Goal: Task Accomplishment & Management: Use online tool/utility

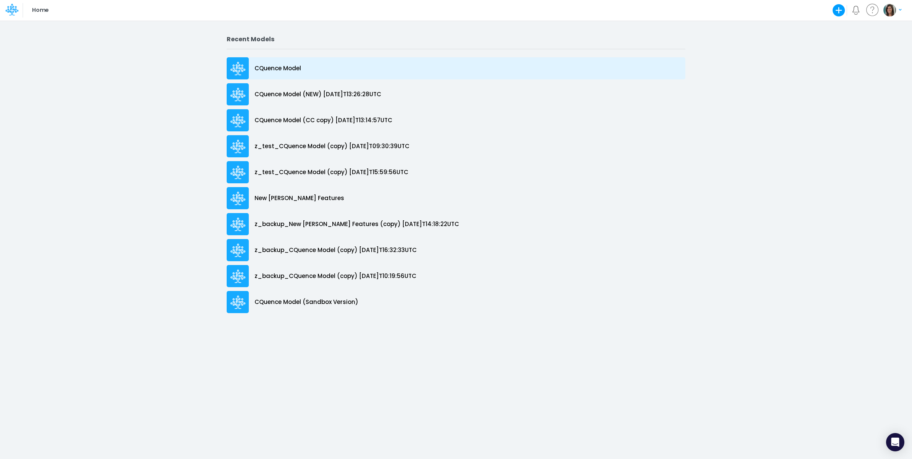
click at [314, 68] on div "CQuence Model" at bounding box center [456, 68] width 459 height 22
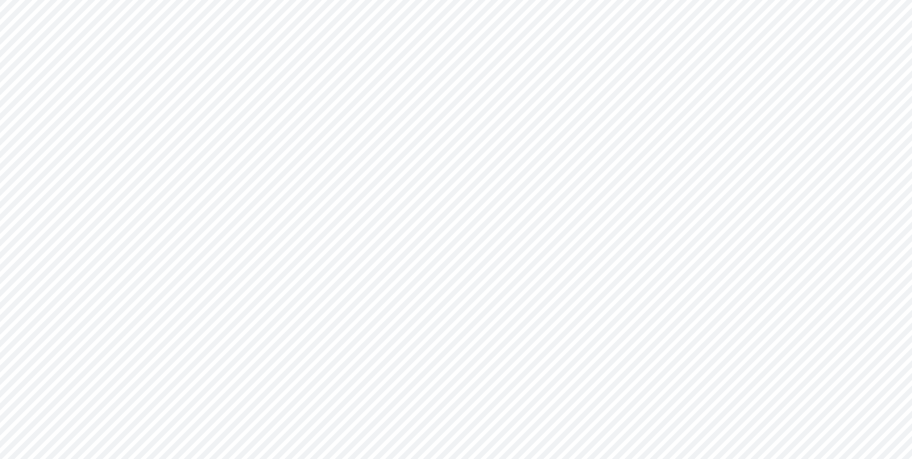
type input "Consolidated All by Month"
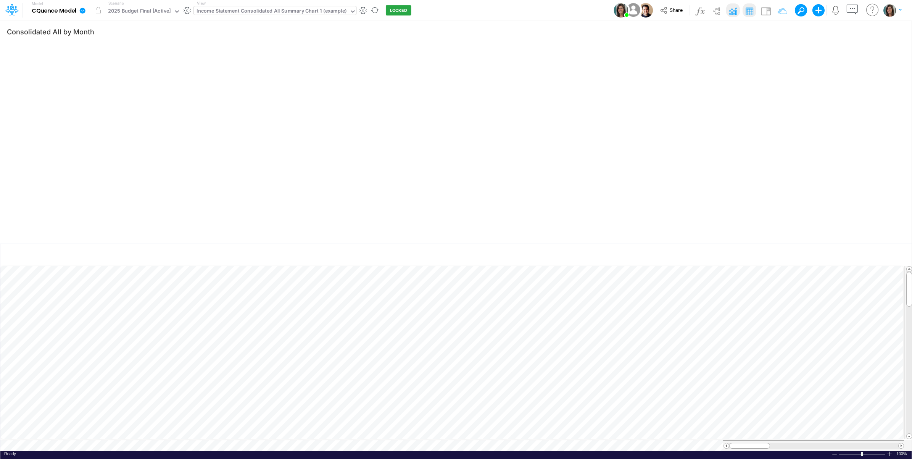
click at [313, 12] on div "Income Statement Consolidated All Summary Chart 1 (example)" at bounding box center [272, 11] width 150 height 9
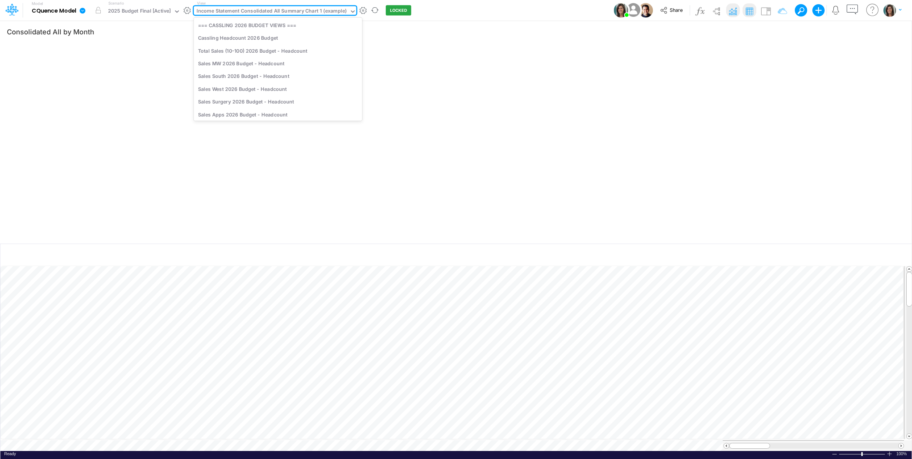
scroll to position [1236, 0]
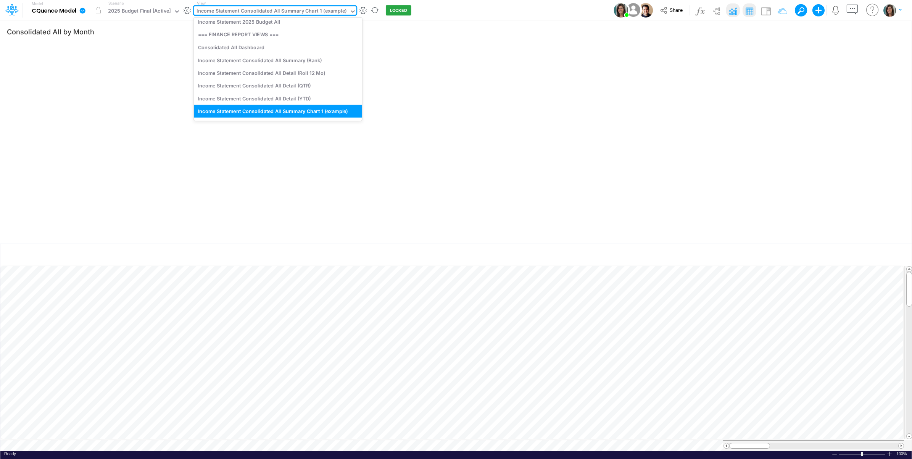
drag, startPoint x: 476, startPoint y: 10, endPoint x: 407, endPoint y: 7, distance: 68.7
click at [476, 9] on div "Model CQuence Model Edit model settings Duplicate Import QuickBooks QuickBooks …" at bounding box center [456, 10] width 821 height 21
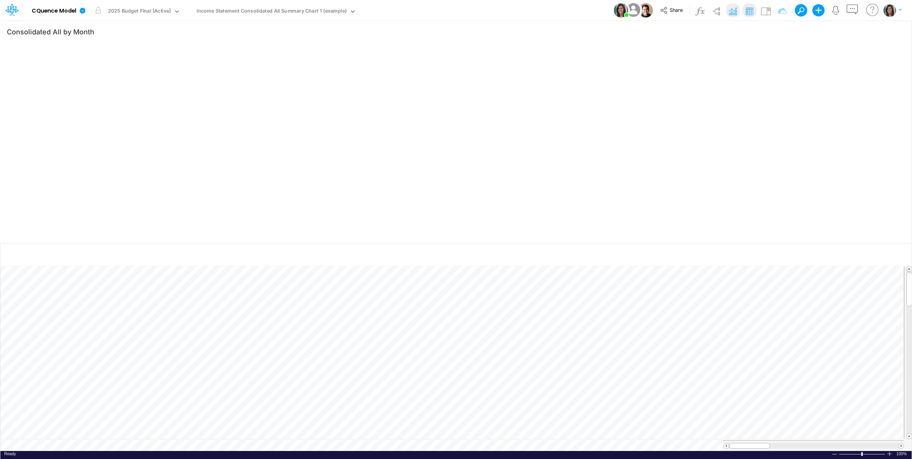
click at [485, 11] on div "Model CQuence Model Edit model settings Duplicate Import QuickBooks QuickBooks …" at bounding box center [456, 10] width 821 height 21
click at [878, 29] on button "button" at bounding box center [881, 31] width 18 height 13
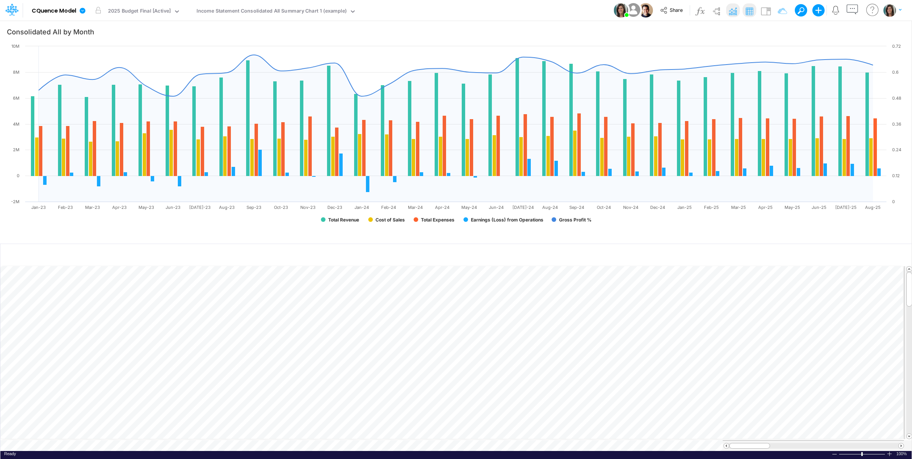
click at [531, 10] on div "Model CQuence Model Edit model settings Duplicate Import QuickBooks QuickBooks …" at bounding box center [456, 10] width 821 height 21
click at [531, 11] on div "Model CQuence Model Edit model settings Duplicate Import QuickBooks QuickBooks …" at bounding box center [456, 10] width 821 height 21
click at [273, 13] on div "Income Statement Consolidated All Summary Chart 1 (example)" at bounding box center [272, 11] width 150 height 9
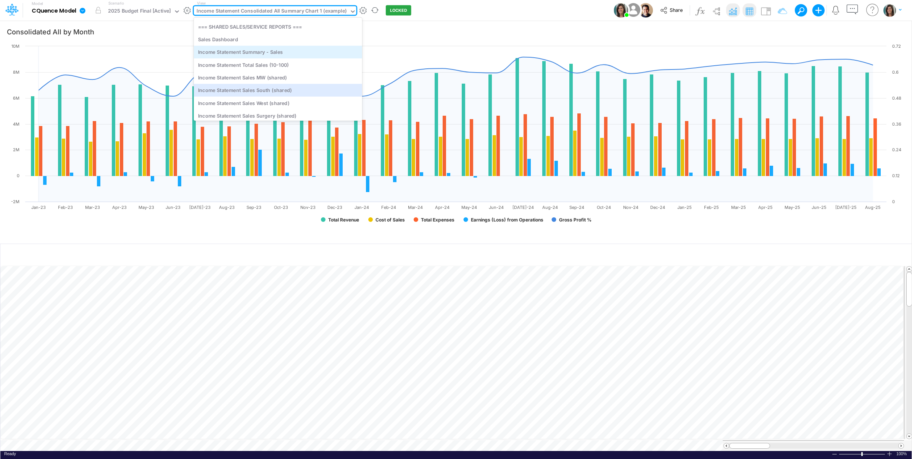
scroll to position [700, 0]
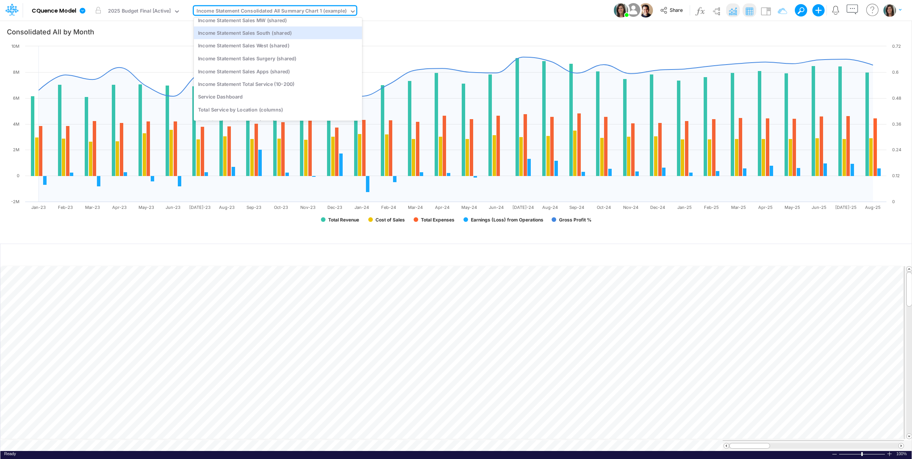
click at [451, 11] on div "Model CQuence Model Edit model settings Duplicate Import QuickBooks QuickBooks …" at bounding box center [456, 10] width 821 height 21
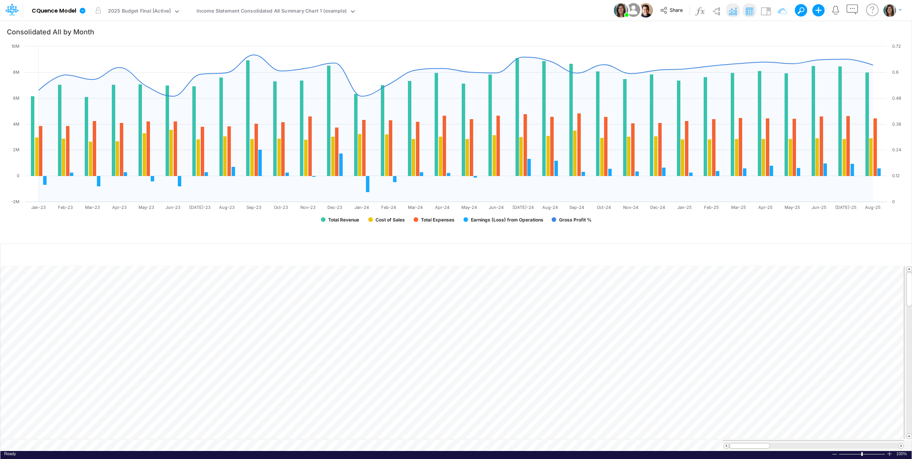
click at [475, 10] on div "Model CQuence Model Edit model settings Duplicate Import QuickBooks QuickBooks …" at bounding box center [456, 10] width 821 height 21
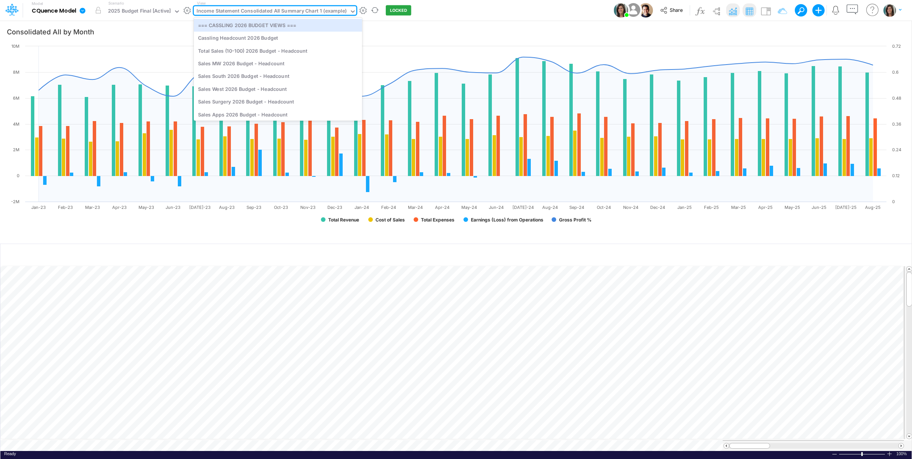
click at [305, 9] on div "Income Statement Consolidated All Summary Chart 1 (example)" at bounding box center [272, 11] width 150 height 9
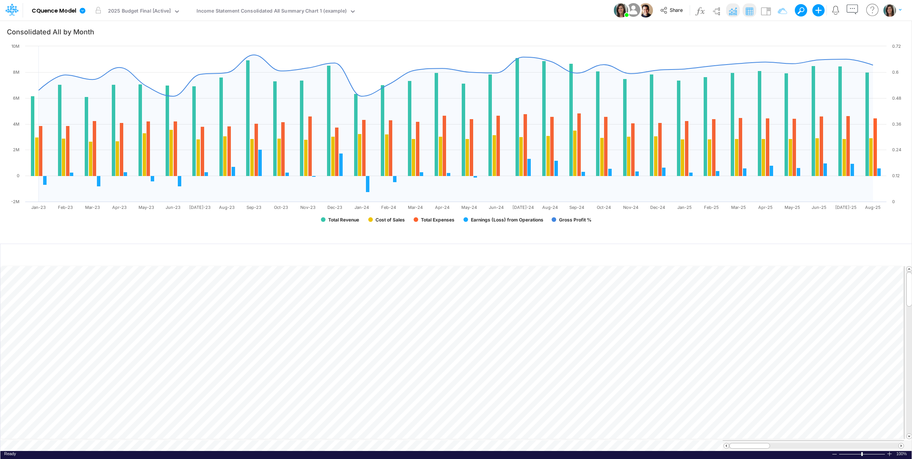
click at [497, 10] on div "Model CQuence Model Edit model settings Duplicate Import QuickBooks QuickBooks …" at bounding box center [456, 10] width 821 height 21
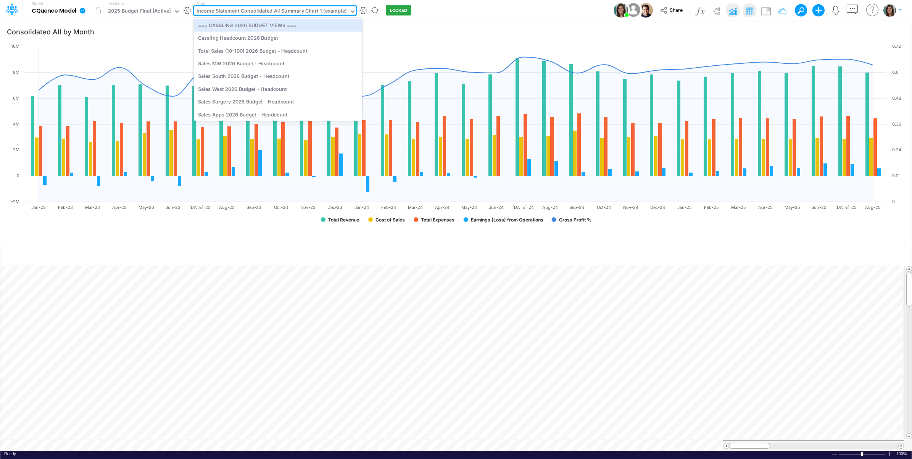
click at [312, 14] on div "Income Statement Consolidated All Summary Chart 1 (example)" at bounding box center [272, 11] width 150 height 9
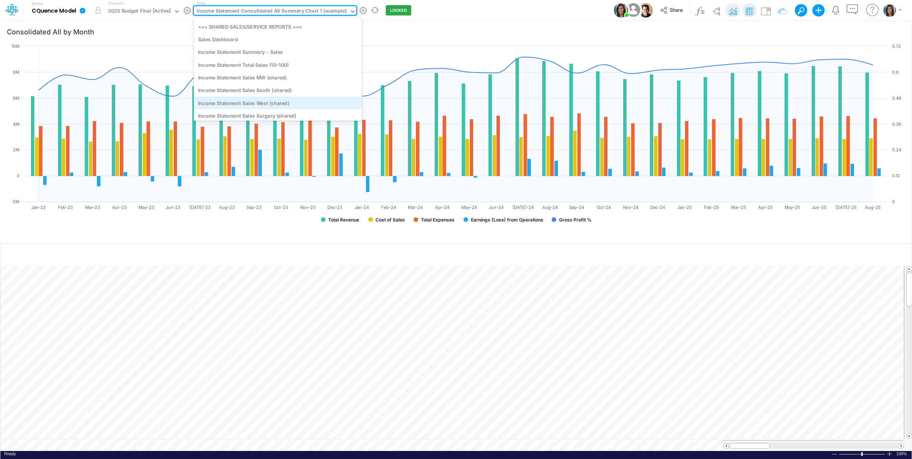
click at [293, 100] on div "Income Statement Sales West (shared)" at bounding box center [278, 103] width 168 height 13
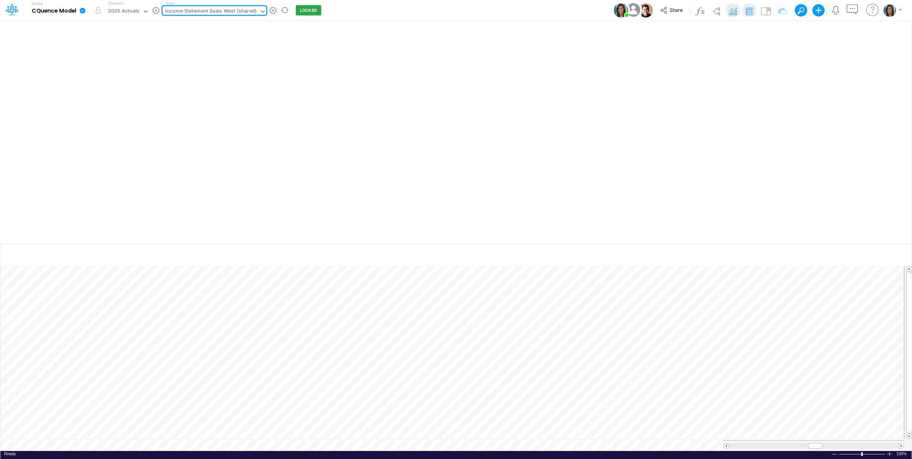
click at [422, 10] on div "Model CQuence Model Edit model settings Duplicate Import QuickBooks QuickBooks …" at bounding box center [456, 10] width 821 height 21
click at [836, 255] on icon "button" at bounding box center [840, 255] width 11 height 8
click at [514, 13] on div "Model CQuence Model Edit model settings Duplicate Import QuickBooks QuickBooks …" at bounding box center [456, 10] width 821 height 21
type input "Consolidated All by Month"
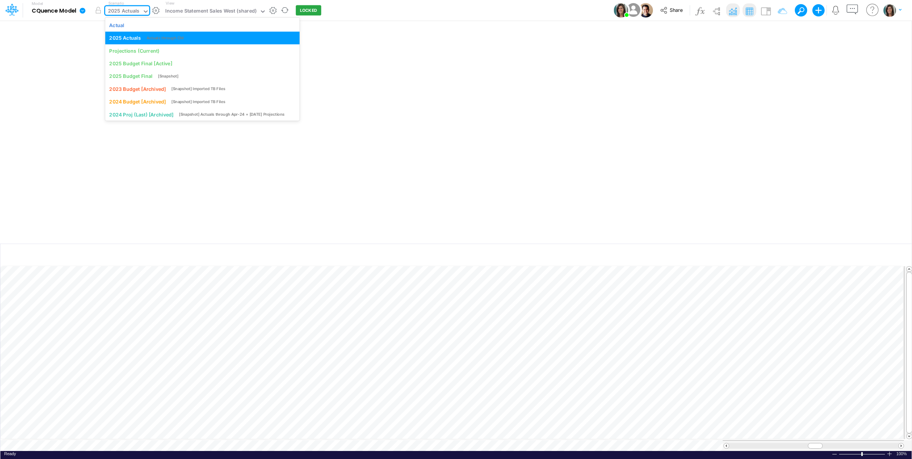
click at [123, 11] on div "2025 Actuals" at bounding box center [124, 11] width 32 height 9
click at [132, 27] on div "Actual" at bounding box center [202, 24] width 186 height 7
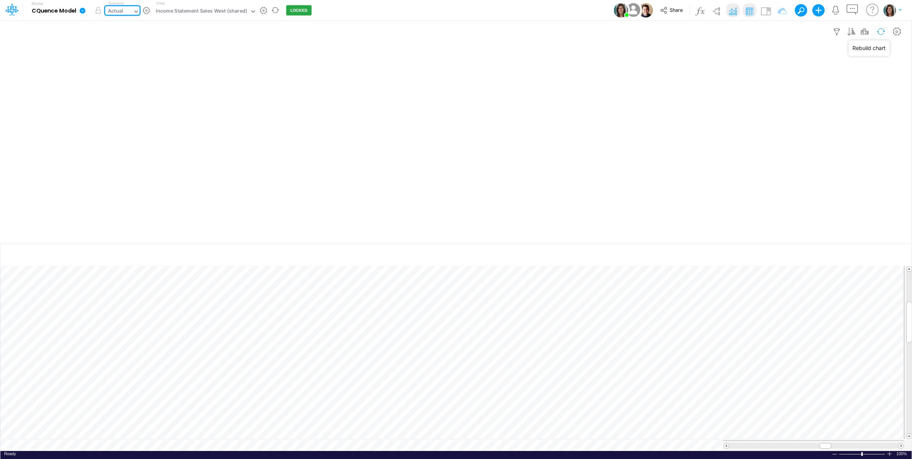
click at [880, 28] on button "button" at bounding box center [881, 31] width 18 height 13
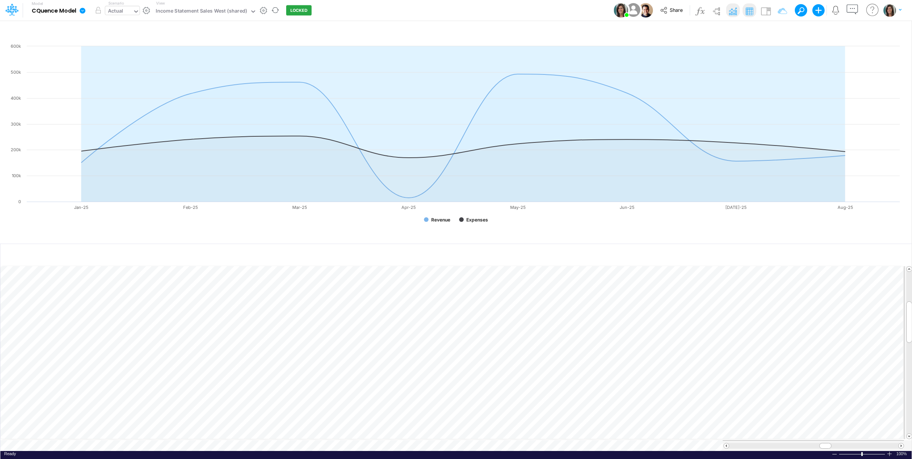
click at [117, 13] on div "Actual" at bounding box center [115, 11] width 15 height 9
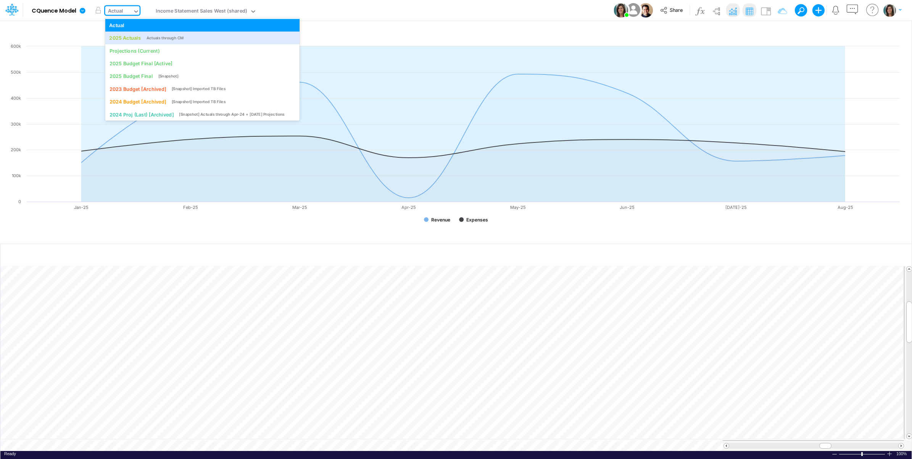
drag, startPoint x: 135, startPoint y: 39, endPoint x: 379, endPoint y: 2, distance: 246.9
click at [134, 39] on div "2025 Actuals" at bounding box center [125, 37] width 32 height 7
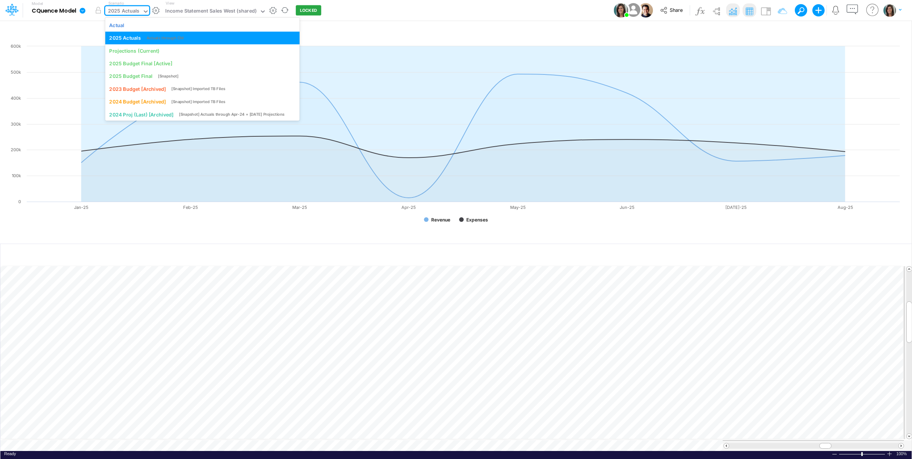
click at [132, 13] on div "2025 Actuals" at bounding box center [124, 11] width 32 height 9
click at [409, 10] on div "Model CQuence Model Edit model settings Duplicate Import QuickBooks QuickBooks …" at bounding box center [456, 10] width 821 height 21
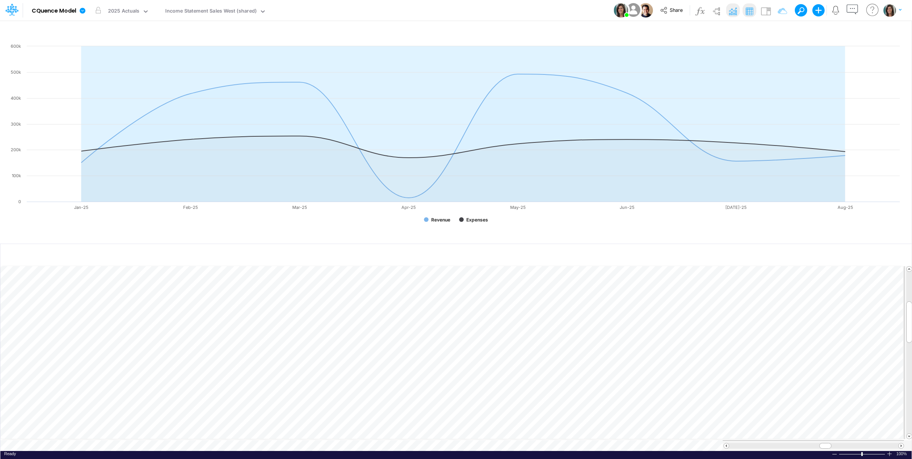
click at [433, 9] on div "Model CQuence Model Edit model settings Duplicate Import QuickBooks QuickBooks …" at bounding box center [456, 10] width 821 height 21
click at [835, 251] on icon "button" at bounding box center [840, 255] width 11 height 8
click at [865, 31] on icon "button" at bounding box center [864, 32] width 11 height 8
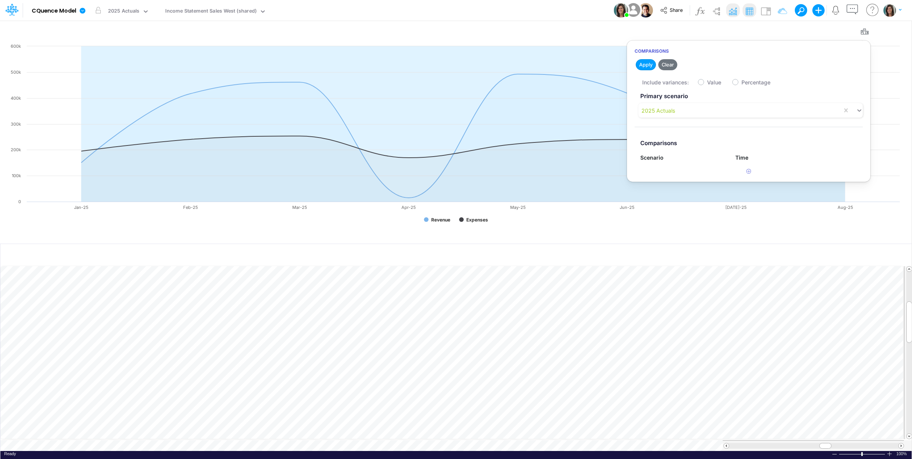
click at [560, 7] on div "Model CQuence Model Edit model settings Duplicate Import QuickBooks QuickBooks …" at bounding box center [456, 10] width 821 height 21
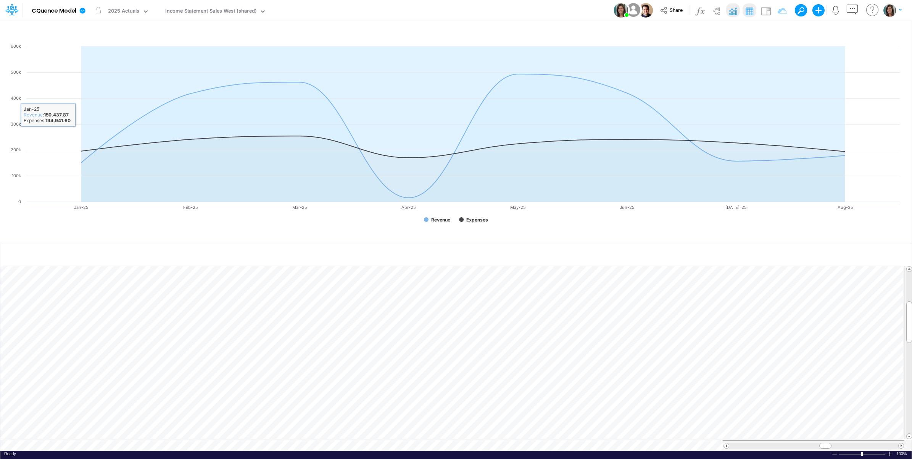
click at [10, 8] on icon at bounding box center [11, 9] width 13 height 13
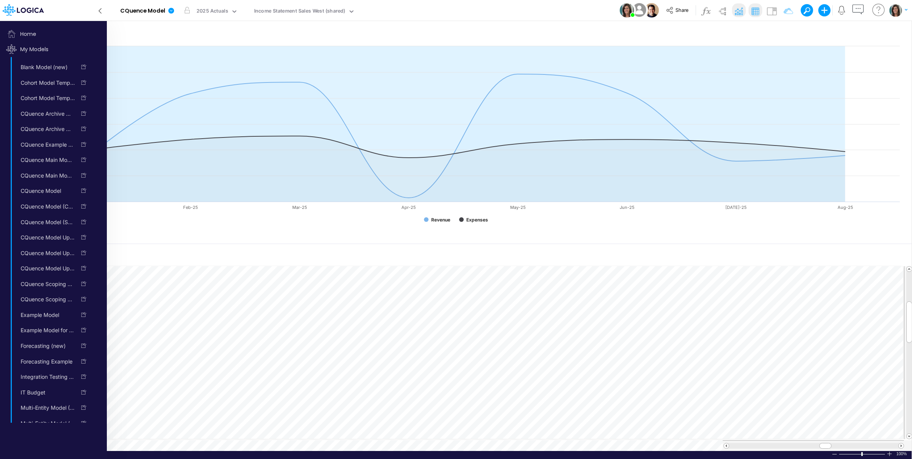
click at [100, 11] on icon at bounding box center [100, 10] width 8 height 13
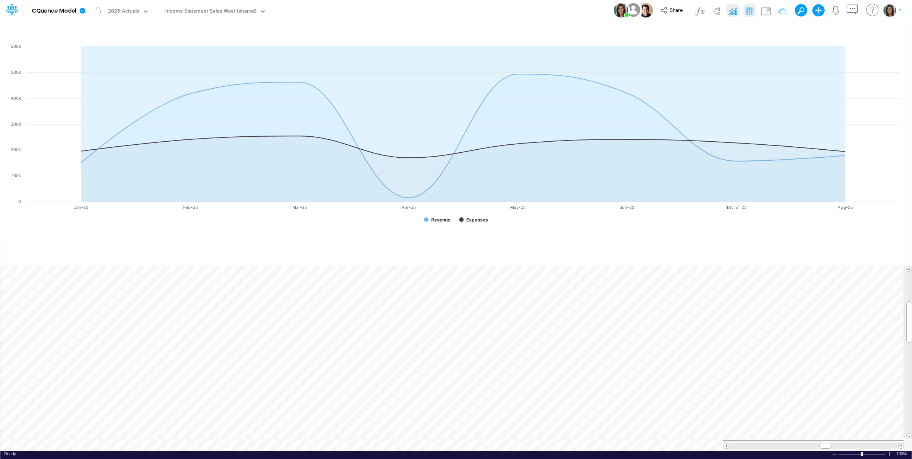
click at [379, 12] on div "Model CQuence Model Edit model settings Duplicate Import QuickBooks QuickBooks …" at bounding box center [456, 10] width 821 height 21
click at [114, 6] on label "Scenario" at bounding box center [116, 3] width 16 height 6
click at [118, 15] on div "2025 Actuals" at bounding box center [124, 11] width 32 height 9
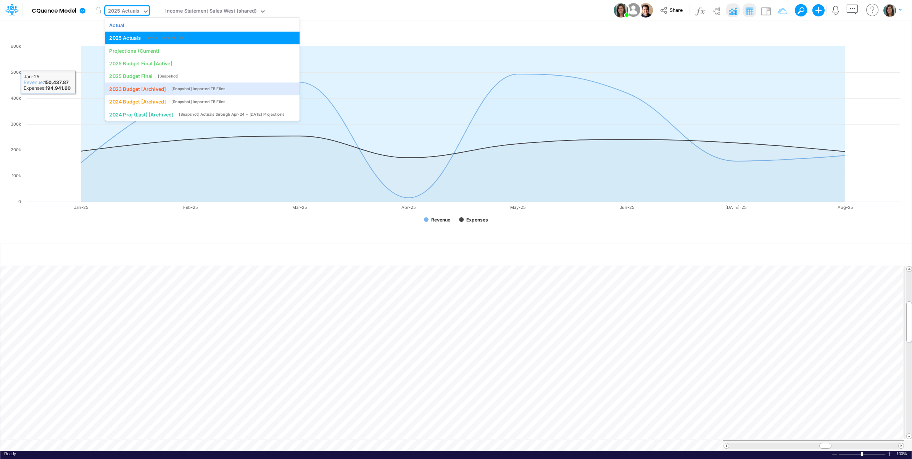
click at [395, 10] on div "Model CQuence Model Edit model settings Duplicate Import QuickBooks QuickBooks …" at bounding box center [456, 10] width 821 height 21
click at [136, 13] on div "2025 Actuals" at bounding box center [124, 11] width 32 height 9
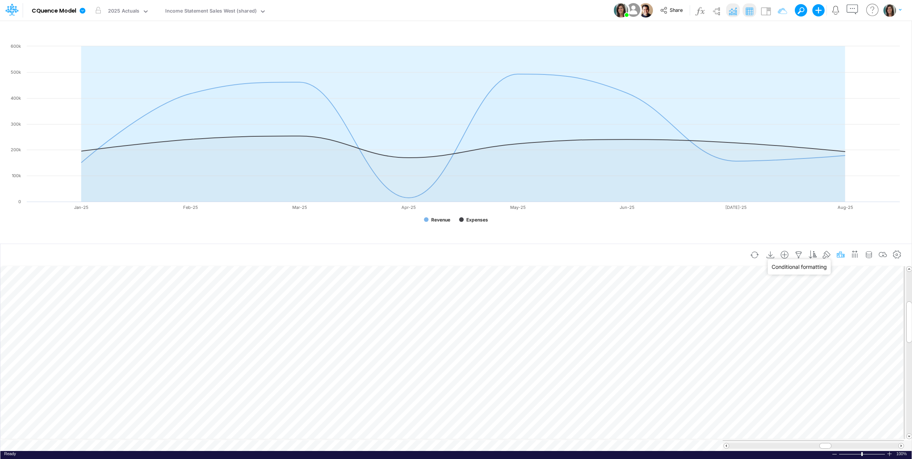
click at [839, 251] on icon "button" at bounding box center [840, 255] width 11 height 8
click at [840, 252] on icon "button" at bounding box center [840, 255] width 11 height 8
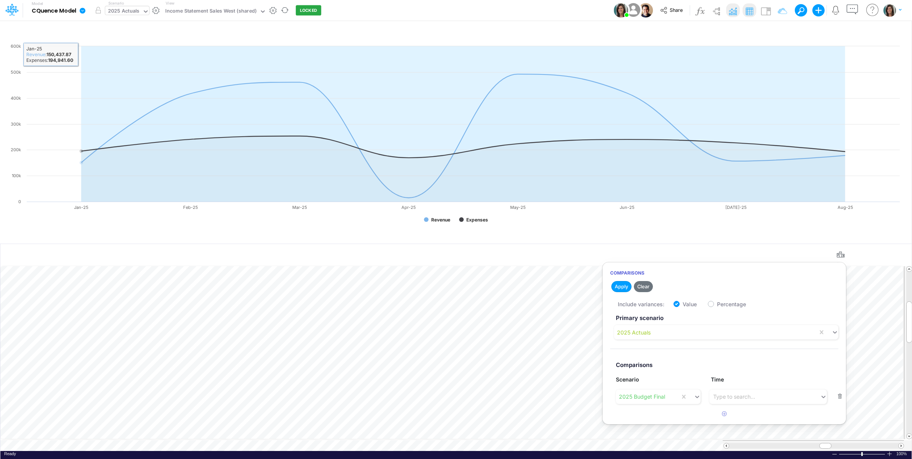
click at [134, 10] on div "2025 Actuals" at bounding box center [124, 11] width 32 height 9
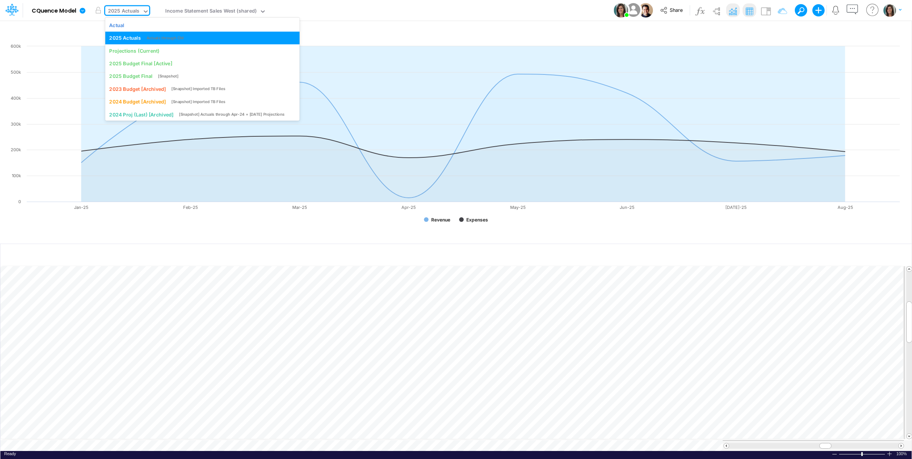
click at [527, 6] on div "Model CQuence Model Edit model settings Duplicate Import QuickBooks QuickBooks …" at bounding box center [456, 10] width 821 height 21
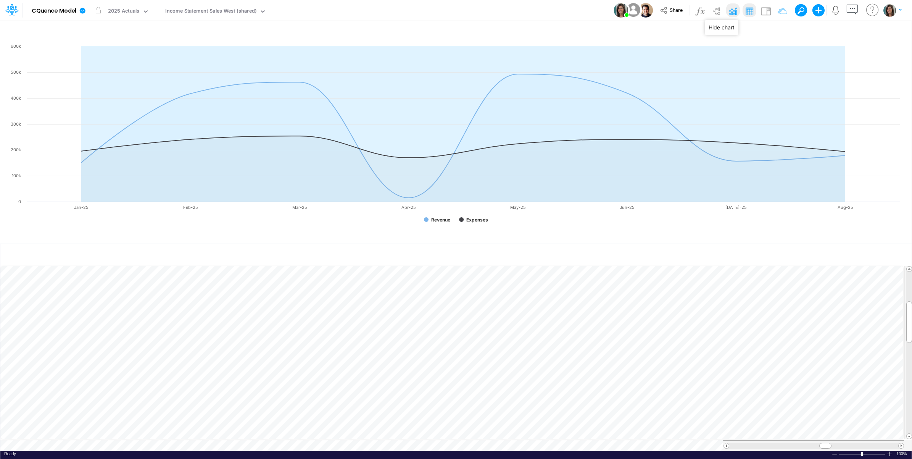
click at [733, 8] on img at bounding box center [733, 11] width 12 height 12
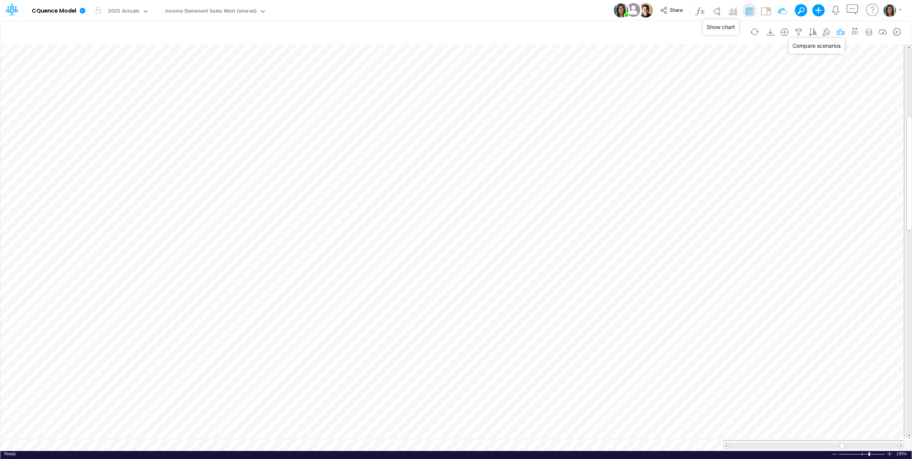
click at [838, 30] on icon "button" at bounding box center [840, 32] width 11 height 8
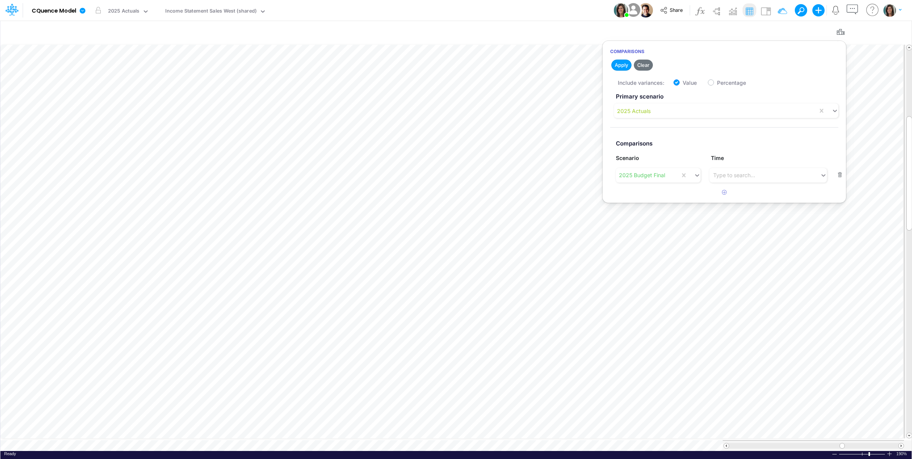
click at [539, 7] on div "Model CQuence Model Edit model settings Duplicate Import QuickBooks QuickBooks …" at bounding box center [456, 10] width 821 height 21
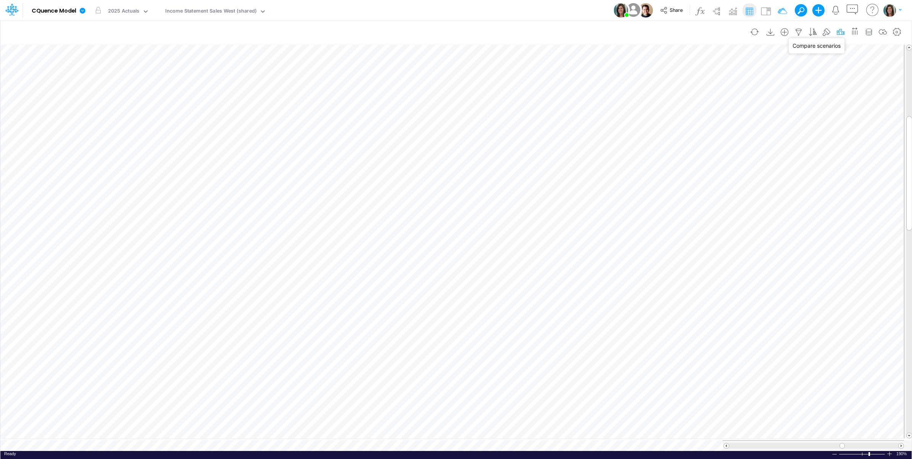
click at [838, 31] on icon "button" at bounding box center [840, 32] width 11 height 8
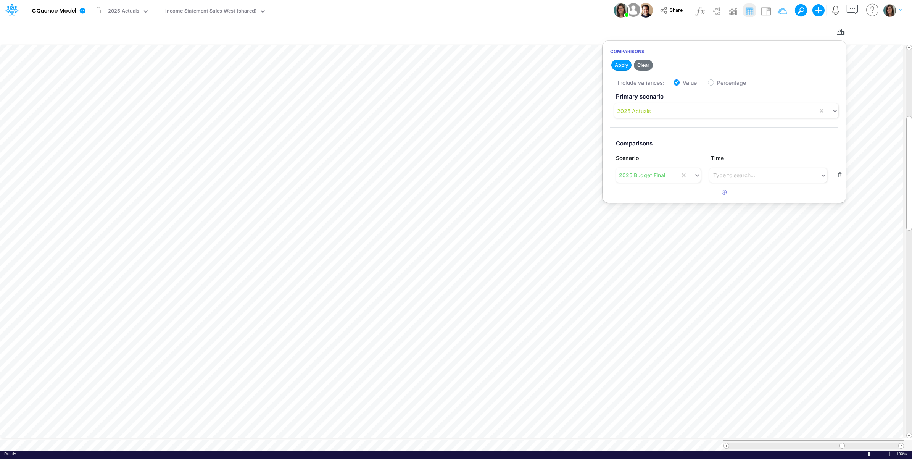
click at [569, 10] on div "Model CQuence Model Edit model settings Duplicate Import QuickBooks QuickBooks …" at bounding box center [456, 10] width 821 height 21
click at [430, 10] on div "Model CQuence Model Edit model settings Duplicate Import QuickBooks QuickBooks …" at bounding box center [456, 10] width 821 height 21
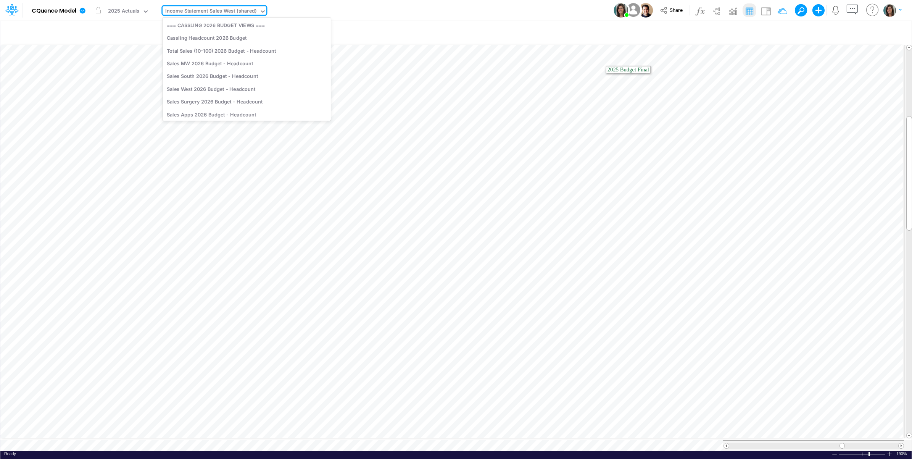
click at [226, 13] on div "Income Statement Sales West (shared)" at bounding box center [210, 11] width 91 height 9
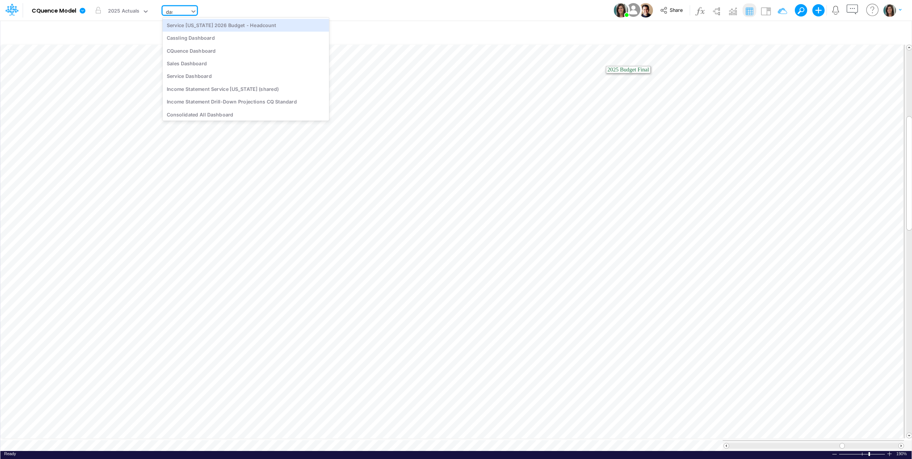
type input "dash"
click at [222, 28] on div "Cassling Dashboard" at bounding box center [214, 25] width 103 height 13
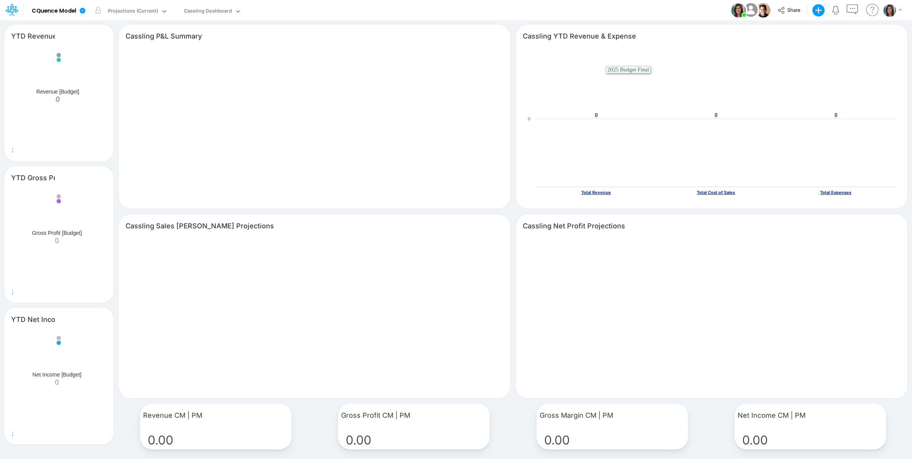
click at [373, 6] on div "Model CQuence Model Edit model settings Duplicate Import QuickBooks QuickBooks …" at bounding box center [456, 10] width 821 height 21
click at [153, 12] on div "Projections (Current)" at bounding box center [133, 11] width 50 height 9
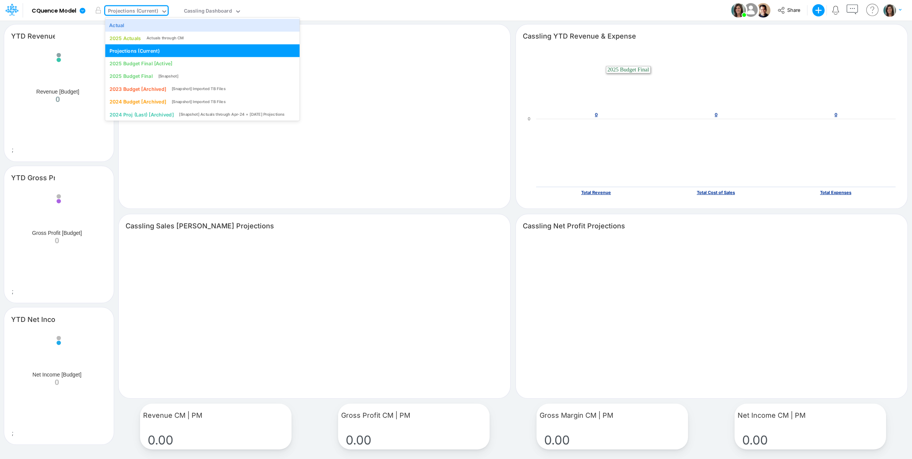
click at [378, 6] on div "Model CQuence Model Edit model settings Duplicate Import QuickBooks QuickBooks …" at bounding box center [456, 10] width 821 height 21
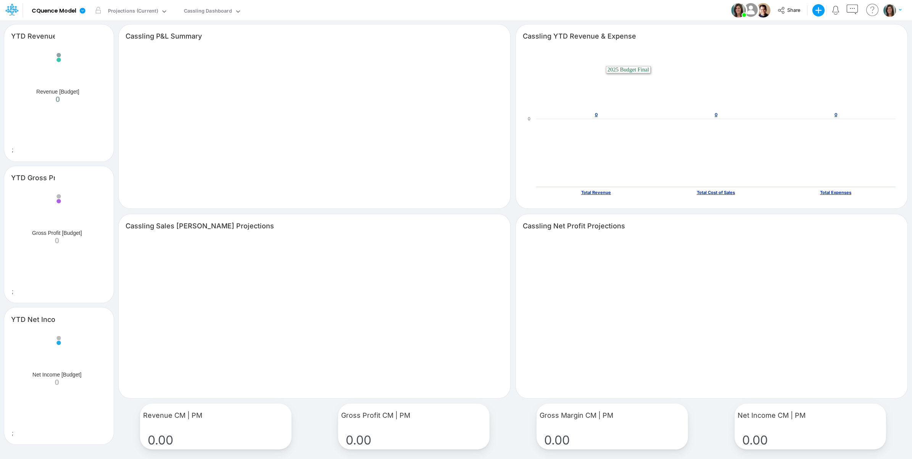
click at [15, 9] on icon at bounding box center [11, 9] width 13 height 13
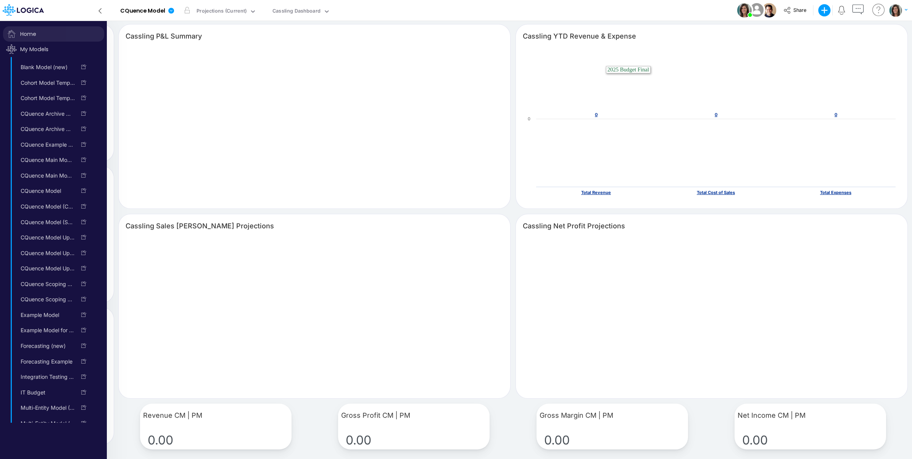
click at [27, 29] on span "Home" at bounding box center [53, 33] width 101 height 15
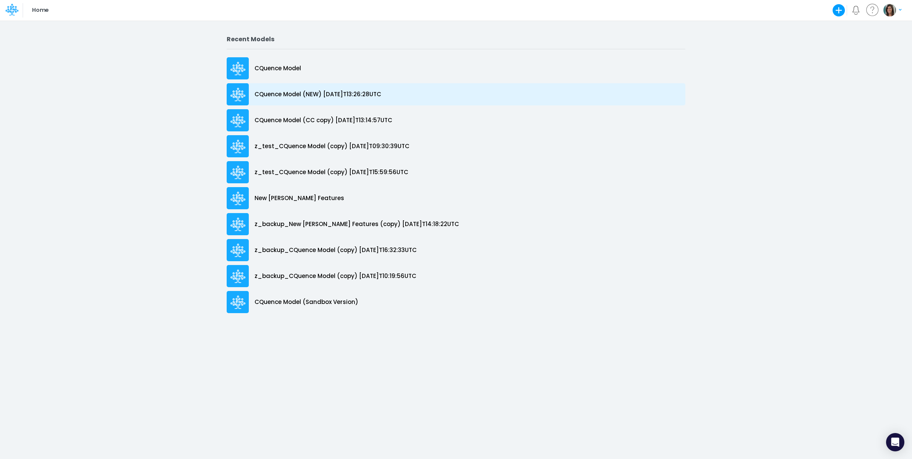
click at [324, 97] on p "CQuence Model (NEW) [DATE]T13:26:28UTC" at bounding box center [318, 94] width 127 height 9
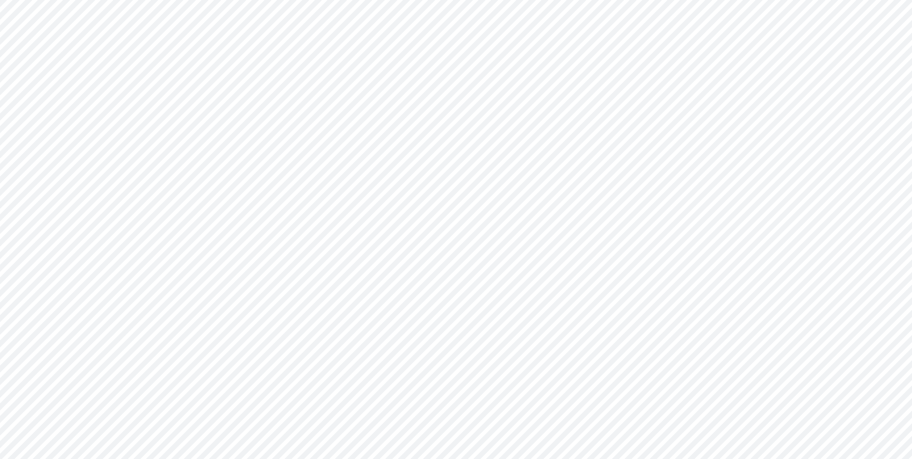
type input "Consolidated All by Month"
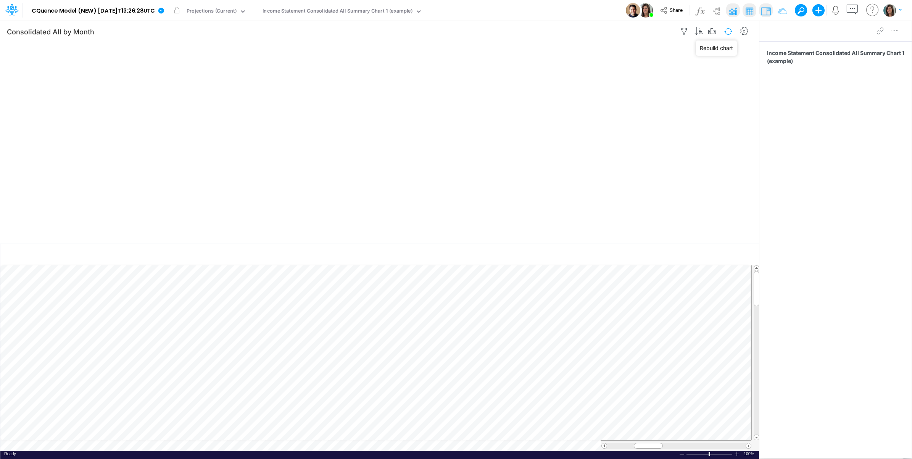
click at [728, 31] on button "button" at bounding box center [728, 31] width 18 height 13
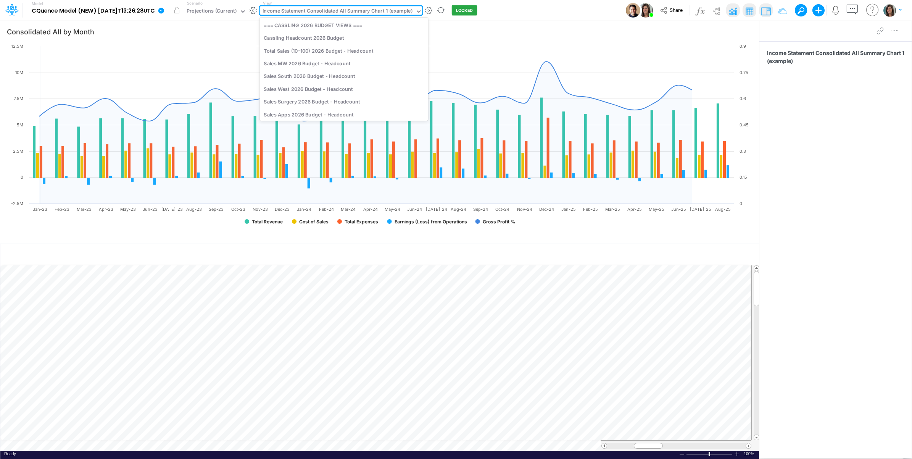
click at [323, 11] on div "Income Statement Consolidated All Summary Chart 1 (example)" at bounding box center [338, 11] width 150 height 9
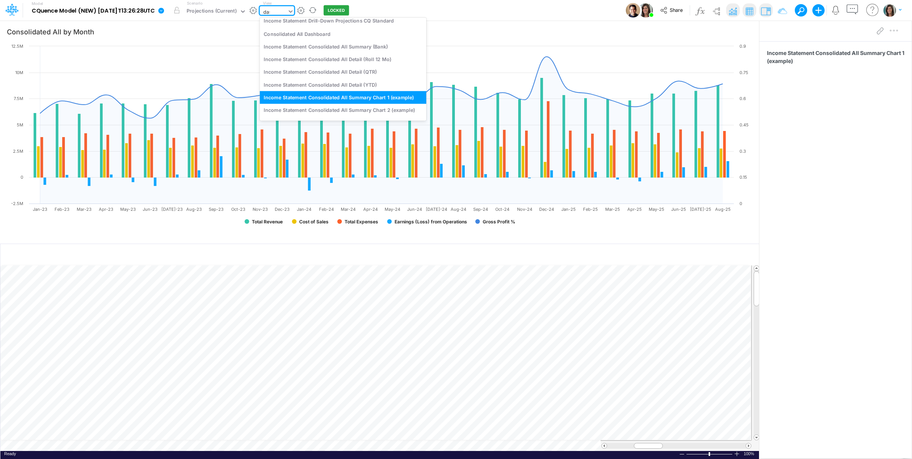
scroll to position [2, 0]
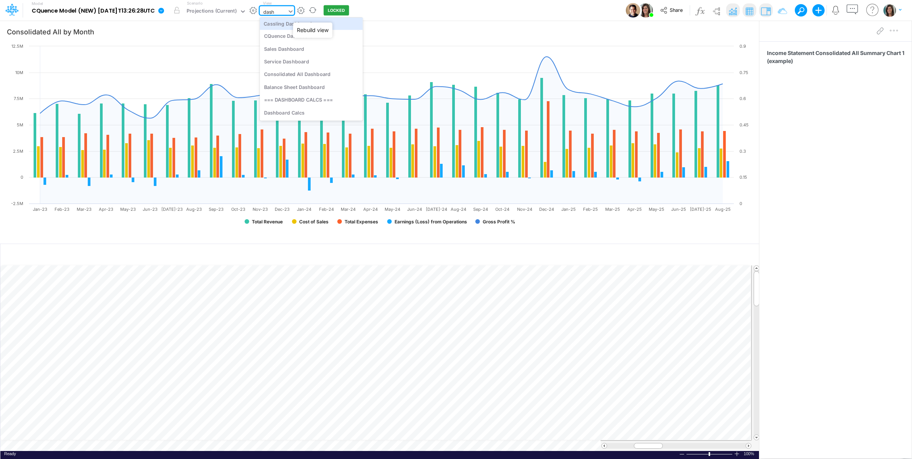
type input "dashb"
click at [321, 27] on div "Cassling Dashboard" at bounding box center [311, 25] width 103 height 13
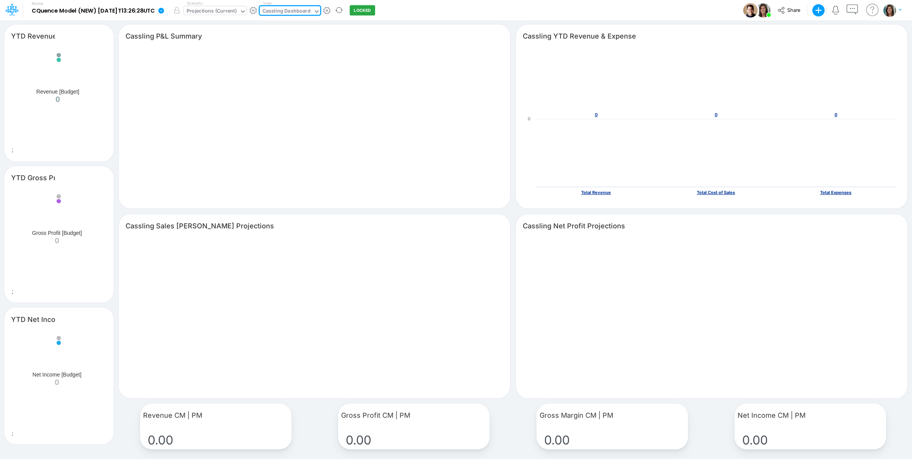
click at [219, 10] on div "Projections (Current)" at bounding box center [212, 11] width 50 height 9
click at [305, 10] on div "Cassling Dashboard" at bounding box center [287, 11] width 48 height 9
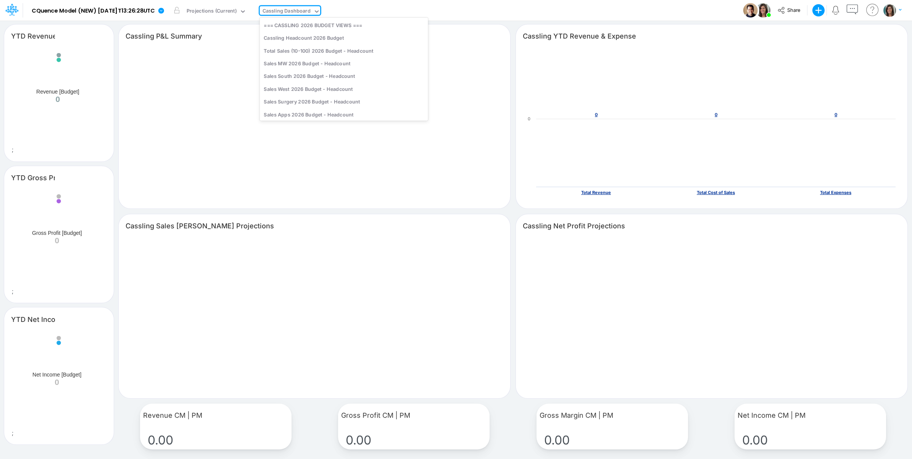
scroll to position [302, 0]
click at [453, 14] on div "Model CQuence Model (NEW) 2025-09-23T13:26:28UTC Edit model settings Duplicate …" at bounding box center [456, 10] width 821 height 21
click at [302, 11] on div "Cassling Dashboard" at bounding box center [287, 11] width 48 height 9
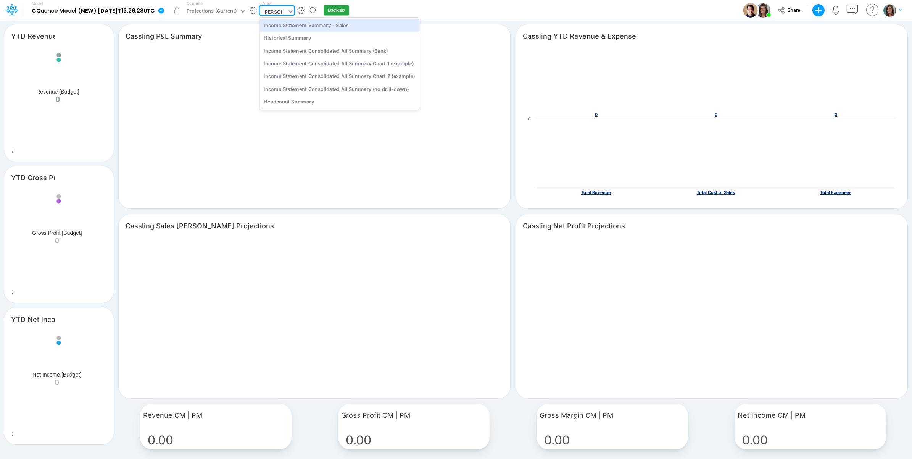
type input "summary"
click at [390, 63] on div "Income Statement Consolidated All Summary Chart 1 (example)" at bounding box center [340, 63] width 160 height 13
type input "Consolidated All by Month"
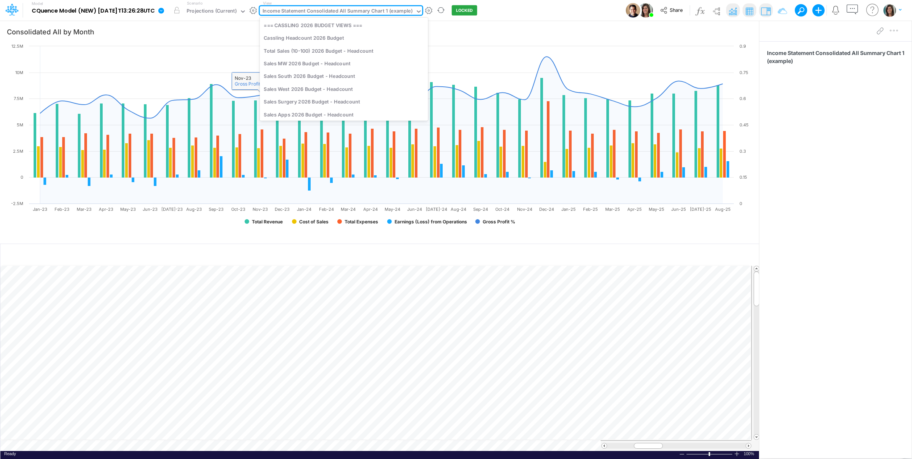
click at [304, 13] on div "Income Statement Consolidated All Summary Chart 1 (example)" at bounding box center [338, 11] width 150 height 9
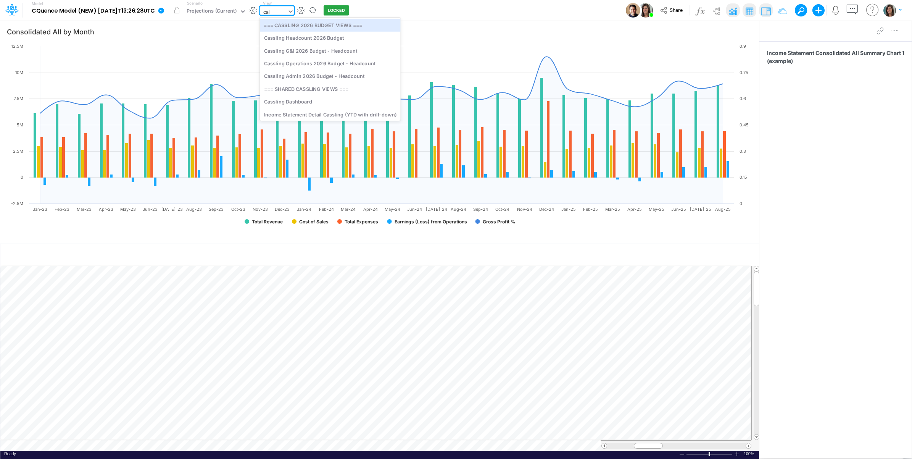
type input "calc"
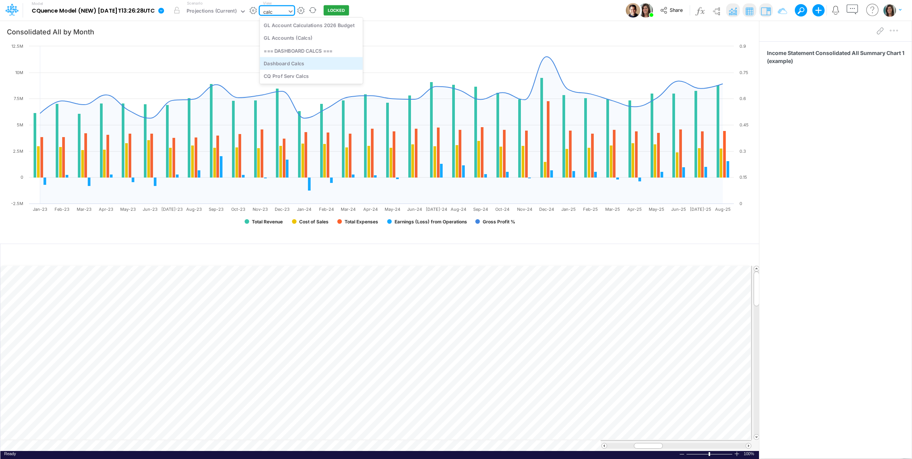
click at [291, 63] on div "Dashboard Calcs" at bounding box center [311, 63] width 103 height 13
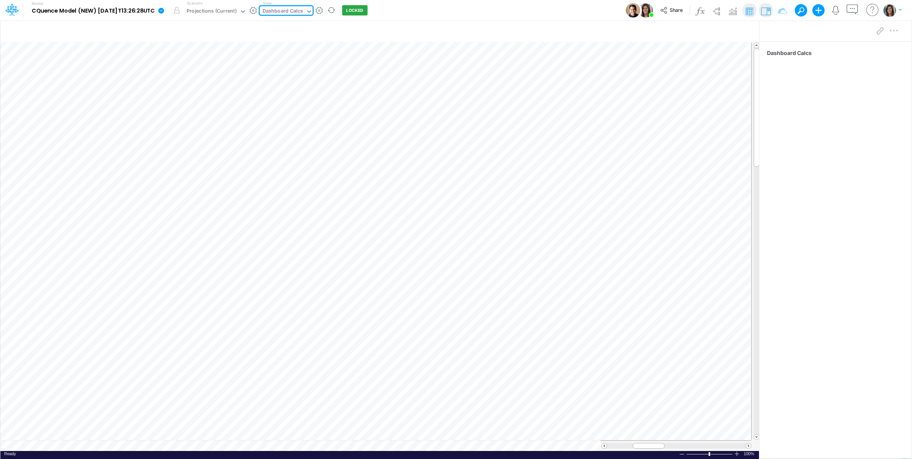
click at [245, 448] on div "Insert component Insert node Component Variable Constant Group Addition Subtrac…" at bounding box center [456, 239] width 912 height 438
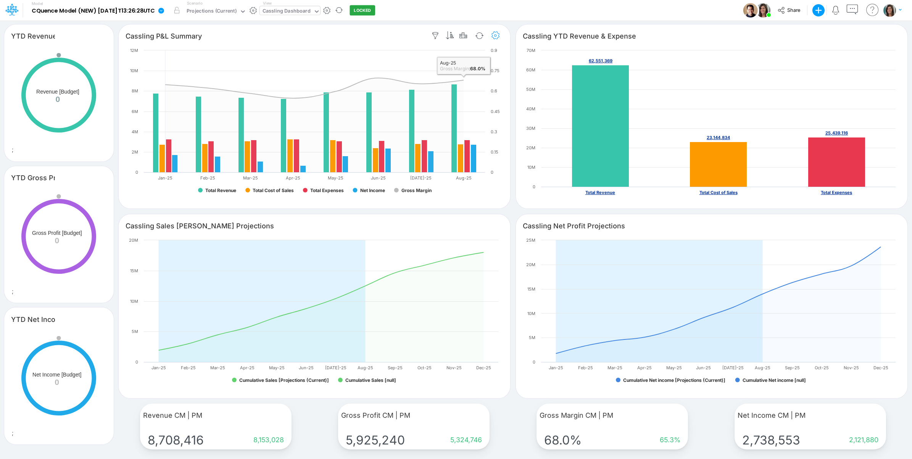
click at [495, 34] on icon "button" at bounding box center [495, 36] width 11 height 8
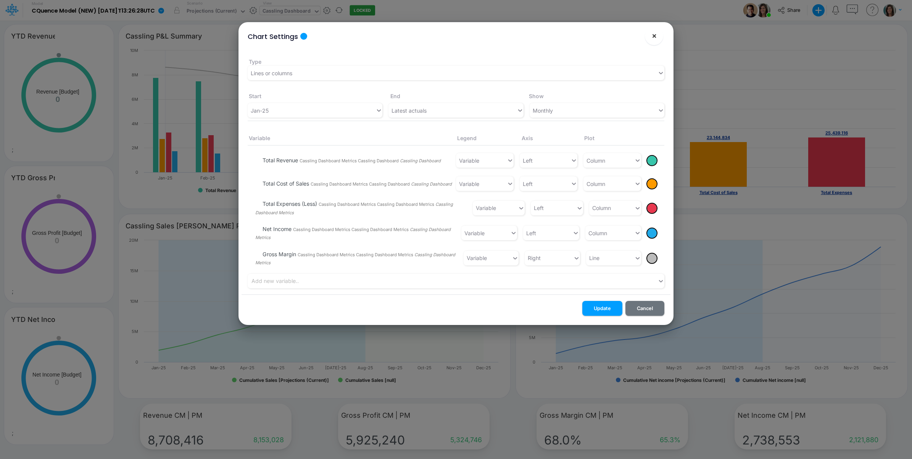
click at [649, 31] on button "×" at bounding box center [654, 36] width 18 height 18
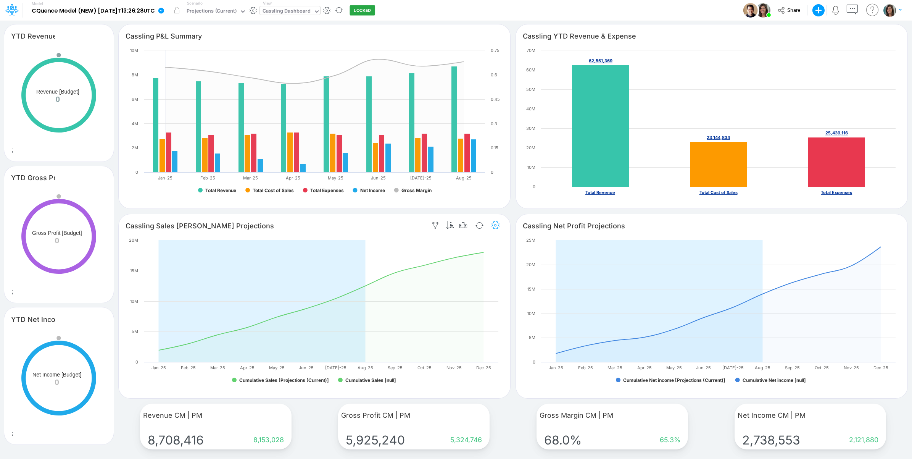
click at [498, 222] on icon "button" at bounding box center [495, 225] width 11 height 8
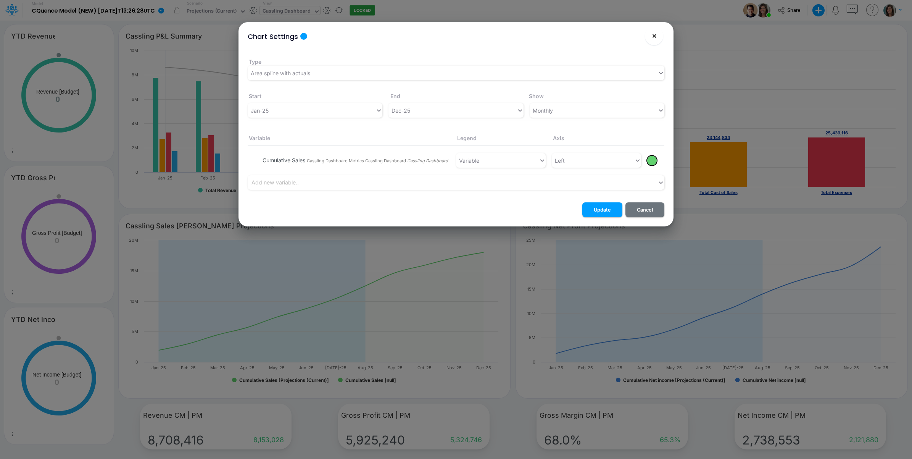
click at [652, 34] on span "×" at bounding box center [654, 35] width 5 height 9
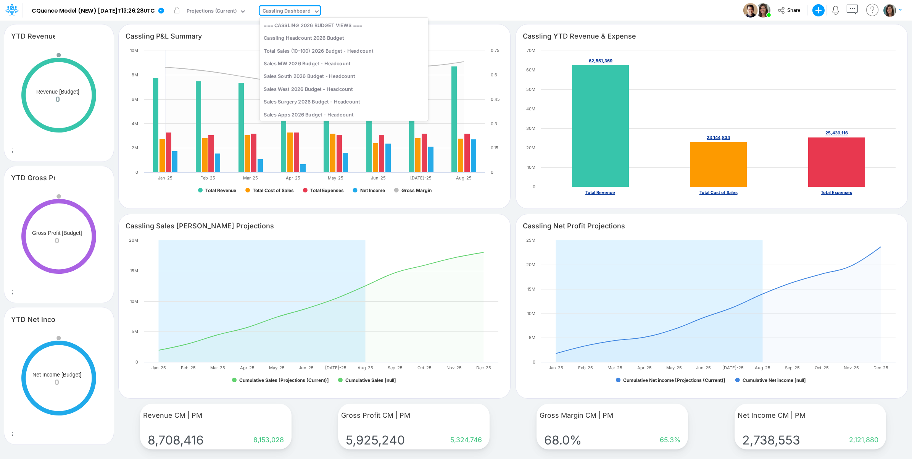
click at [312, 6] on div "Cassling Dashboard" at bounding box center [286, 11] width 53 height 11
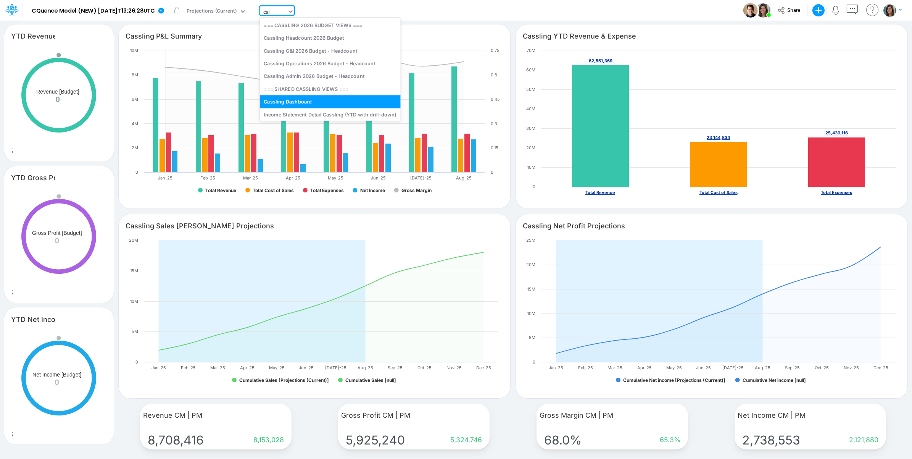
type input "calc"
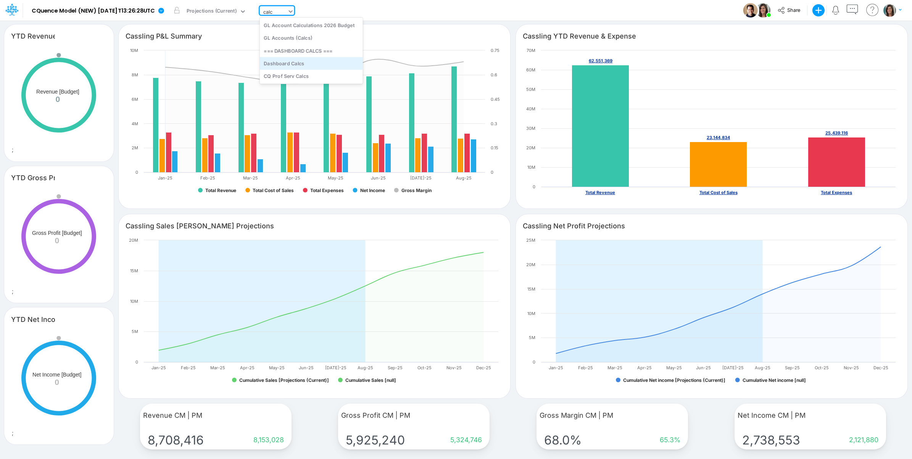
click at [327, 62] on div "Dashboard Calcs" at bounding box center [311, 63] width 103 height 13
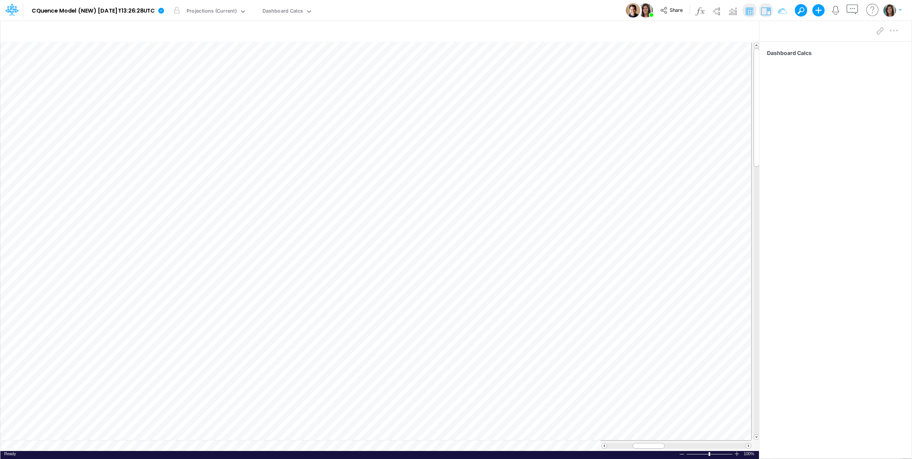
click at [432, 13] on div "Model CQuence Model (NEW) 2025-09-23T13:26:28UTC Edit model settings Duplicate …" at bounding box center [456, 10] width 821 height 21
click at [303, 13] on div "Dashboard Calcs" at bounding box center [283, 11] width 40 height 9
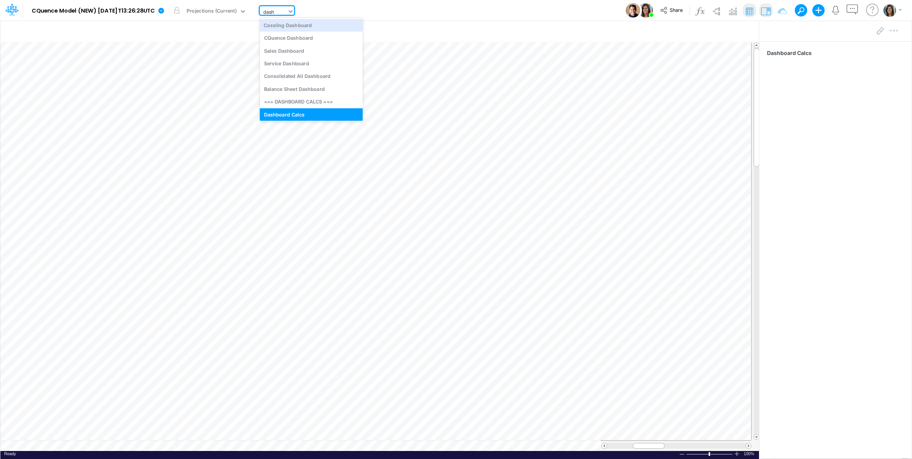
type input "dash"
click at [439, 8] on div "Model CQuence Model (NEW) 2025-09-23T13:26:28UTC Edit model settings Duplicate …" at bounding box center [456, 10] width 821 height 21
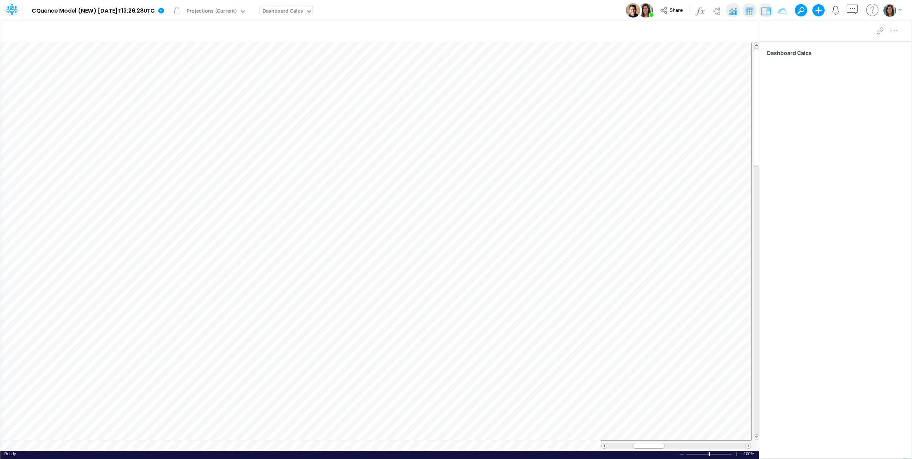
click at [733, 9] on img at bounding box center [733, 11] width 12 height 12
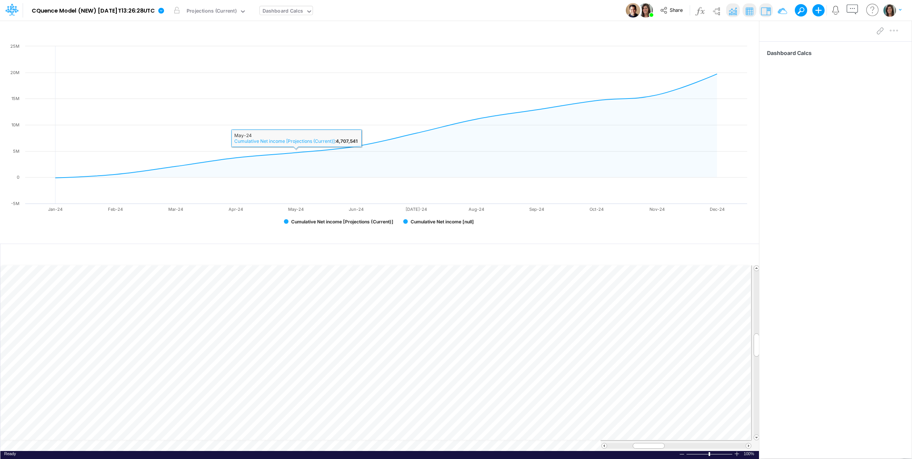
click at [303, 10] on div "Dashboard Calcs" at bounding box center [283, 11] width 40 height 9
type input "d"
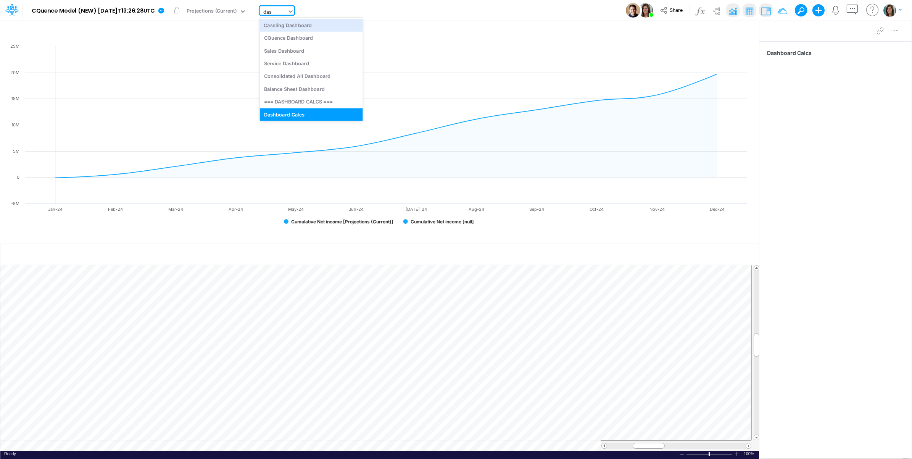
type input "dashb"
click at [327, 28] on div "Cassling Dashboard" at bounding box center [311, 25] width 103 height 13
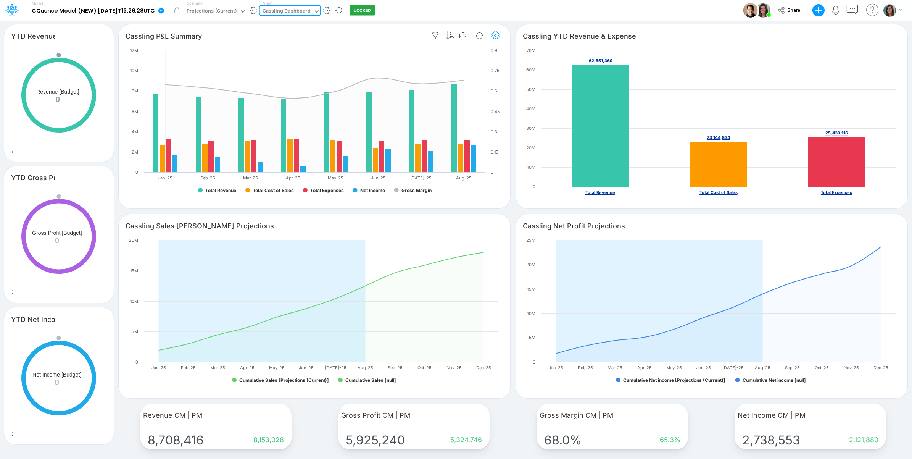
click at [497, 33] on icon "button" at bounding box center [495, 36] width 11 height 8
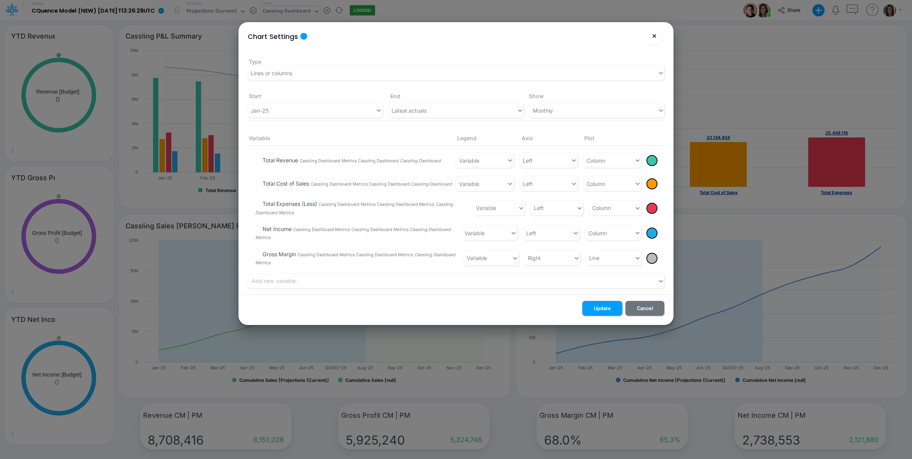
click at [653, 35] on span "×" at bounding box center [654, 35] width 5 height 9
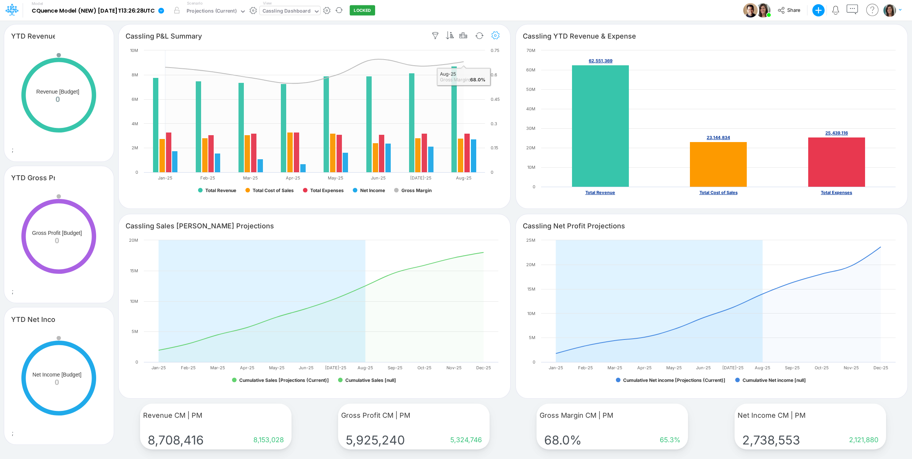
click at [496, 35] on icon "button" at bounding box center [495, 36] width 11 height 8
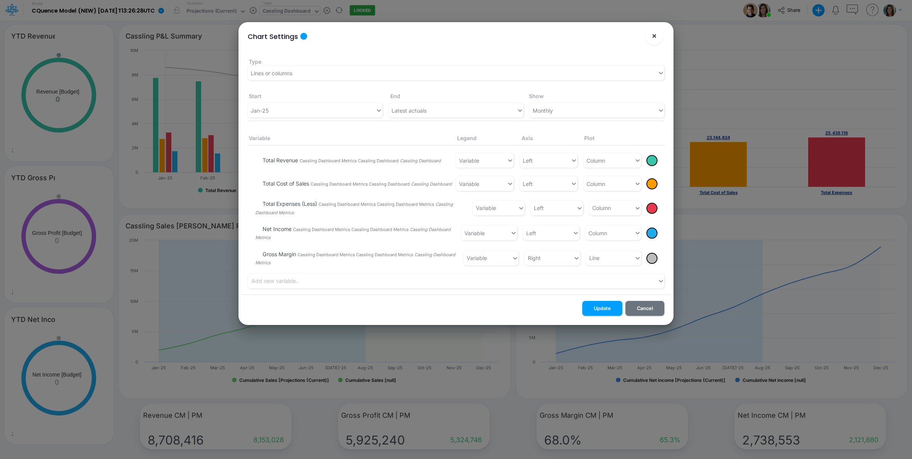
click at [657, 36] on button "×" at bounding box center [654, 36] width 18 height 18
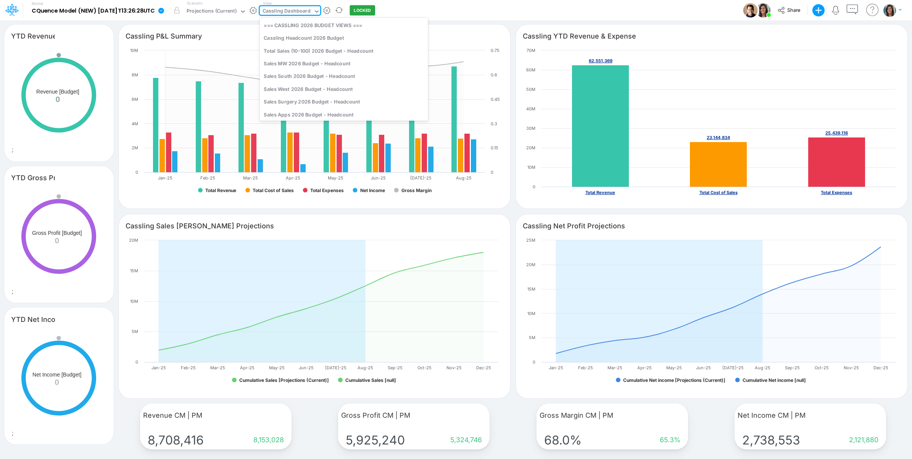
click at [305, 14] on div "Cassling Dashboard" at bounding box center [287, 11] width 48 height 9
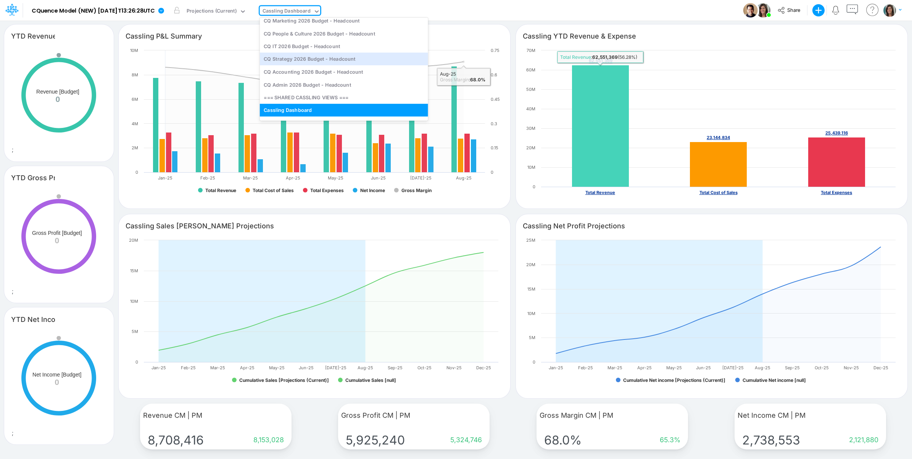
click at [612, 125] on rect at bounding box center [600, 126] width 57 height 122
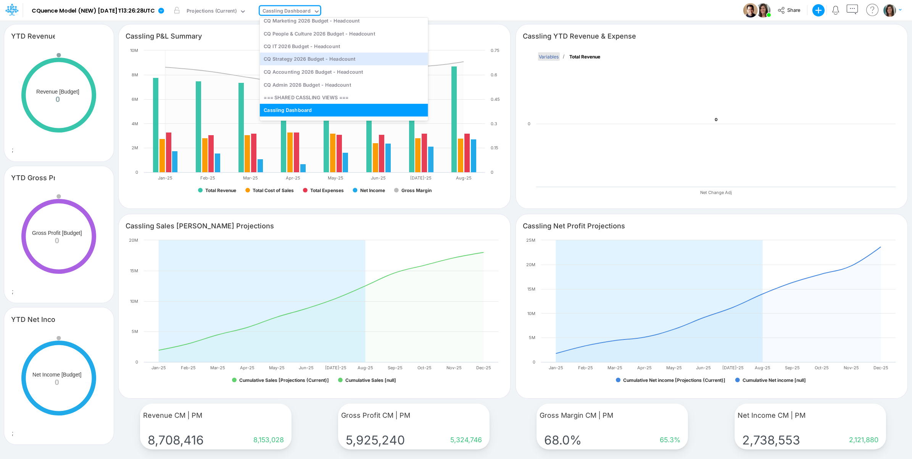
drag, startPoint x: 551, startPoint y: 55, endPoint x: 577, endPoint y: 61, distance: 26.3
click at [552, 55] on text "Variables" at bounding box center [549, 56] width 20 height 6
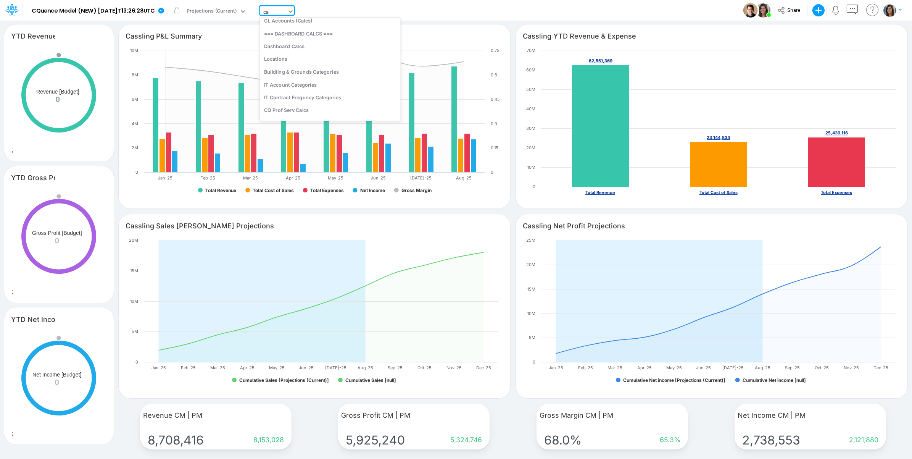
scroll to position [0, 0]
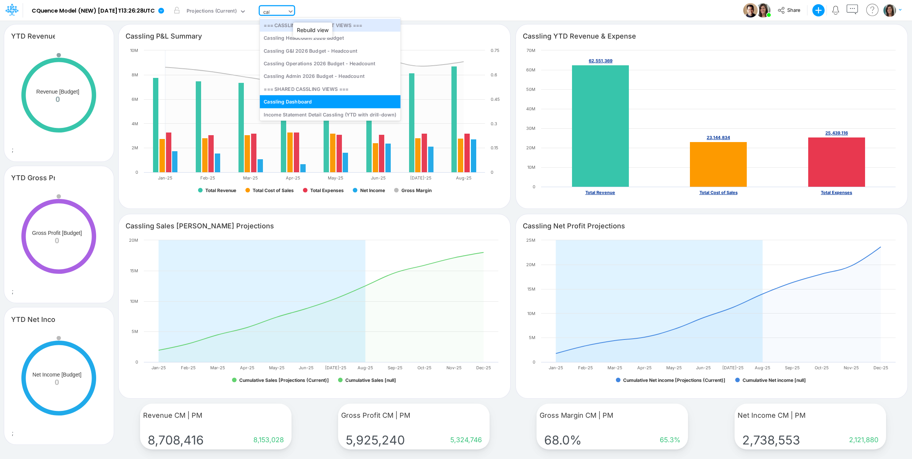
type input "calc"
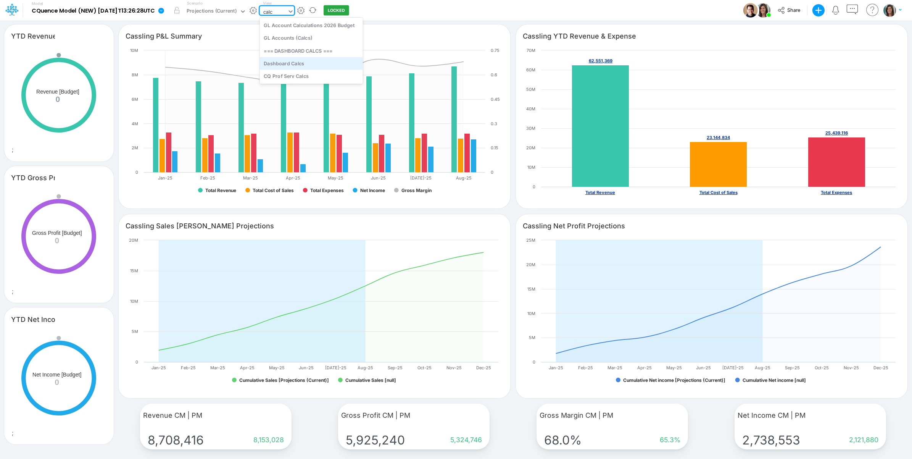
click at [313, 63] on div "Dashboard Calcs" at bounding box center [311, 63] width 103 height 13
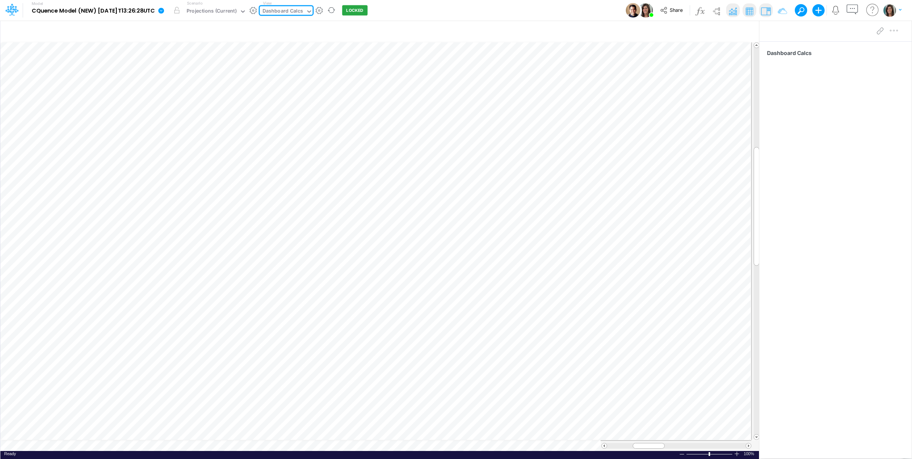
click at [732, 10] on img at bounding box center [733, 11] width 12 height 12
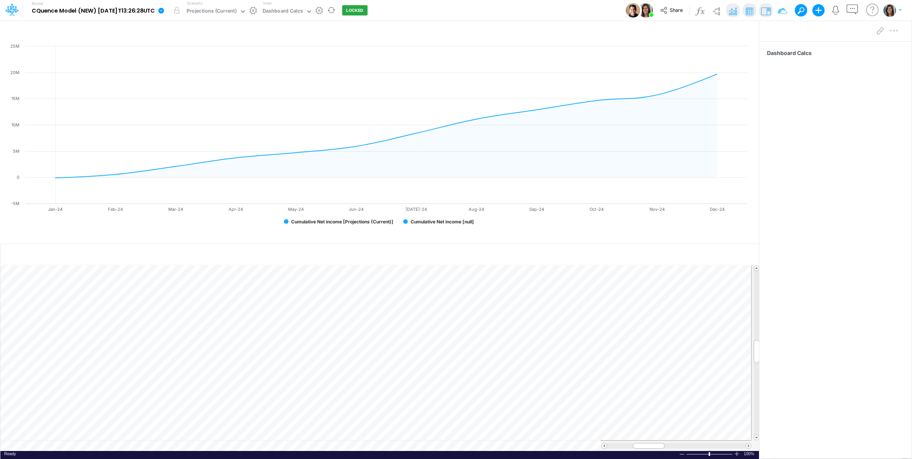
scroll to position [0, 0]
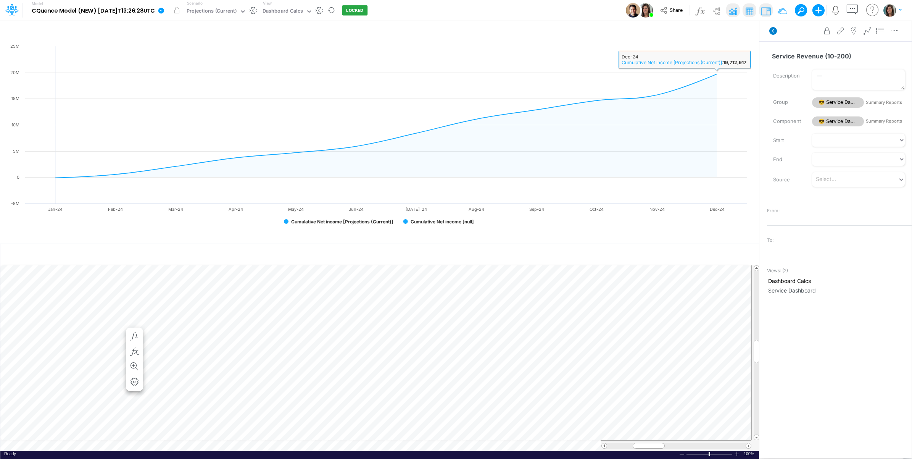
click at [770, 32] on icon at bounding box center [773, 31] width 8 height 8
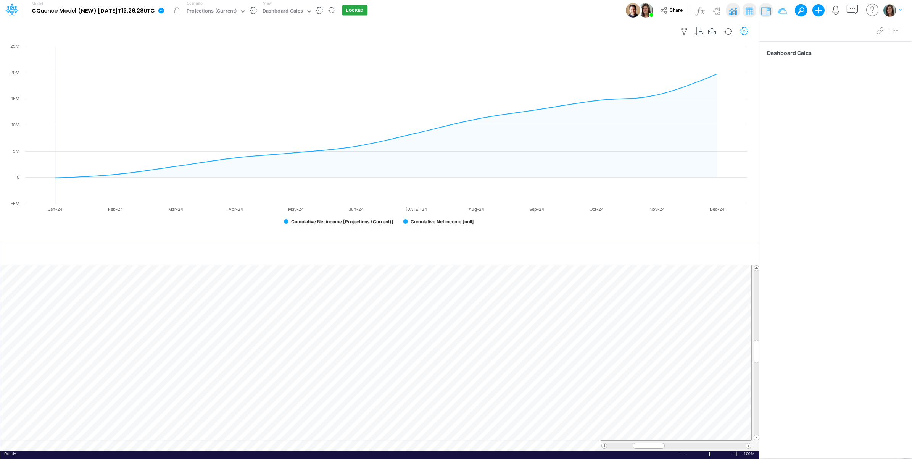
click at [743, 27] on icon "button" at bounding box center [744, 31] width 11 height 8
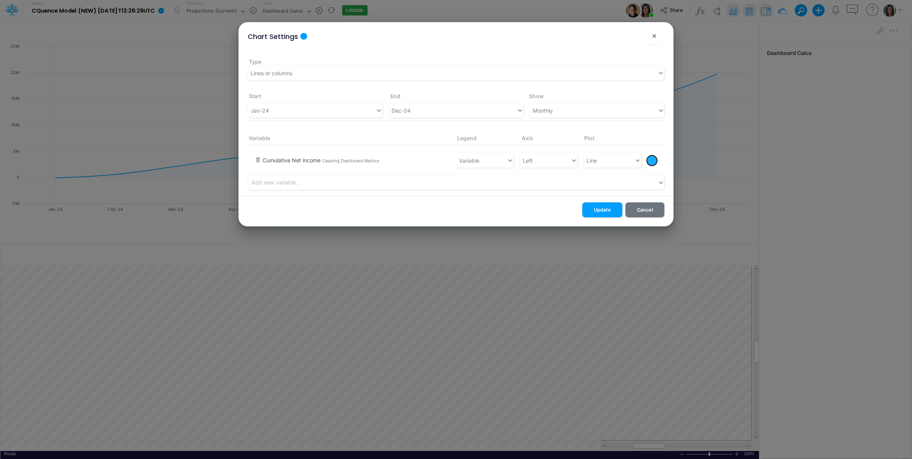
click at [256, 159] on button "button" at bounding box center [258, 160] width 6 height 7
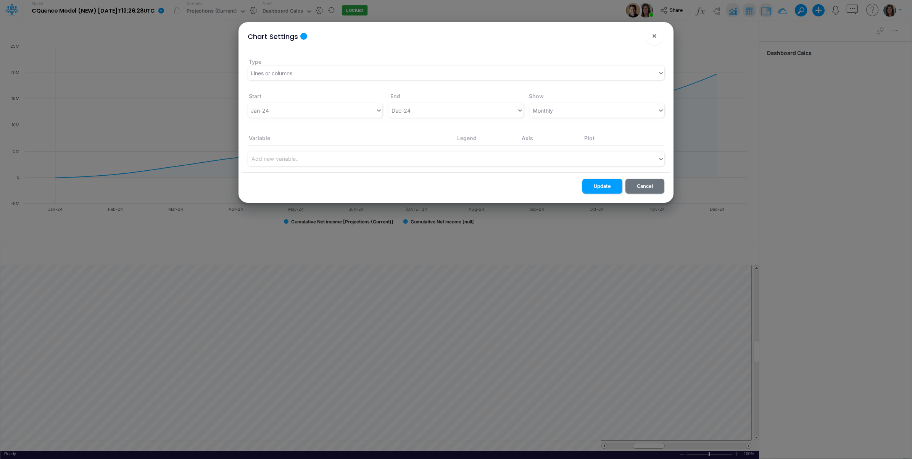
drag, startPoint x: 603, startPoint y: 186, endPoint x: 202, endPoint y: 276, distance: 411.0
click at [604, 186] on button "Update" at bounding box center [602, 186] width 40 height 15
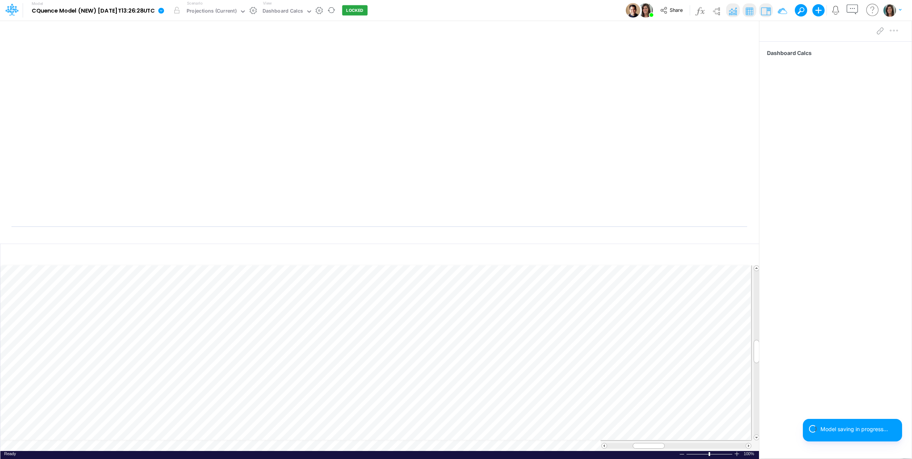
scroll to position [0, 0]
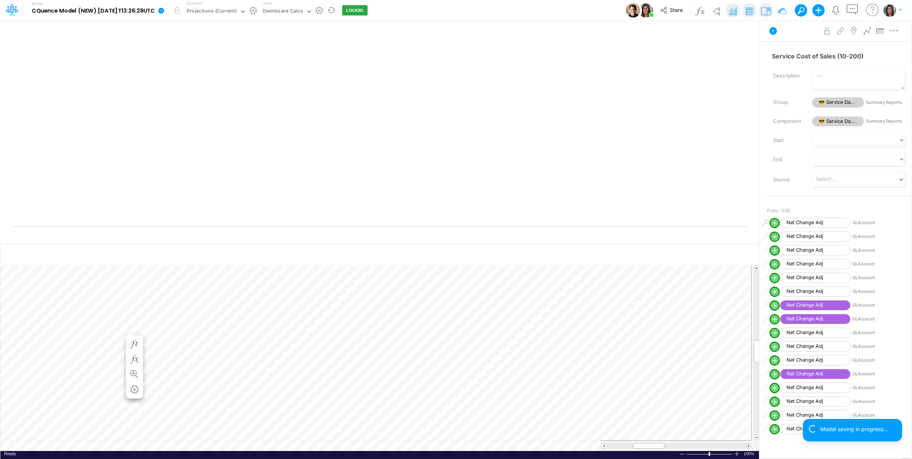
scroll to position [0, 0]
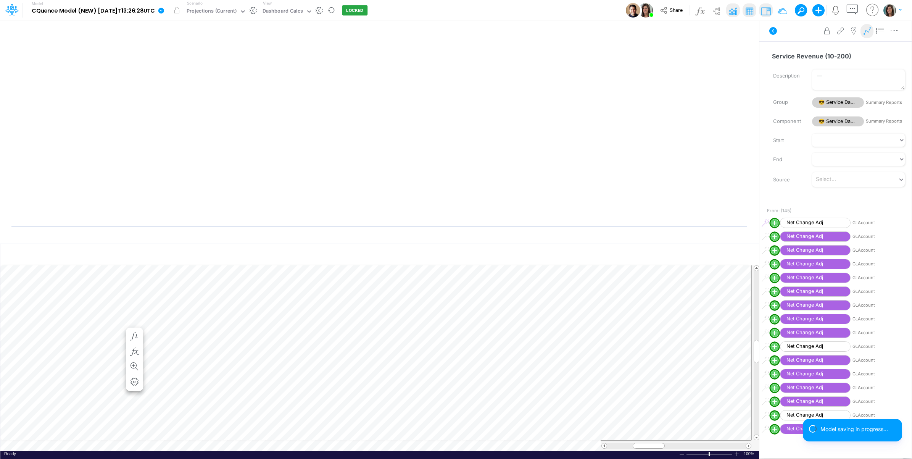
click at [866, 31] on icon at bounding box center [866, 31] width 11 height 8
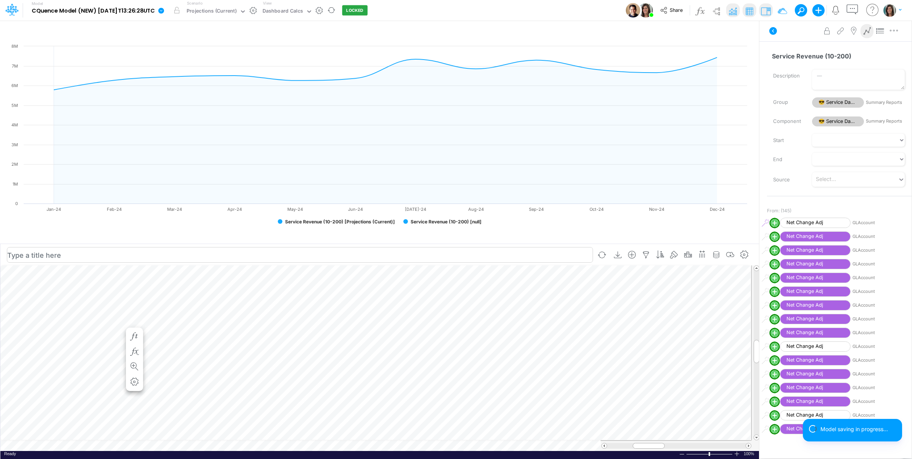
scroll to position [0, 0]
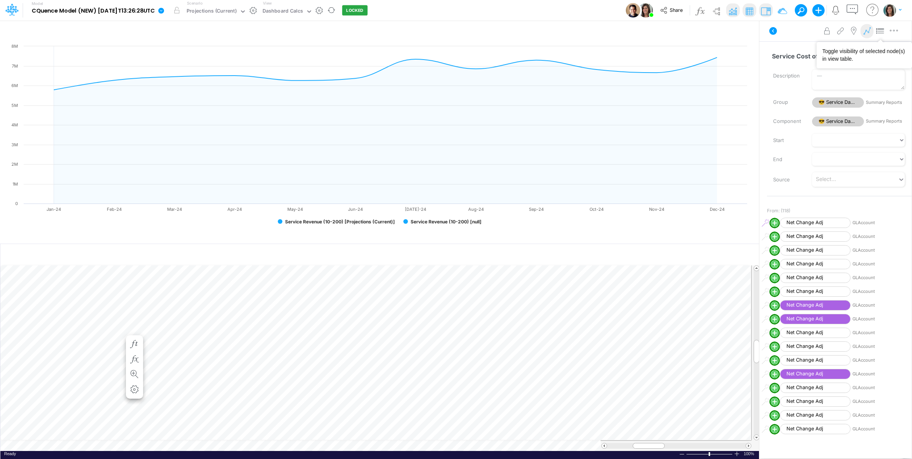
click at [869, 33] on icon at bounding box center [866, 31] width 11 height 8
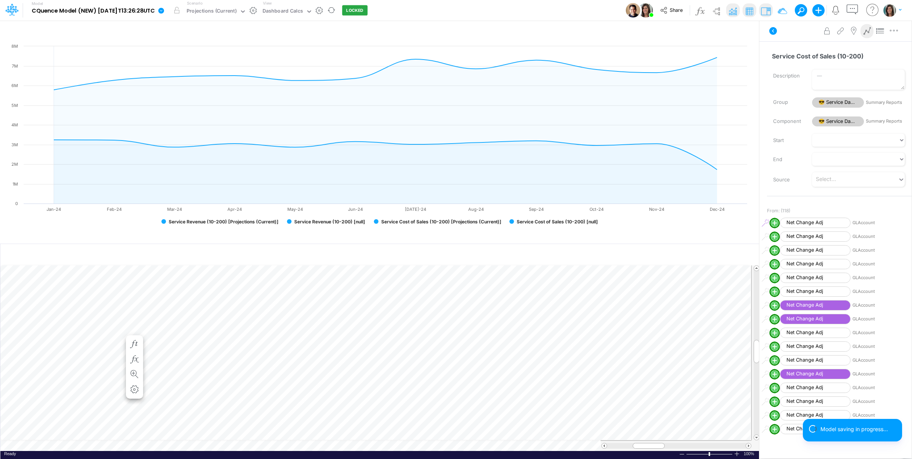
scroll to position [0, 0]
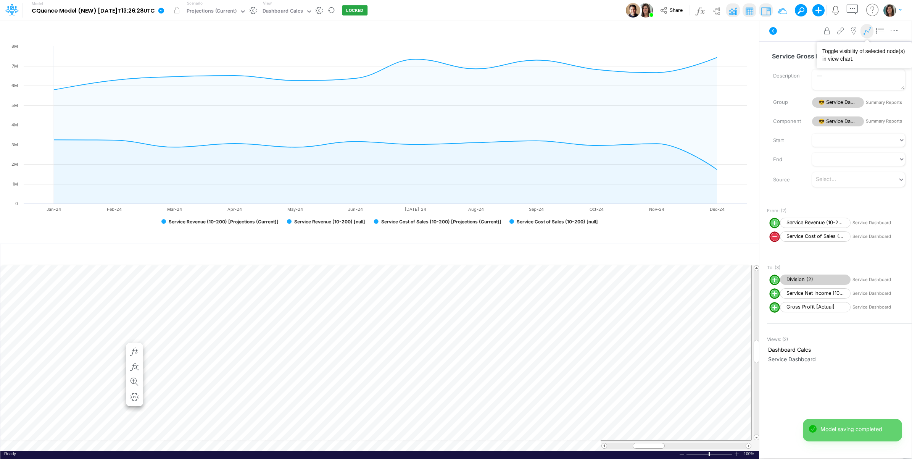
click at [869, 32] on icon at bounding box center [866, 31] width 11 height 8
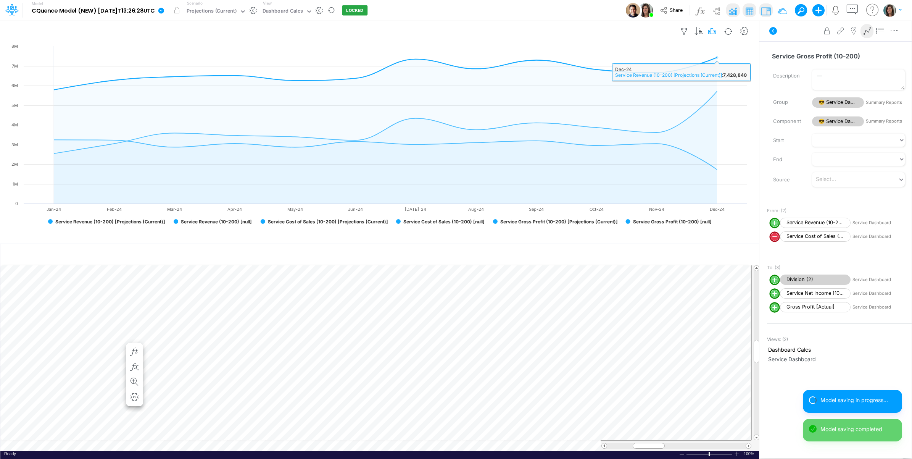
click at [712, 32] on icon "button" at bounding box center [712, 31] width 11 height 8
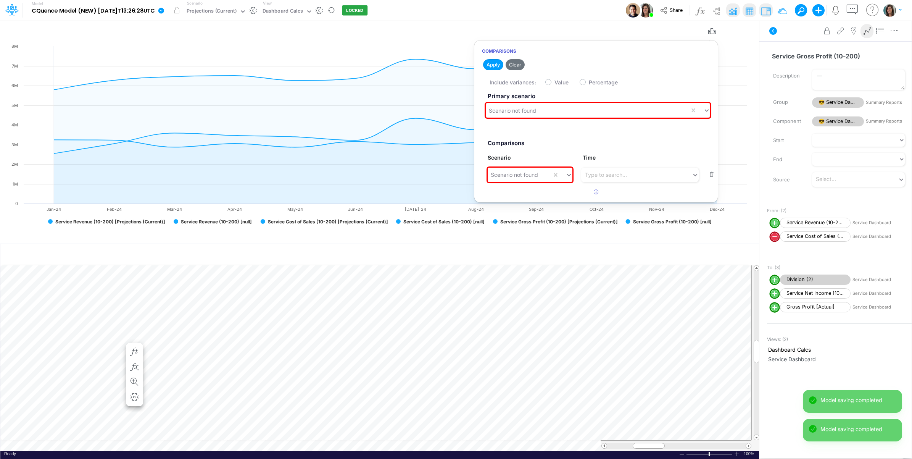
drag, startPoint x: 709, startPoint y: 173, endPoint x: 692, endPoint y: 160, distance: 21.8
click at [708, 174] on button "button" at bounding box center [711, 174] width 15 height 10
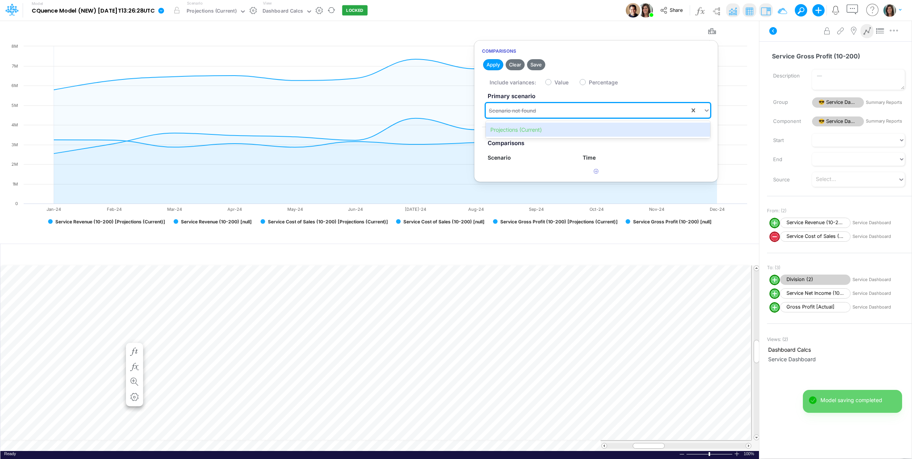
click at [530, 110] on div "Scenario not found" at bounding box center [512, 110] width 47 height 8
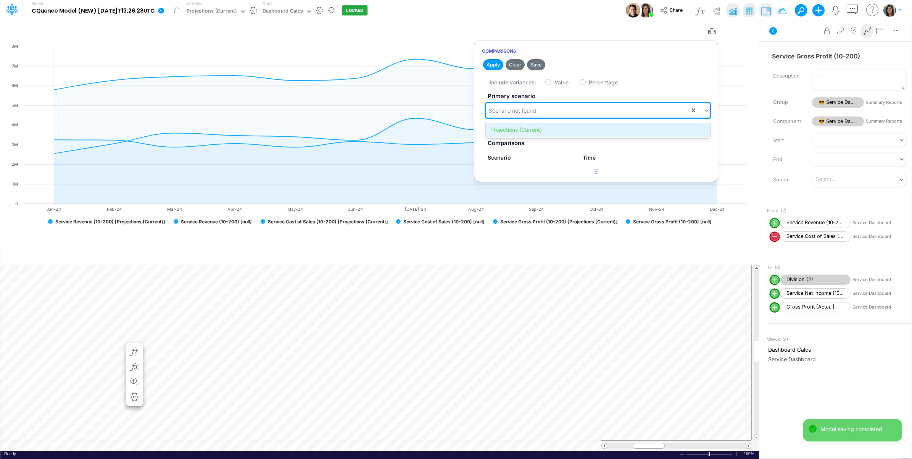
click at [518, 132] on div "Projections (Current)" at bounding box center [598, 130] width 224 height 14
click at [537, 66] on button "Save" at bounding box center [536, 64] width 18 height 11
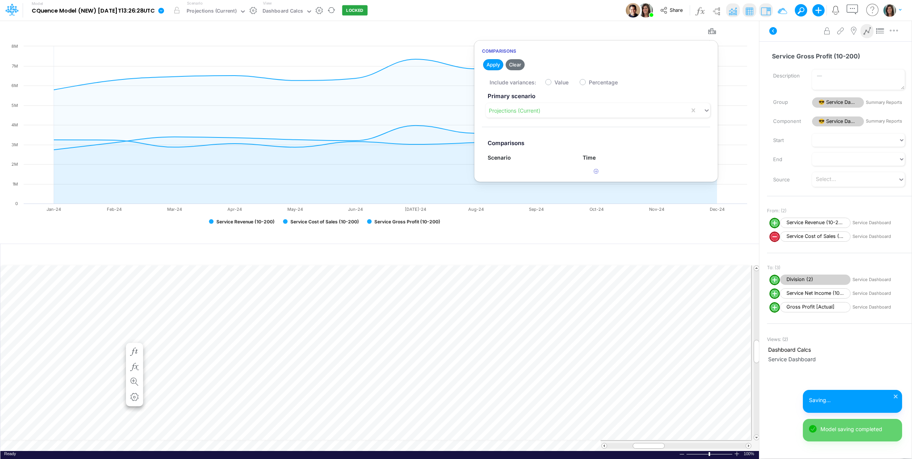
click at [577, 8] on div "Model CQuence Model (NEW) 2025-09-23T13:26:28UTC Edit model settings Duplicate …" at bounding box center [456, 10] width 821 height 21
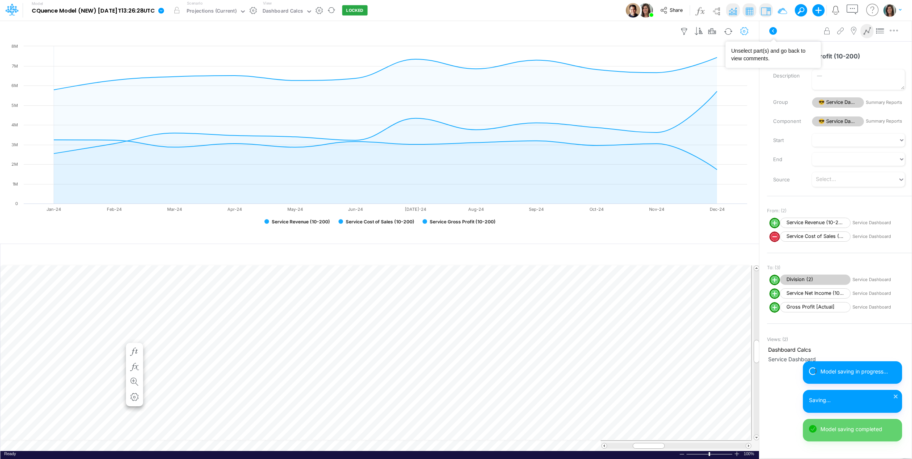
click at [745, 32] on icon "button" at bounding box center [744, 31] width 11 height 8
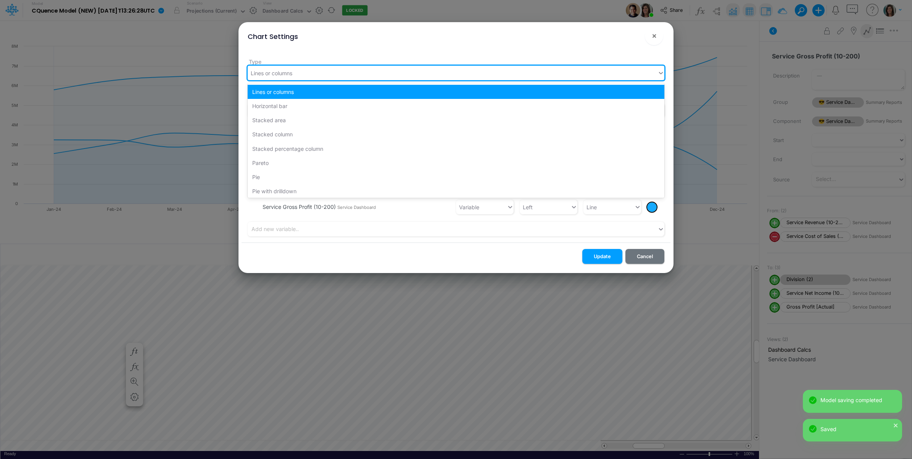
drag, startPoint x: 311, startPoint y: 70, endPoint x: 303, endPoint y: 76, distance: 9.5
click at [310, 71] on div "Lines or columns" at bounding box center [453, 73] width 410 height 13
click at [443, 42] on div "Chart Settings ! ×" at bounding box center [456, 35] width 429 height 26
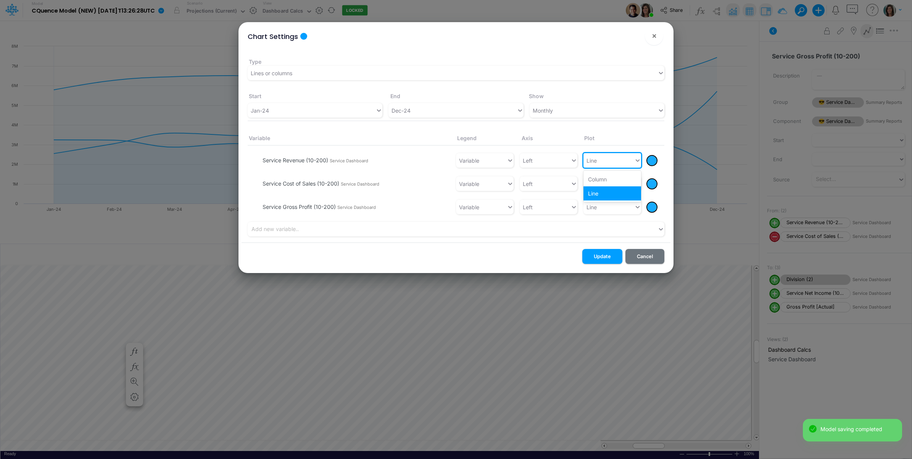
click at [621, 158] on div "Line" at bounding box center [609, 160] width 51 height 13
click at [612, 177] on div "Column" at bounding box center [613, 179] width 58 height 14
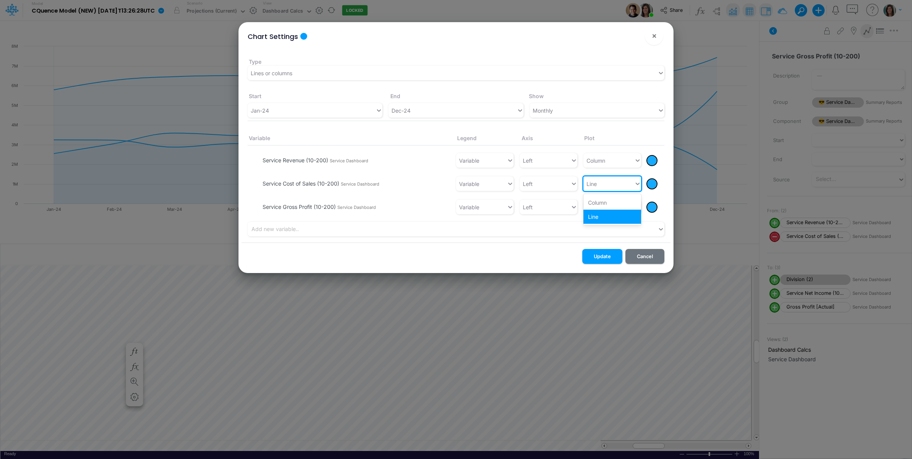
click at [606, 185] on div "Line" at bounding box center [609, 183] width 51 height 13
click at [609, 200] on div "Column" at bounding box center [613, 202] width 58 height 14
click at [654, 159] on div at bounding box center [652, 161] width 10 height 10
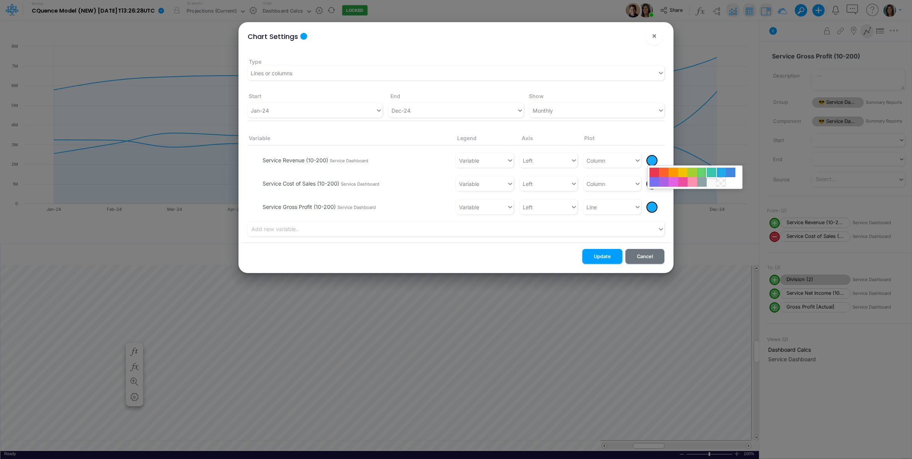
click at [711, 172] on div at bounding box center [712, 173] width 10 height 10
click at [649, 186] on div at bounding box center [652, 184] width 10 height 10
click at [674, 197] on div at bounding box center [674, 196] width 10 height 10
click at [609, 254] on button "Update" at bounding box center [602, 256] width 40 height 15
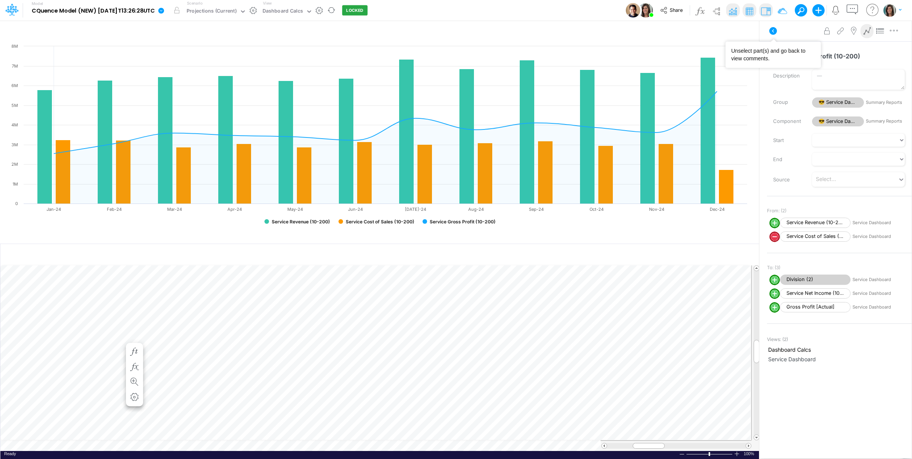
drag, startPoint x: 781, startPoint y: 35, endPoint x: 763, endPoint y: 32, distance: 18.5
click at [780, 35] on button at bounding box center [773, 31] width 18 height 14
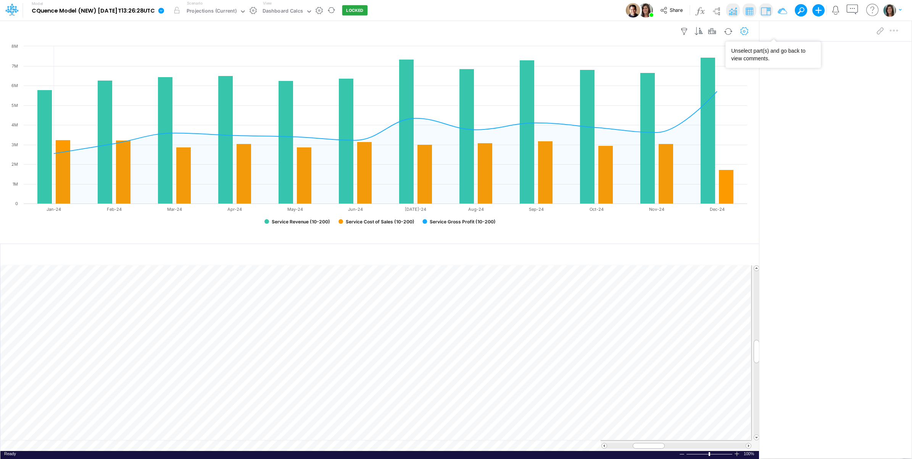
click at [748, 31] on icon "button" at bounding box center [744, 31] width 11 height 8
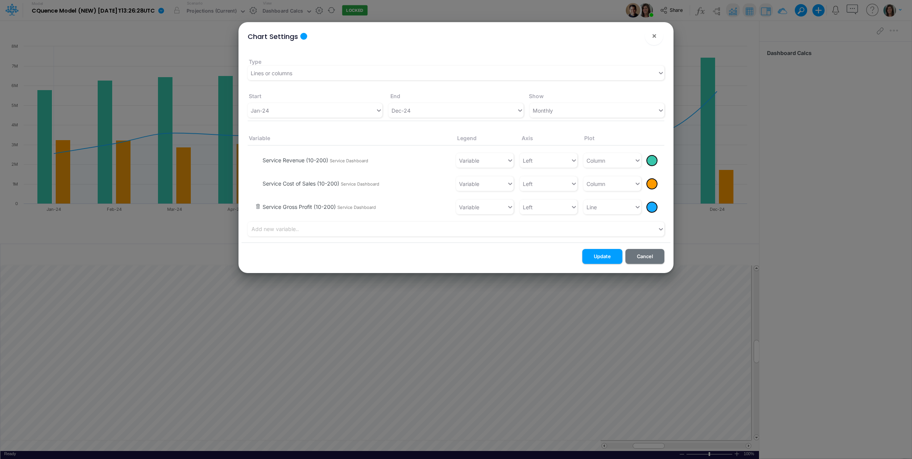
click at [260, 205] on button "button" at bounding box center [258, 207] width 6 height 7
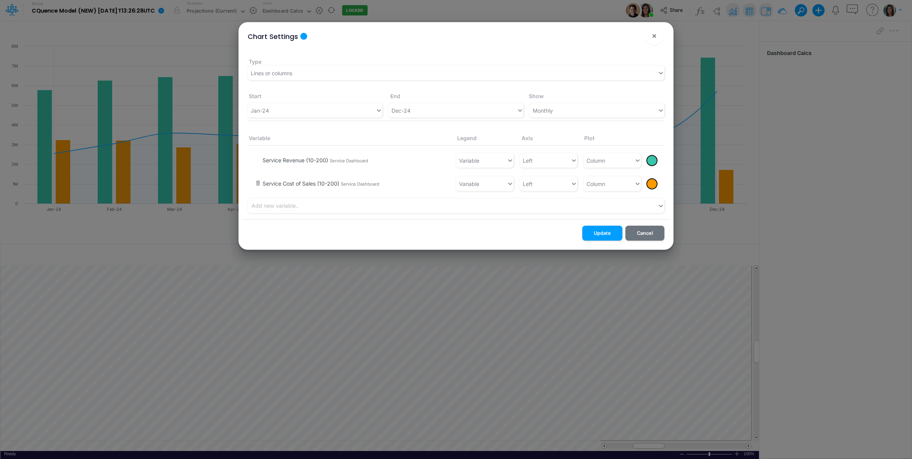
click at [260, 182] on button "button" at bounding box center [258, 184] width 6 height 7
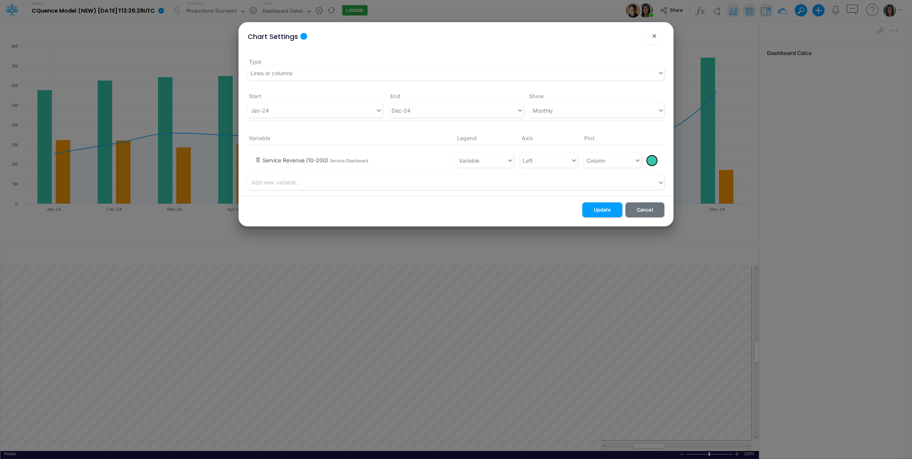
click at [260, 160] on button "button" at bounding box center [258, 160] width 6 height 7
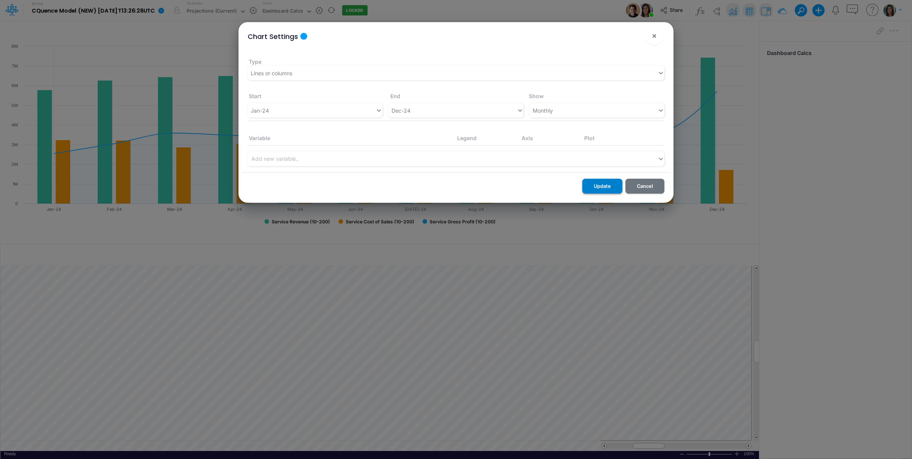
click at [592, 185] on button "Update" at bounding box center [602, 186] width 40 height 15
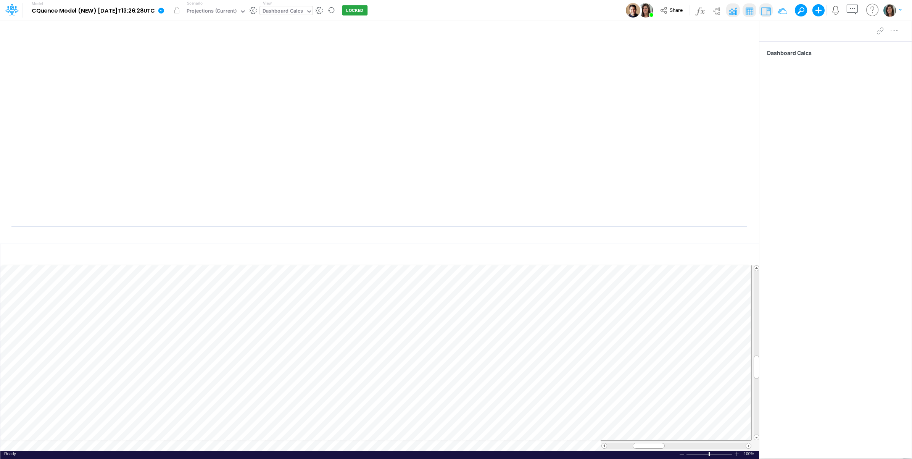
click at [306, 15] on div "Dashboard Calcs" at bounding box center [286, 10] width 53 height 9
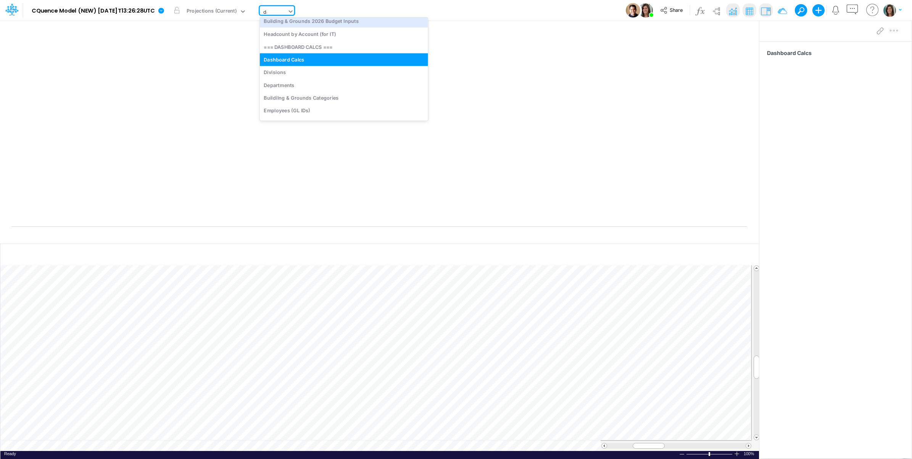
scroll to position [2, 0]
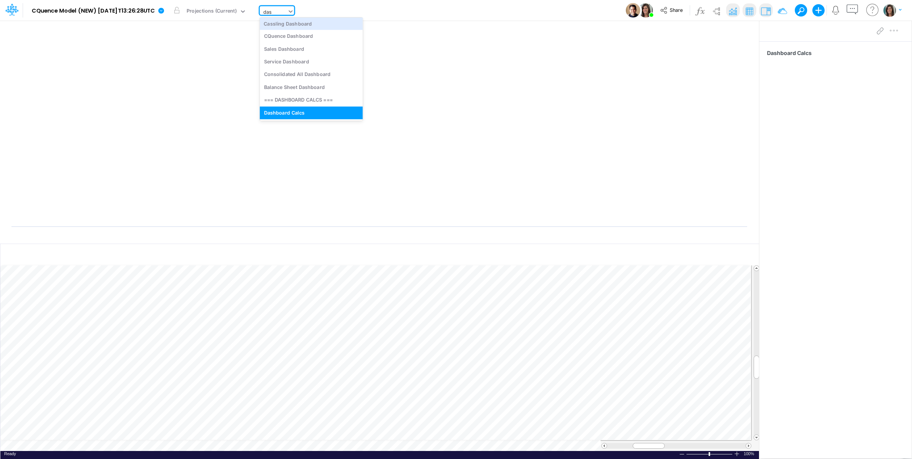
type input "dash"
click at [323, 26] on div "Cassling Dashboard" at bounding box center [311, 25] width 103 height 13
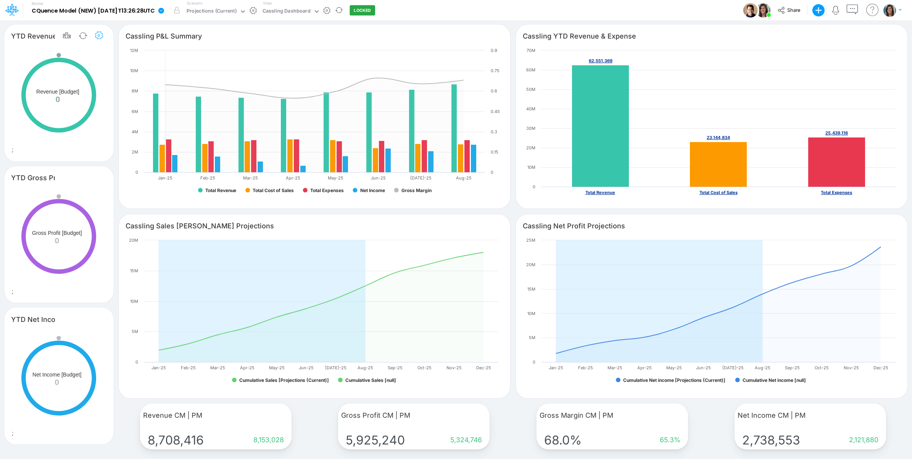
click at [100, 37] on icon "button" at bounding box center [98, 36] width 11 height 8
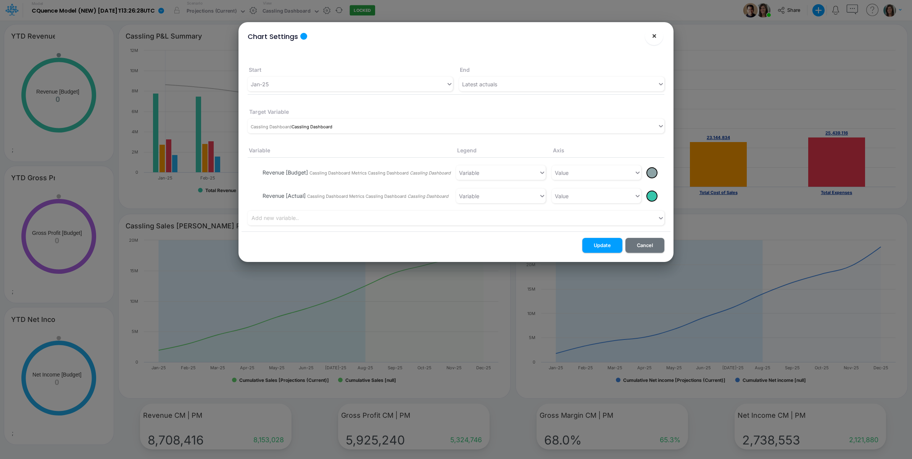
drag, startPoint x: 656, startPoint y: 35, endPoint x: 652, endPoint y: 35, distance: 3.9
click at [655, 35] on span "×" at bounding box center [654, 35] width 5 height 9
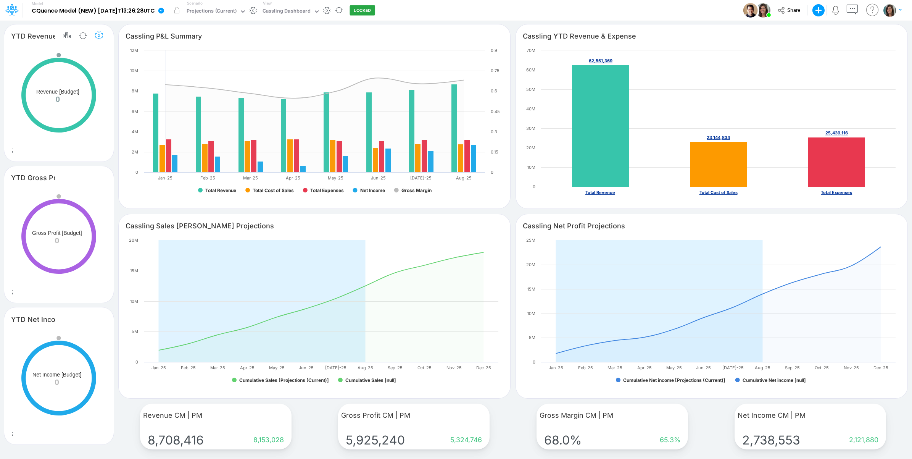
click at [102, 35] on icon "button" at bounding box center [98, 36] width 11 height 8
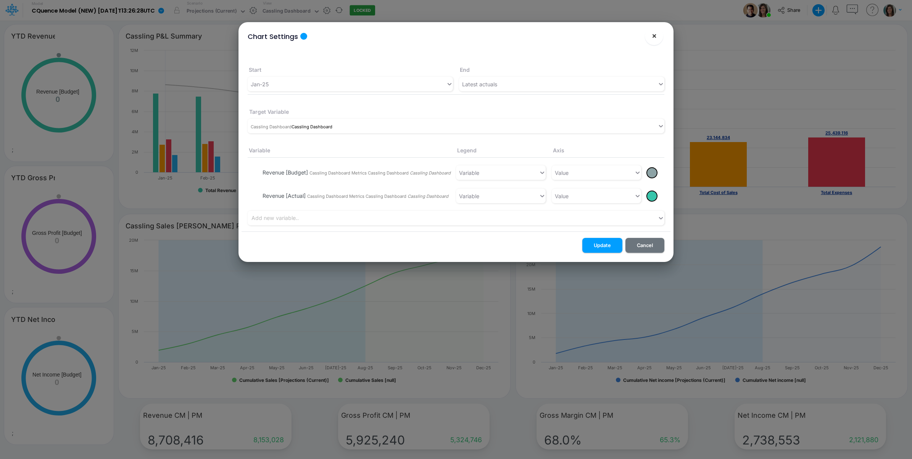
click at [649, 42] on button "×" at bounding box center [654, 36] width 18 height 18
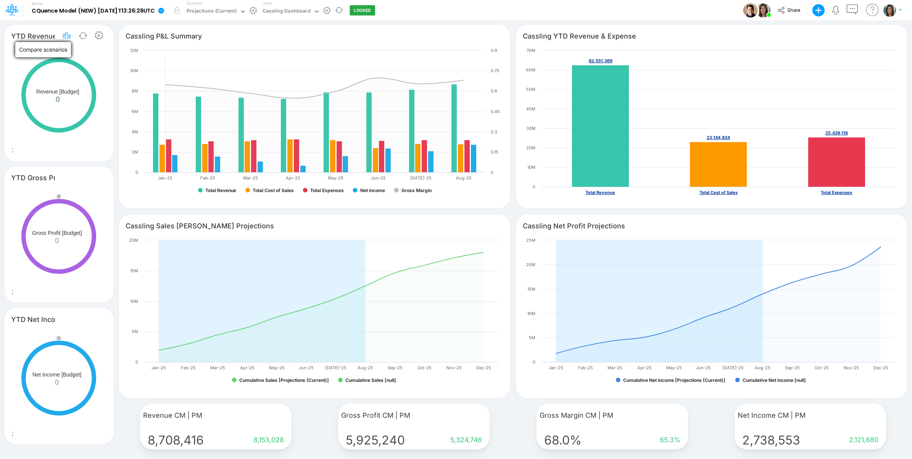
click at [67, 35] on icon "button" at bounding box center [66, 36] width 11 height 8
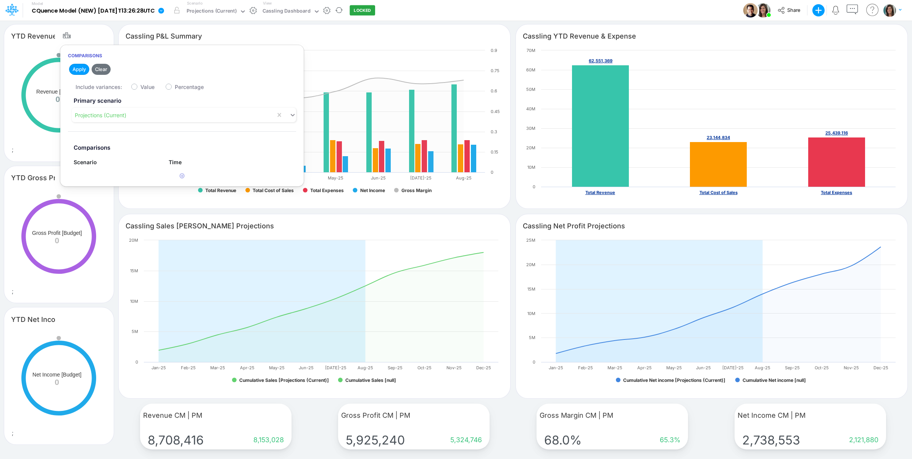
click at [38, 146] on div "Created with Highcharts 10.3.2 Revenue [Budget] 0 ;" at bounding box center [59, 104] width 110 height 115
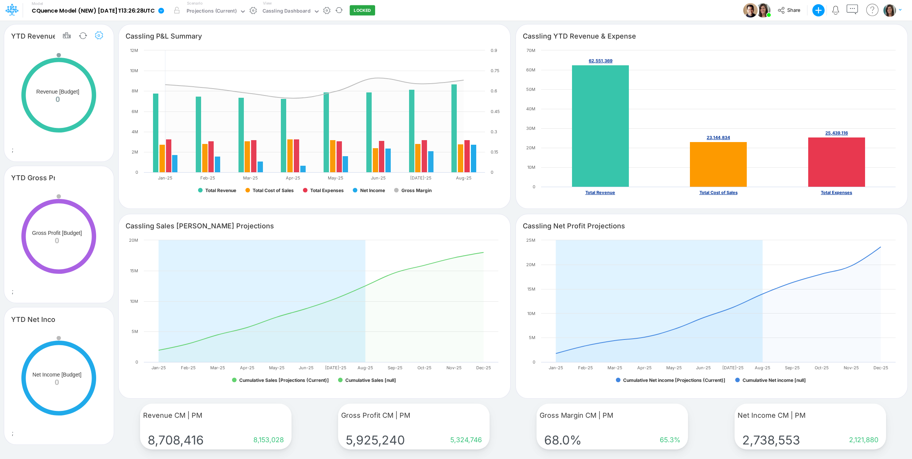
click at [98, 37] on icon "button" at bounding box center [98, 36] width 11 height 8
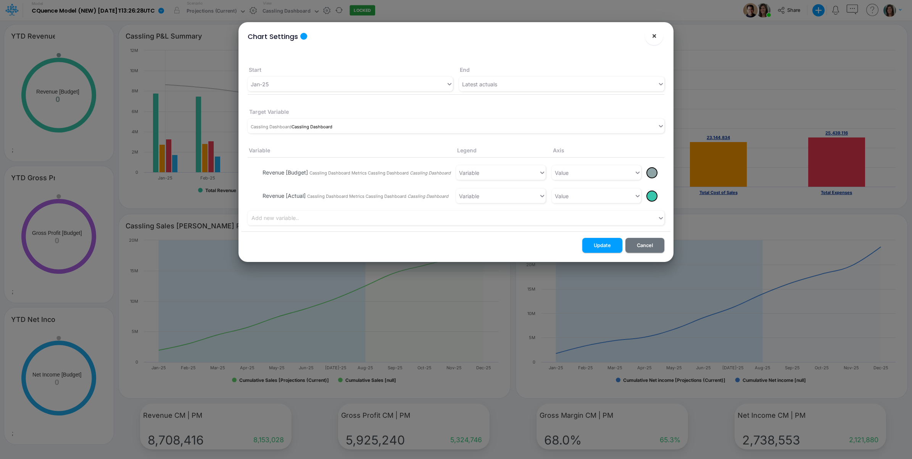
click at [654, 37] on span "×" at bounding box center [654, 35] width 5 height 9
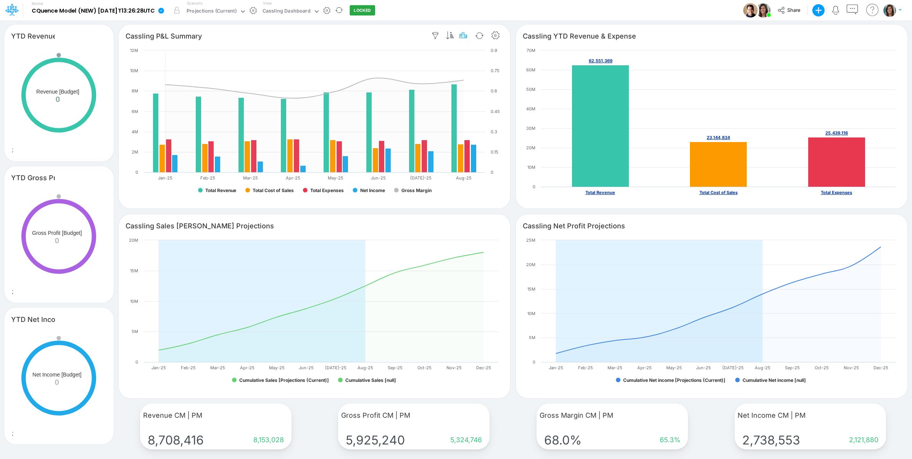
click at [469, 34] on button "button" at bounding box center [464, 35] width 14 height 15
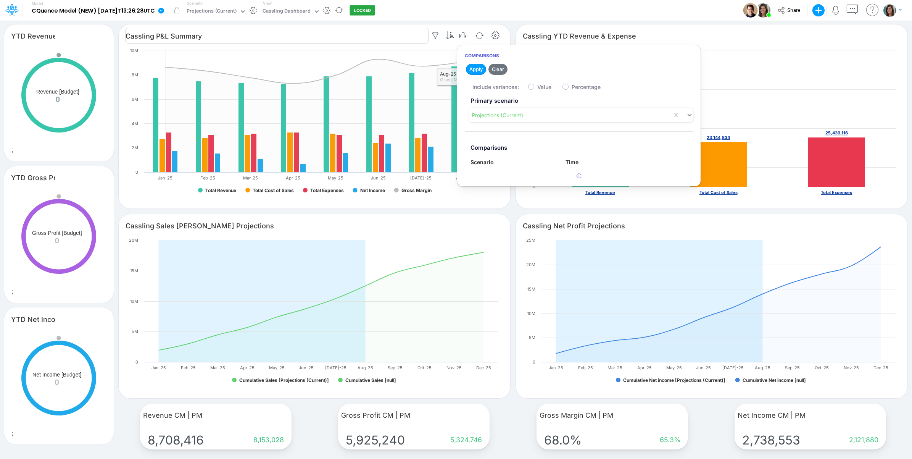
drag, startPoint x: 506, startPoint y: 13, endPoint x: 185, endPoint y: 35, distance: 321.0
click at [505, 13] on div "Model CQuence Model (NEW) 2025-09-23T13:26:28UTC Edit model settings Duplicate …" at bounding box center [456, 10] width 821 height 21
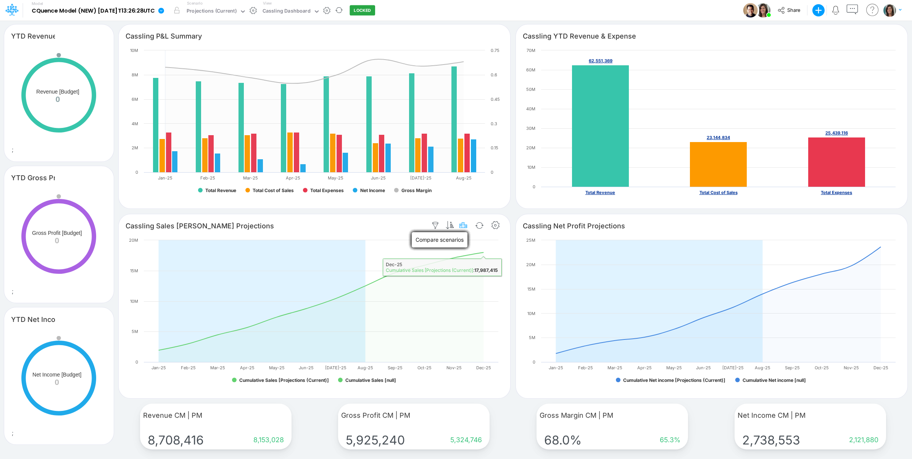
click at [464, 227] on icon "button" at bounding box center [463, 225] width 11 height 8
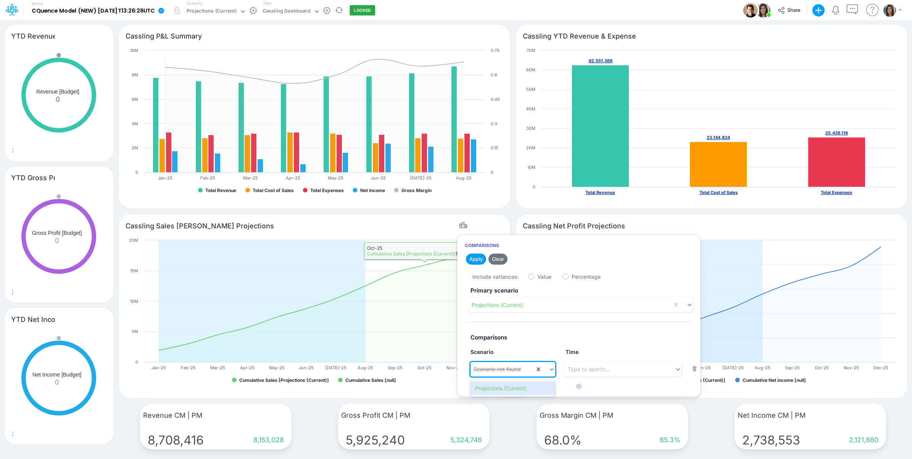
click at [527, 370] on div "Scenario not found" at bounding box center [503, 369] width 64 height 13
click at [503, 424] on section "Revenue CM | PM Comparisons 8,708,416 8,153,028 Gross Profit CM | PM Comparison…" at bounding box center [513, 427] width 798 height 48
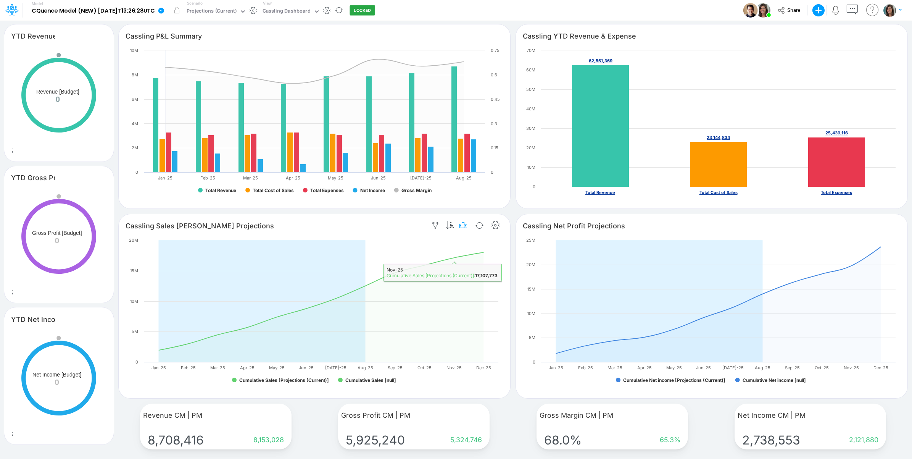
click at [463, 225] on icon "button" at bounding box center [463, 225] width 11 height 8
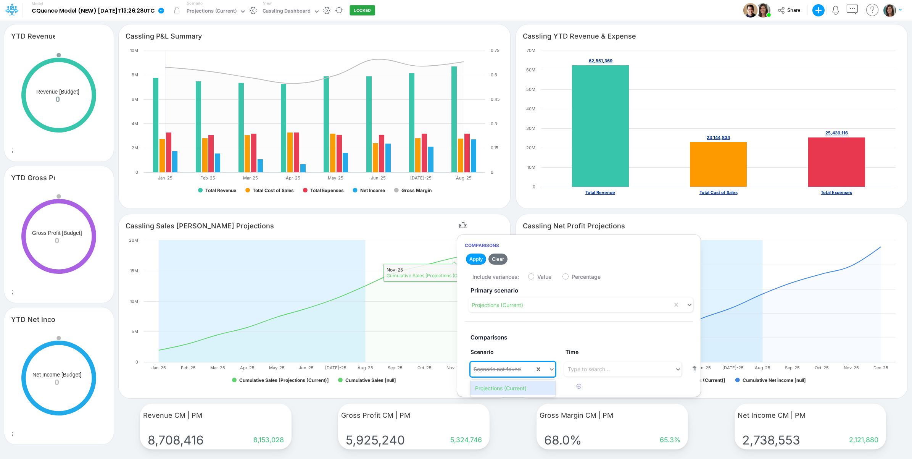
click at [509, 372] on div "Scenario not found" at bounding box center [497, 369] width 47 height 8
click at [514, 425] on section "Revenue CM | PM Comparisons 8,708,416 8,153,028 Gross Profit CM | PM Comparison…" at bounding box center [513, 427] width 798 height 48
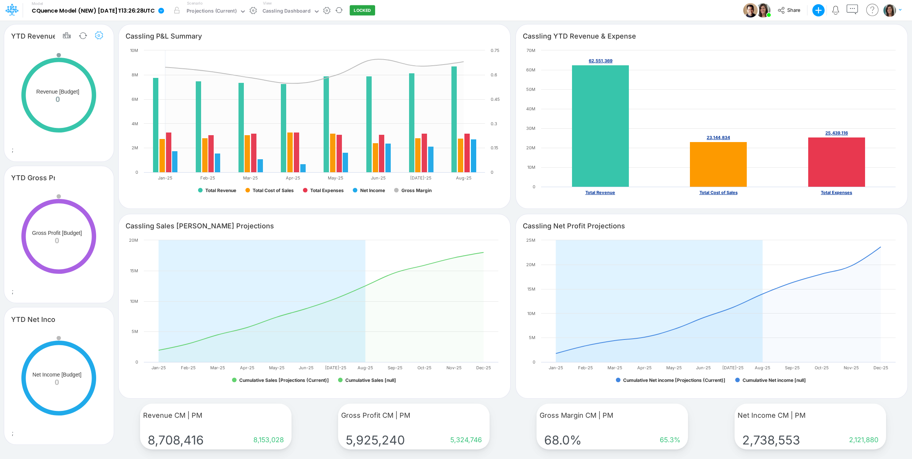
click at [98, 39] on icon "button" at bounding box center [98, 36] width 11 height 8
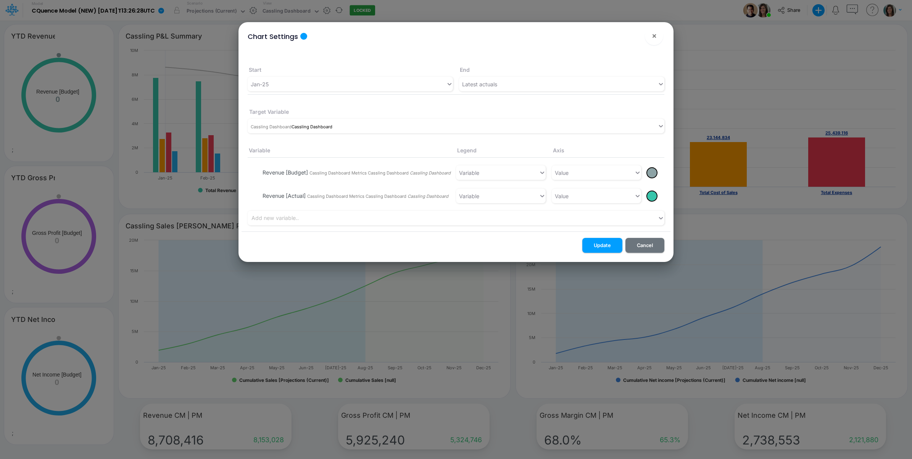
click at [90, 56] on div "Chart Settings ! × Start End Jan-25 Latest actuals Target Variable Cassling Das…" at bounding box center [456, 229] width 912 height 459
drag, startPoint x: 658, startPoint y: 39, endPoint x: 213, endPoint y: 41, distance: 445.0
click at [657, 39] on button "×" at bounding box center [654, 36] width 18 height 18
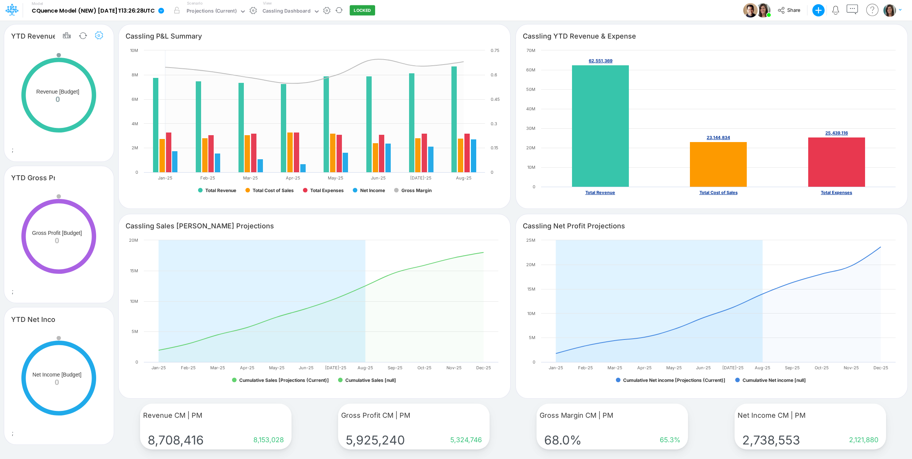
click at [100, 37] on icon "button" at bounding box center [98, 36] width 11 height 8
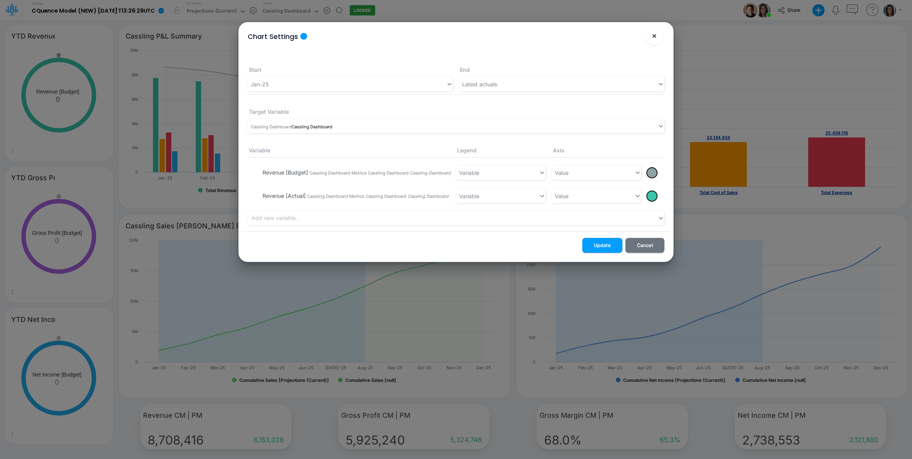
click at [656, 32] on span "×" at bounding box center [654, 35] width 5 height 9
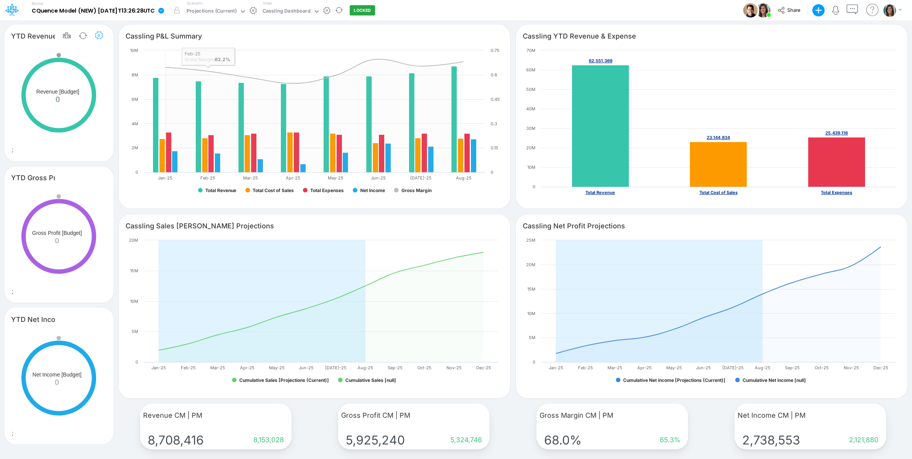
click at [99, 37] on icon "button" at bounding box center [98, 36] width 11 height 8
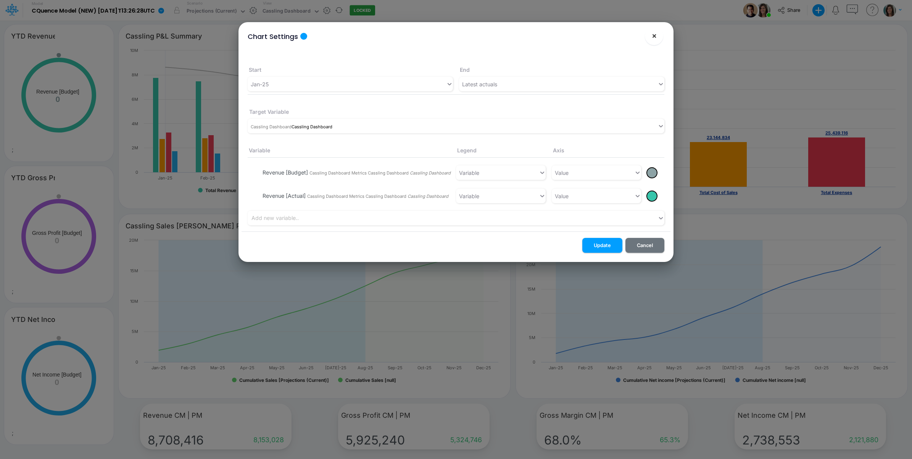
click at [650, 35] on button "×" at bounding box center [654, 36] width 18 height 18
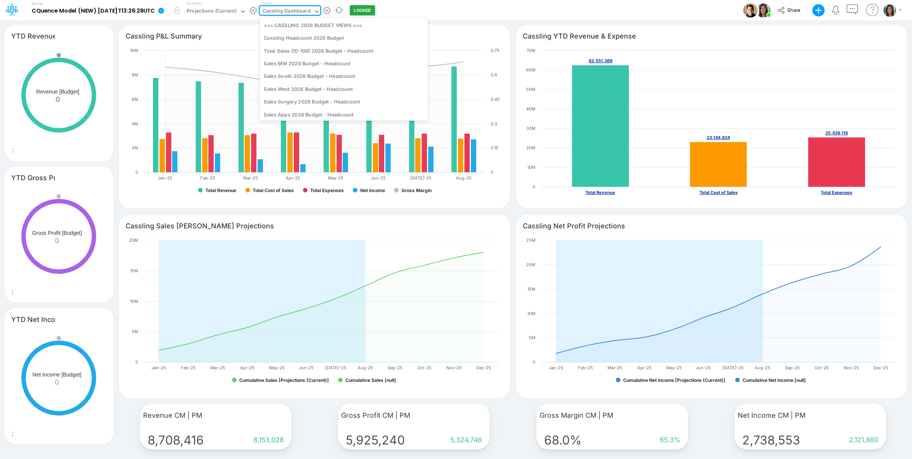
click at [311, 8] on div "Cassling Dashboard" at bounding box center [287, 11] width 48 height 9
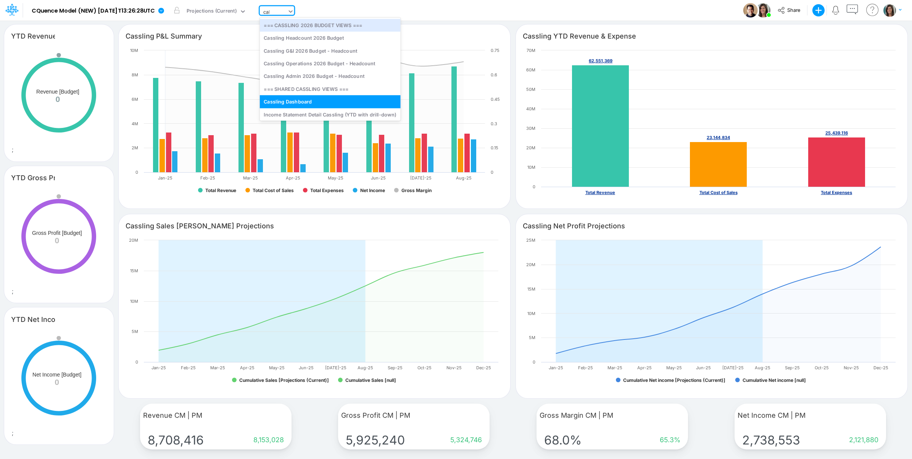
type input "calc"
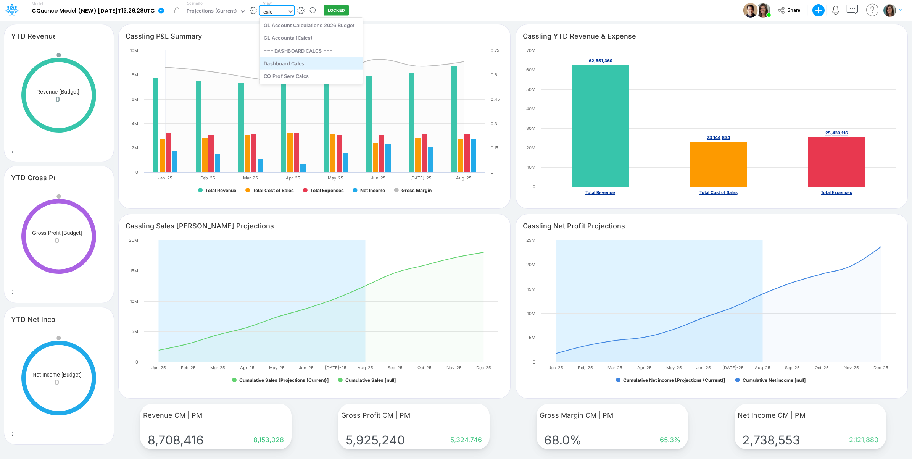
click at [322, 60] on div "Dashboard Calcs" at bounding box center [311, 63] width 103 height 13
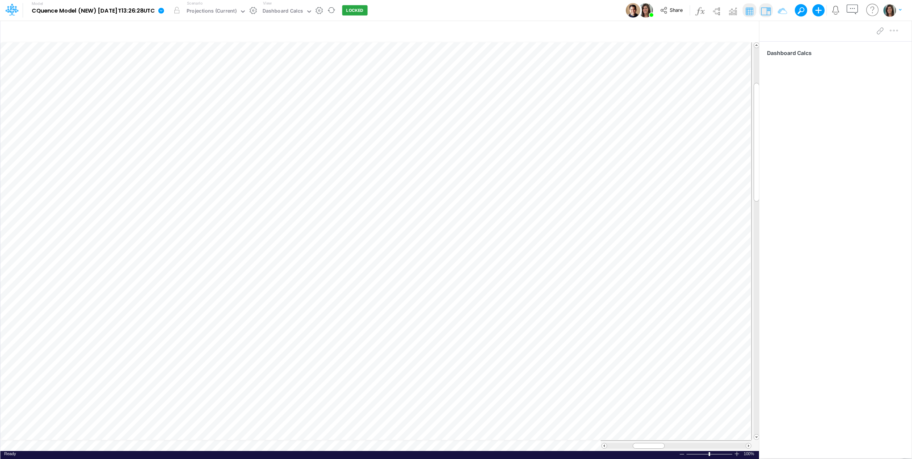
click at [164, 10] on icon at bounding box center [161, 11] width 6 height 6
click at [439, 17] on div "Model CQuence Model (NEW) 2025-09-23T13:26:28UTC Edit model settings Duplicate …" at bounding box center [456, 10] width 821 height 21
click at [303, 11] on div "Dashboard Calcs" at bounding box center [283, 11] width 40 height 9
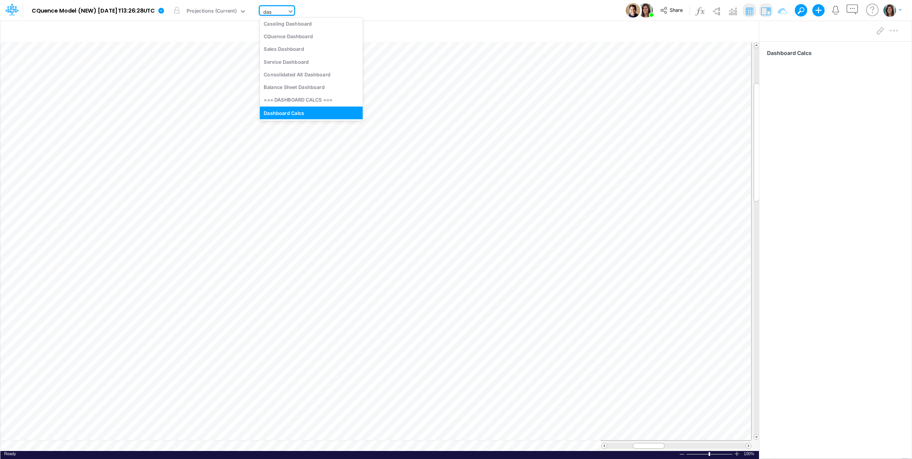
type input "dash"
click at [313, 27] on div "Cassling Dashboard" at bounding box center [311, 25] width 103 height 13
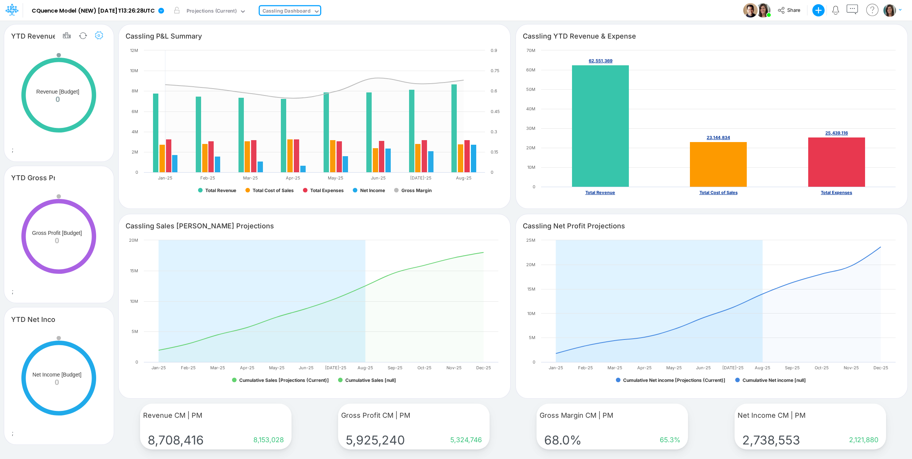
click at [98, 34] on icon "button" at bounding box center [98, 36] width 11 height 8
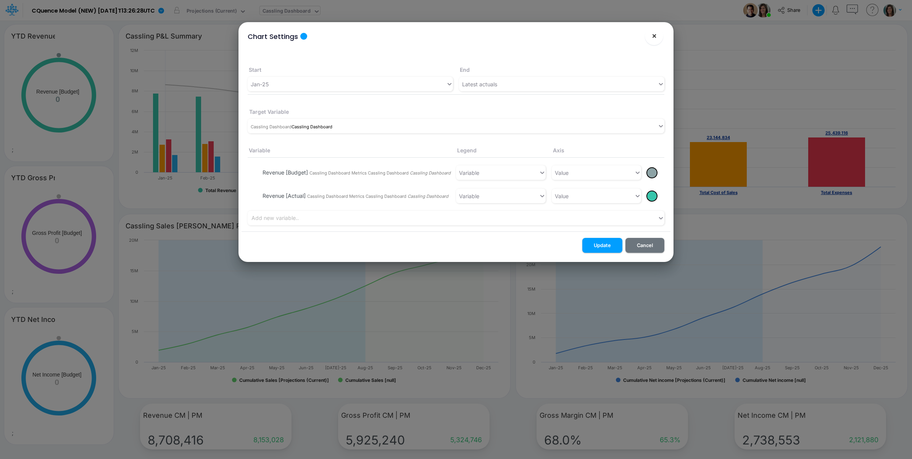
click at [653, 37] on span "×" at bounding box center [654, 35] width 5 height 9
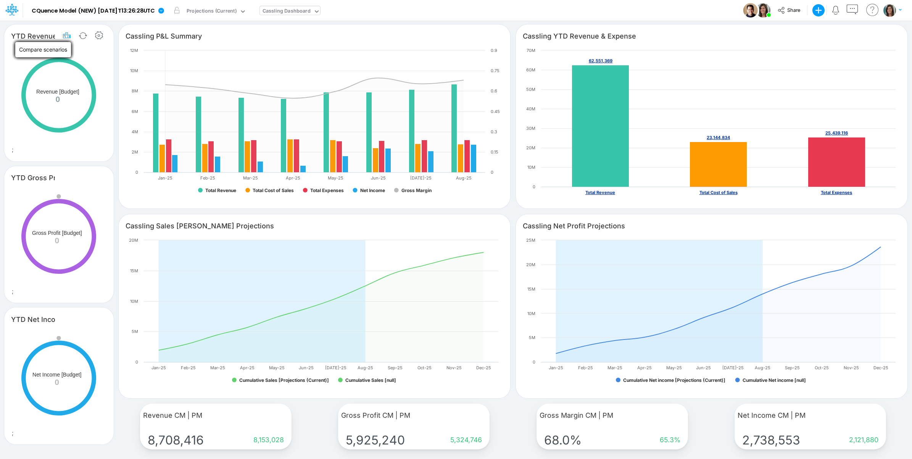
click at [62, 34] on icon "button" at bounding box center [66, 36] width 11 height 8
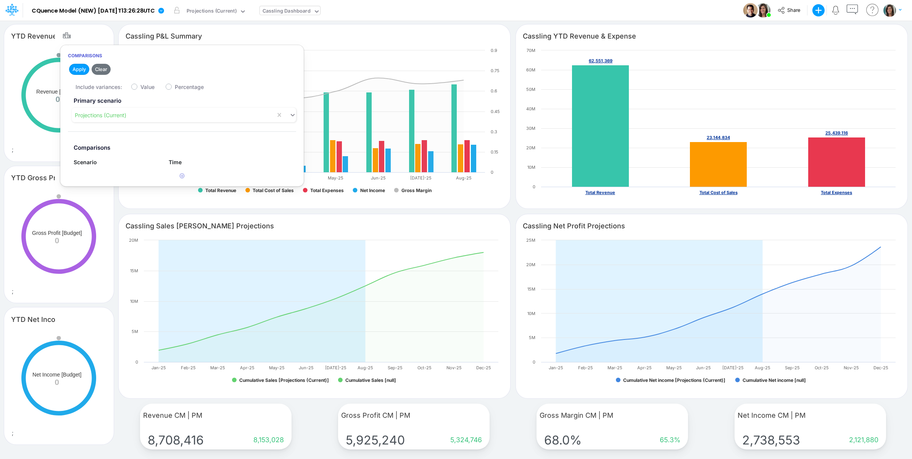
click at [38, 148] on div "Created with Highcharts 10.3.2 Revenue [Budget] 0 ;" at bounding box center [59, 104] width 110 height 115
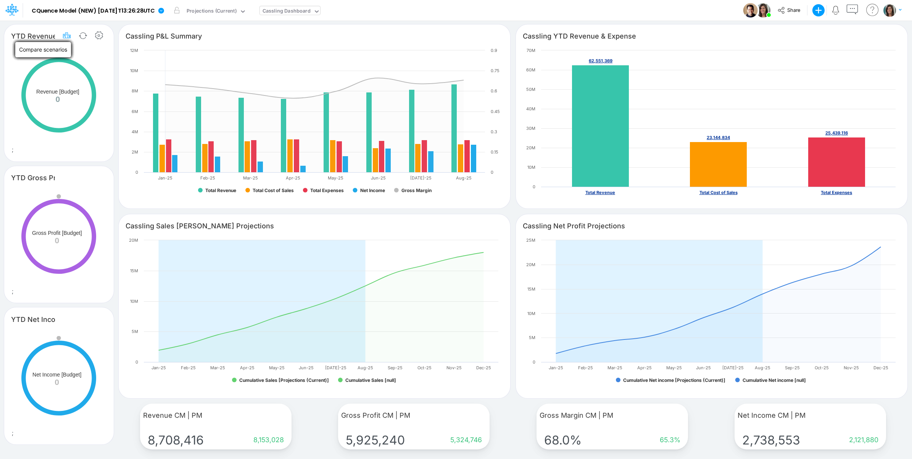
click at [67, 37] on icon "button" at bounding box center [66, 36] width 11 height 8
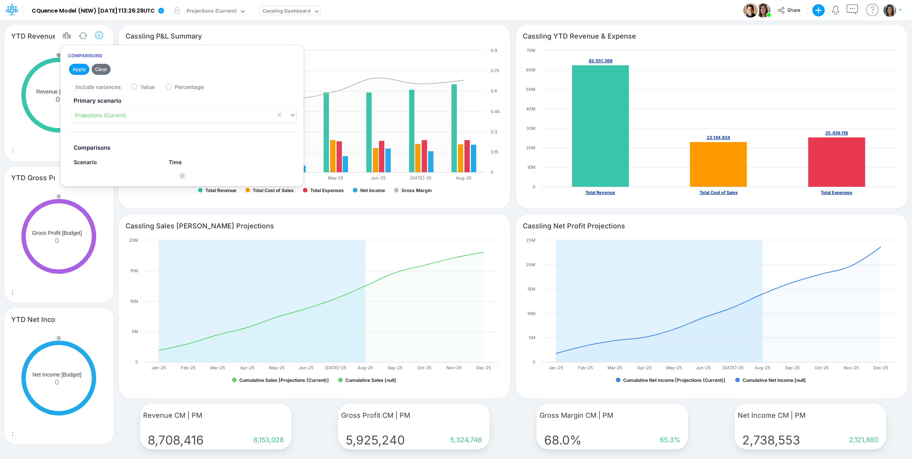
click at [100, 34] on icon "button" at bounding box center [98, 36] width 11 height 8
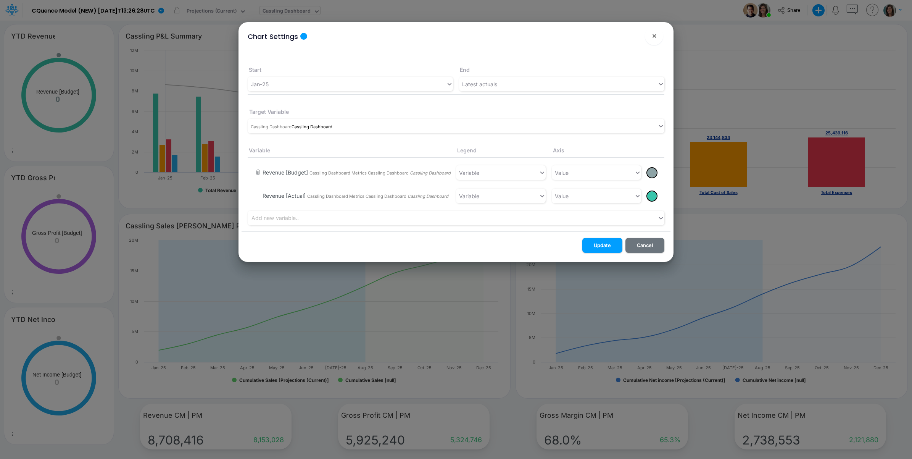
click at [256, 170] on button "button" at bounding box center [258, 172] width 6 height 7
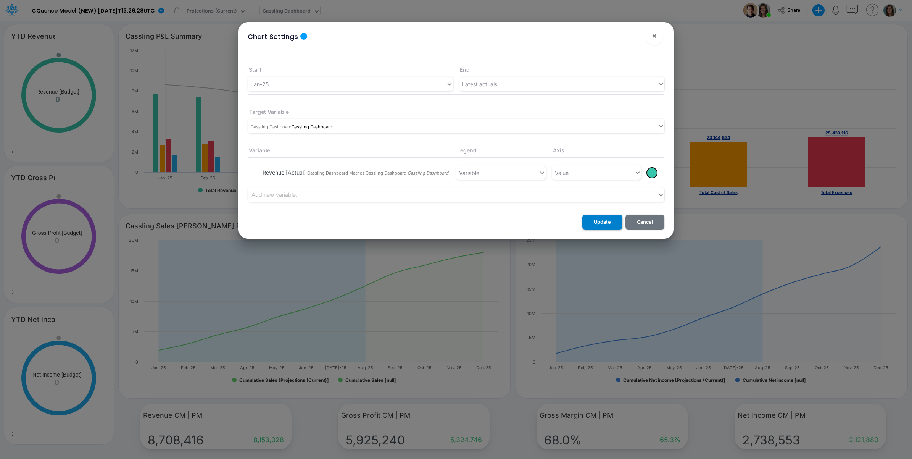
click at [607, 220] on button "Update" at bounding box center [602, 221] width 40 height 15
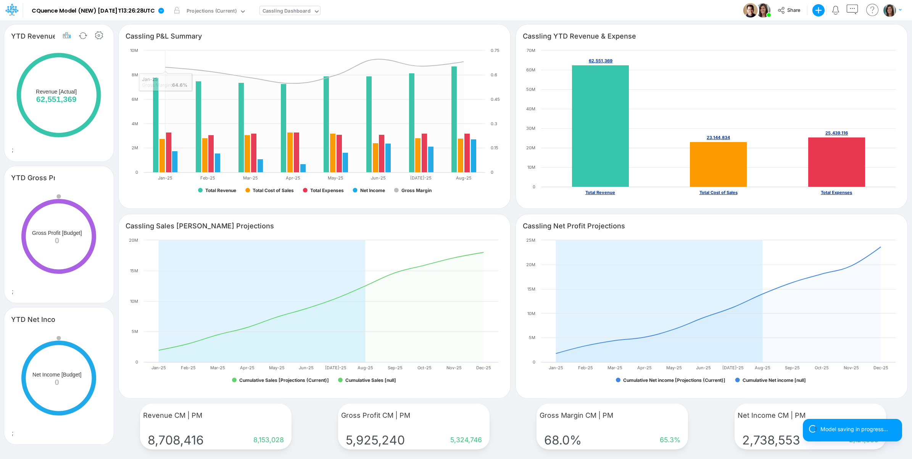
click at [64, 37] on icon "button" at bounding box center [66, 36] width 11 height 8
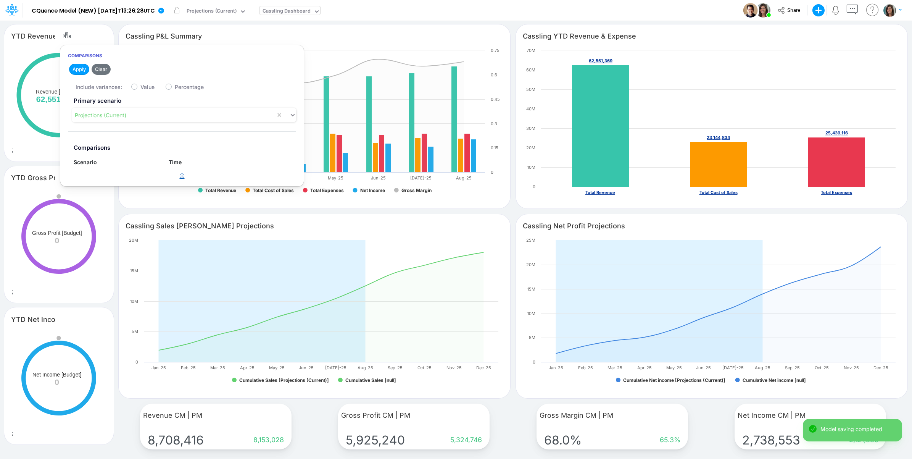
click at [176, 178] on button "button" at bounding box center [182, 176] width 15 height 13
click at [113, 182] on div "Type to search..." at bounding box center [98, 179] width 42 height 8
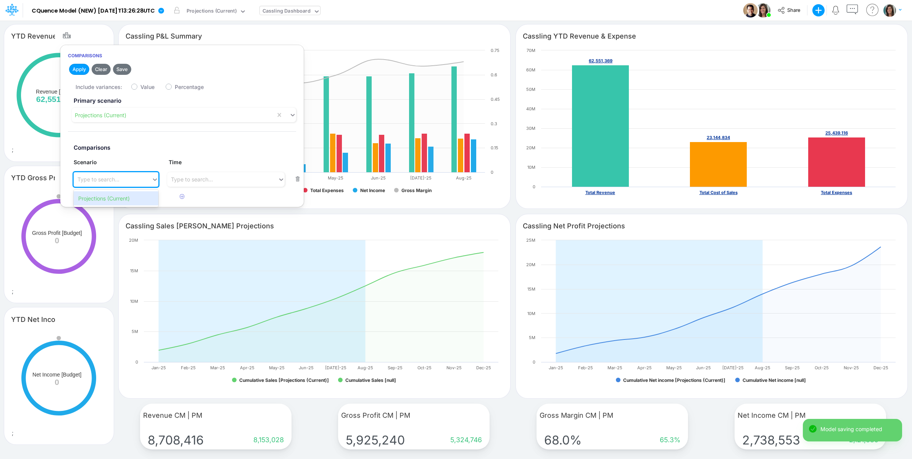
click at [119, 198] on div "Projections (Current)" at bounding box center [116, 198] width 84 height 14
click at [206, 185] on div "Type to search..." at bounding box center [222, 179] width 111 height 13
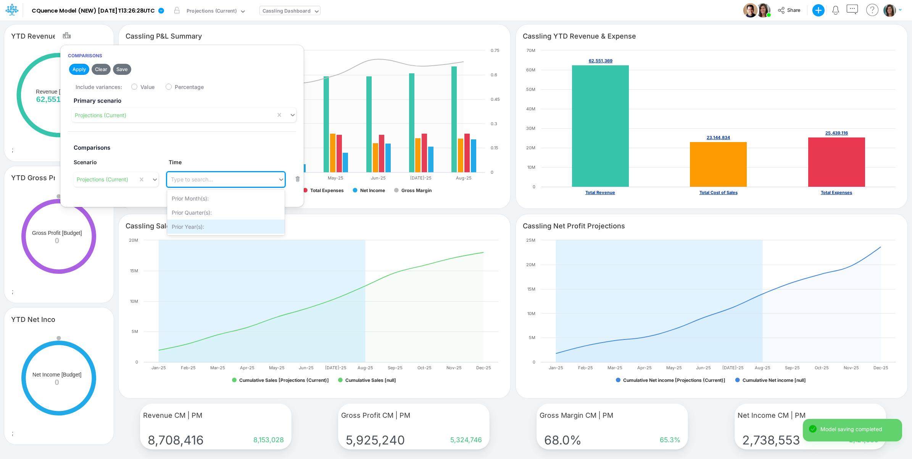
click at [199, 227] on div "Prior Year(s):" at bounding box center [226, 226] width 118 height 14
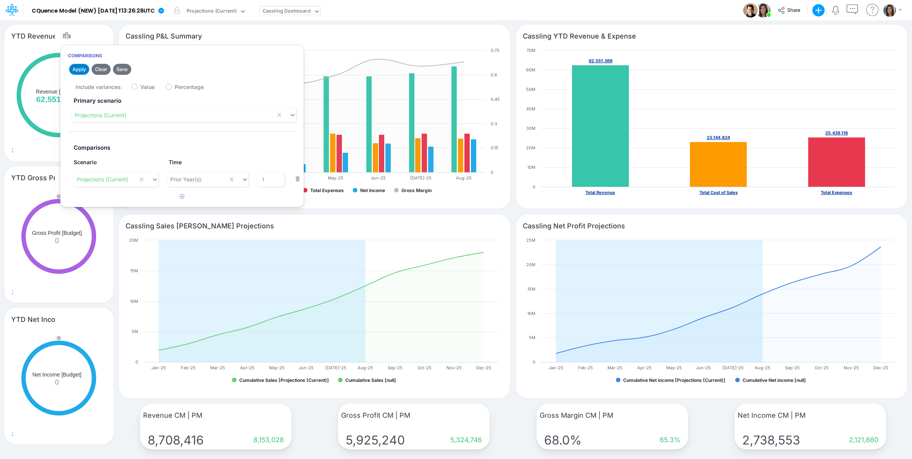
click at [80, 71] on button "Apply" at bounding box center [79, 69] width 20 height 11
click at [49, 82] on icon at bounding box center [58, 94] width 77 height 77
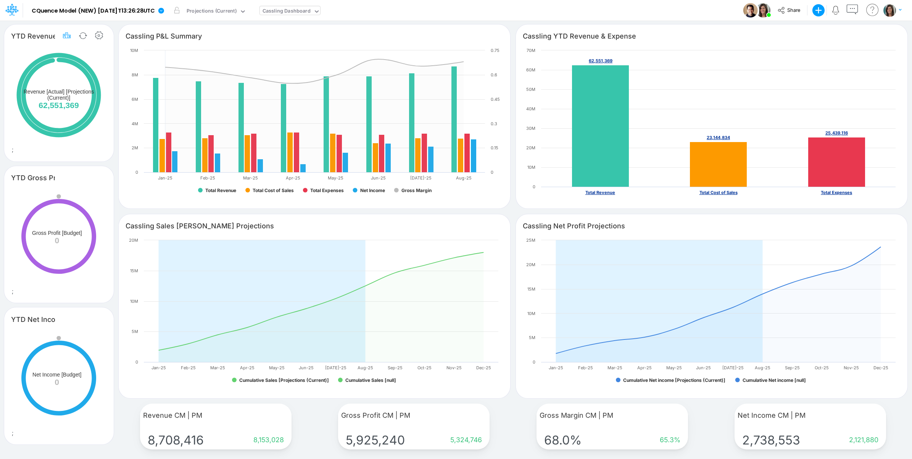
click at [65, 33] on icon "button" at bounding box center [66, 36] width 11 height 8
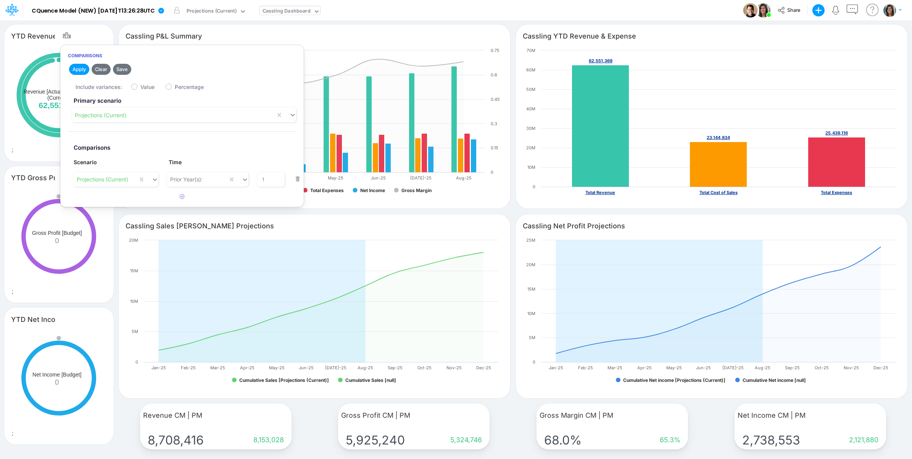
click at [39, 153] on div "Created with Highcharts 10.3.2 Revenue [Actual] [Projections (Current)] 62,551,…" at bounding box center [59, 104] width 110 height 115
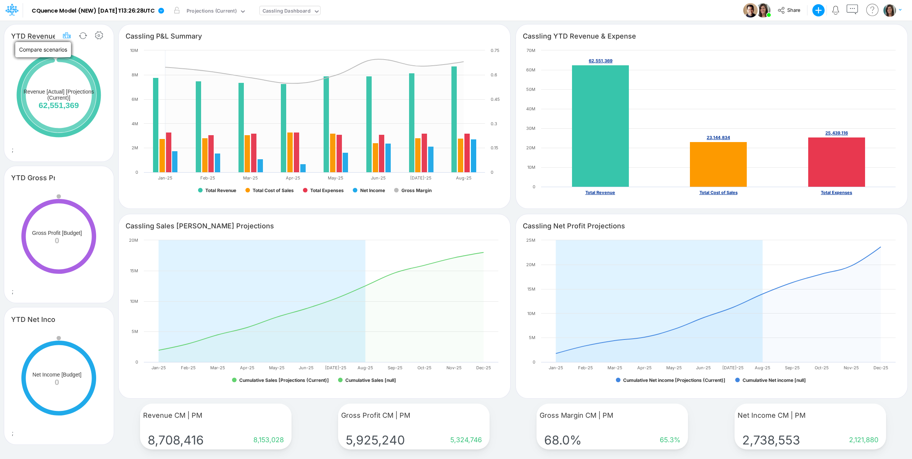
click at [68, 33] on icon "button" at bounding box center [66, 36] width 11 height 8
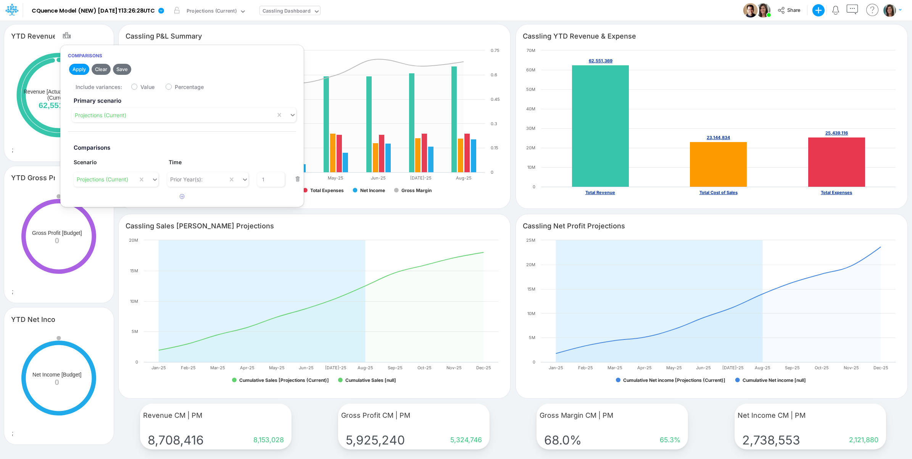
click at [22, 141] on rect at bounding box center [59, 96] width 94 height 99
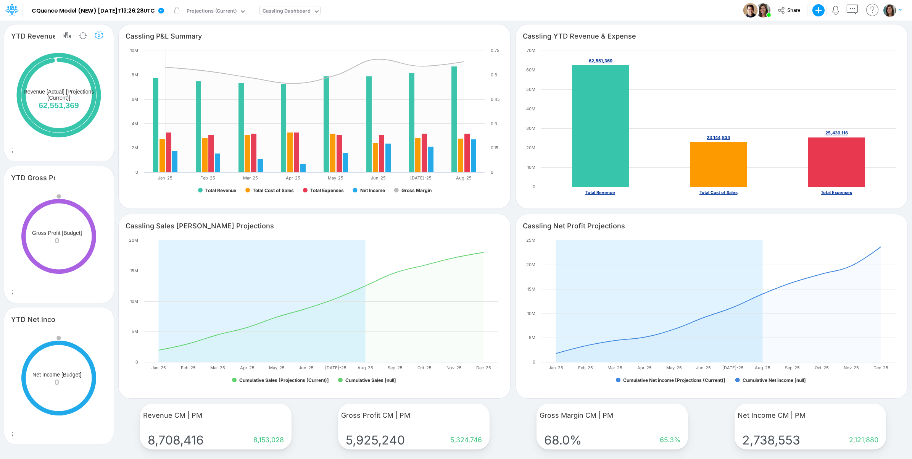
click at [98, 33] on icon "button" at bounding box center [98, 36] width 11 height 8
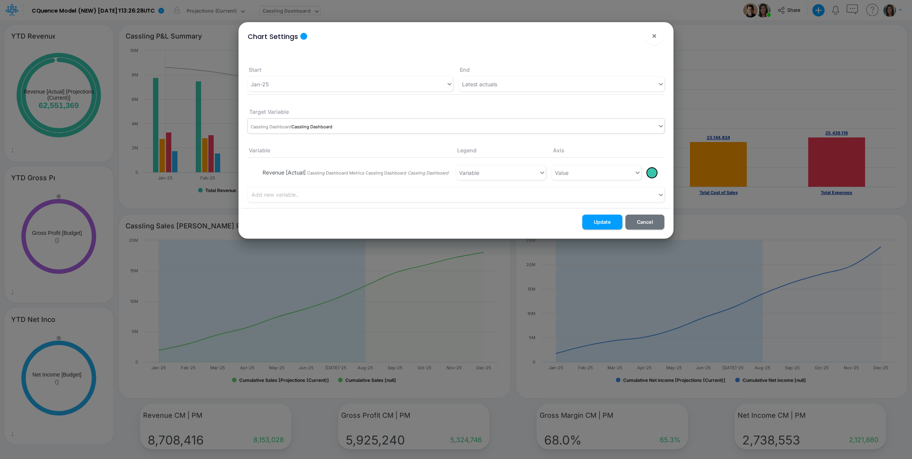
click at [308, 124] on span "Cassling Dashboard" at bounding box center [312, 126] width 41 height 5
click at [395, 105] on div "Target Variable" at bounding box center [456, 111] width 417 height 15
drag, startPoint x: 650, startPoint y: 34, endPoint x: 385, endPoint y: 55, distance: 265.7
click at [649, 35] on button "×" at bounding box center [654, 36] width 18 height 18
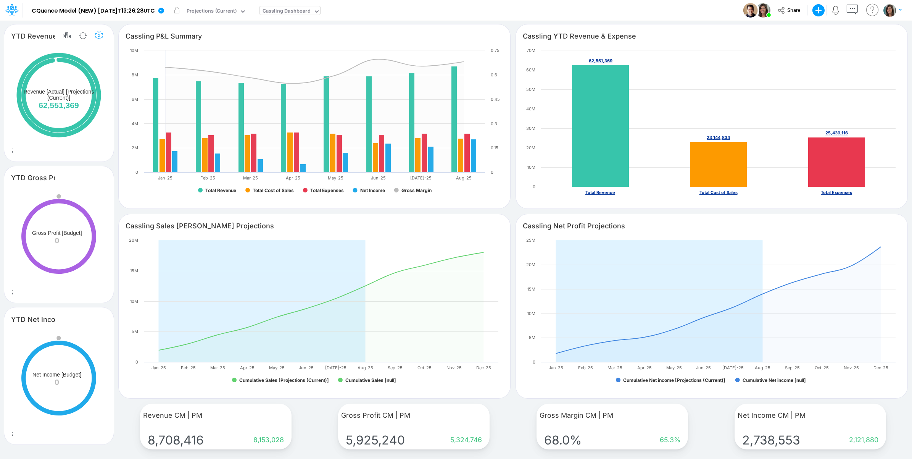
click at [98, 39] on icon "button" at bounding box center [98, 36] width 11 height 8
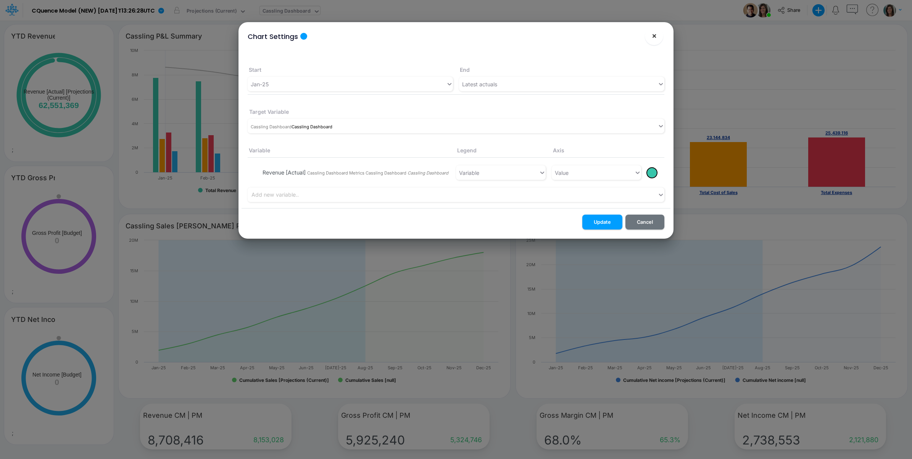
click at [652, 36] on span "×" at bounding box center [654, 35] width 5 height 9
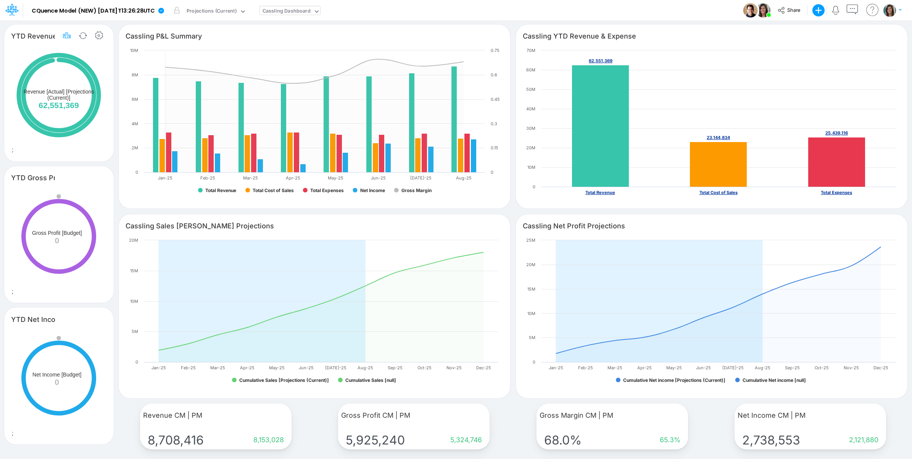
click at [69, 37] on icon "button" at bounding box center [66, 36] width 11 height 8
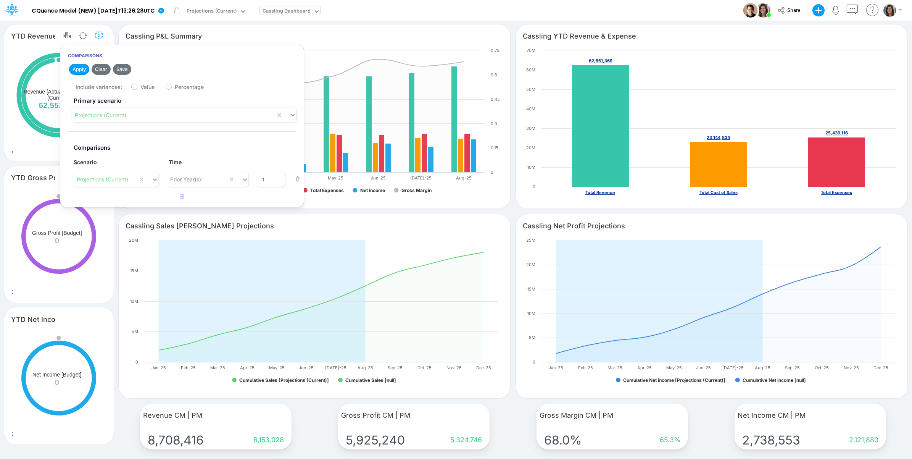
click at [100, 33] on icon "button" at bounding box center [98, 36] width 11 height 8
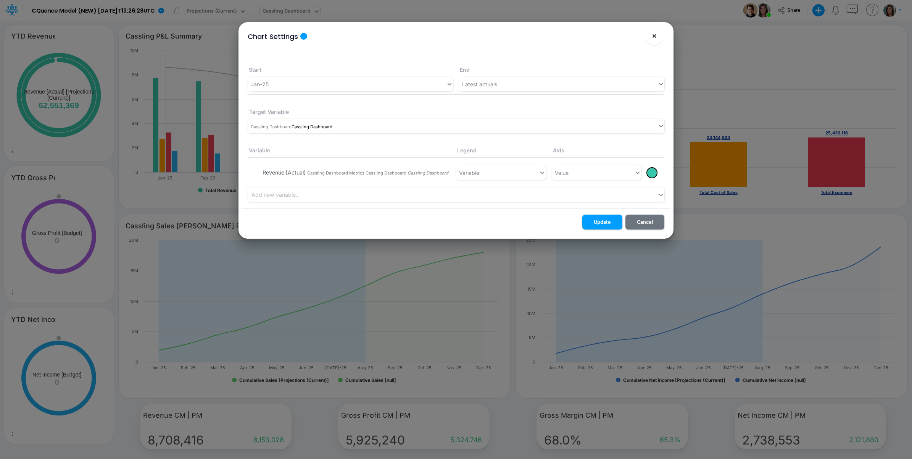
click at [651, 35] on button "×" at bounding box center [654, 36] width 18 height 18
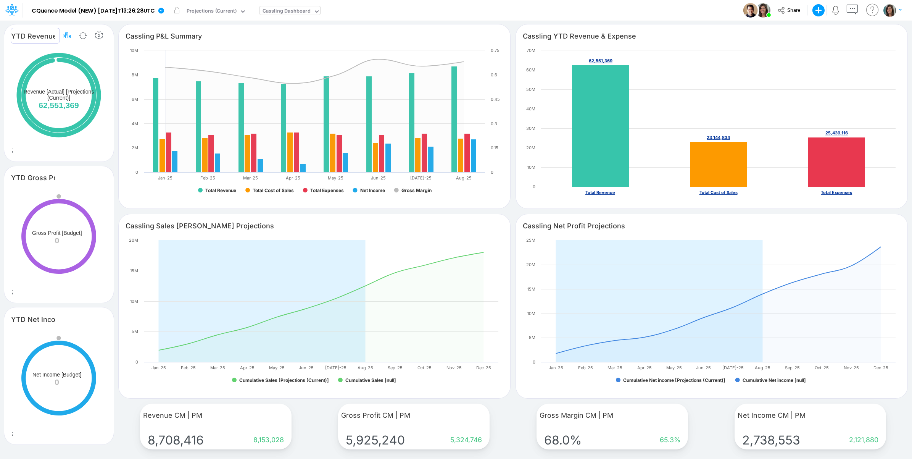
drag, startPoint x: 58, startPoint y: 38, endPoint x: 62, endPoint y: 36, distance: 4.6
click at [58, 37] on input "YTD Revenue" at bounding box center [35, 36] width 49 height 16
click at [66, 36] on icon "button" at bounding box center [66, 36] width 11 height 8
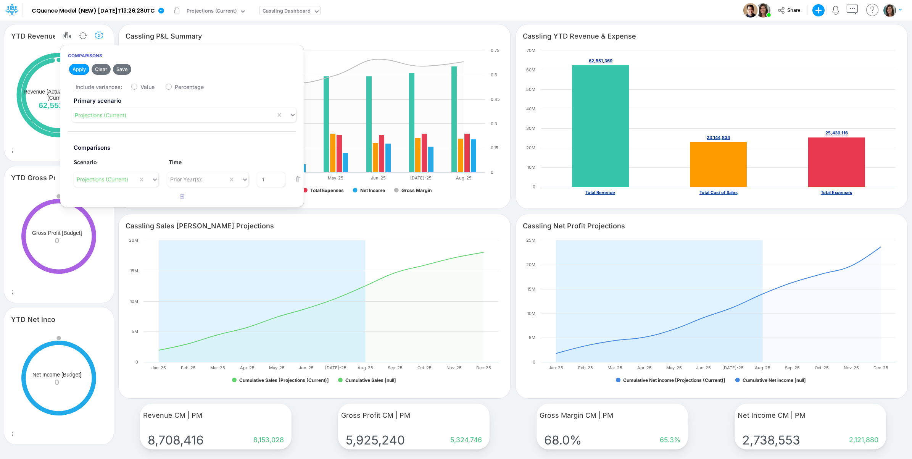
click at [97, 36] on icon "button" at bounding box center [98, 36] width 11 height 8
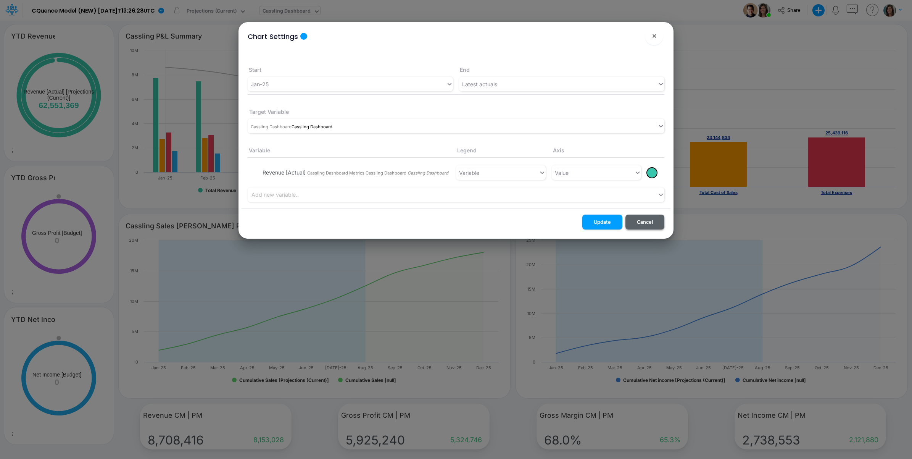
click at [650, 223] on button "Cancel" at bounding box center [644, 221] width 39 height 15
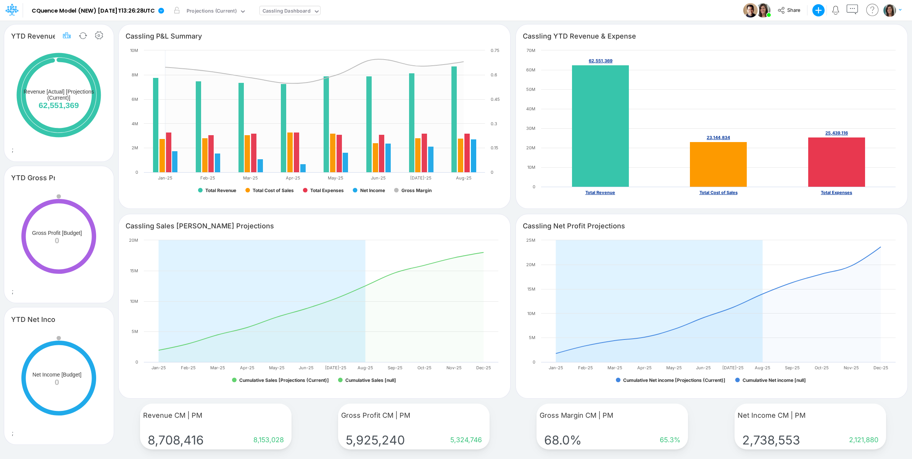
click at [66, 35] on icon "button" at bounding box center [66, 36] width 11 height 8
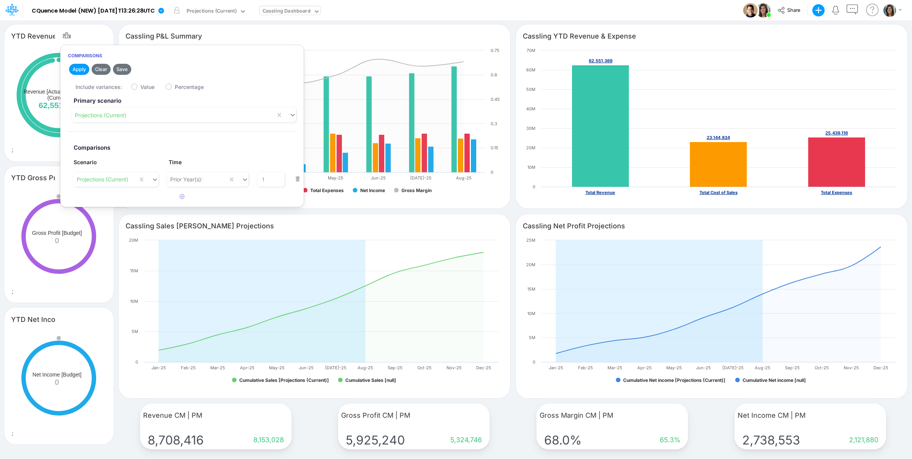
click at [296, 178] on button "button" at bounding box center [297, 179] width 15 height 10
click at [78, 73] on button "Apply" at bounding box center [79, 69] width 20 height 11
click at [112, 28] on section "YTD Revenue Created with Highcharts 10.3.2 Revenue [Actual] 62,551,369 ; YTD Gr…" at bounding box center [57, 235] width 114 height 431
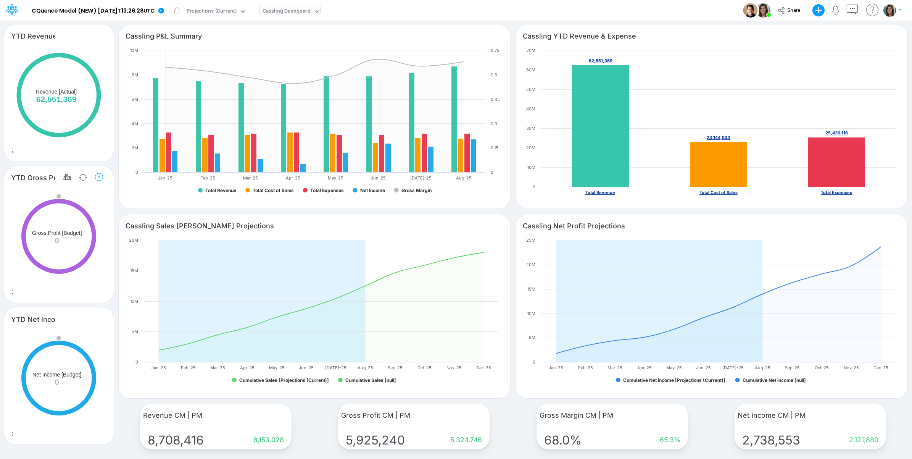
click at [100, 179] on icon "button" at bounding box center [98, 177] width 11 height 8
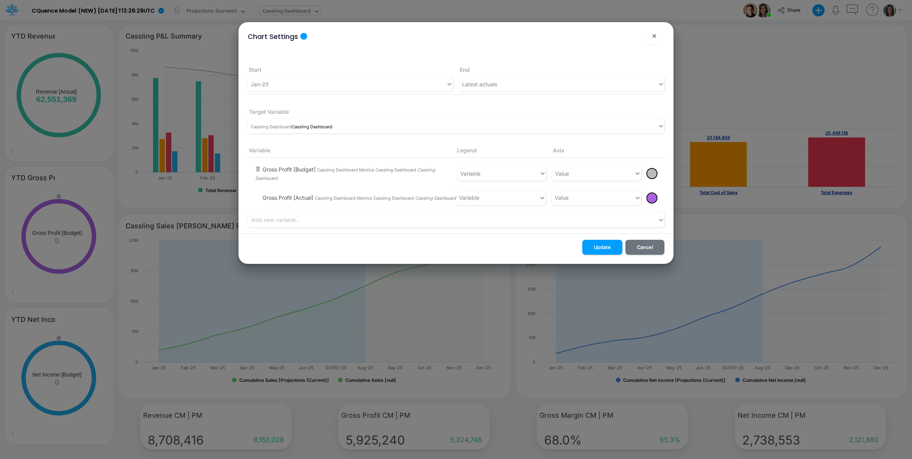
click at [257, 170] on button "button" at bounding box center [258, 169] width 6 height 7
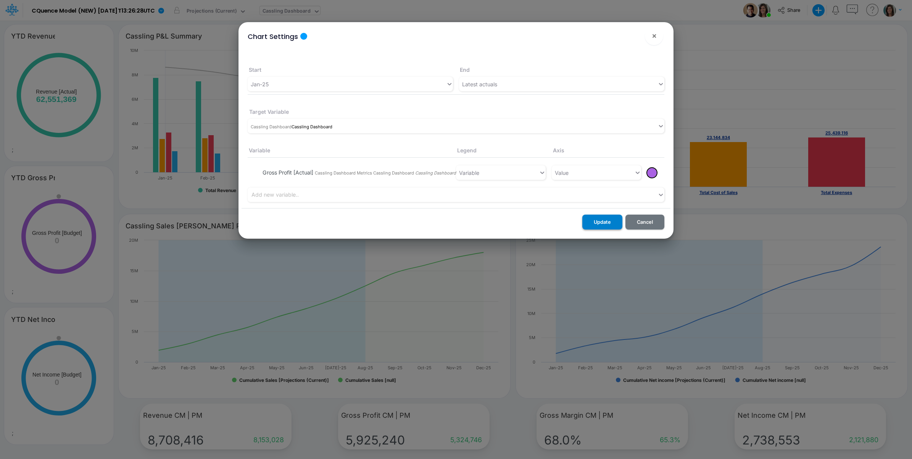
click at [612, 224] on button "Update" at bounding box center [602, 221] width 40 height 15
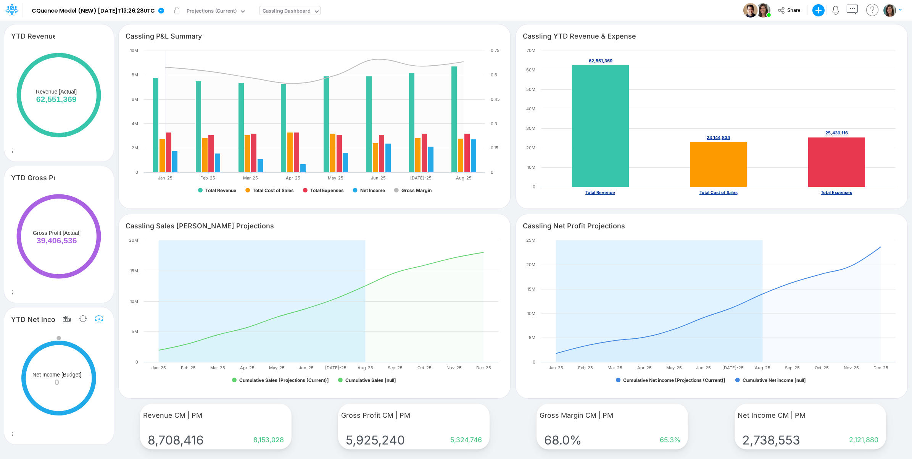
click at [102, 323] on button "button" at bounding box center [99, 318] width 14 height 15
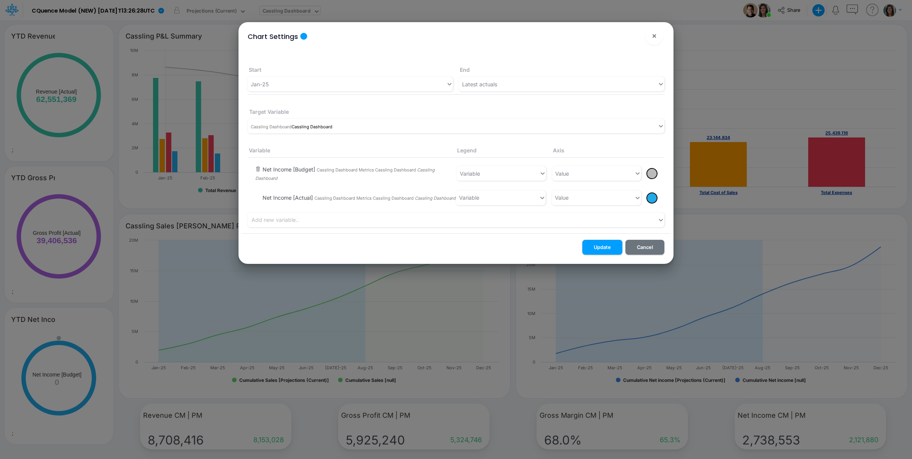
click at [258, 166] on button "button" at bounding box center [258, 169] width 6 height 7
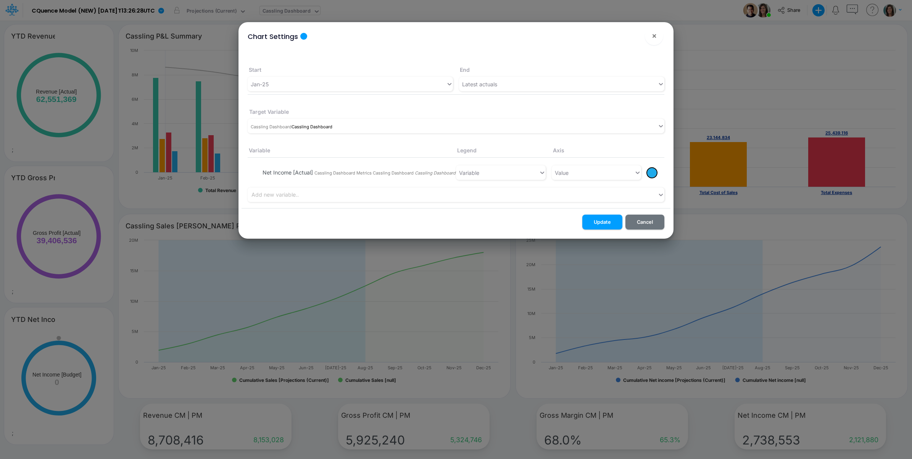
drag, startPoint x: 603, startPoint y: 223, endPoint x: 485, endPoint y: 228, distance: 118.0
click at [603, 223] on button "Update" at bounding box center [602, 221] width 40 height 15
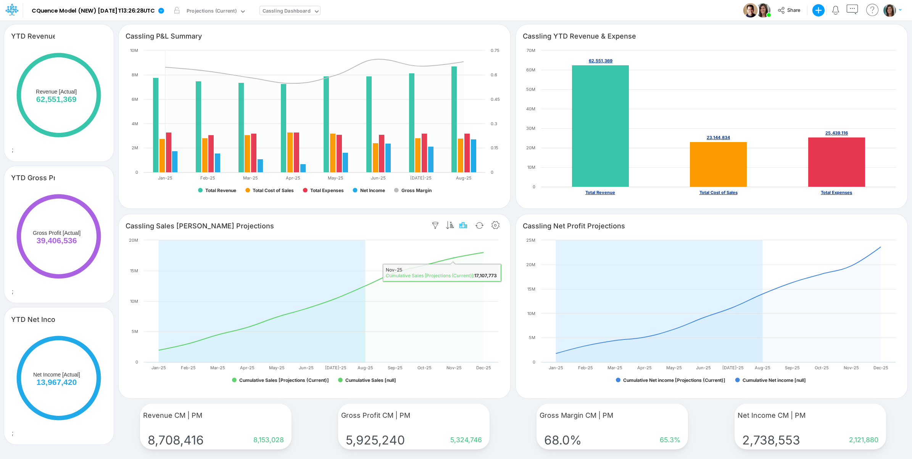
click at [459, 230] on button "button" at bounding box center [464, 225] width 14 height 15
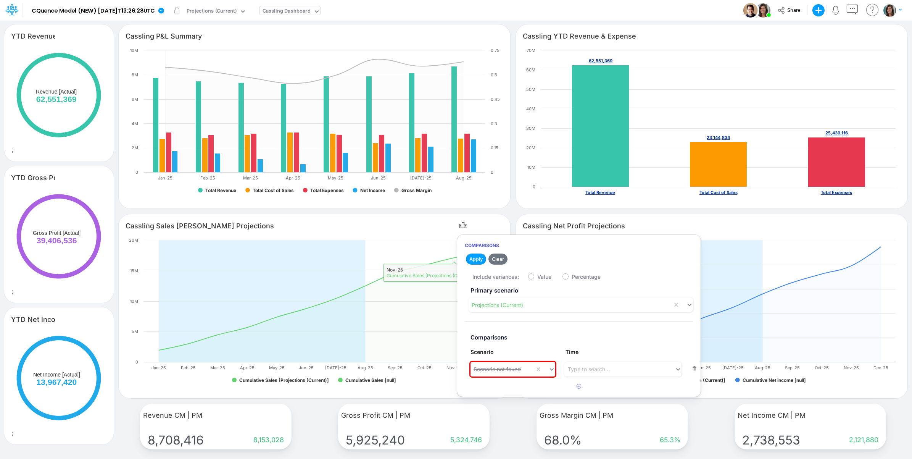
click at [503, 407] on section "Revenue CM | PM Comparisons 8,708,416 8,153,028 Gross Profit CM | PM Comparison…" at bounding box center [513, 427] width 798 height 48
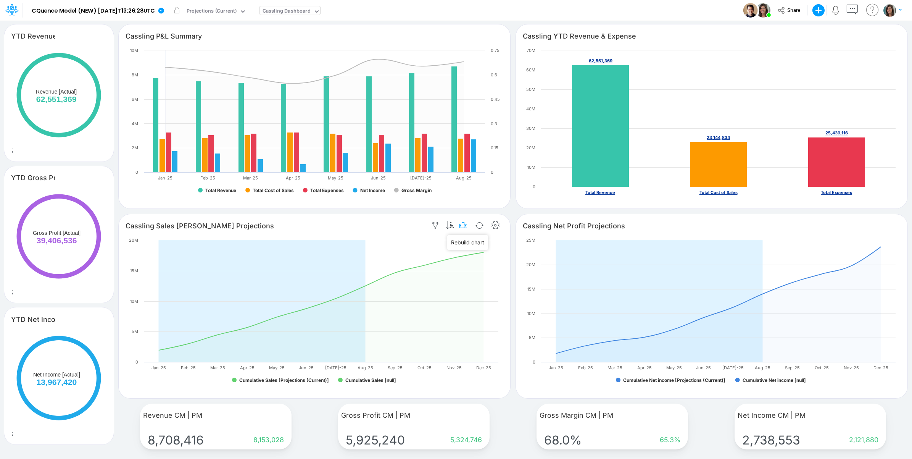
click at [466, 221] on icon "button" at bounding box center [463, 225] width 11 height 8
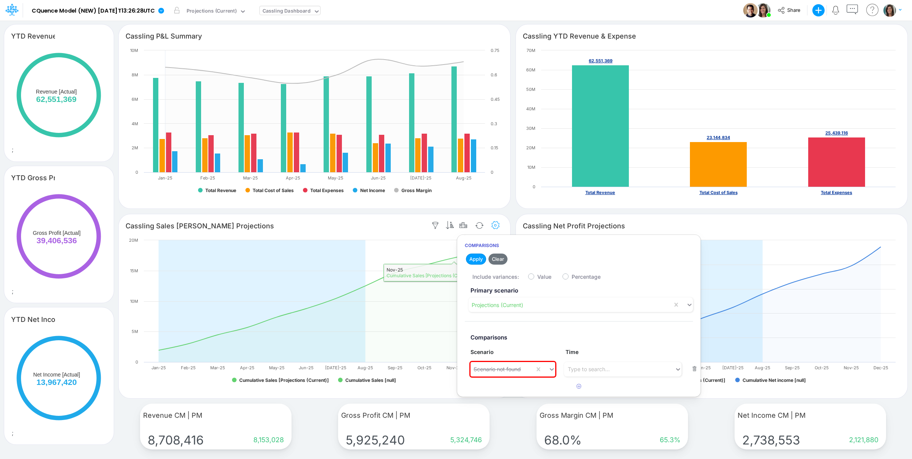
click at [493, 226] on icon "button" at bounding box center [495, 225] width 11 height 8
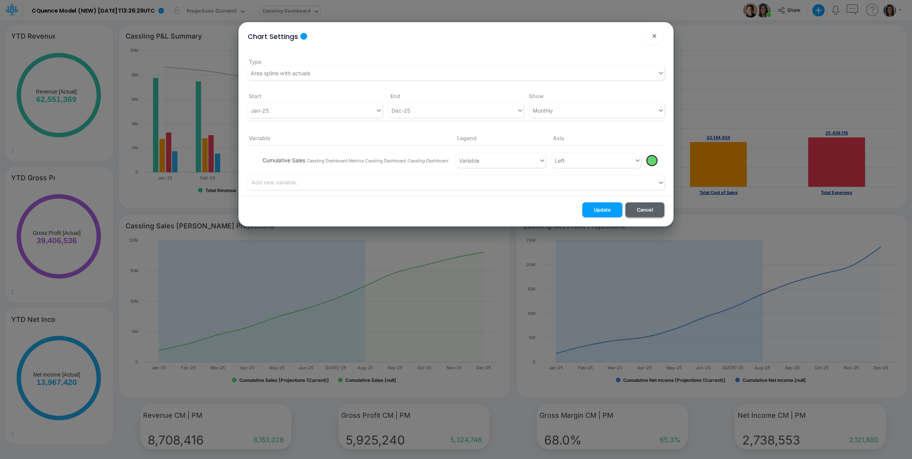
click at [645, 208] on button "Cancel" at bounding box center [644, 209] width 39 height 15
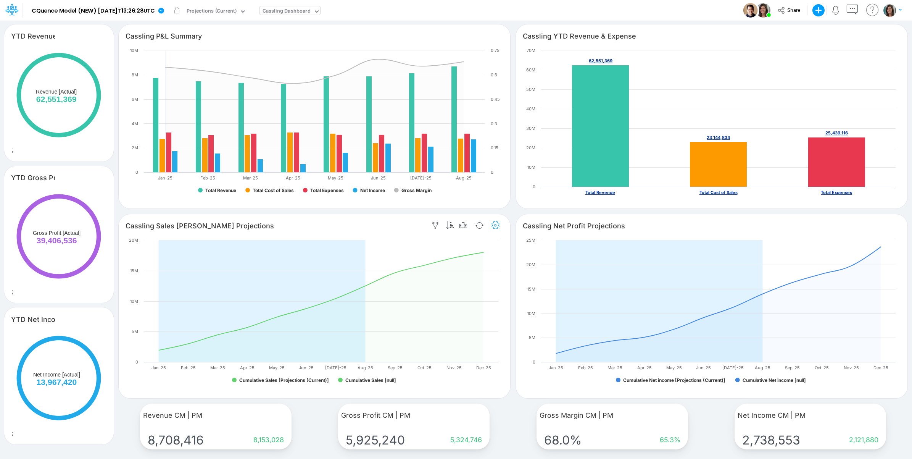
click at [499, 225] on icon "button" at bounding box center [495, 225] width 11 height 8
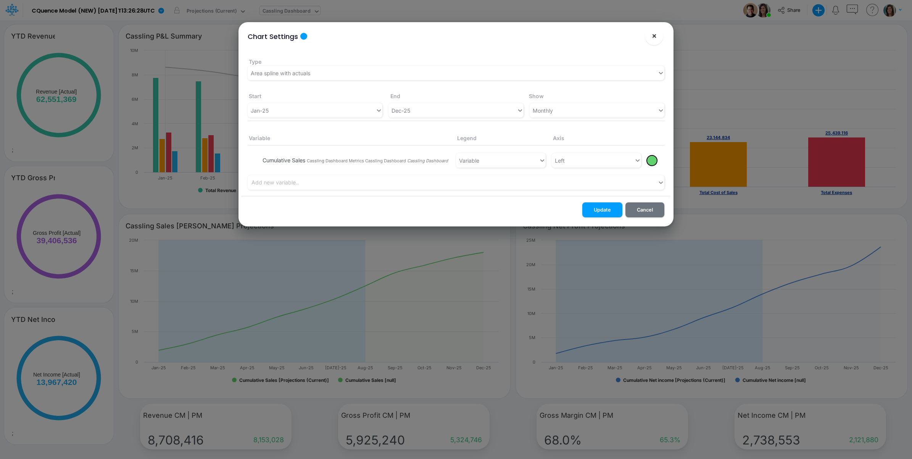
drag, startPoint x: 656, startPoint y: 34, endPoint x: 575, endPoint y: 56, distance: 84.3
click at [656, 35] on span "×" at bounding box center [654, 35] width 5 height 9
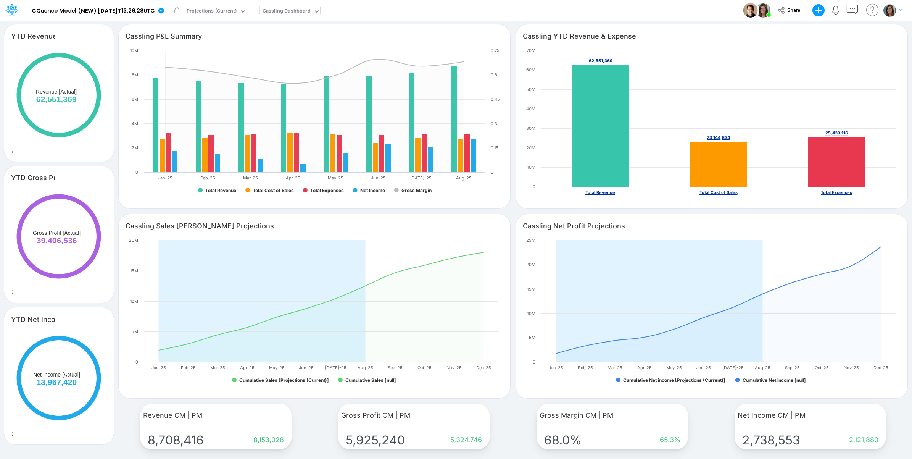
click at [465, 11] on div "Model CQuence Model (NEW) 2025-09-23T13:26:28UTC Edit model settings Duplicate …" at bounding box center [456, 10] width 821 height 21
click at [237, 7] on div "Projections (Current)" at bounding box center [212, 11] width 50 height 9
click at [443, 8] on div "Model CQuence Model (NEW) 2025-09-23T13:26:28UTC Edit model settings Duplicate …" at bounding box center [456, 10] width 821 height 21
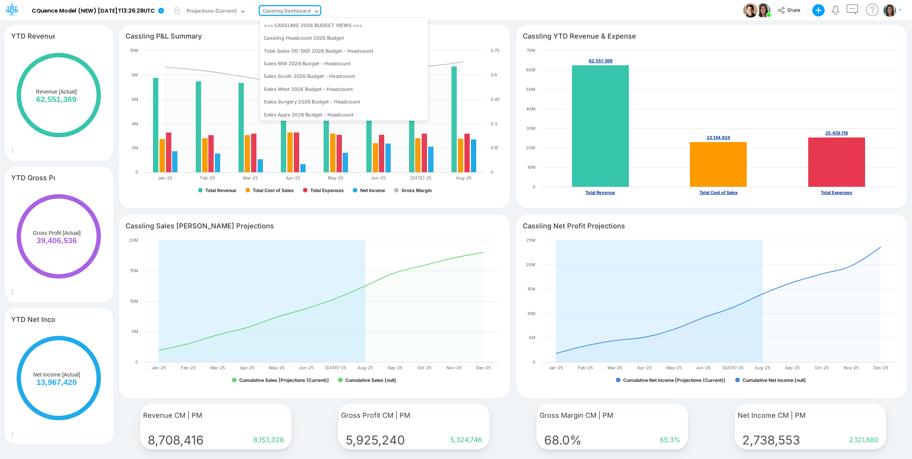
click at [296, 12] on div "Cassling Dashboard" at bounding box center [287, 11] width 48 height 9
click at [453, 4] on div "Model CQuence Model (NEW) 2025-09-23T13:26:28UTC Edit model settings Duplicate …" at bounding box center [456, 10] width 821 height 21
click at [311, 14] on div "Cassling Dashboard" at bounding box center [287, 11] width 48 height 9
click at [313, 36] on div "Cassling Headcount 2026 Budget" at bounding box center [344, 38] width 168 height 13
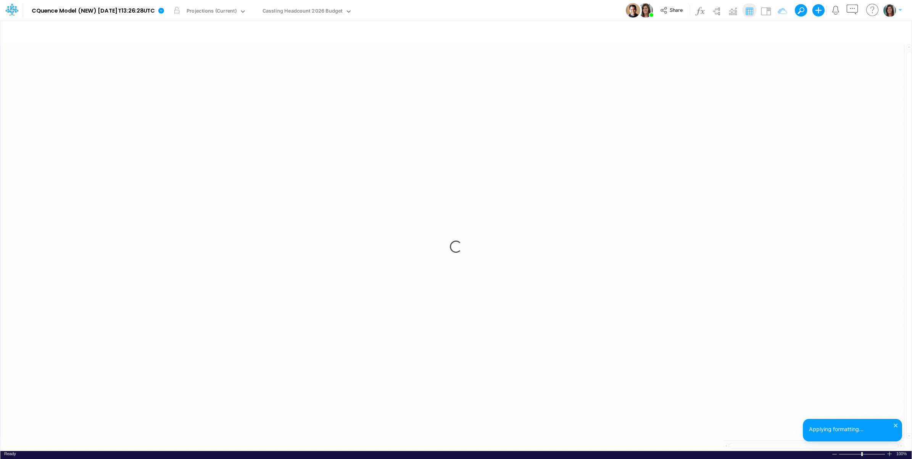
click at [482, 11] on div "Model CQuence Model (NEW) 2025-09-23T13:26:28UTC Edit model settings Duplicate …" at bounding box center [456, 10] width 821 height 21
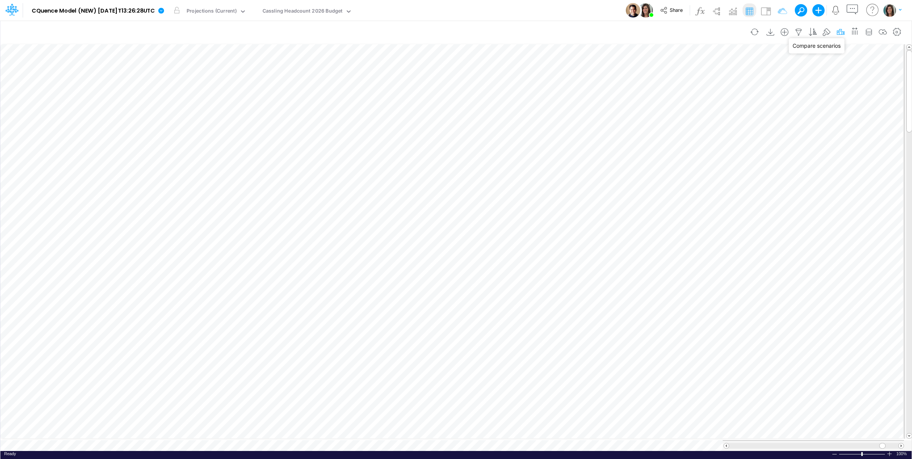
click at [840, 29] on icon "button" at bounding box center [840, 32] width 11 height 8
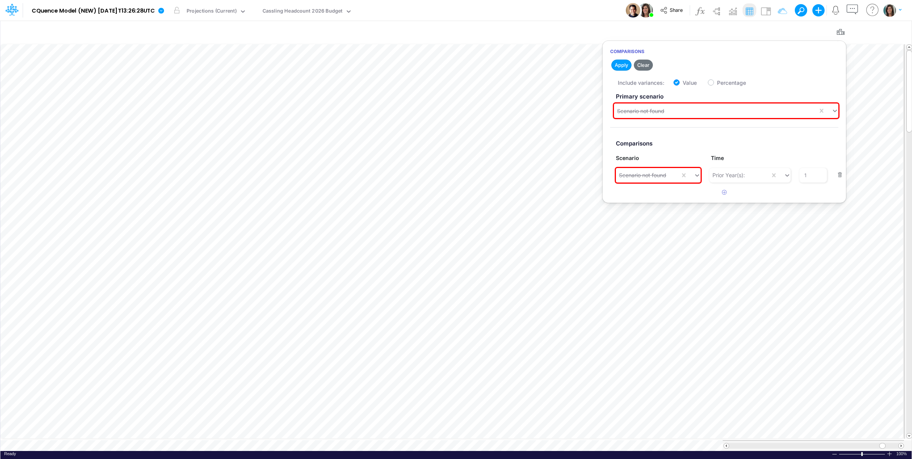
click at [682, 121] on article "Primary scenario Scenario not found Comparisons Scenario Time Scenario not foun…" at bounding box center [724, 138] width 243 height 97
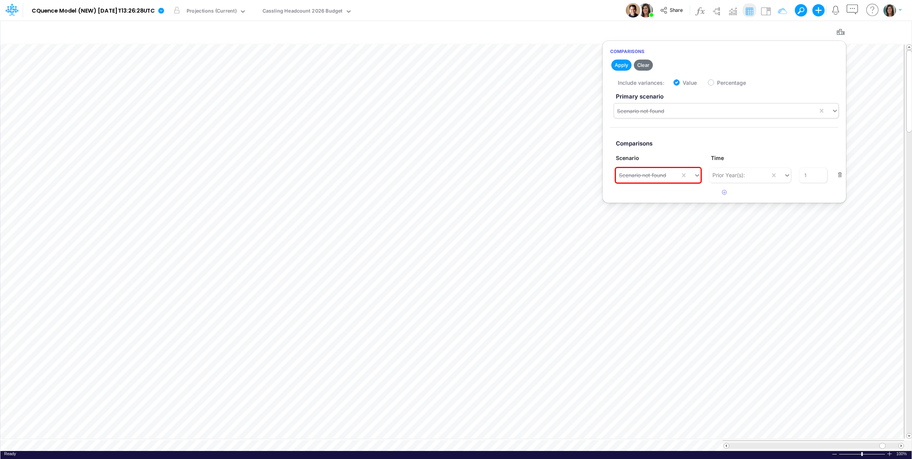
click at [681, 113] on div "Scenario not found" at bounding box center [716, 111] width 204 height 13
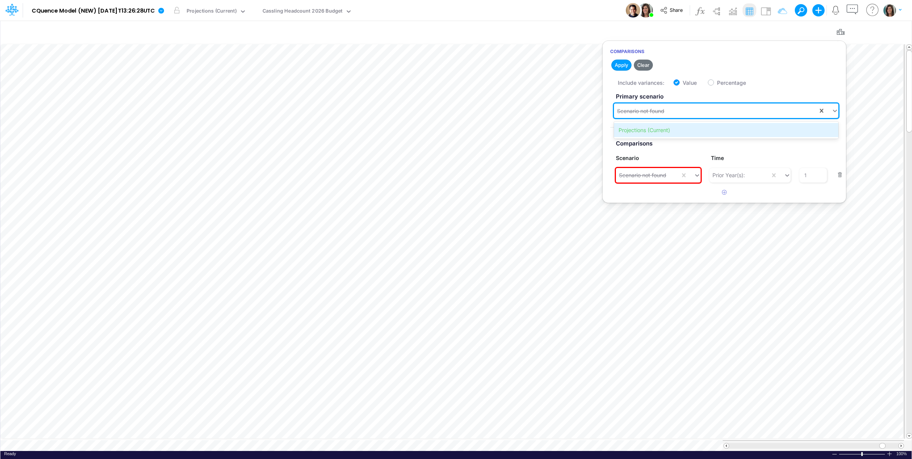
click at [665, 130] on div "Projections (Current)" at bounding box center [726, 130] width 224 height 14
click at [603, 12] on div "Model CQuence Model (NEW) 2025-09-23T13:26:28UTC Edit model settings Duplicate …" at bounding box center [456, 10] width 821 height 21
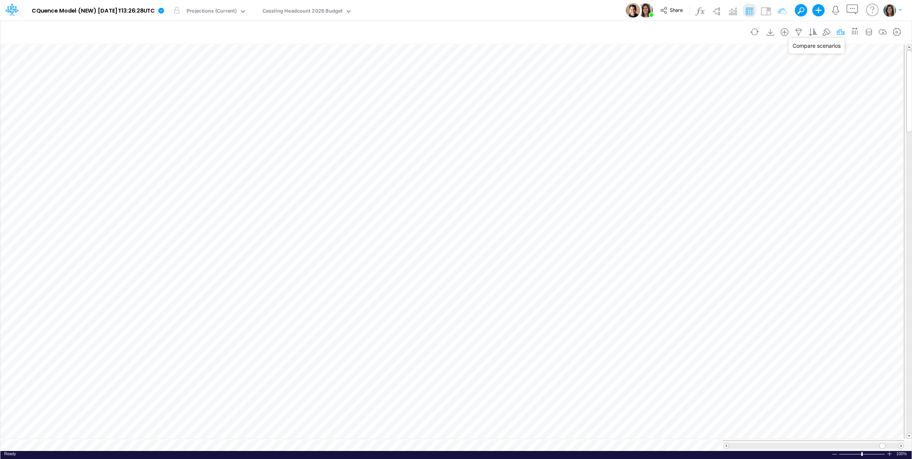
click at [842, 31] on icon "button" at bounding box center [840, 32] width 11 height 8
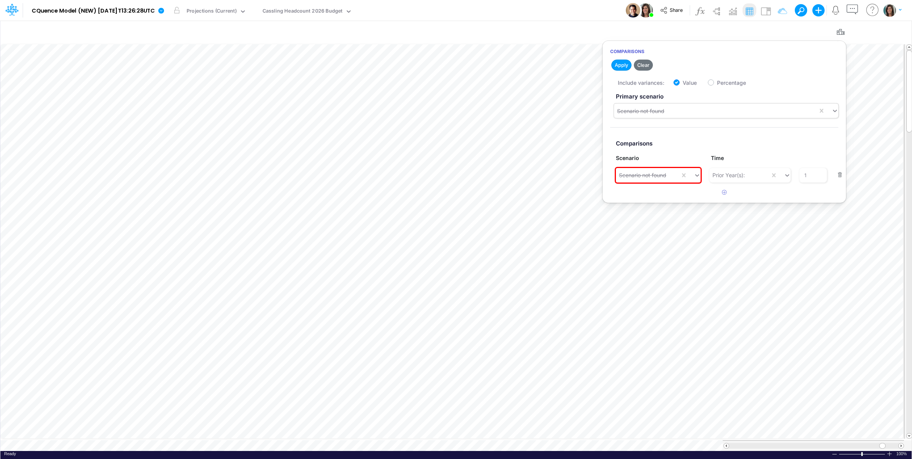
click at [661, 110] on div "Scenario not found" at bounding box center [640, 111] width 47 height 8
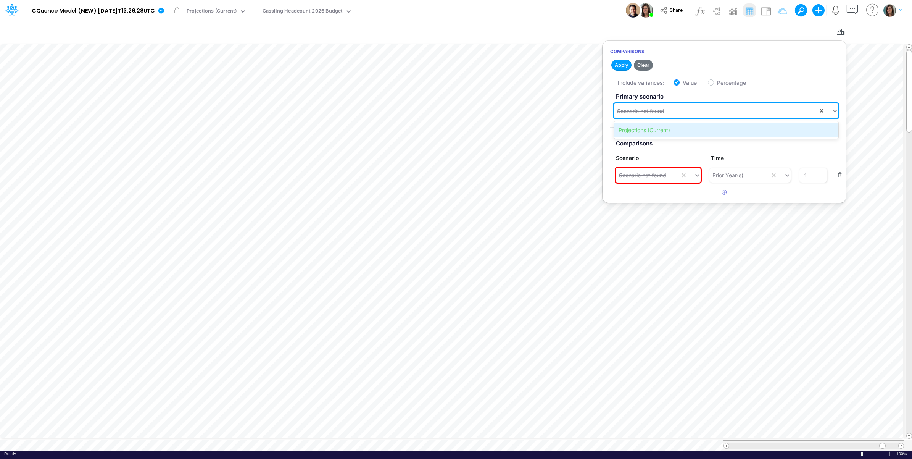
drag, startPoint x: 659, startPoint y: 126, endPoint x: 649, endPoint y: 165, distance: 40.3
click at [659, 127] on div "Projections (Current)" at bounding box center [726, 130] width 224 height 14
click at [648, 177] on div "Scenario not found" at bounding box center [642, 175] width 47 height 8
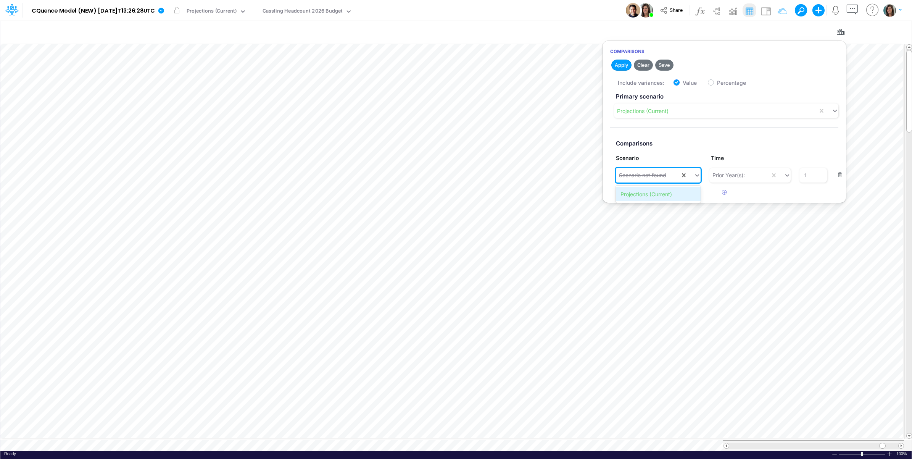
click at [648, 193] on div "Projections (Current)" at bounding box center [658, 194] width 84 height 14
click at [670, 64] on button "Save" at bounding box center [664, 65] width 18 height 11
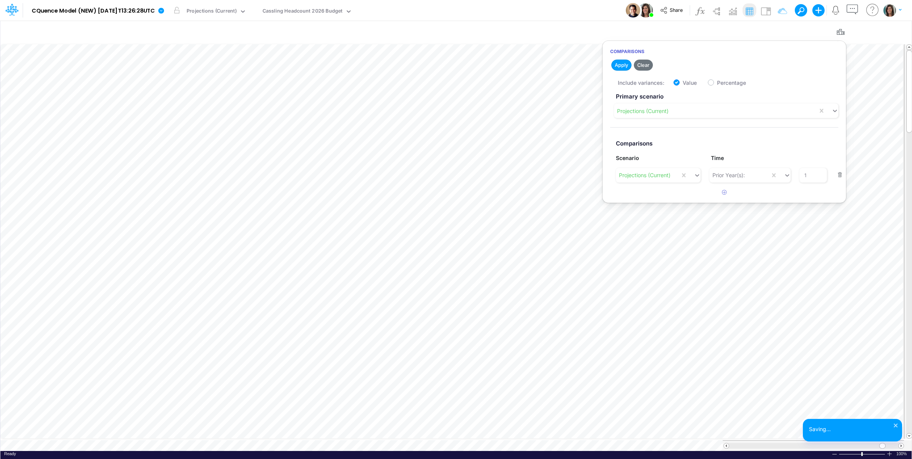
click at [561, 11] on div "Model CQuence Model (NEW) 2025-09-23T13:26:28UTC Edit model settings Duplicate …" at bounding box center [456, 10] width 821 height 21
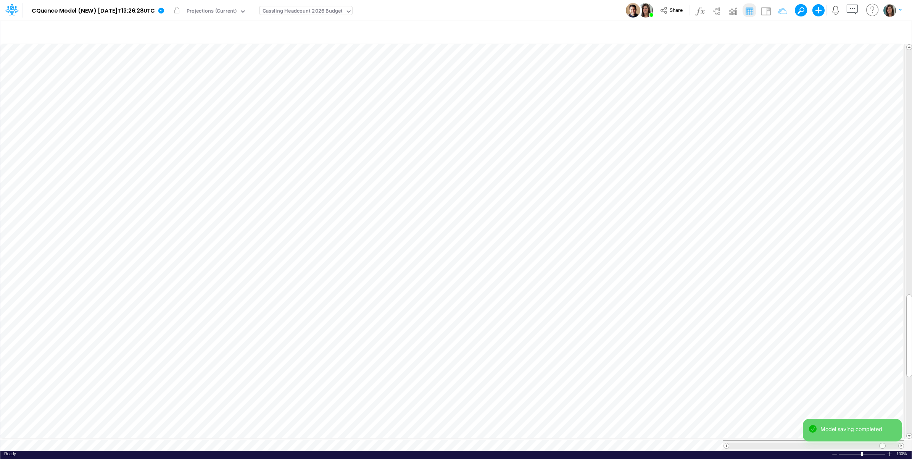
click at [338, 15] on div "Cassling Headcount 2026 Budget" at bounding box center [303, 11] width 80 height 9
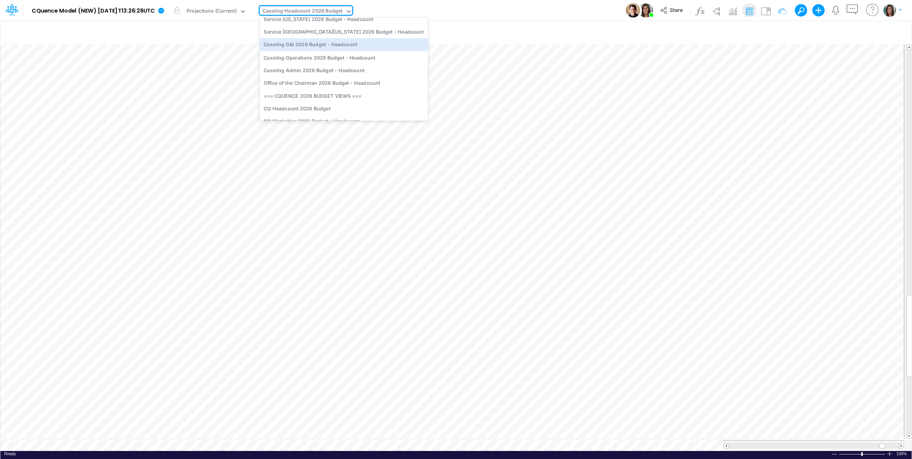
scroll to position [254, 0]
click at [376, 67] on div "CQ Marketing 2026 Budget - Headcount" at bounding box center [344, 64] width 168 height 13
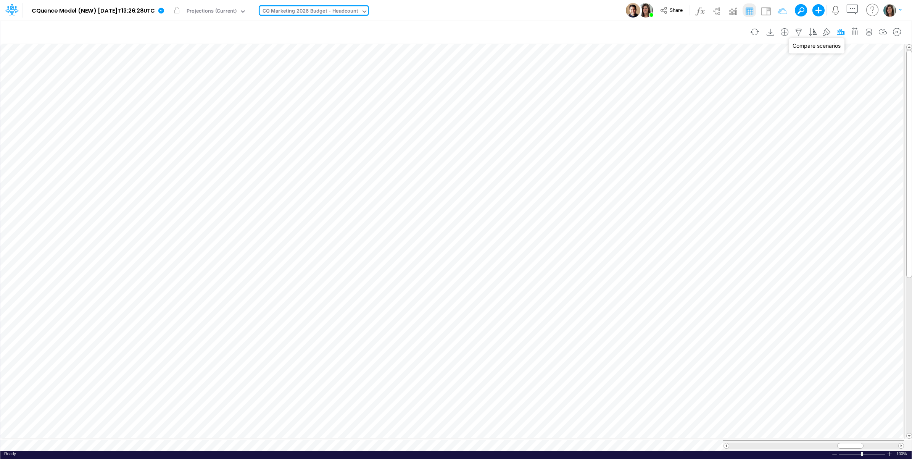
click at [840, 31] on icon "button" at bounding box center [840, 32] width 11 height 8
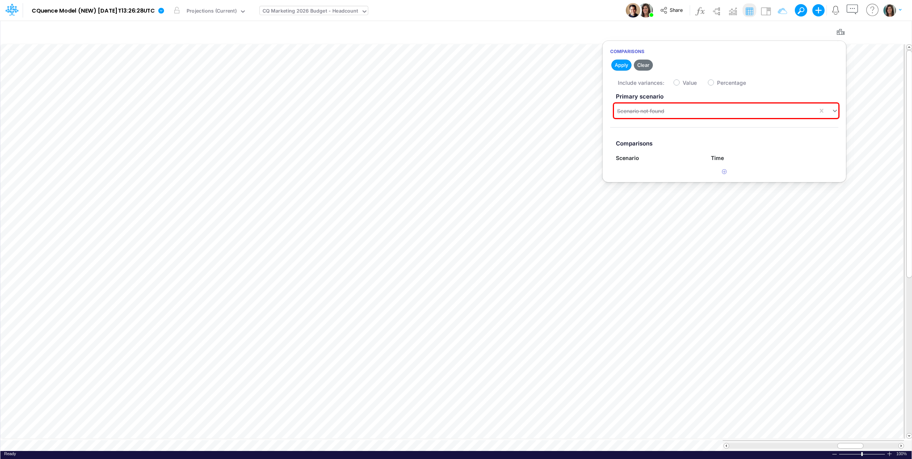
click at [338, 10] on div "CQ Marketing 2026 Budget - Headcount" at bounding box center [311, 11] width 96 height 9
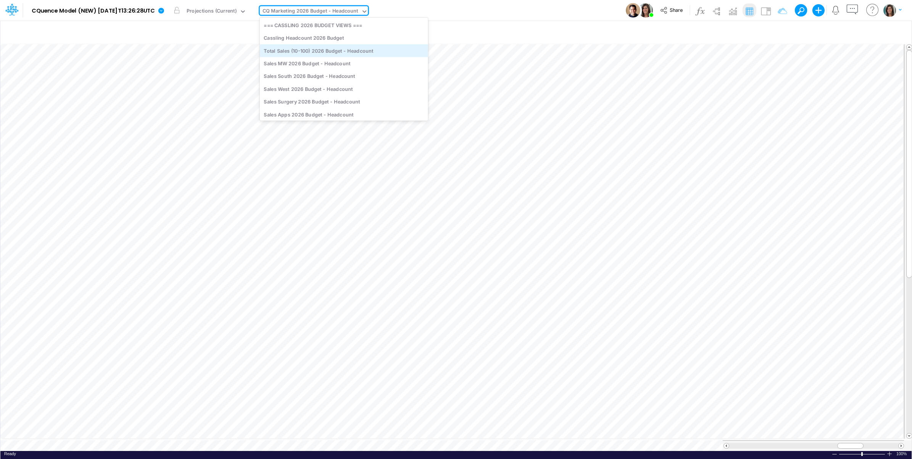
click at [383, 53] on div "Total Sales (10-100) 2026 Budget - Headcount" at bounding box center [344, 50] width 168 height 13
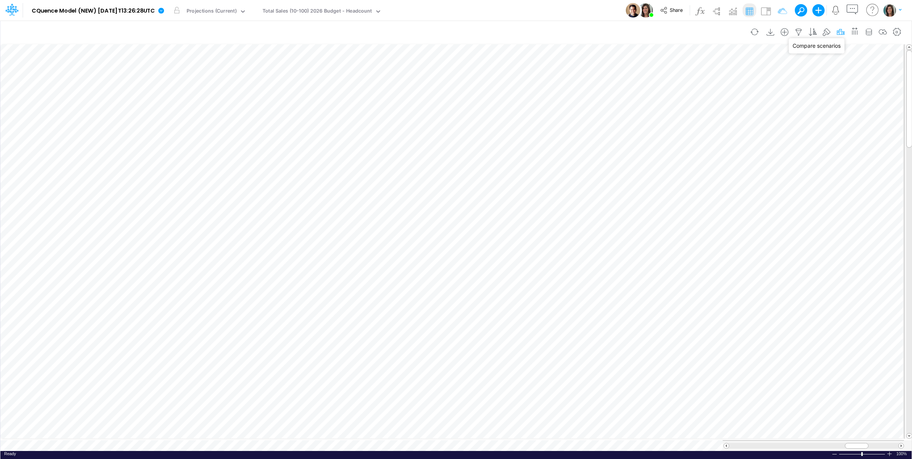
click at [838, 31] on icon "button" at bounding box center [840, 32] width 11 height 8
click at [727, 111] on div "Scenario not found" at bounding box center [716, 111] width 204 height 13
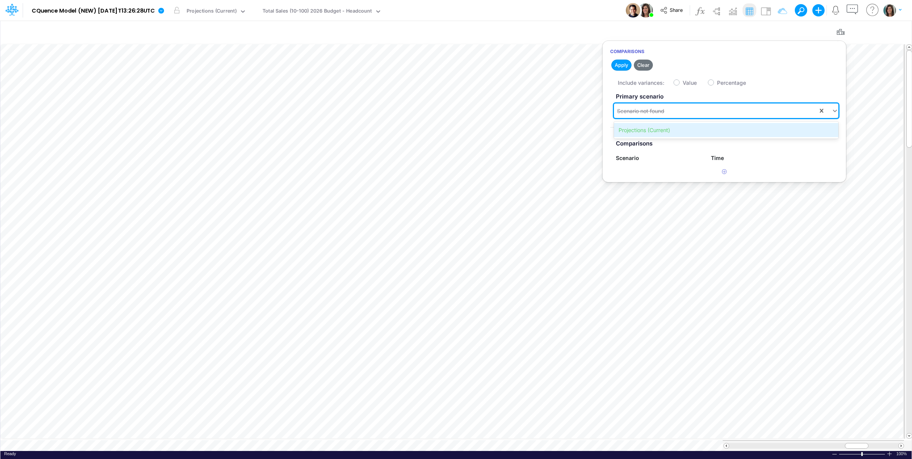
click at [705, 131] on div "Projections (Current)" at bounding box center [726, 130] width 224 height 14
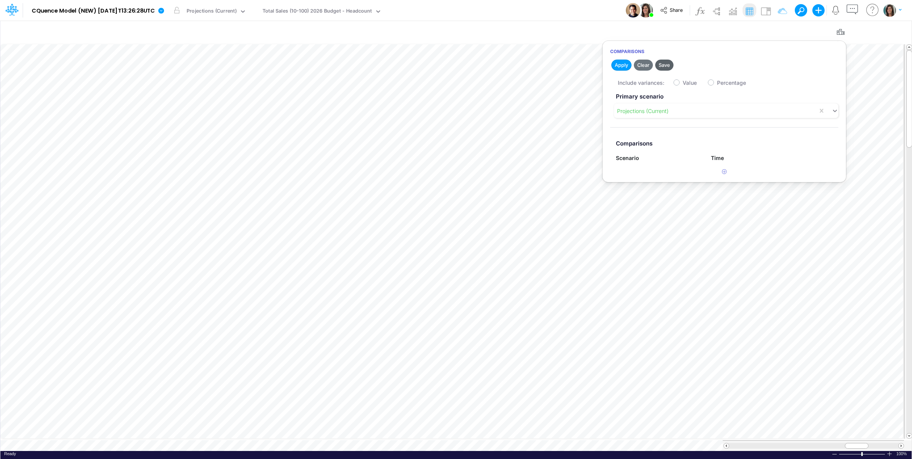
click at [666, 64] on button "Save" at bounding box center [664, 65] width 18 height 11
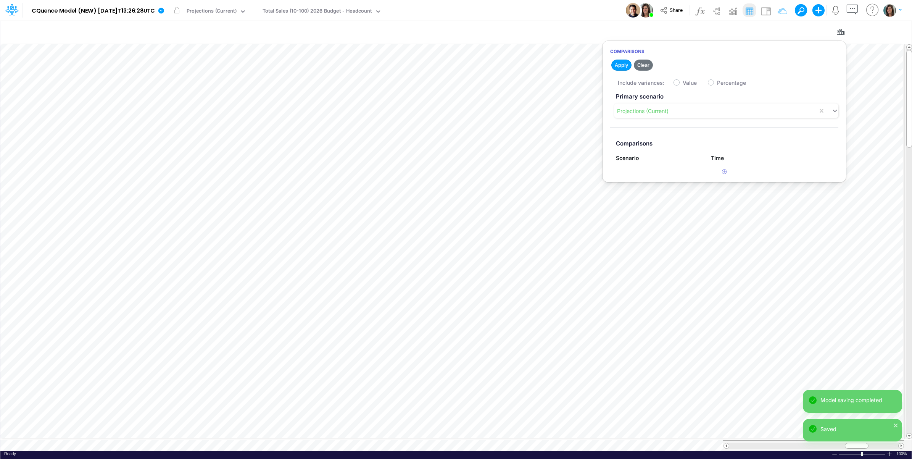
click at [335, 18] on div "View Total Sales (10-100) 2026 Budget - Headcount" at bounding box center [321, 10] width 122 height 20
click at [339, 12] on div "Total Sales (10-100) 2026 Budget - Headcount" at bounding box center [318, 11] width 110 height 9
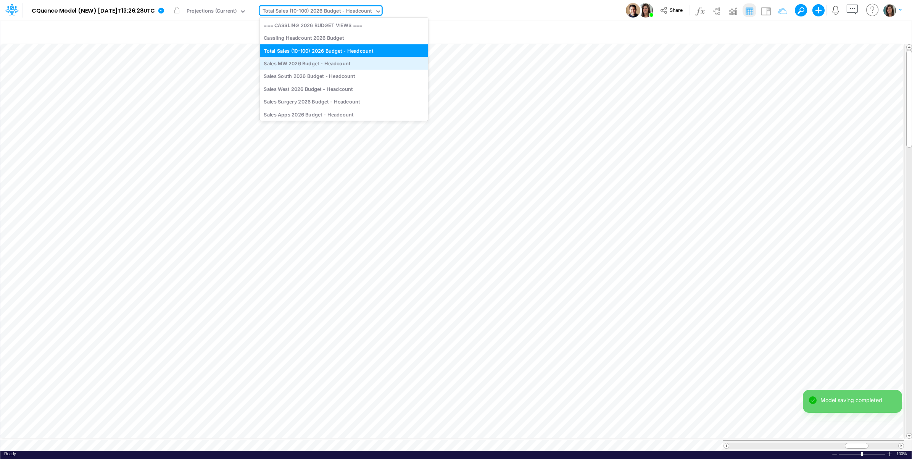
click at [333, 62] on div "Sales MW 2026 Budget - Headcount" at bounding box center [344, 63] width 168 height 13
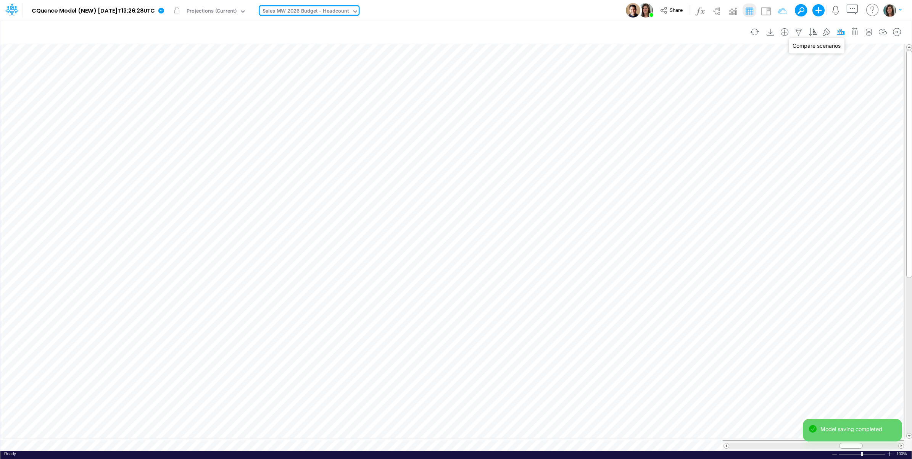
click at [840, 33] on icon "button" at bounding box center [840, 32] width 11 height 8
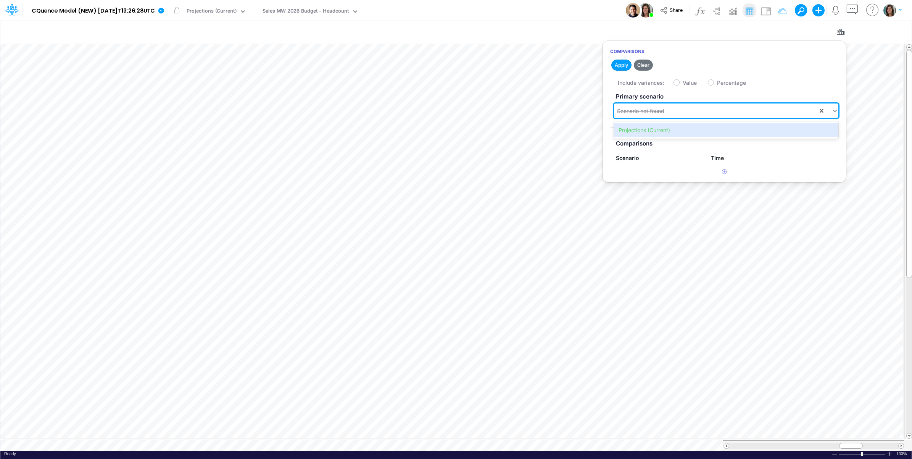
drag, startPoint x: 719, startPoint y: 113, endPoint x: 712, endPoint y: 116, distance: 7.9
click at [719, 114] on div "Scenario not found" at bounding box center [716, 111] width 204 height 13
click at [690, 132] on div "Projections (Current)" at bounding box center [726, 130] width 224 height 14
click at [667, 62] on button "Save" at bounding box center [664, 65] width 18 height 11
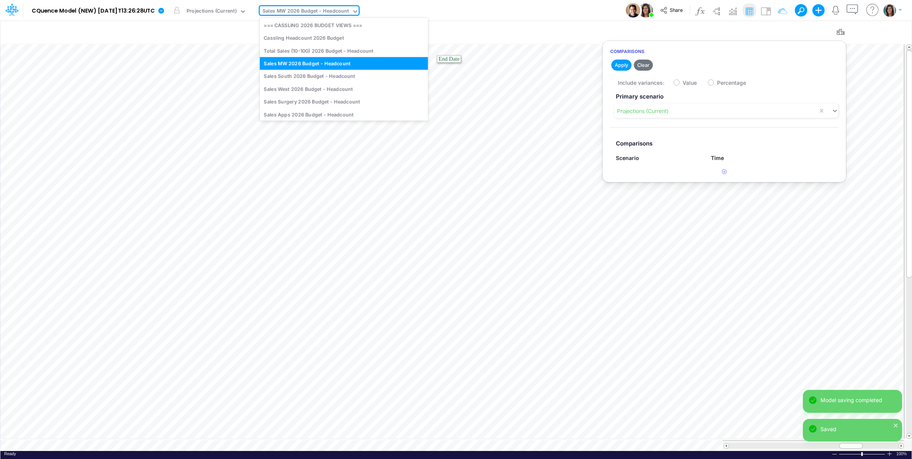
click at [325, 10] on div "Sales MW 2026 Budget - Headcount" at bounding box center [306, 11] width 87 height 9
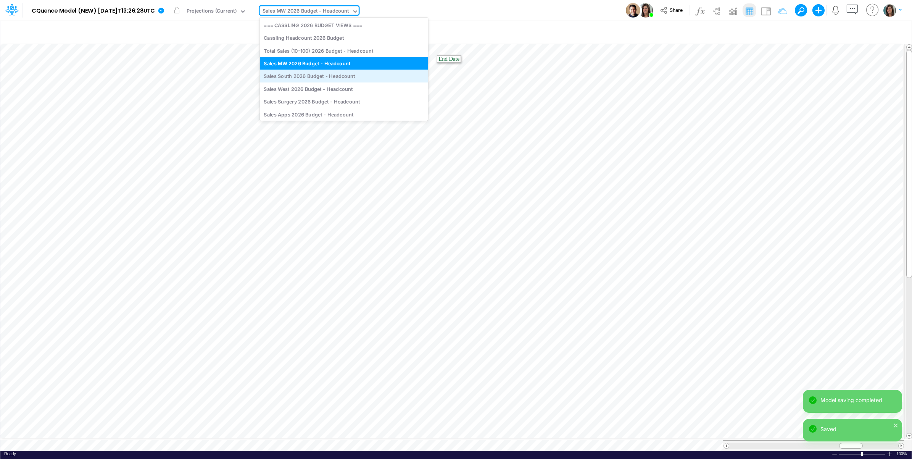
click at [322, 77] on div "Sales South 2026 Budget - Headcount" at bounding box center [344, 76] width 168 height 13
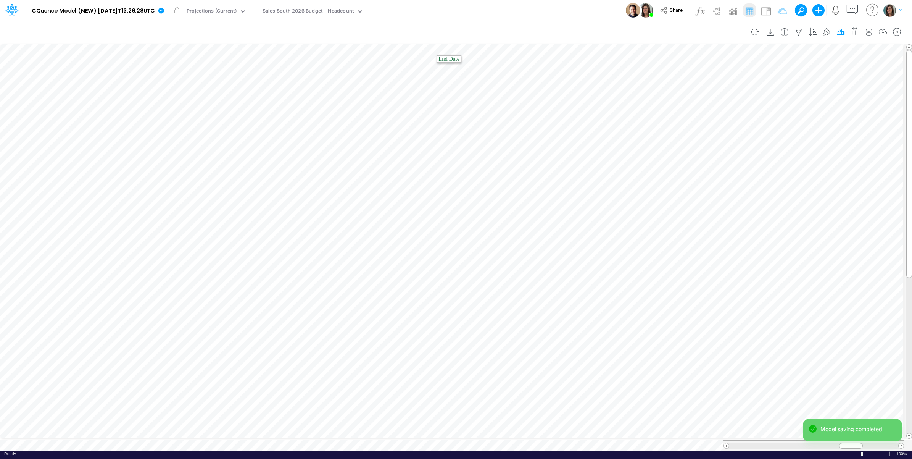
click at [838, 32] on icon "button" at bounding box center [840, 32] width 11 height 8
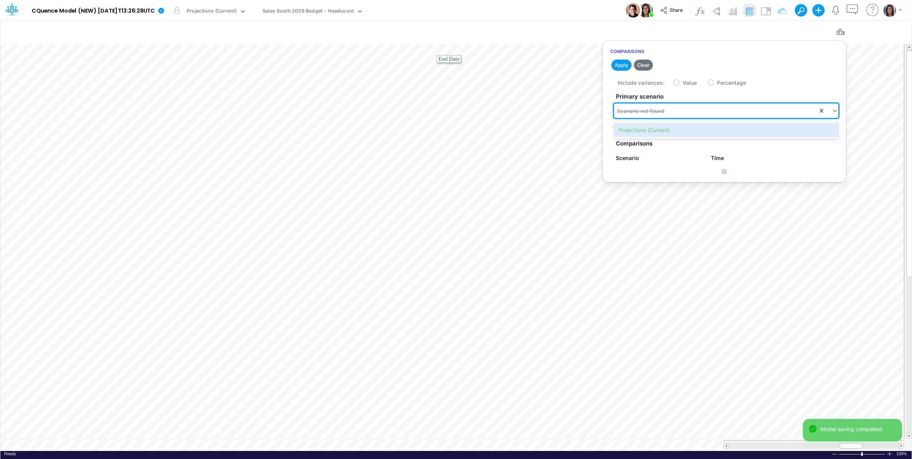
click at [693, 111] on div "Scenario not found" at bounding box center [716, 111] width 204 height 13
click at [679, 128] on div "Projections (Current)" at bounding box center [726, 130] width 224 height 14
click at [665, 62] on button "Save" at bounding box center [664, 65] width 18 height 11
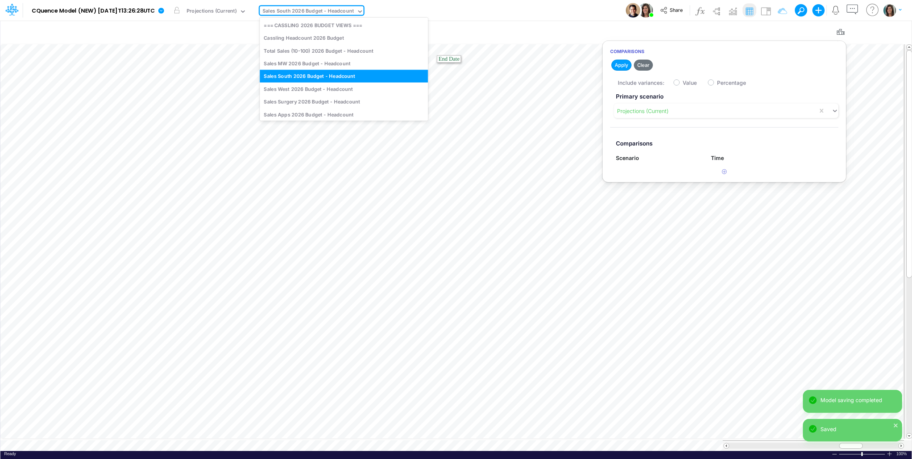
click at [338, 15] on div "Sales South 2026 Budget - Headcount" at bounding box center [308, 11] width 91 height 9
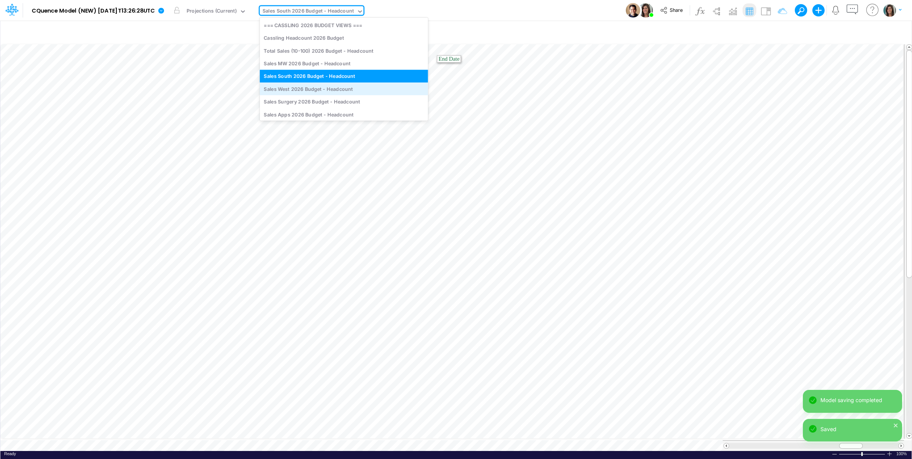
click at [319, 92] on div "Sales West 2026 Budget - Headcount" at bounding box center [344, 88] width 168 height 13
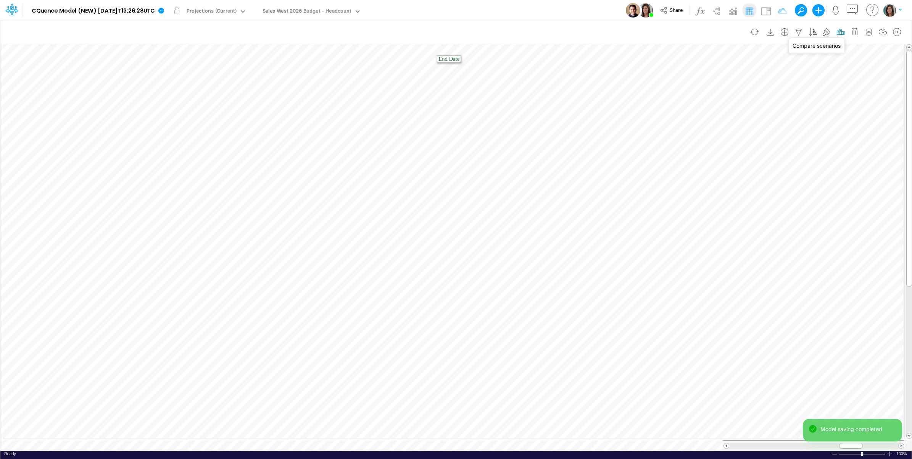
click at [838, 31] on icon "button" at bounding box center [840, 32] width 11 height 8
click at [682, 110] on div "Scenario not found" at bounding box center [716, 111] width 204 height 13
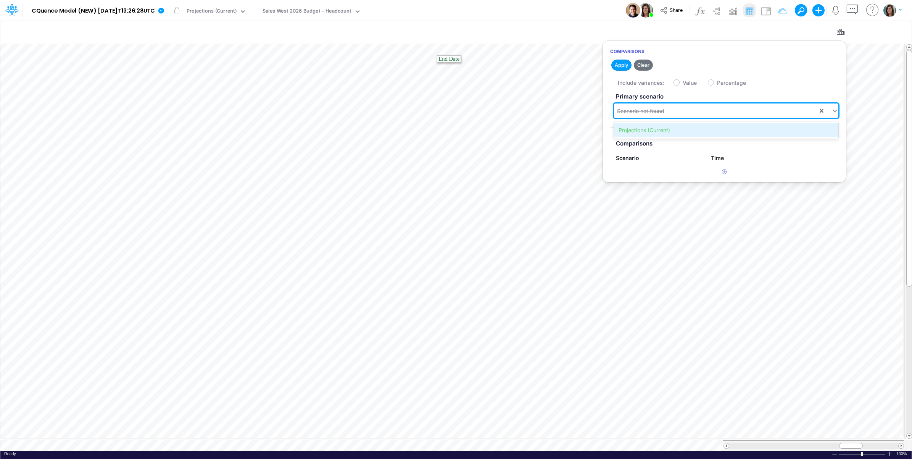
click at [670, 129] on div "Projections (Current)" at bounding box center [726, 130] width 224 height 14
click at [666, 65] on button "Save" at bounding box center [664, 65] width 18 height 11
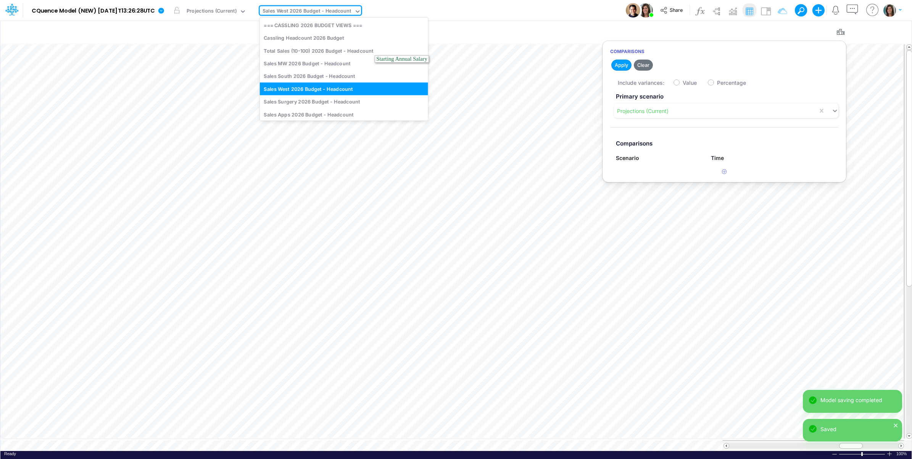
click at [340, 10] on div "Sales West 2026 Budget - Headcount" at bounding box center [307, 11] width 89 height 9
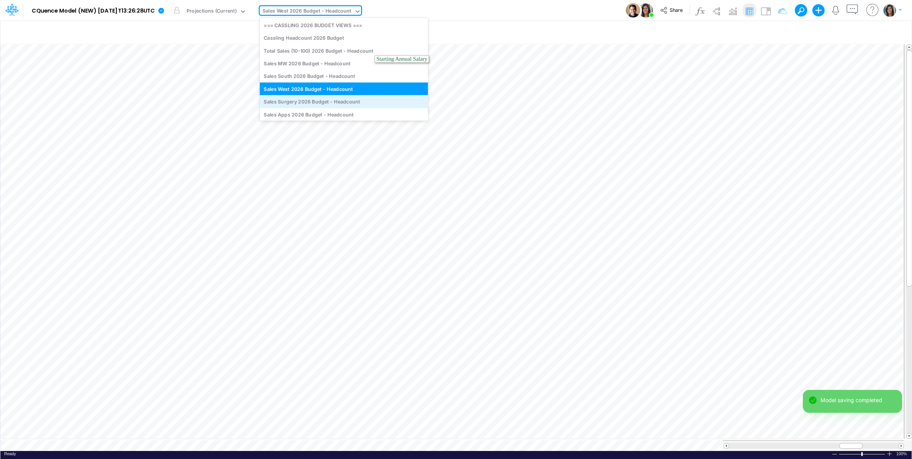
click at [337, 102] on div "Sales Surgery 2026 Budget - Headcount" at bounding box center [344, 101] width 168 height 13
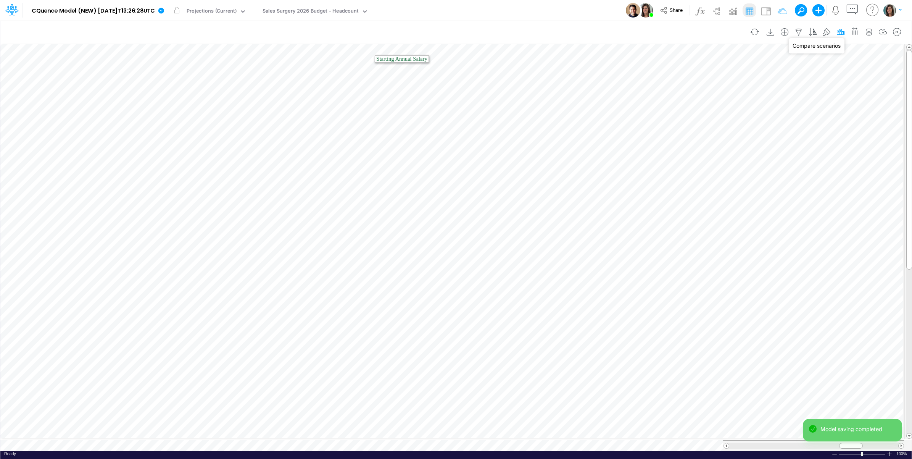
click at [839, 31] on icon "button" at bounding box center [840, 32] width 11 height 8
click at [728, 112] on div "Scenario not found" at bounding box center [716, 111] width 204 height 13
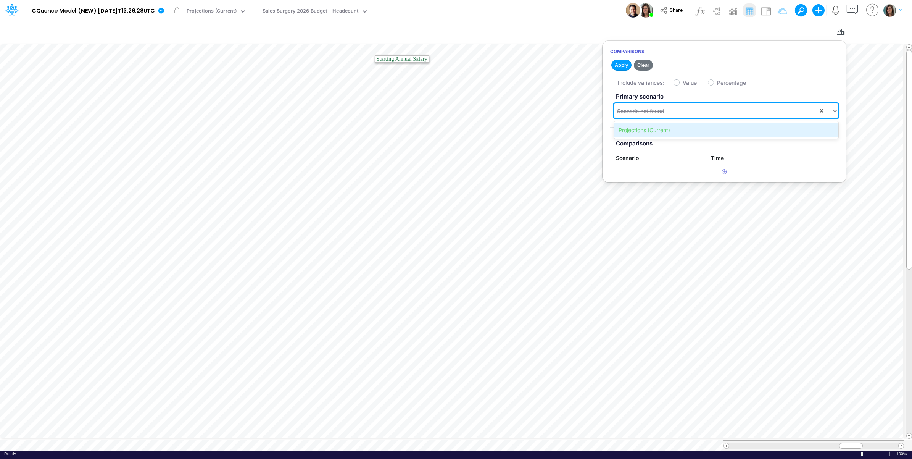
click at [683, 129] on div "Projections (Current)" at bounding box center [726, 130] width 224 height 14
click at [665, 66] on button "Save" at bounding box center [664, 65] width 18 height 11
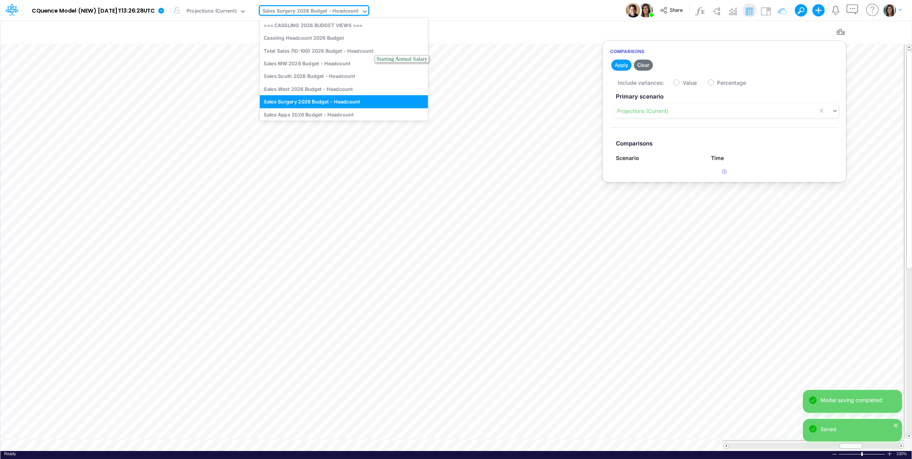
click at [319, 12] on div "Sales Surgery 2026 Budget - Headcount" at bounding box center [311, 11] width 96 height 9
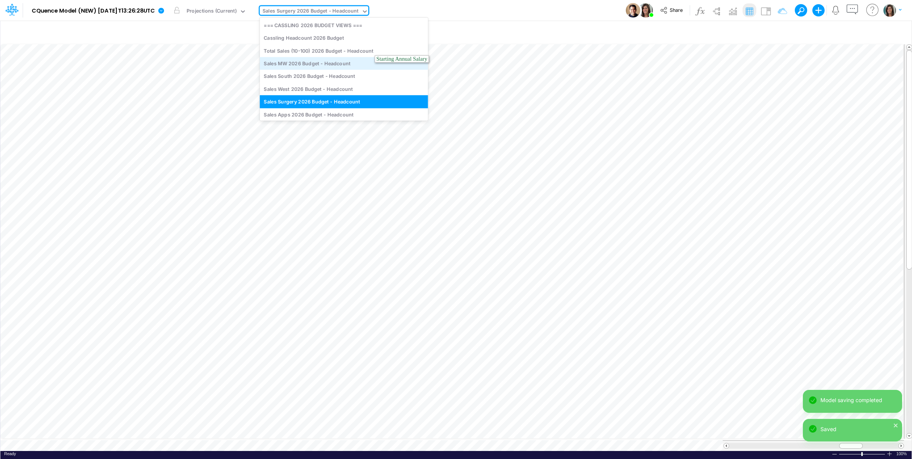
scroll to position [63, 0]
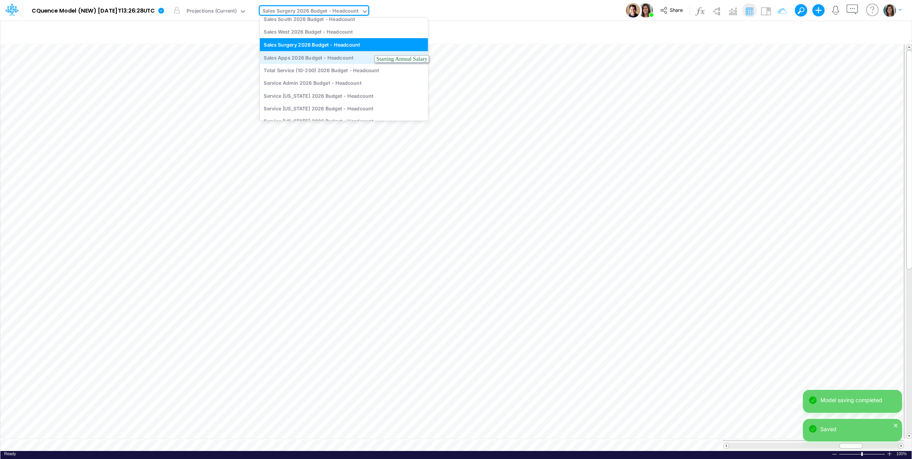
click at [325, 56] on div "Sales Apps 2026 Budget - Headcount" at bounding box center [344, 57] width 168 height 13
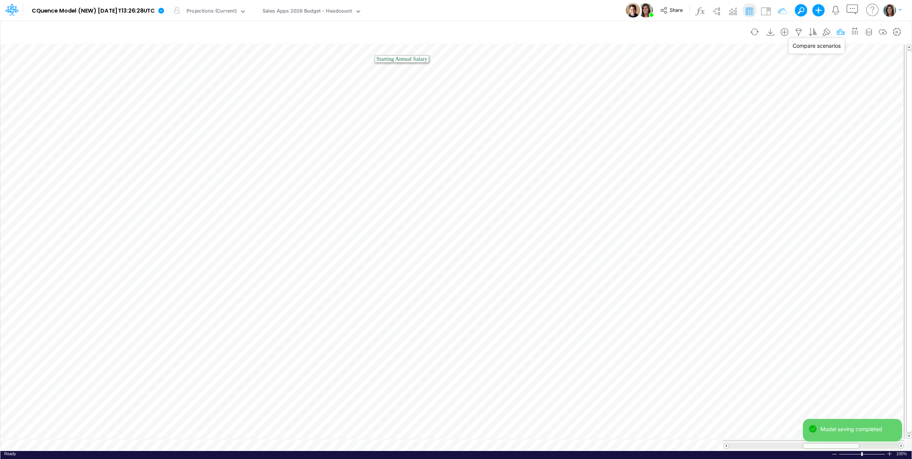
click at [838, 31] on icon "button" at bounding box center [840, 32] width 11 height 8
click at [705, 108] on div "Scenario not found" at bounding box center [716, 111] width 204 height 13
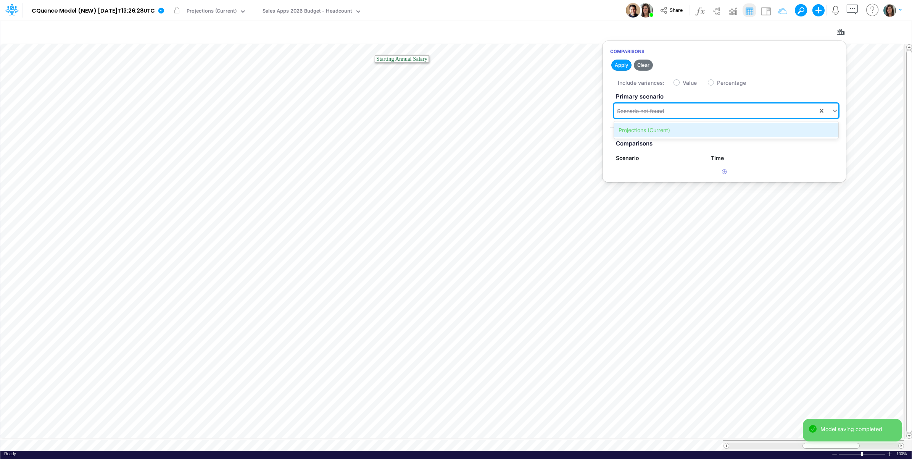
click at [664, 134] on div "Projections (Current)" at bounding box center [726, 130] width 224 height 14
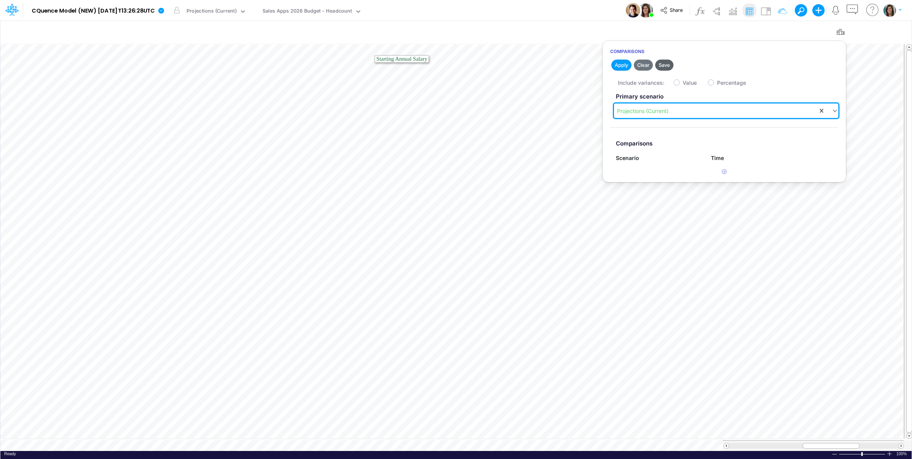
click at [668, 68] on button "Save" at bounding box center [664, 65] width 18 height 11
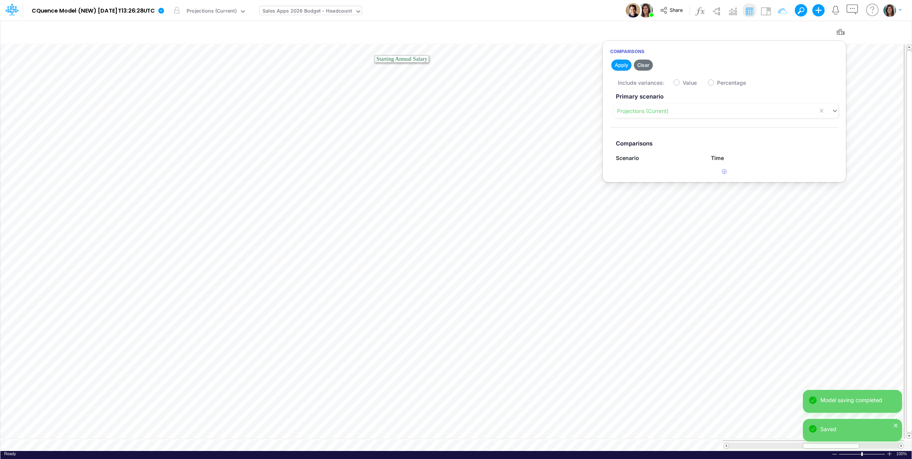
click at [342, 11] on div "Sales Apps 2026 Budget - Headcount" at bounding box center [308, 11] width 90 height 9
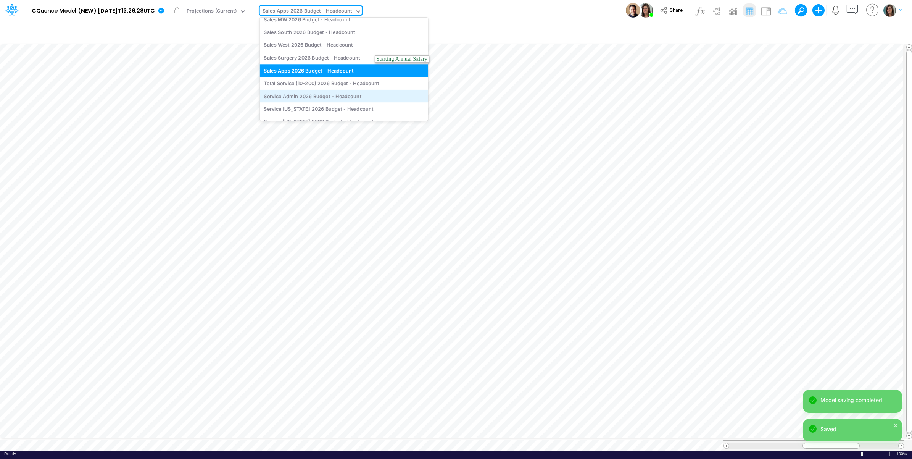
scroll to position [69, 0]
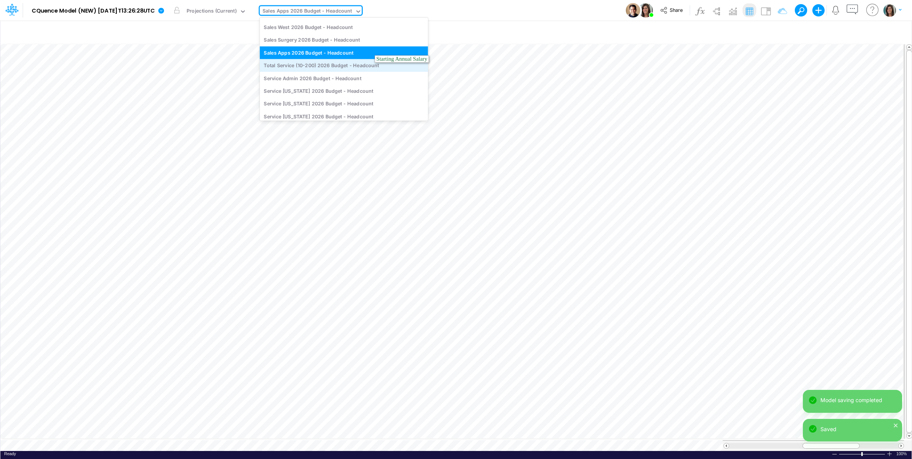
click at [329, 67] on div "Total Service (10-200) 2026 Budget - Headcount" at bounding box center [344, 65] width 168 height 13
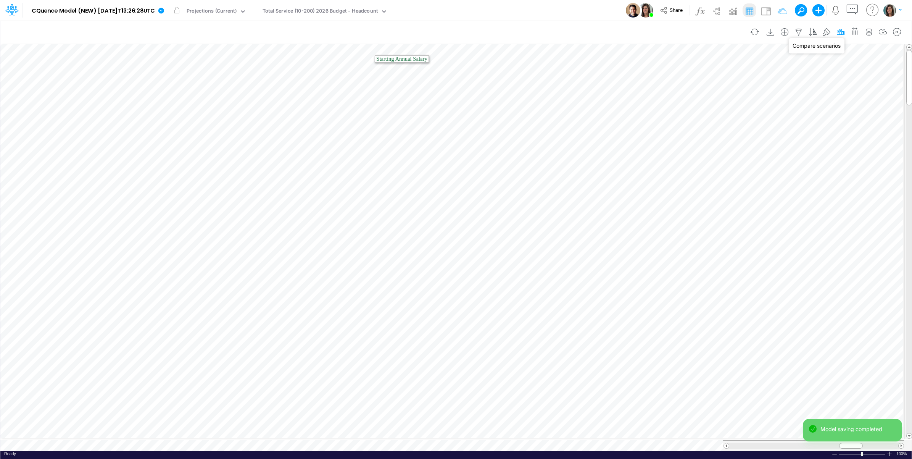
click at [840, 32] on icon "button" at bounding box center [840, 32] width 11 height 8
click at [684, 111] on div "Scenario not found" at bounding box center [716, 111] width 204 height 13
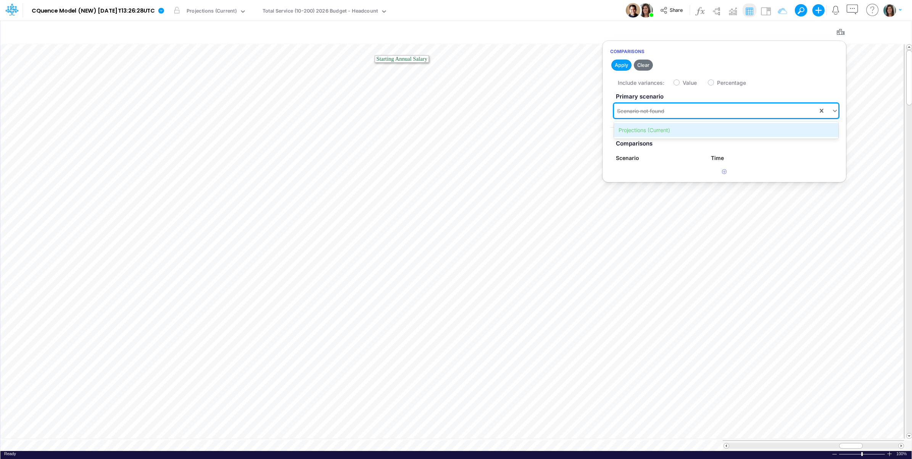
click at [669, 130] on div "Projections (Current)" at bounding box center [726, 130] width 224 height 14
click at [665, 63] on button "Save" at bounding box center [664, 65] width 18 height 11
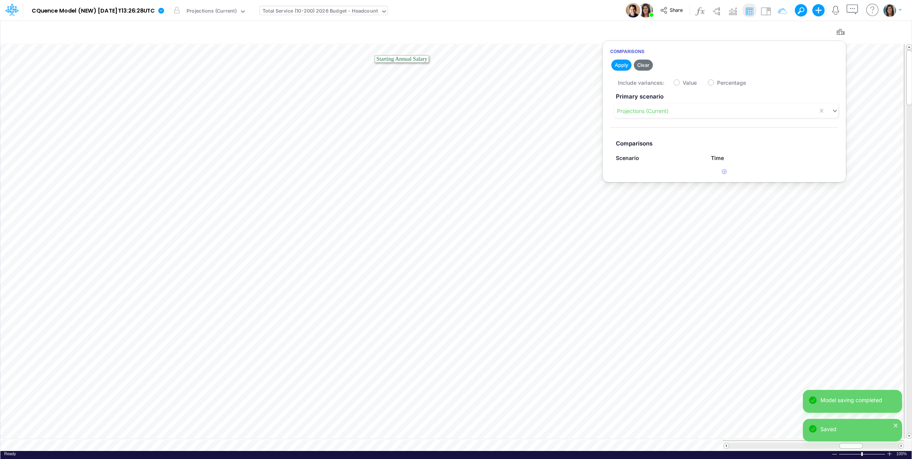
click at [325, 12] on div "Total Service (10-200) 2026 Budget - Headcount" at bounding box center [320, 11] width 115 height 9
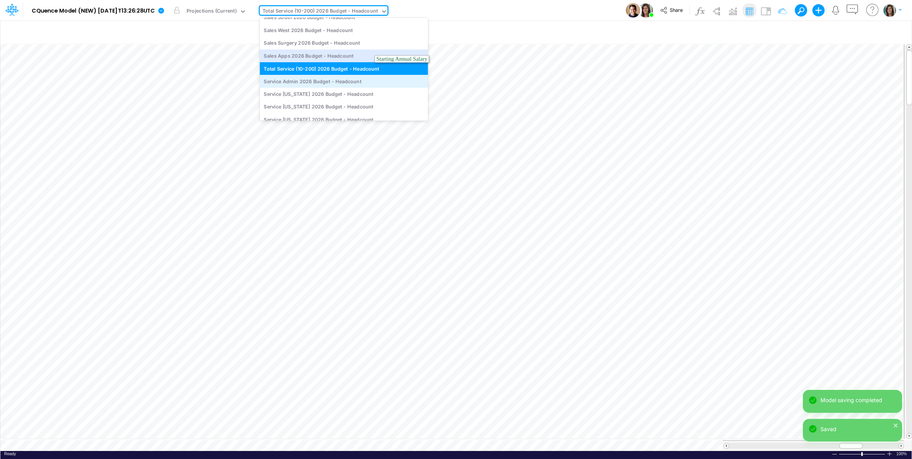
scroll to position [82, 0]
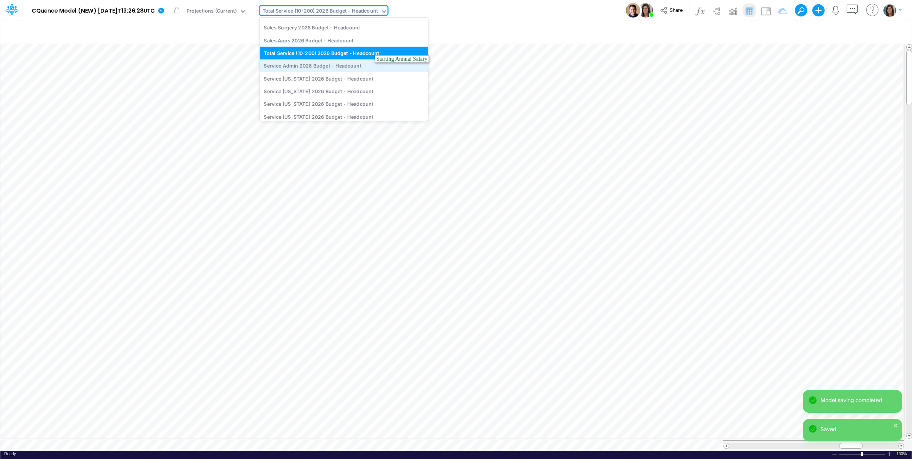
click at [328, 66] on div "Service Admin 2026 Budget - Headcount" at bounding box center [344, 65] width 168 height 13
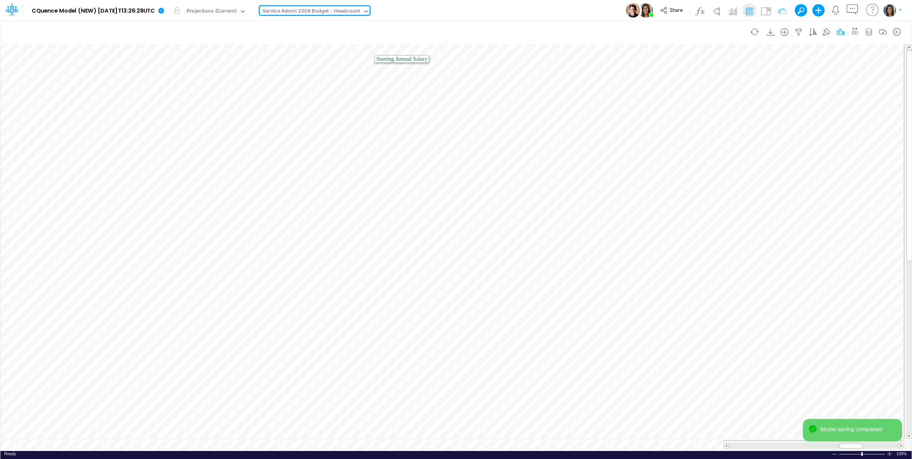
click at [837, 31] on icon "button" at bounding box center [840, 32] width 11 height 8
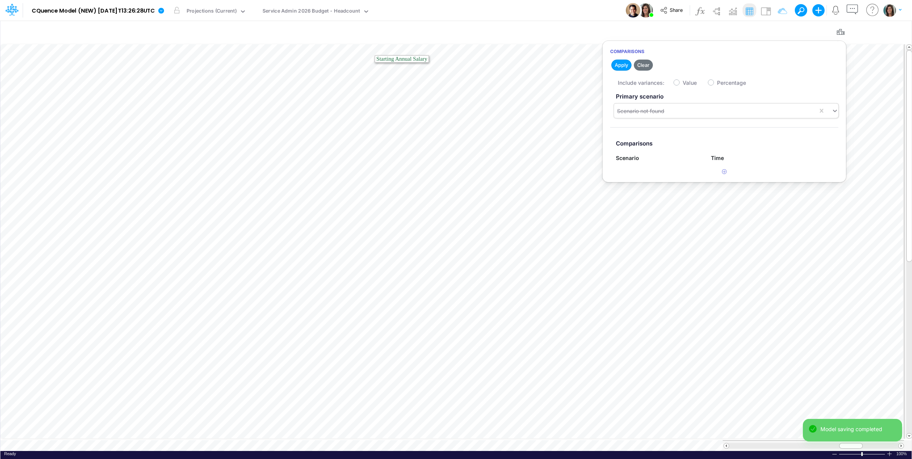
click at [662, 111] on div "Scenario not found" at bounding box center [640, 111] width 47 height 8
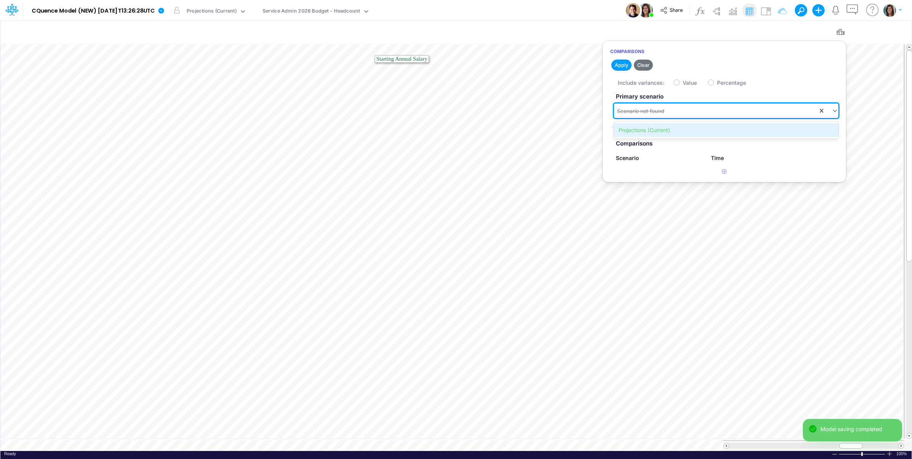
click at [649, 130] on div "Projections (Current)" at bounding box center [726, 130] width 224 height 14
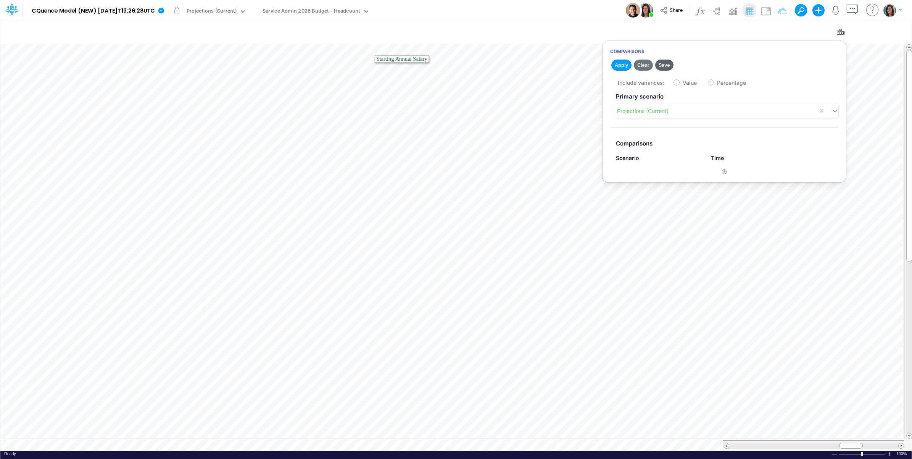
click at [666, 64] on button "Save" at bounding box center [664, 65] width 18 height 11
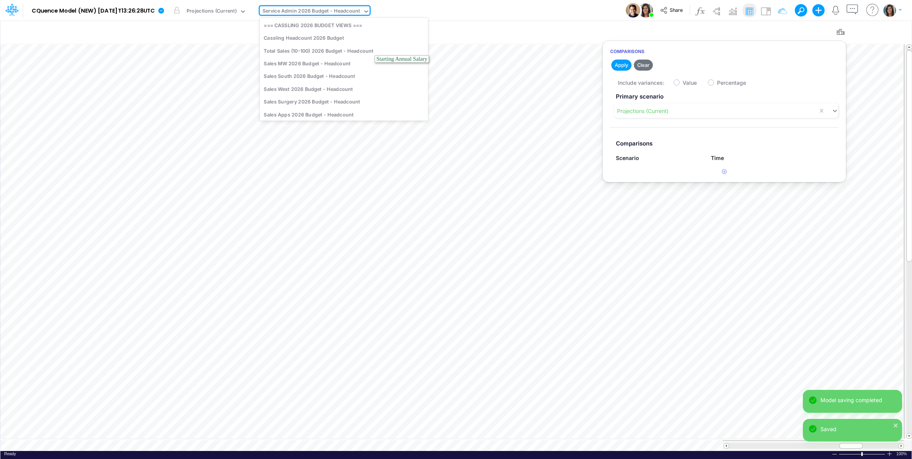
click at [347, 11] on div "Service Admin 2026 Budget - Headcount" at bounding box center [312, 11] width 98 height 9
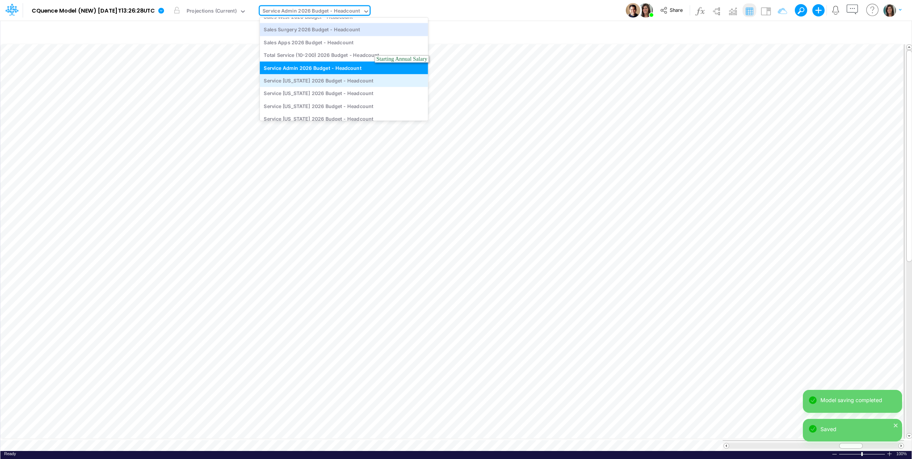
scroll to position [97, 0]
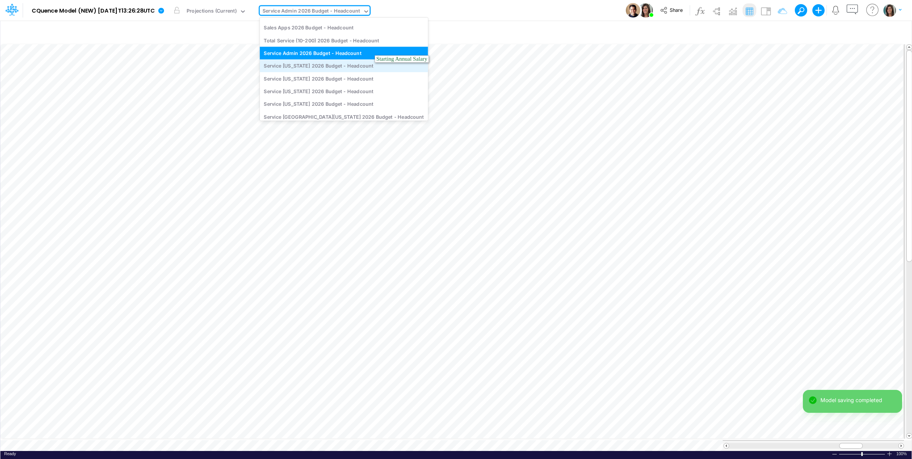
click at [350, 68] on div "Service Nebraska 2026 Budget - Headcount" at bounding box center [344, 66] width 168 height 13
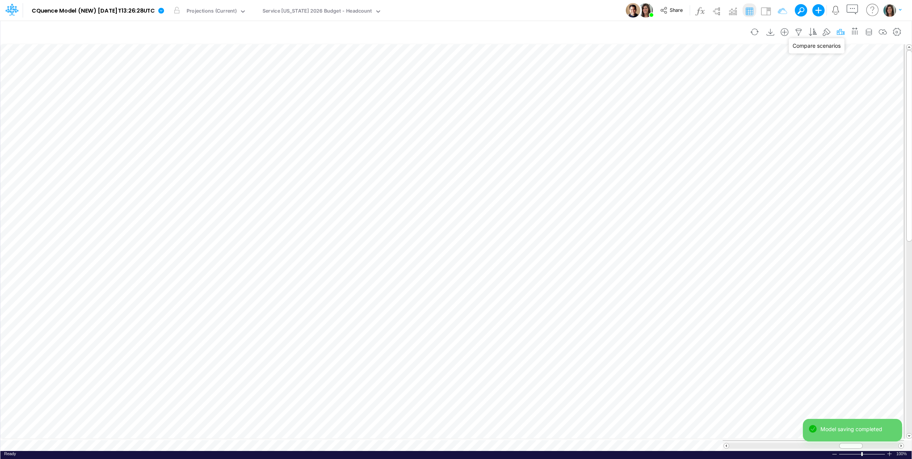
click at [840, 34] on icon "button" at bounding box center [840, 32] width 11 height 8
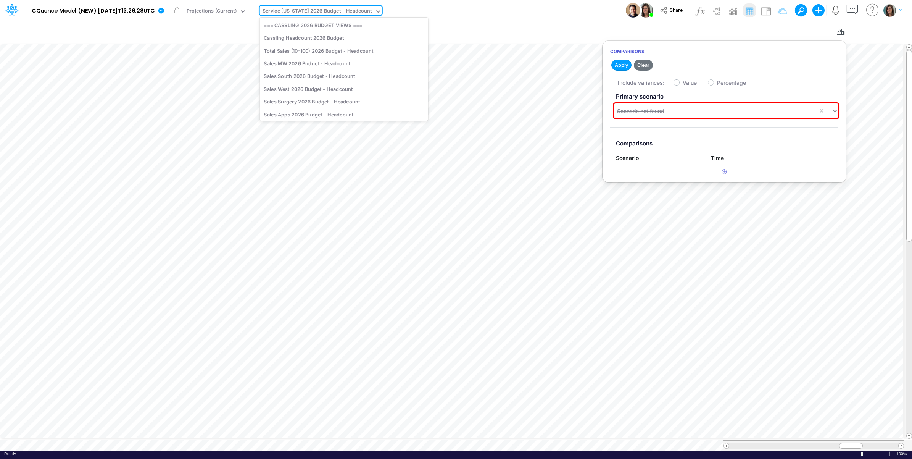
click at [350, 15] on div "Service Nebraska 2026 Budget - Headcount" at bounding box center [318, 11] width 110 height 9
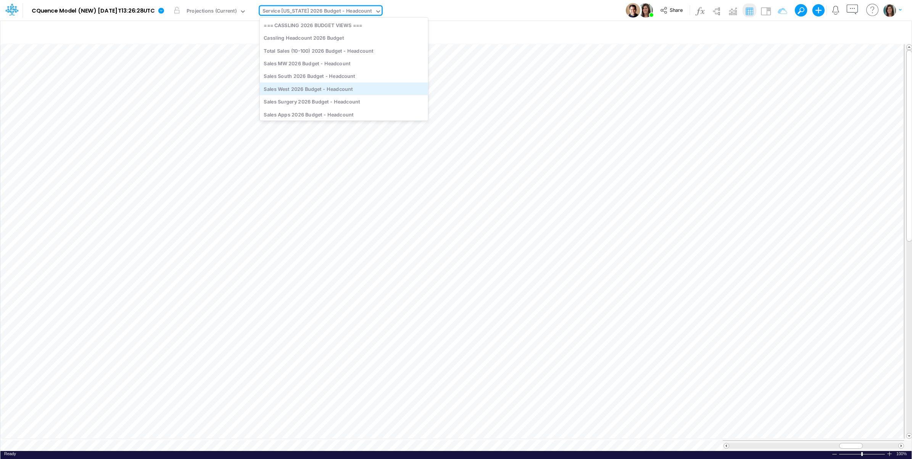
scroll to position [47, 0]
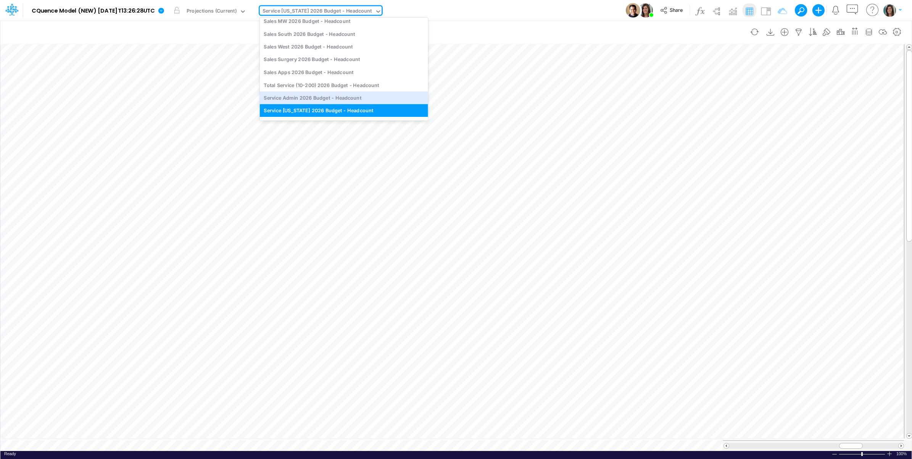
click at [323, 94] on div "Service Admin 2026 Budget - Headcount" at bounding box center [344, 97] width 168 height 13
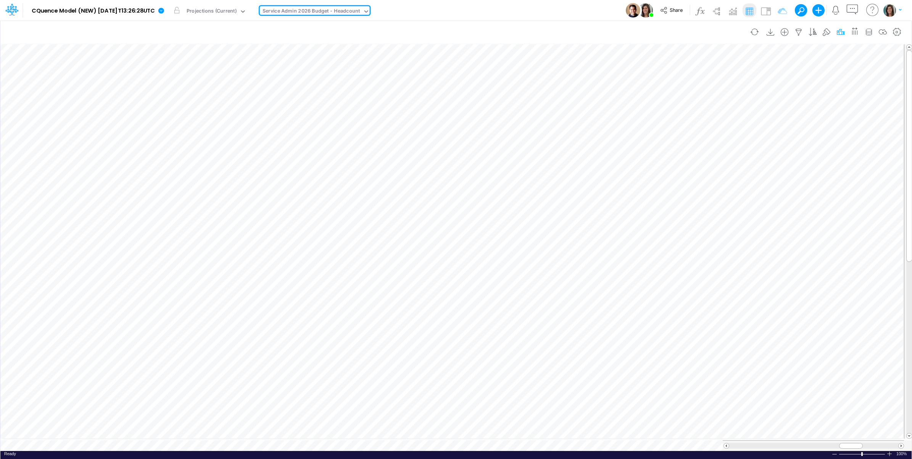
click at [840, 31] on icon "button" at bounding box center [840, 32] width 11 height 8
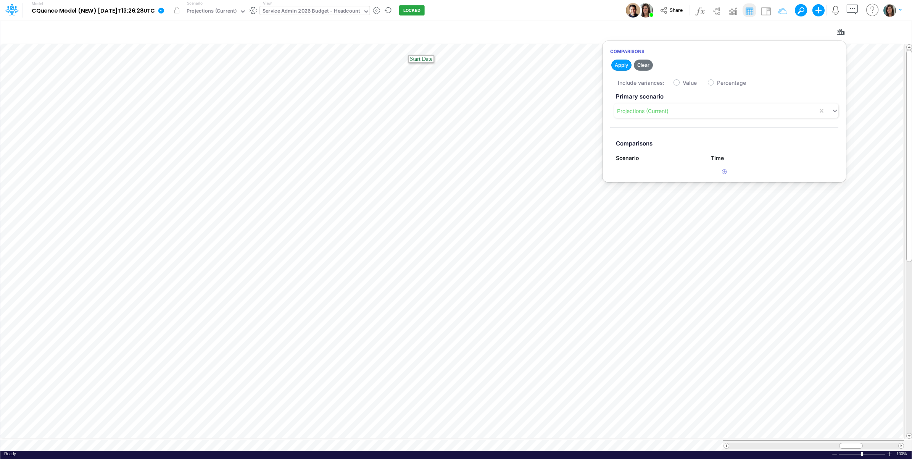
click at [336, 12] on div "Service Admin 2026 Budget - Headcount" at bounding box center [312, 11] width 98 height 9
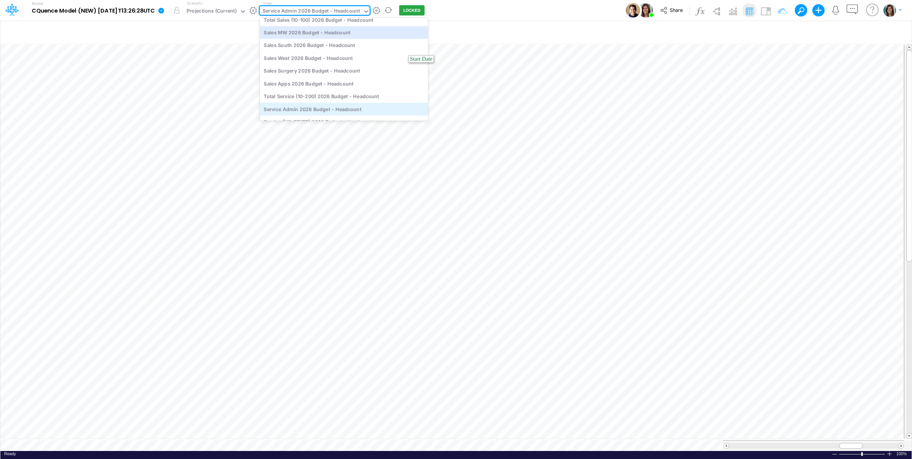
scroll to position [97, 0]
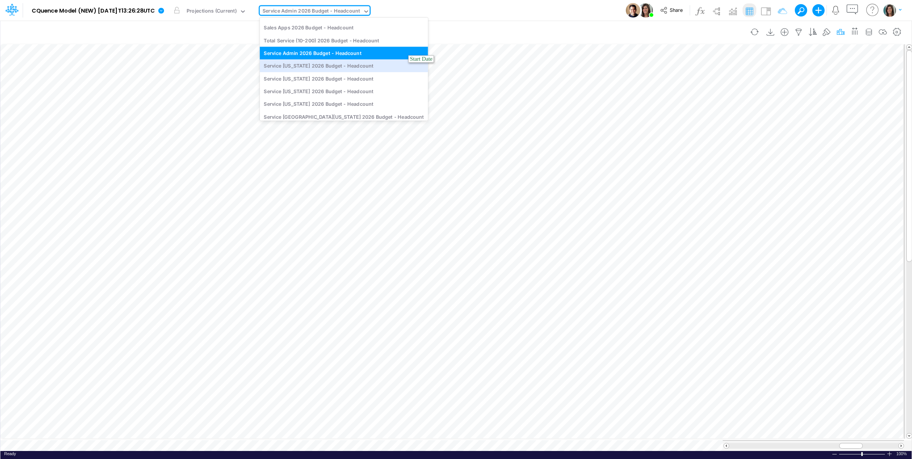
drag, startPoint x: 331, startPoint y: 64, endPoint x: 833, endPoint y: 35, distance: 502.7
click at [330, 64] on div "Service Nebraska 2026 Budget - Headcount" at bounding box center [344, 66] width 168 height 13
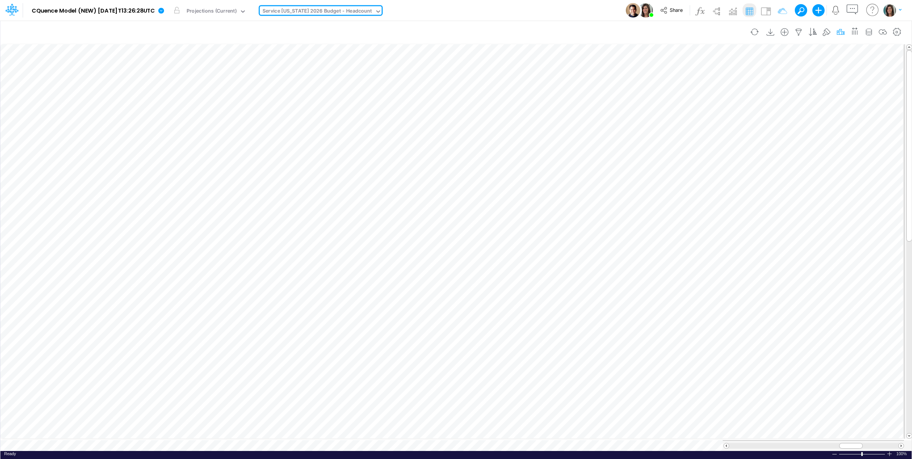
click at [842, 31] on icon "button" at bounding box center [840, 32] width 11 height 8
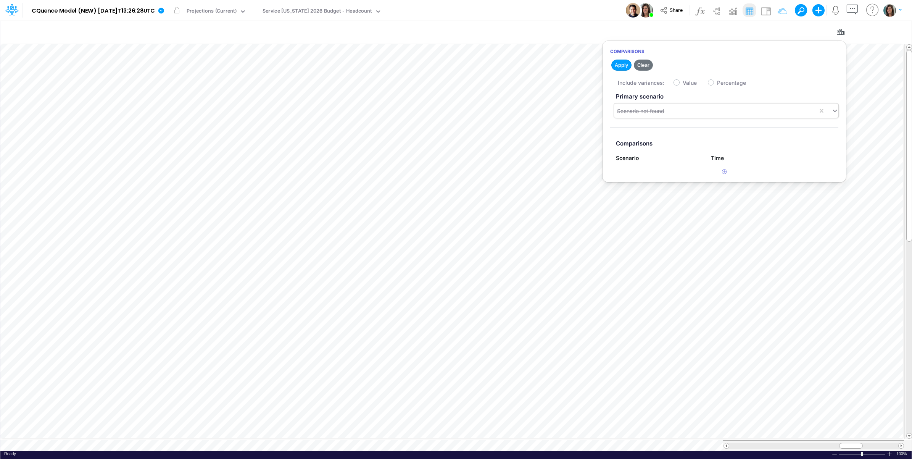
click at [733, 108] on div "Scenario not found" at bounding box center [716, 111] width 204 height 13
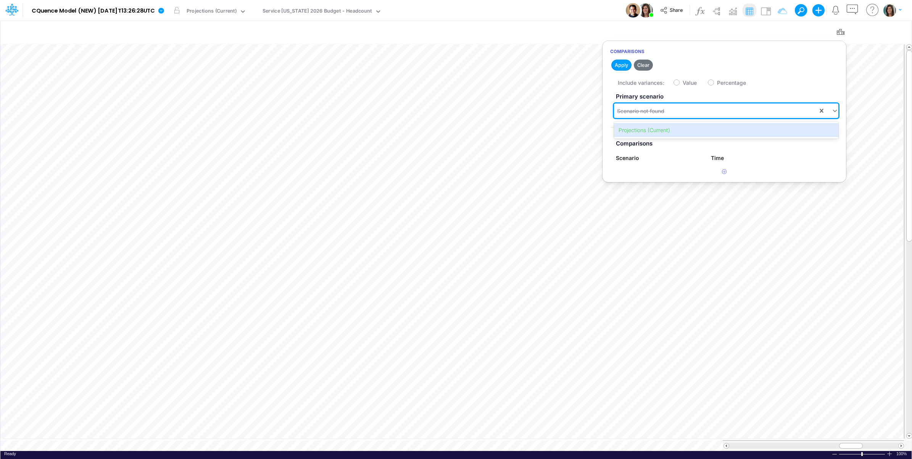
drag, startPoint x: 718, startPoint y: 129, endPoint x: 658, endPoint y: 106, distance: 64.3
click at [717, 130] on div "Projections (Current)" at bounding box center [726, 130] width 224 height 14
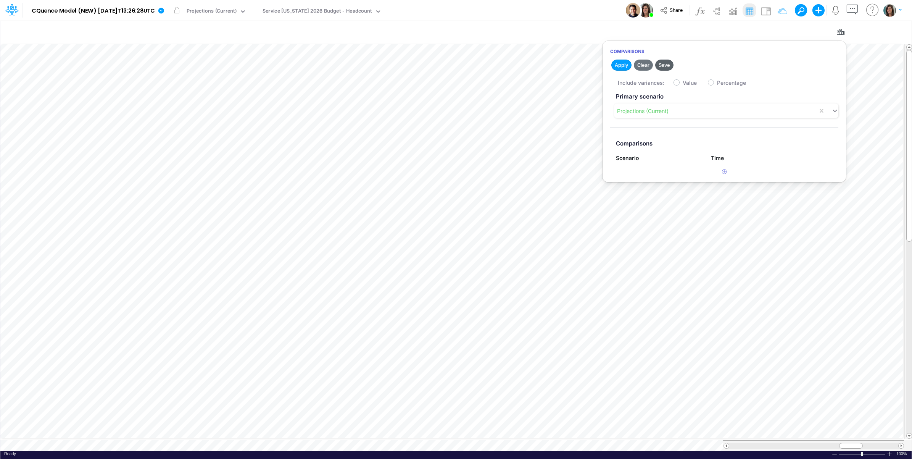
click at [664, 65] on button "Save" at bounding box center [664, 65] width 18 height 11
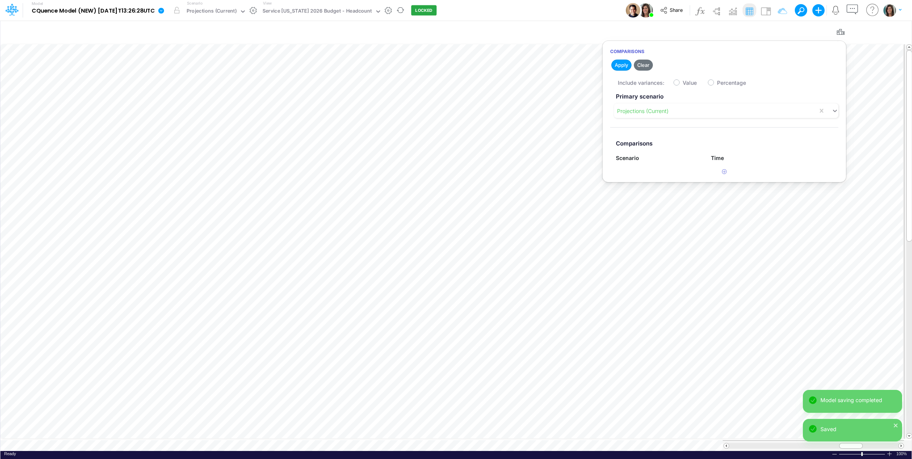
drag, startPoint x: 571, startPoint y: 13, endPoint x: 256, endPoint y: 4, distance: 314.6
click at [571, 13] on div "Model CQuence Model (NEW) 2025-09-23T13:26:28UTC Edit model settings Duplicate …" at bounding box center [456, 10] width 821 height 21
click at [304, 11] on div "Service Nebraska 2026 Budget - Headcount" at bounding box center [318, 11] width 110 height 9
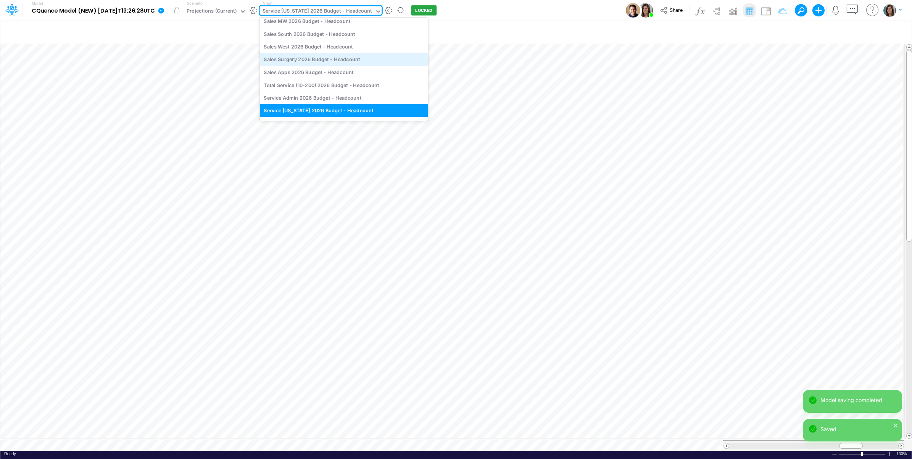
scroll to position [111, 0]
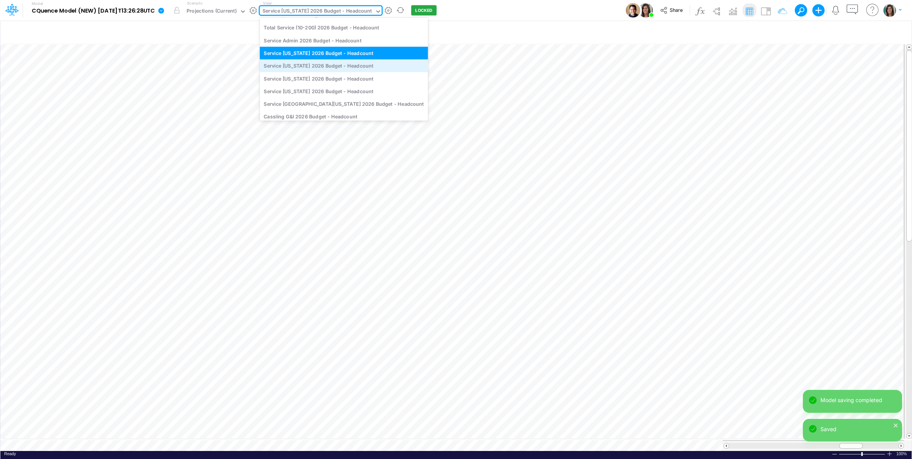
click at [353, 66] on div "Service Kansas 2026 Budget - Headcount" at bounding box center [344, 66] width 168 height 13
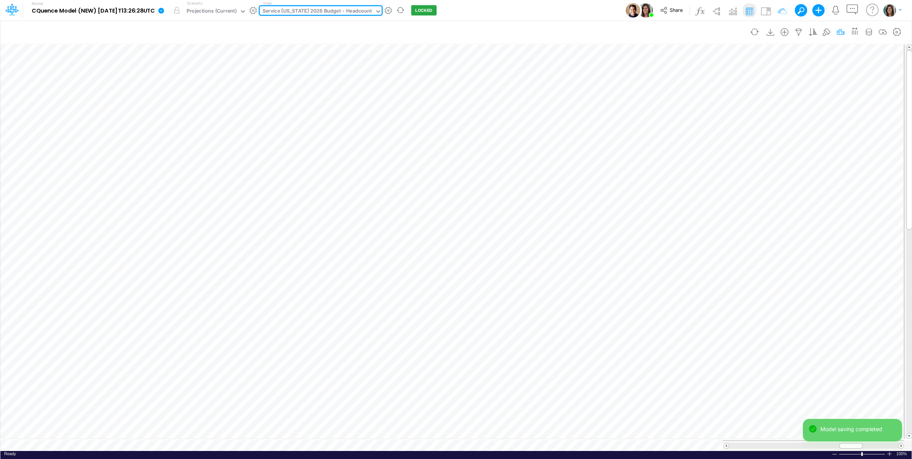
click at [840, 31] on icon "button" at bounding box center [840, 32] width 11 height 8
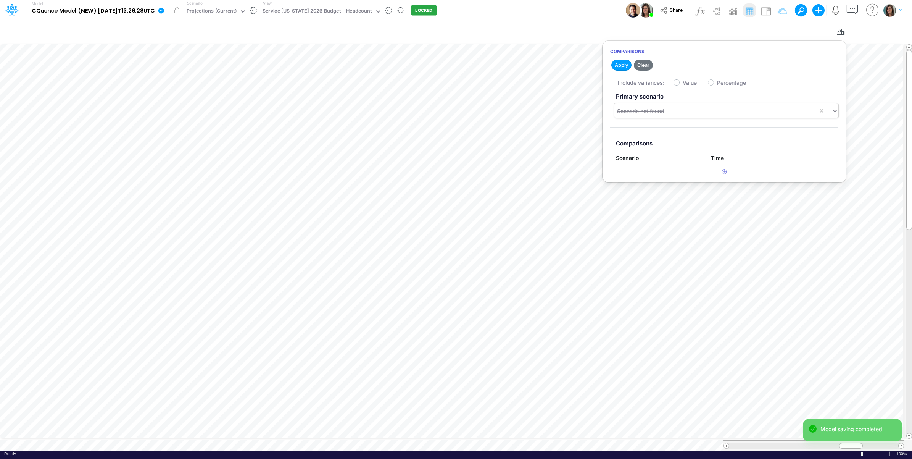
click at [729, 104] on div "Scenario not found" at bounding box center [726, 110] width 224 height 15
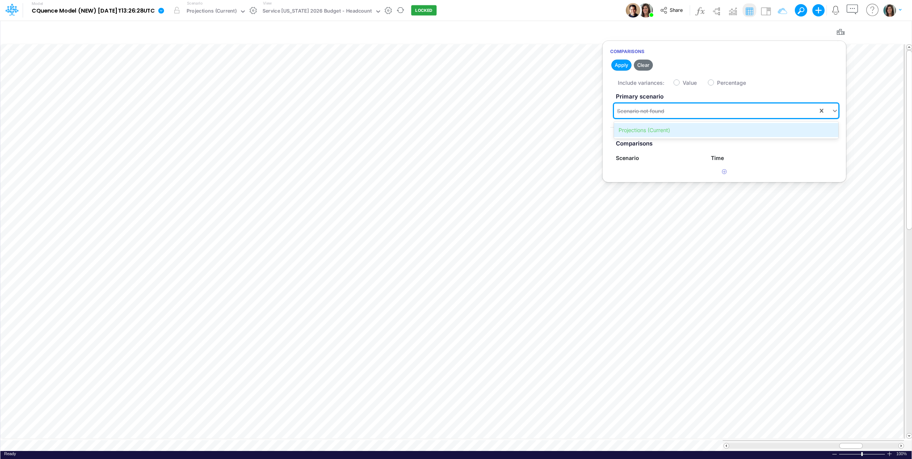
click at [705, 126] on div "Projections (Current)" at bounding box center [726, 130] width 224 height 14
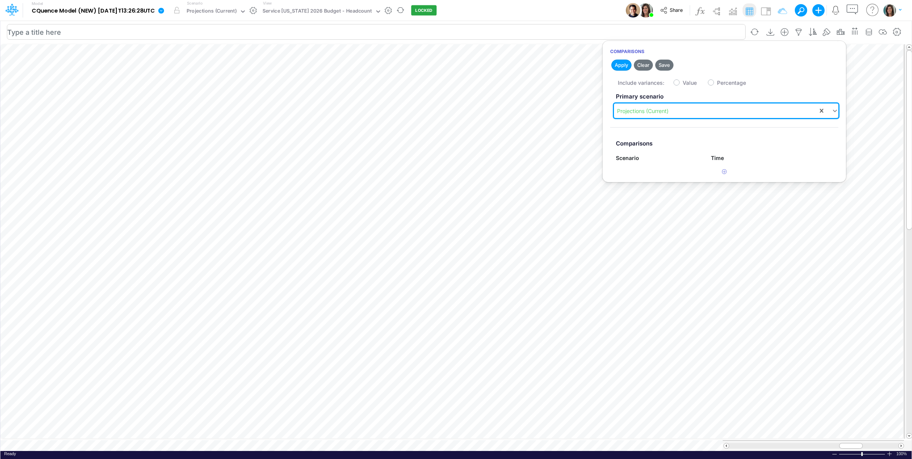
click at [666, 67] on button "Save" at bounding box center [664, 65] width 18 height 11
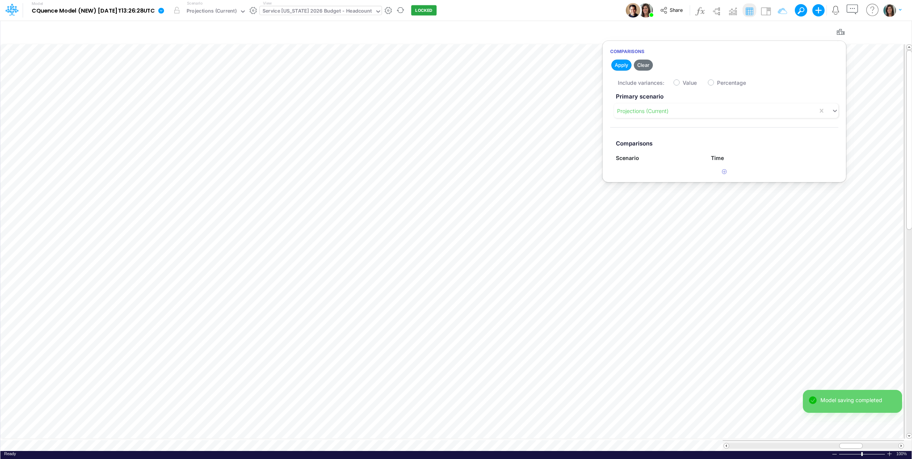
click at [343, 15] on div "Service Kansas 2026 Budget - Headcount" at bounding box center [318, 11] width 110 height 9
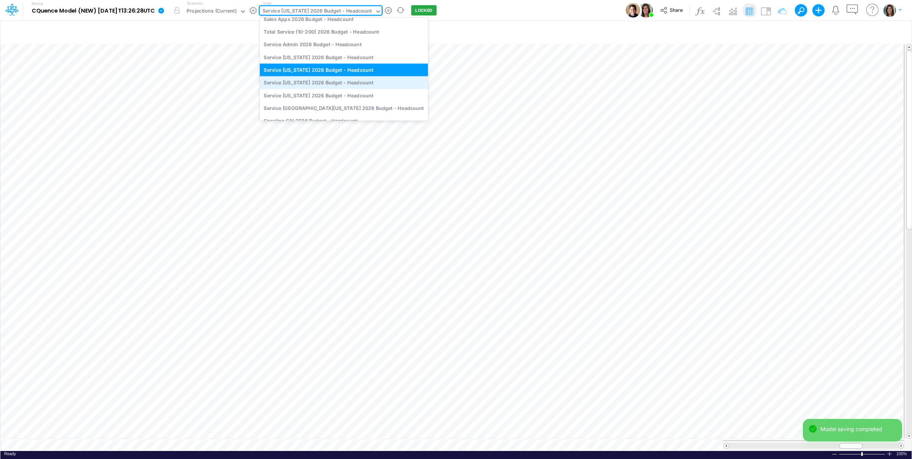
scroll to position [125, 0]
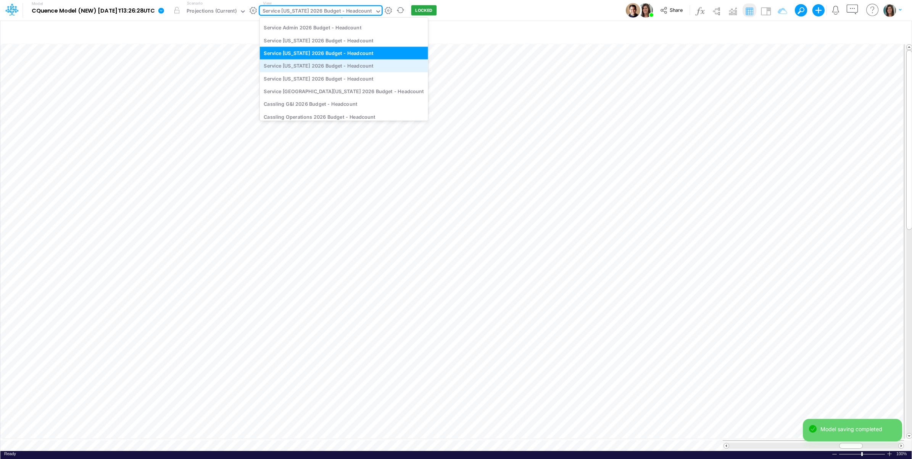
click at [338, 67] on div "Service Iowa 2026 Budget - Headcount" at bounding box center [344, 66] width 168 height 13
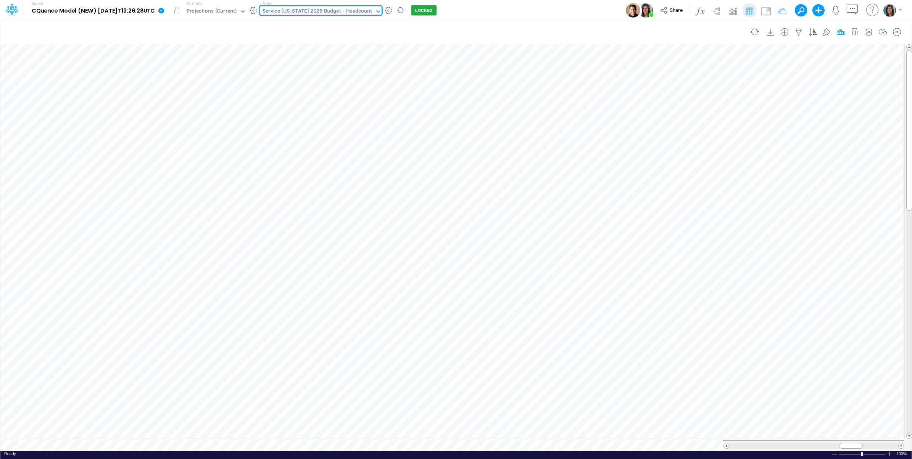
click at [842, 33] on icon "button" at bounding box center [840, 32] width 11 height 8
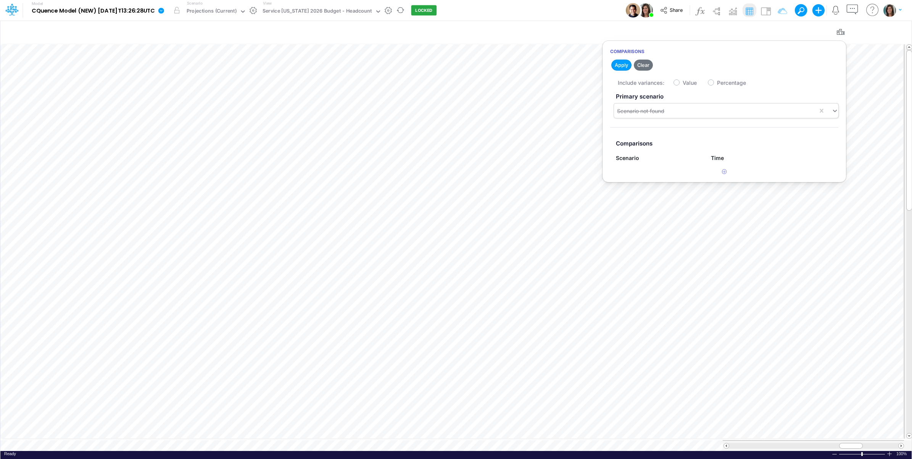
click at [646, 111] on div "Scenario not found" at bounding box center [640, 111] width 47 height 8
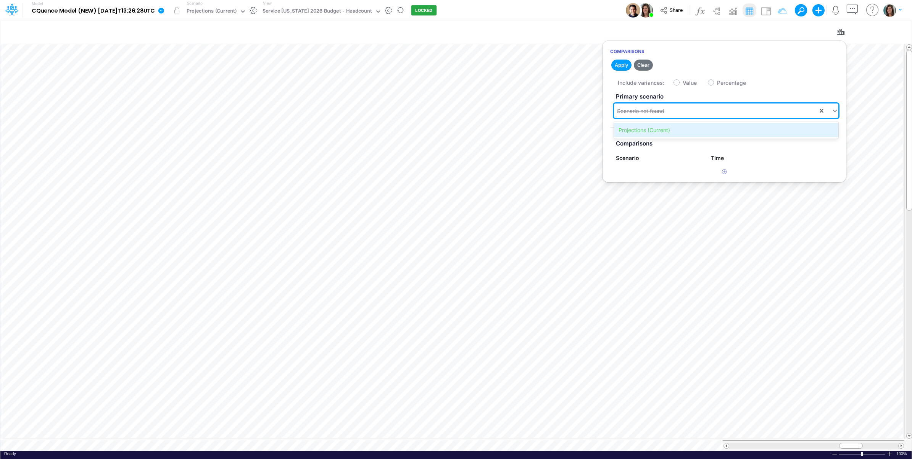
click at [645, 129] on div "Projections (Current)" at bounding box center [726, 130] width 224 height 14
click at [669, 64] on button "Save" at bounding box center [664, 65] width 18 height 11
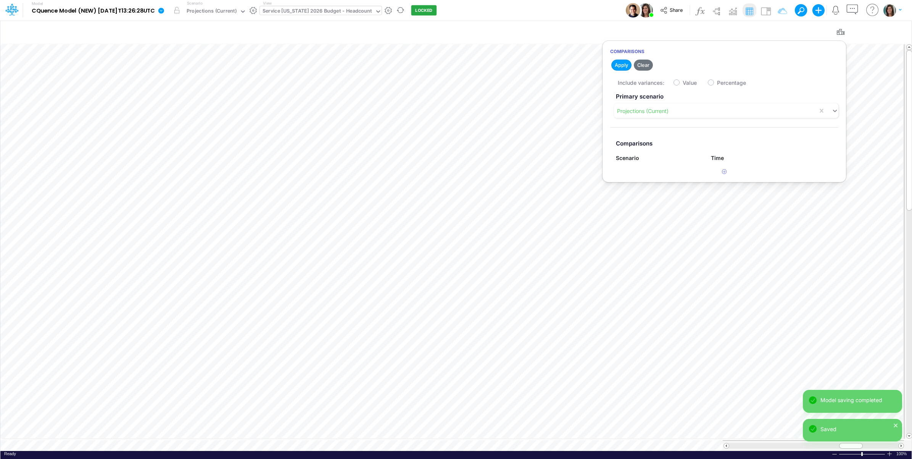
click at [333, 10] on div "Service Iowa 2026 Budget - Headcount" at bounding box center [318, 11] width 110 height 9
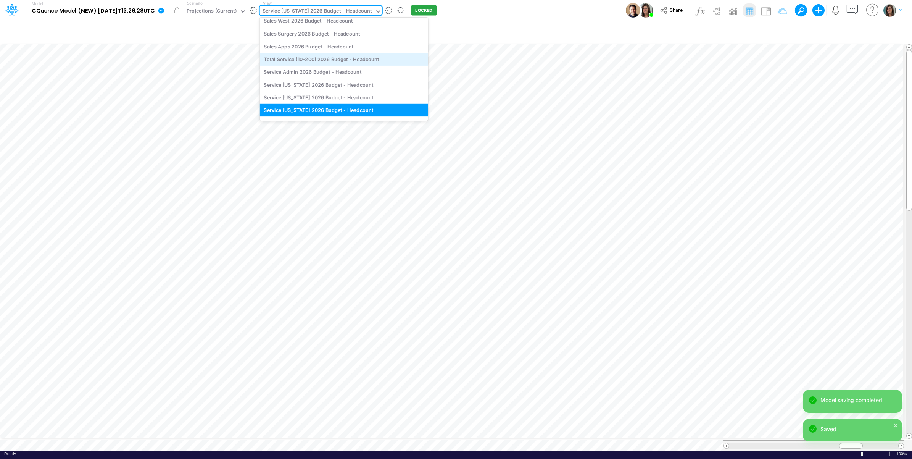
scroll to position [139, 0]
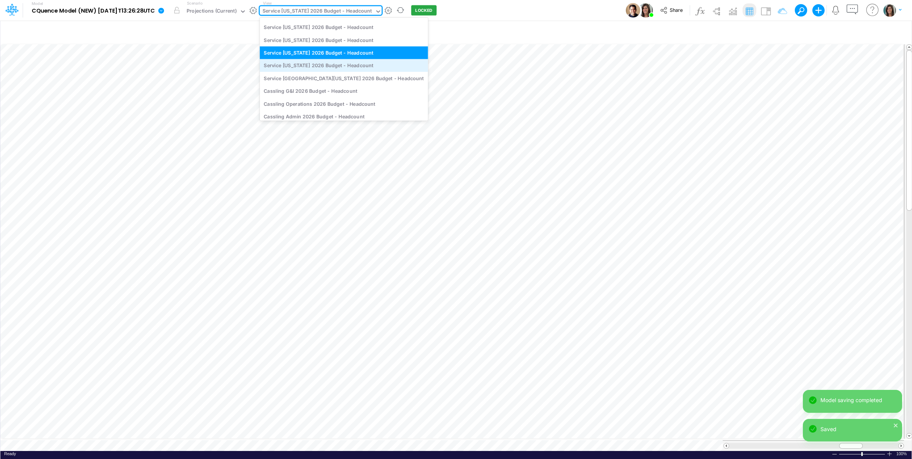
click at [331, 68] on div "Service South Dakota 2026 Budget - Headcount" at bounding box center [344, 65] width 168 height 13
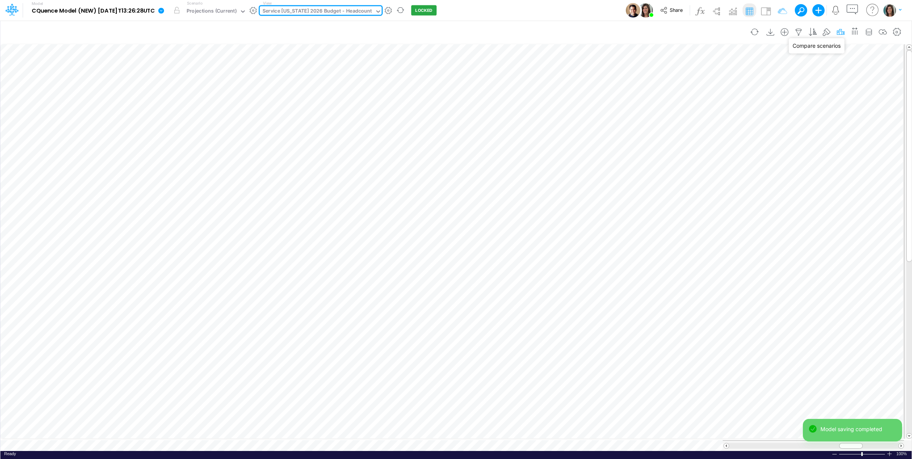
click at [839, 32] on icon "button" at bounding box center [840, 32] width 11 height 8
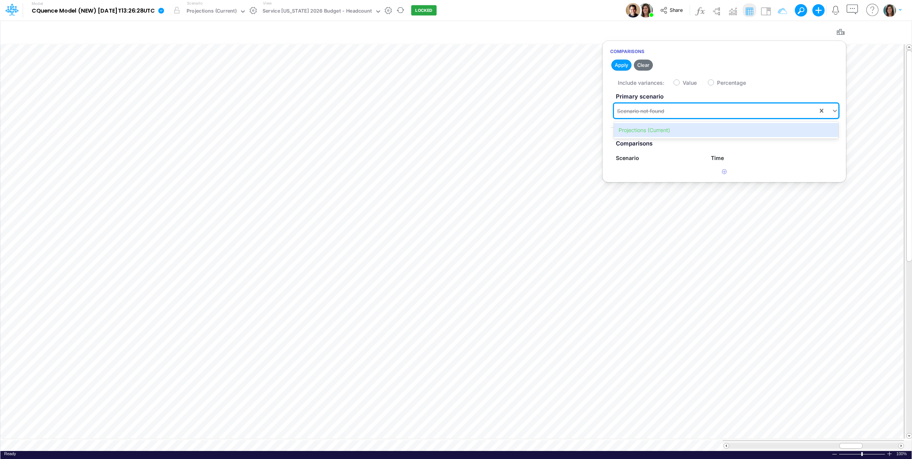
click at [691, 111] on div "Scenario not found" at bounding box center [716, 111] width 204 height 13
click at [670, 134] on div "Projections (Current)" at bounding box center [726, 130] width 224 height 14
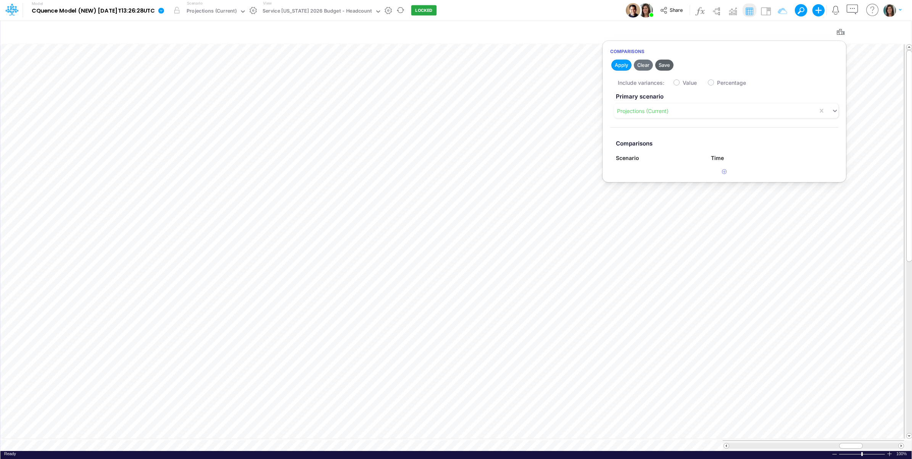
click at [666, 65] on button "Save" at bounding box center [664, 65] width 18 height 11
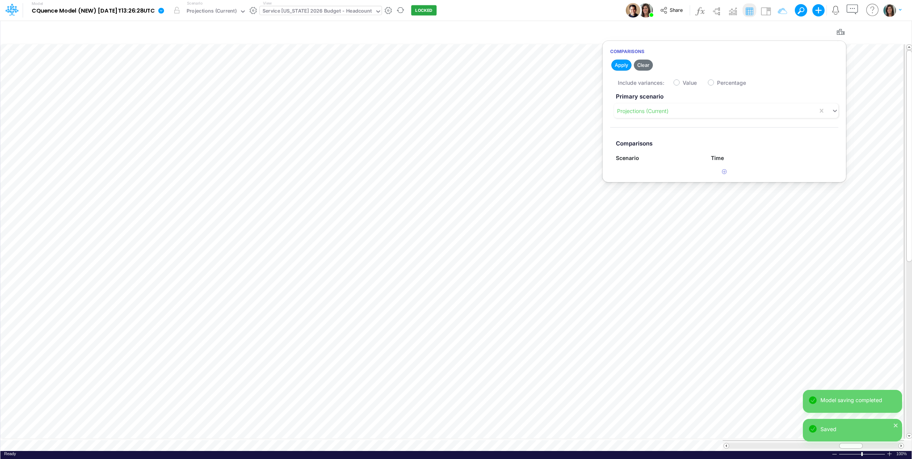
click at [361, 15] on div "Service South Dakota 2026 Budget - Headcount" at bounding box center [321, 10] width 122 height 9
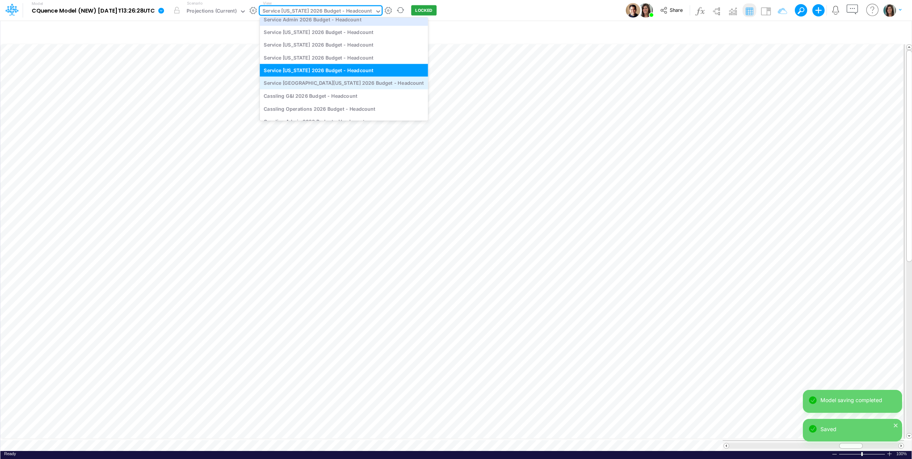
scroll to position [153, 0]
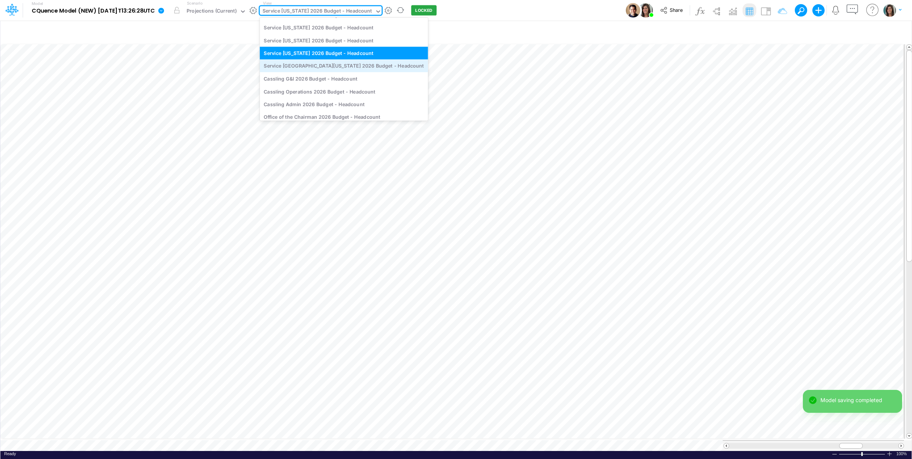
click at [343, 69] on div "Service South Central West Nebraska 2026 Budget - Headcount" at bounding box center [344, 66] width 168 height 13
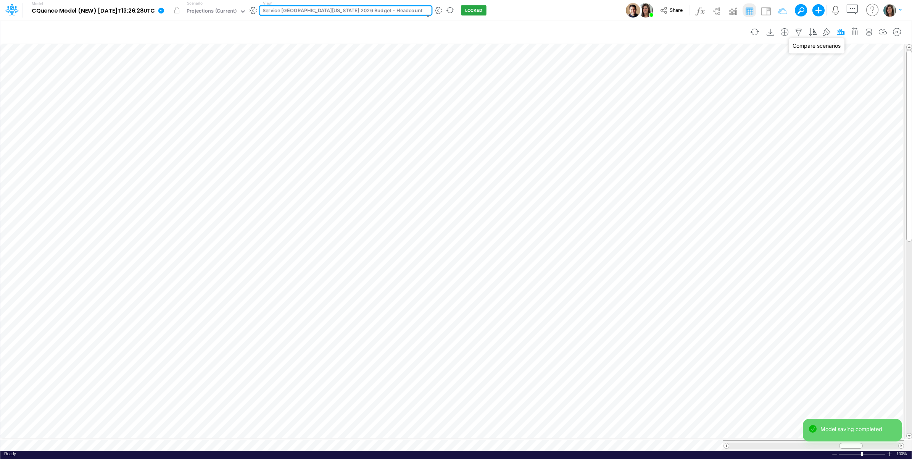
click at [840, 33] on icon "button" at bounding box center [840, 32] width 11 height 8
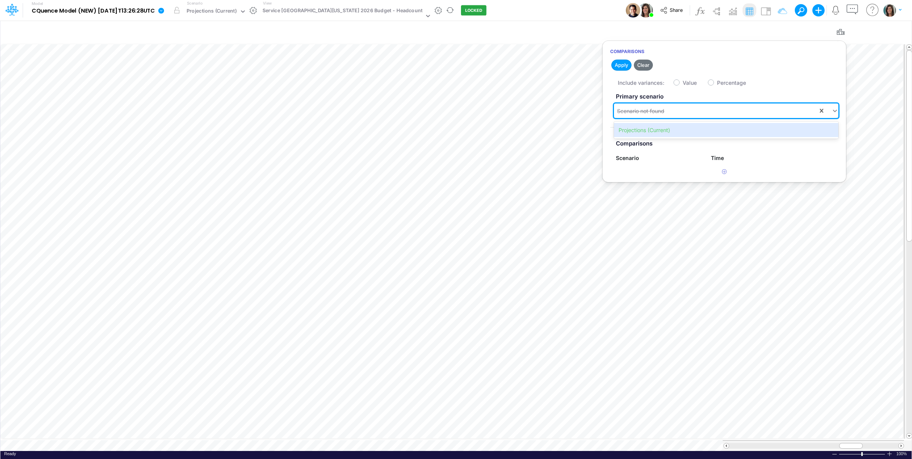
click at [714, 108] on div "Scenario not found" at bounding box center [716, 111] width 204 height 13
click at [694, 129] on div "Projections (Current)" at bounding box center [726, 130] width 224 height 14
click at [668, 64] on button "Save" at bounding box center [664, 65] width 18 height 11
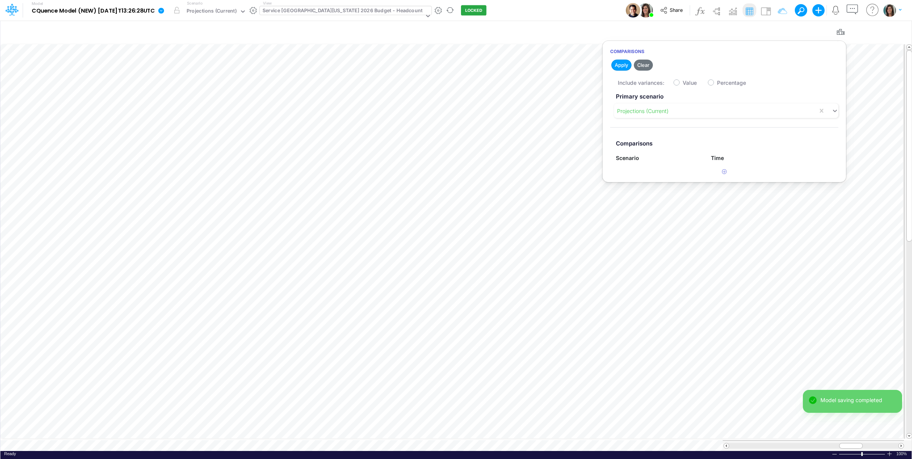
click at [394, 10] on div "Service South Central West Nebraska 2026 Budget - Headcount" at bounding box center [343, 11] width 160 height 9
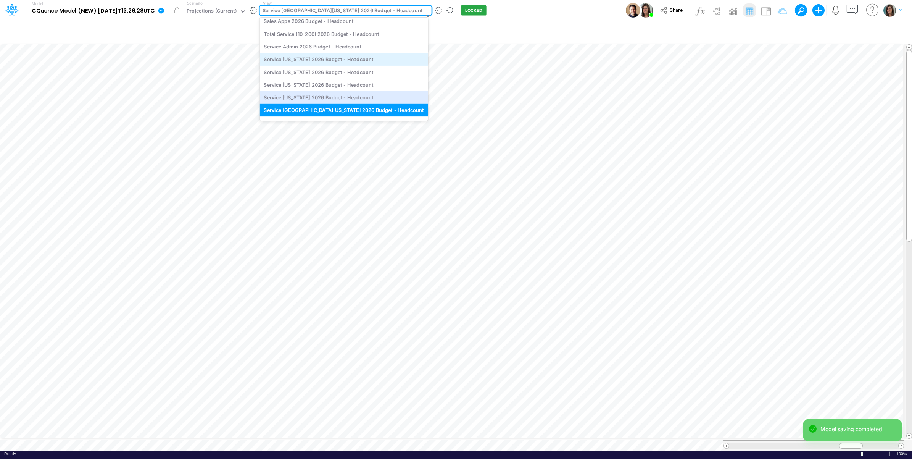
scroll to position [167, 0]
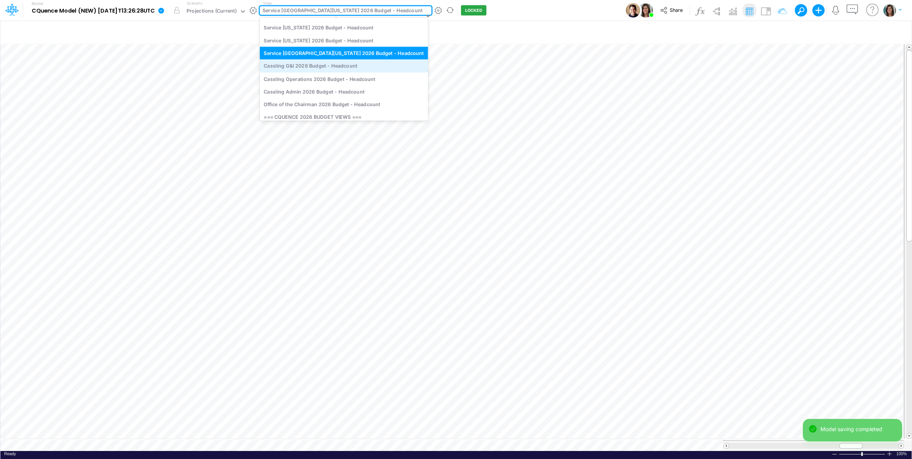
click at [356, 66] on div "Cassling G&I 2026 Budget - Headcount" at bounding box center [344, 66] width 168 height 13
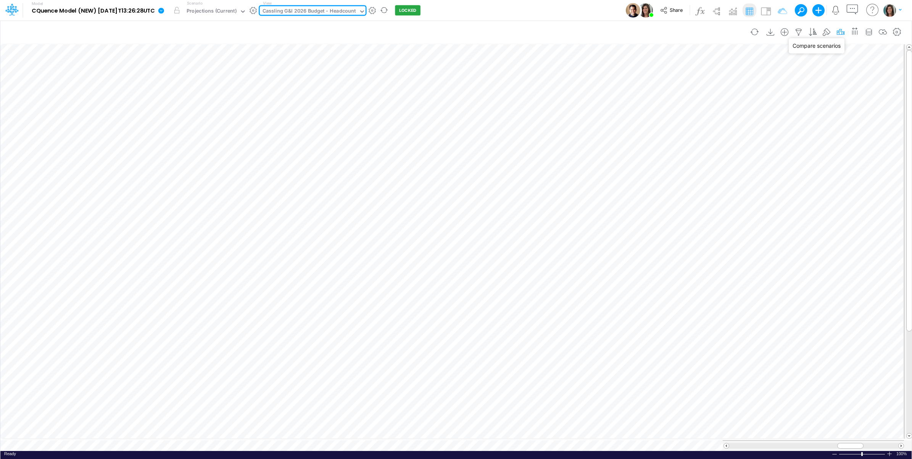
click at [837, 34] on icon "button" at bounding box center [840, 32] width 11 height 8
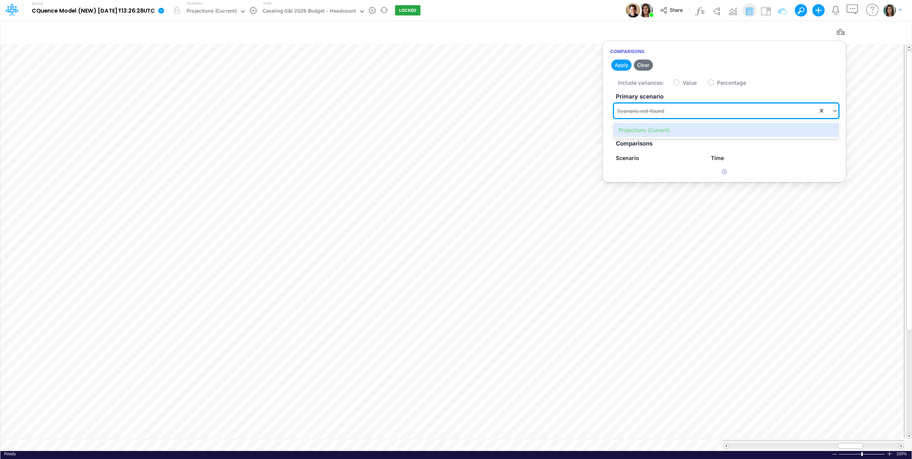
click at [731, 103] on div "Scenario not found" at bounding box center [726, 110] width 224 height 15
click at [699, 124] on div "Projections (Current)" at bounding box center [726, 130] width 224 height 14
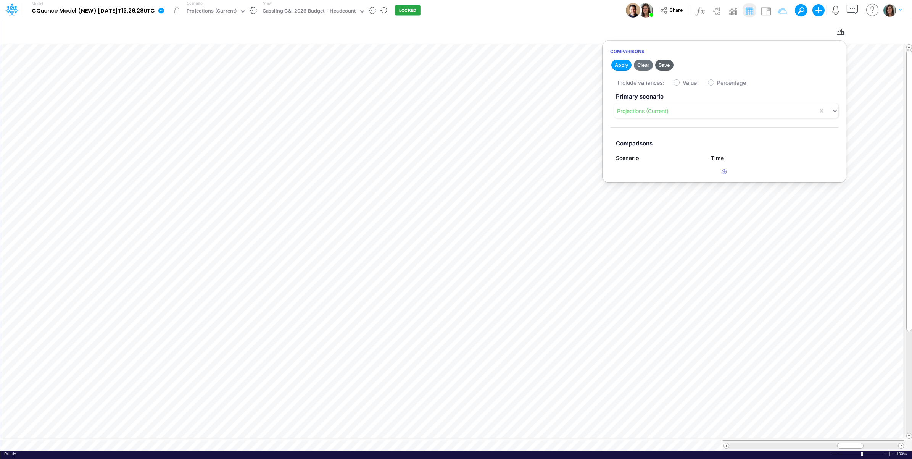
click at [665, 61] on button "Save" at bounding box center [664, 65] width 18 height 11
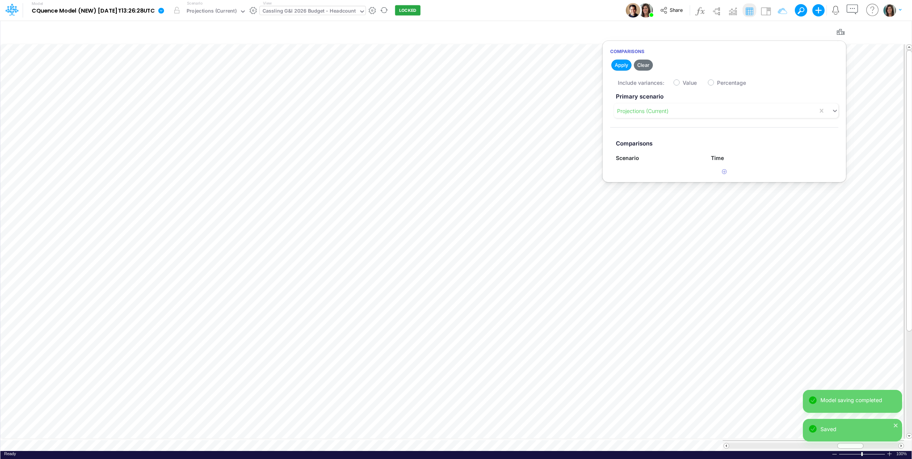
click at [337, 15] on div "Cassling G&I 2026 Budget - Headcount" at bounding box center [310, 11] width 94 height 9
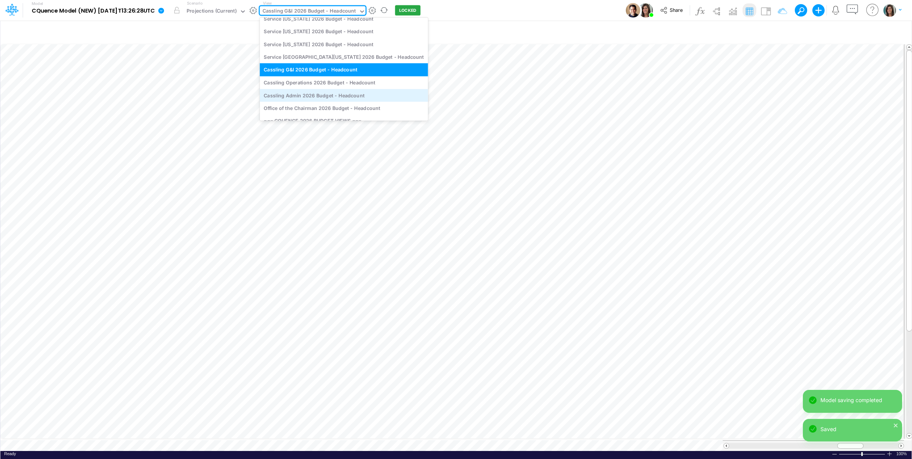
scroll to position [181, 0]
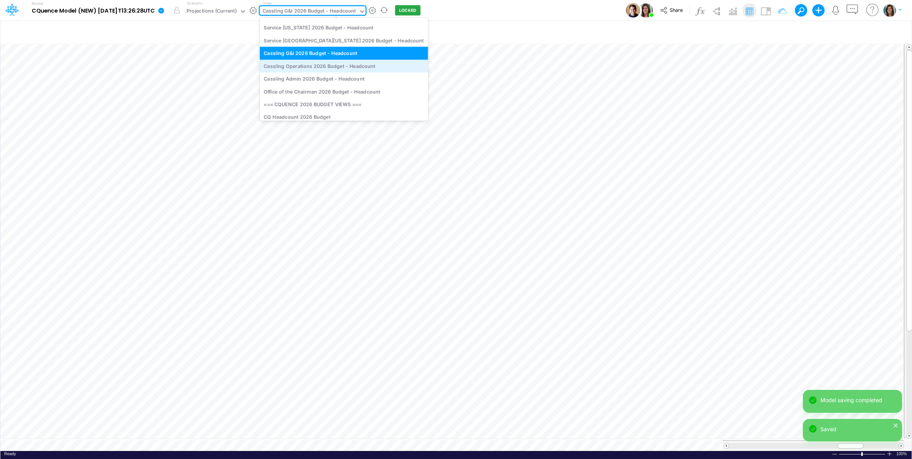
click at [332, 68] on div "Cassling Operations 2026 Budget - Headcount" at bounding box center [344, 66] width 168 height 13
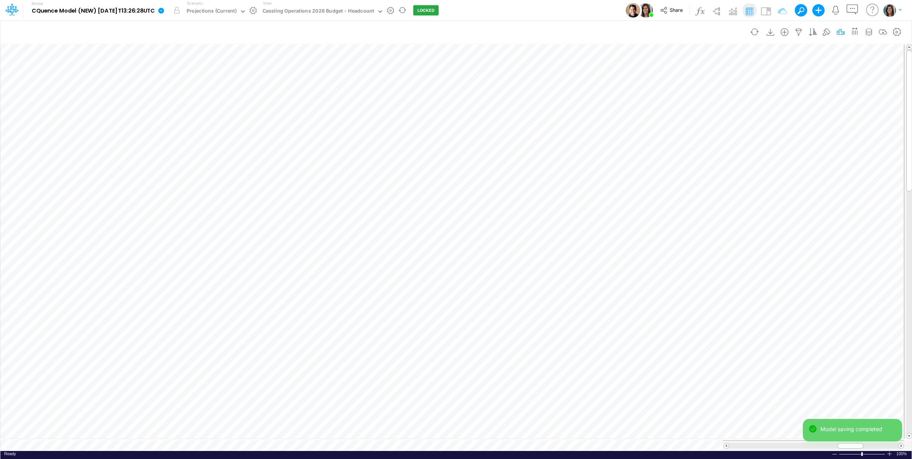
click at [840, 31] on icon "button" at bounding box center [840, 32] width 11 height 8
click at [668, 110] on div "Scenario not found" at bounding box center [716, 111] width 204 height 13
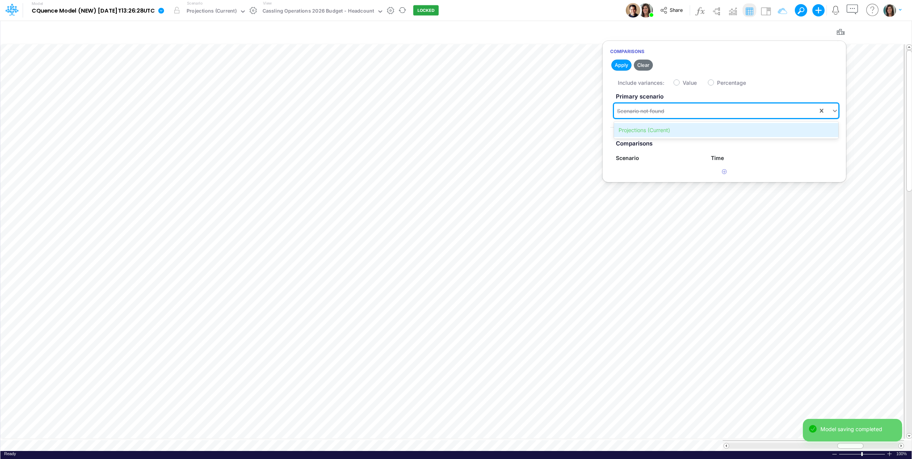
click at [656, 129] on div "Projections (Current)" at bounding box center [726, 130] width 224 height 14
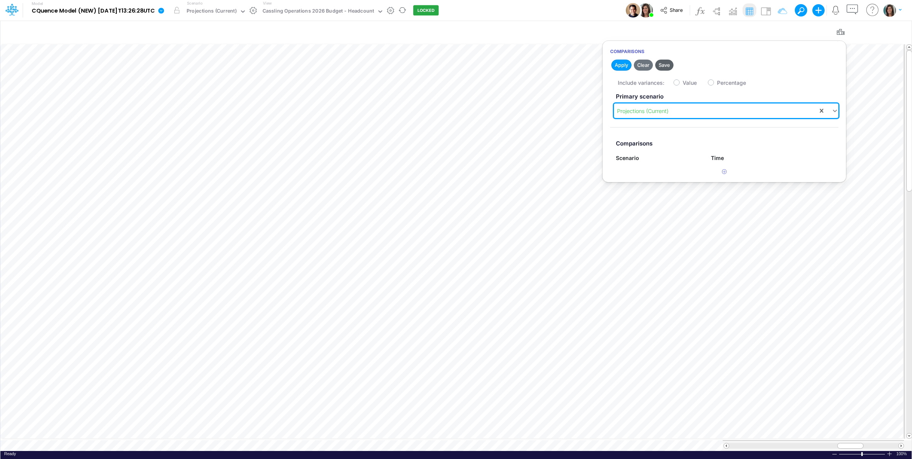
click at [668, 60] on button "Save" at bounding box center [664, 65] width 18 height 11
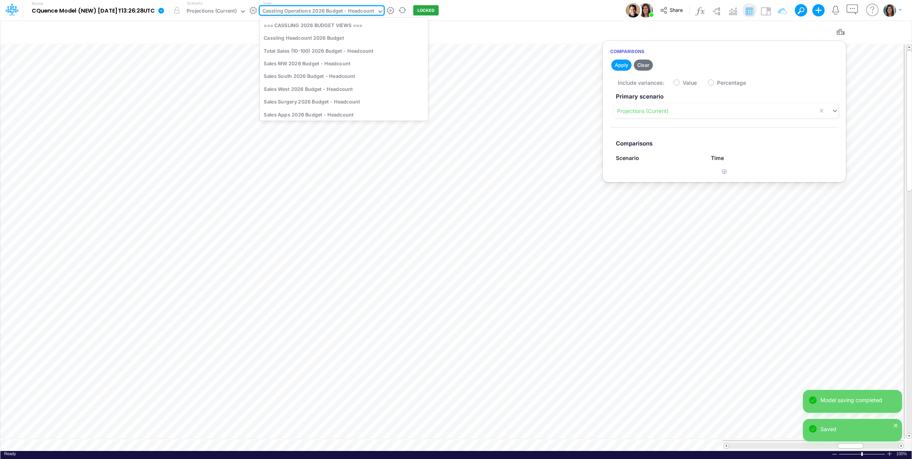
click at [334, 14] on div "Cassling Operations 2026 Budget - Headcount" at bounding box center [319, 11] width 112 height 9
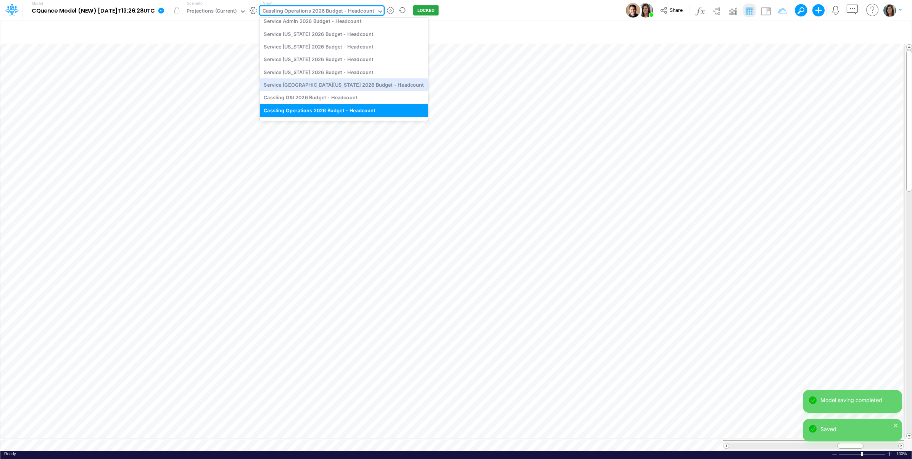
scroll to position [195, 0]
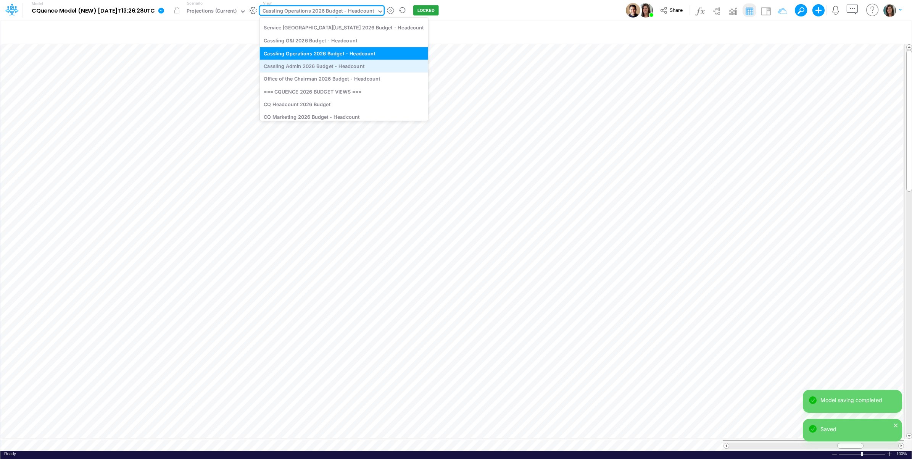
click at [339, 69] on div "Cassling Admin 2026 Budget - Headcount" at bounding box center [344, 66] width 168 height 13
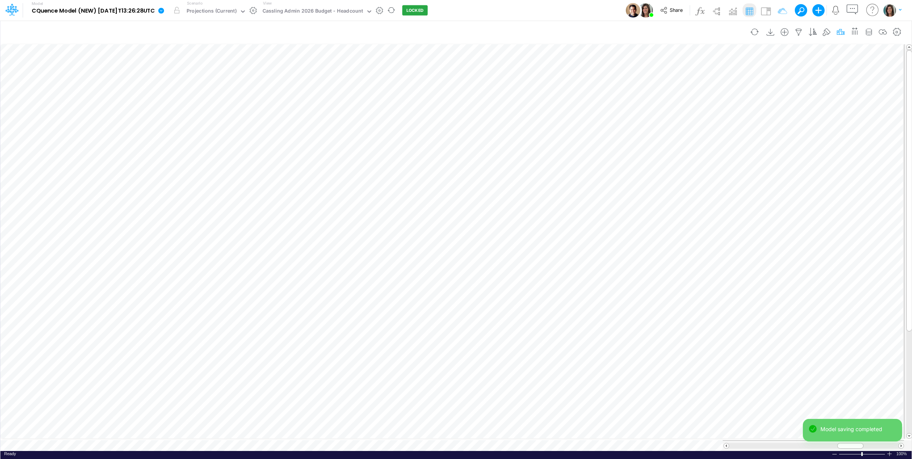
click at [844, 29] on icon "button" at bounding box center [840, 32] width 11 height 8
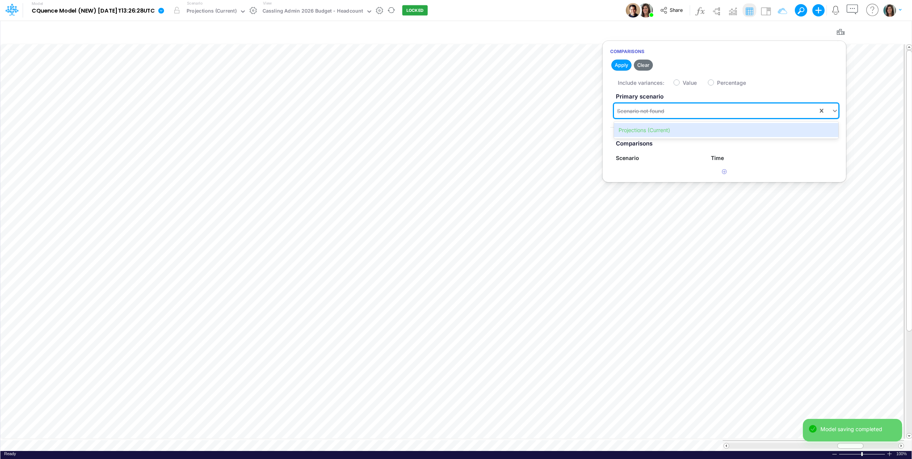
click at [680, 109] on div "Scenario not found" at bounding box center [716, 111] width 204 height 13
click at [666, 127] on div "Projections (Current)" at bounding box center [726, 130] width 224 height 14
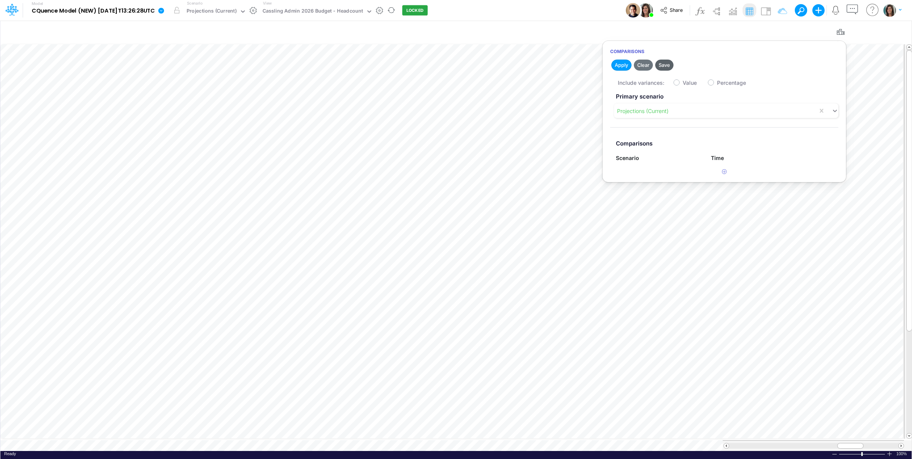
click at [665, 68] on button "Save" at bounding box center [664, 65] width 18 height 11
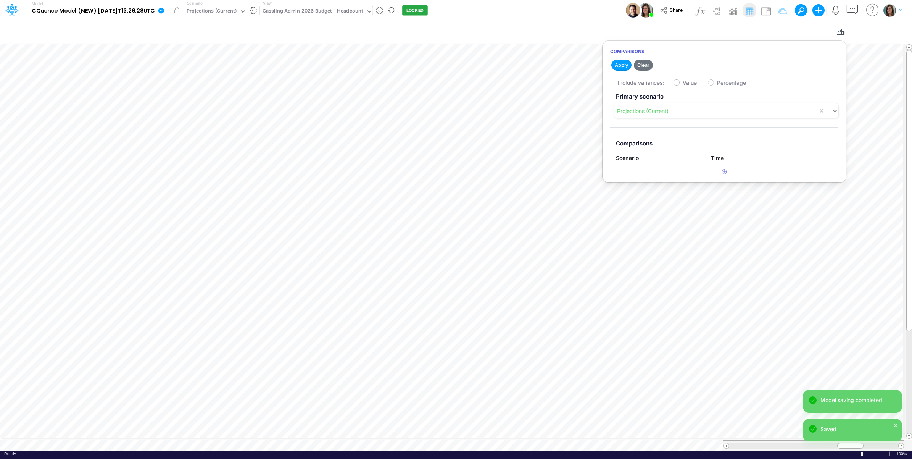
click at [335, 12] on div "Cassling Admin 2026 Budget - Headcount" at bounding box center [313, 11] width 101 height 9
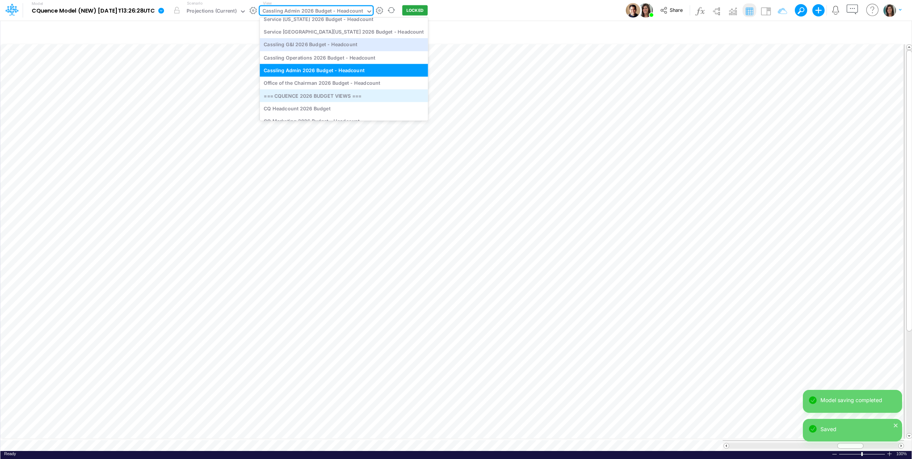
scroll to position [210, 0]
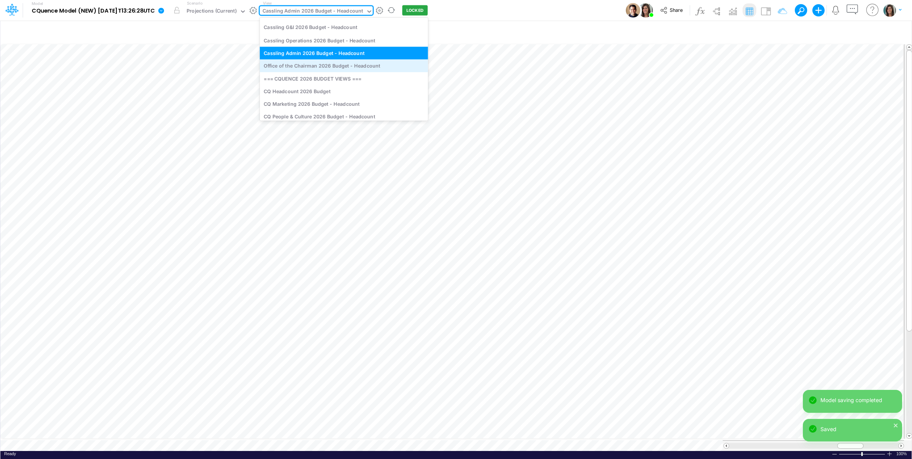
click at [322, 67] on div "Office of the Chairman 2026 Budget - Headcount" at bounding box center [344, 65] width 168 height 13
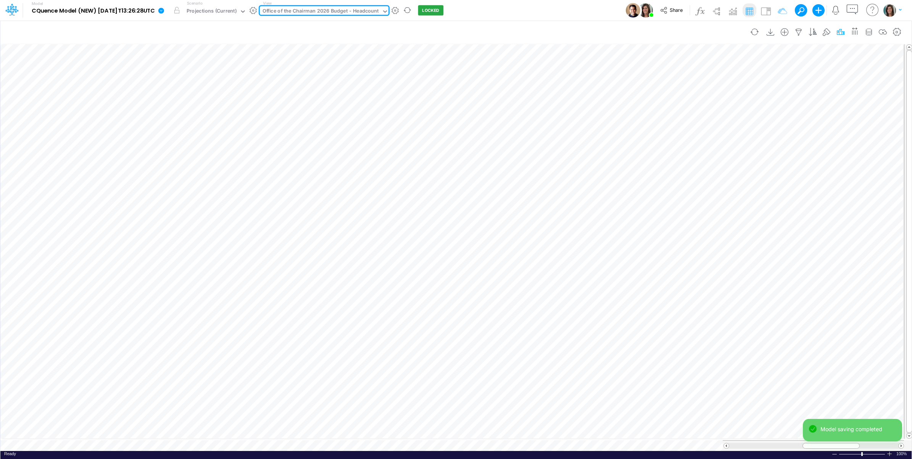
click at [835, 31] on icon "button" at bounding box center [840, 32] width 11 height 8
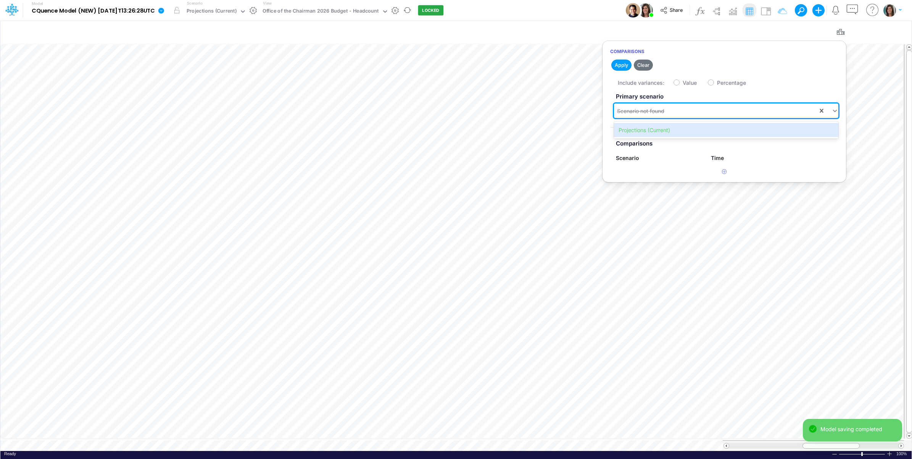
click at [623, 117] on div "Scenario not found" at bounding box center [716, 111] width 204 height 13
click at [641, 127] on div "Projections (Current)" at bounding box center [726, 130] width 224 height 14
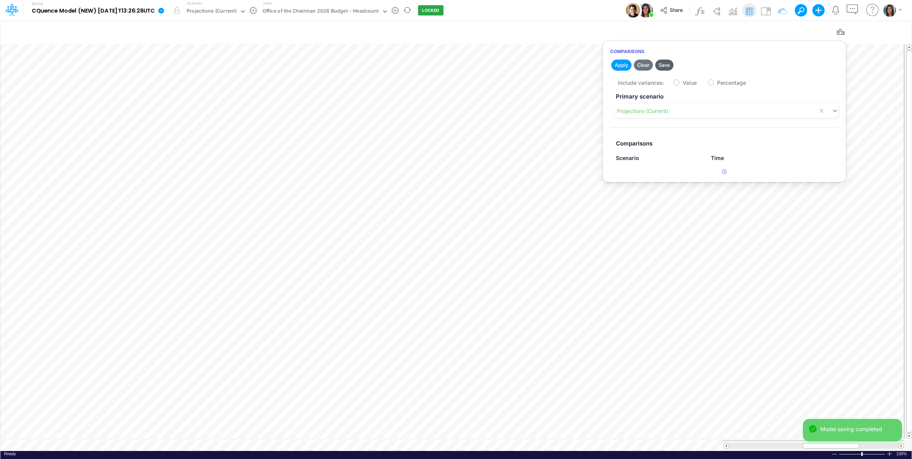
click at [668, 61] on button "Save" at bounding box center [664, 65] width 18 height 11
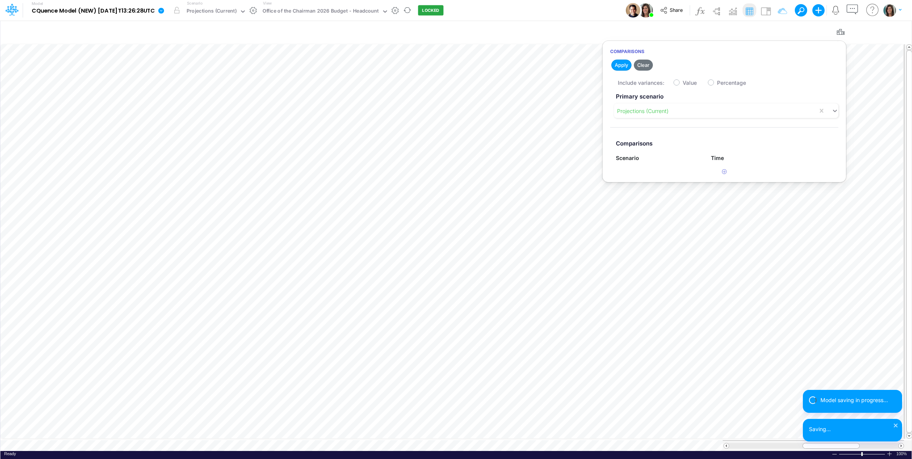
click at [535, 10] on div "Model CQuence Model (NEW) 2025-09-23T13:26:28UTC Edit model settings Duplicate …" at bounding box center [456, 10] width 821 height 21
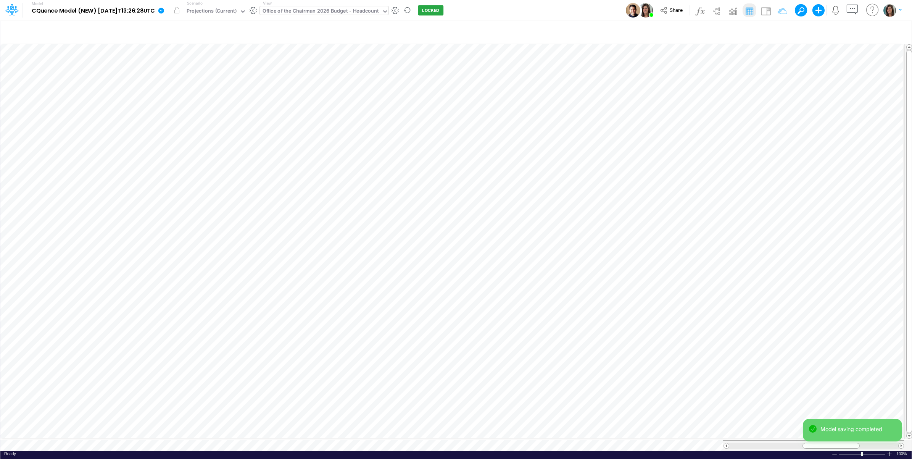
click at [340, 11] on div "Office of the Chairman 2026 Budget - Headcount" at bounding box center [321, 11] width 116 height 9
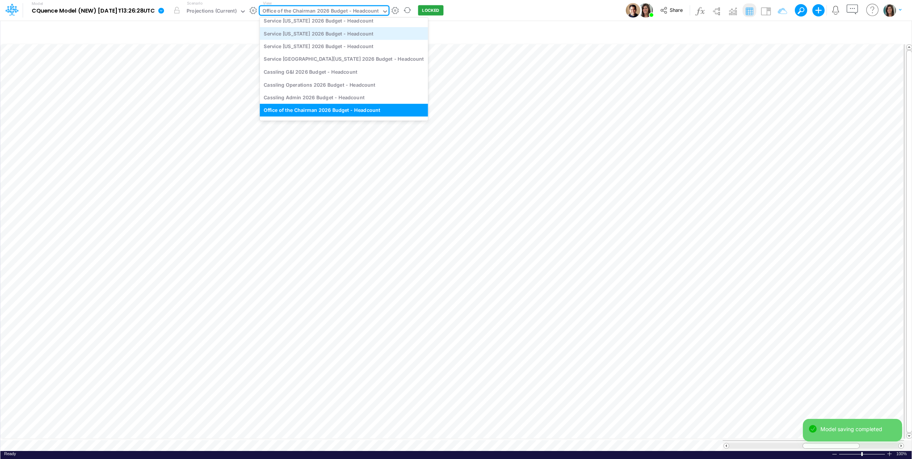
scroll to position [224, 0]
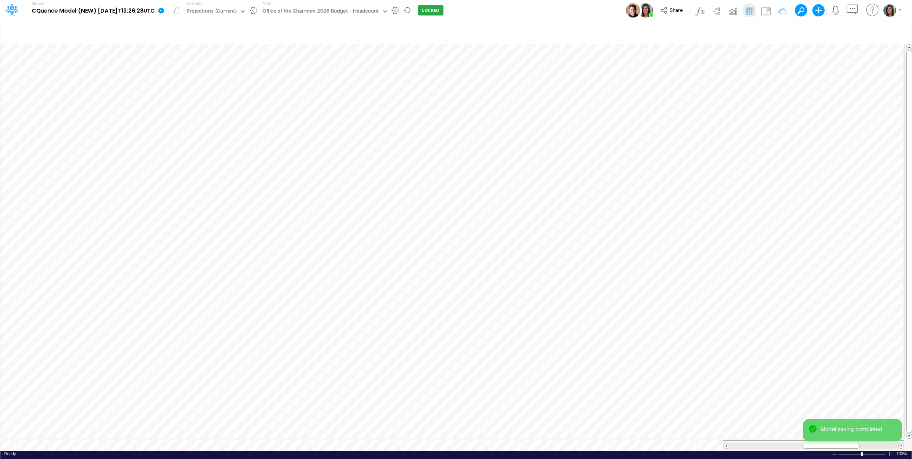
click at [499, 6] on div "Model CQuence Model (NEW) 2025-09-23T13:26:28UTC Edit model settings Duplicate …" at bounding box center [456, 10] width 821 height 21
click at [164, 11] on icon at bounding box center [161, 10] width 7 height 7
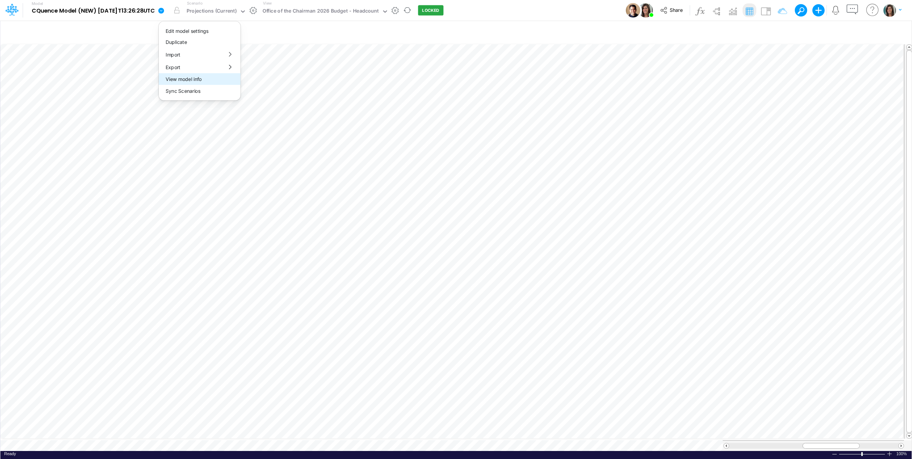
click at [197, 75] on button "View model info" at bounding box center [200, 79] width 82 height 12
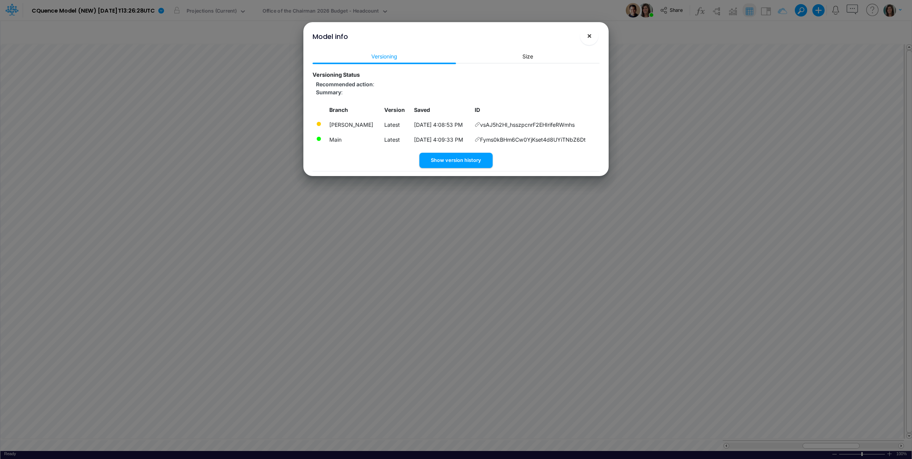
click at [588, 35] on span "×" at bounding box center [589, 35] width 5 height 9
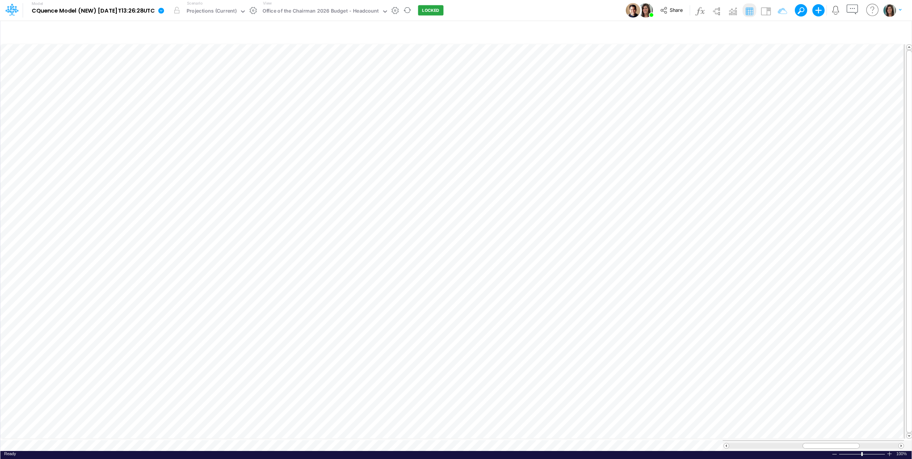
click at [164, 10] on icon at bounding box center [161, 10] width 7 height 7
click at [190, 77] on button "View model info" at bounding box center [200, 79] width 82 height 12
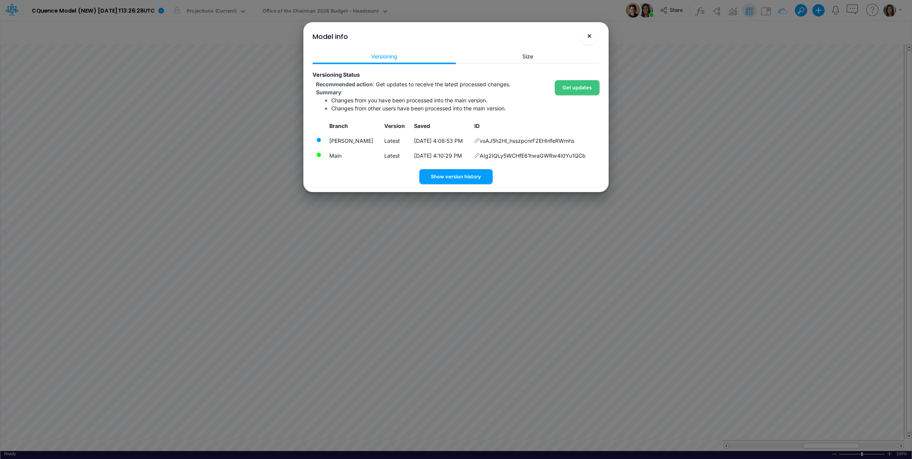
click at [590, 37] on span "×" at bounding box center [589, 35] width 5 height 9
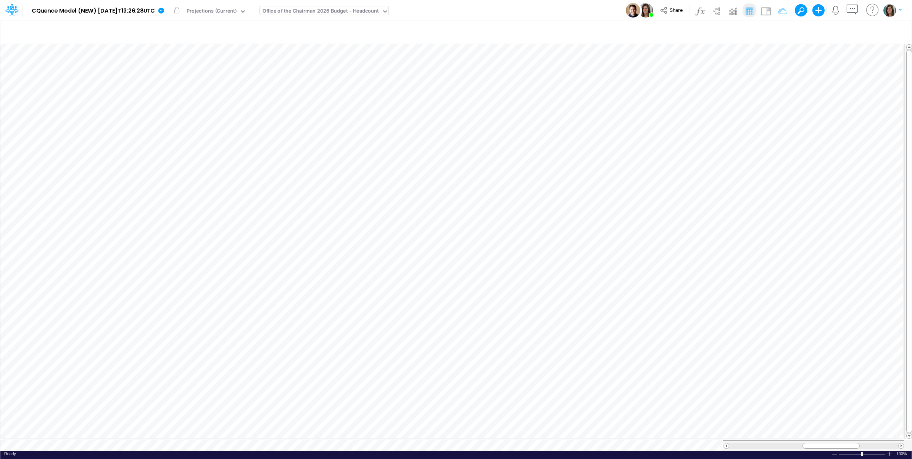
click at [302, 10] on div "Office of the Chairman 2026 Budget - Headcount" at bounding box center [321, 11] width 116 height 9
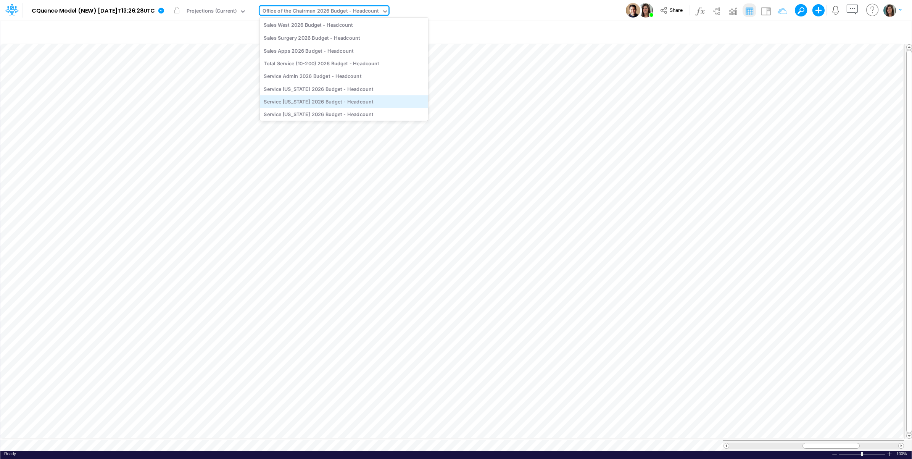
scroll to position [0, 0]
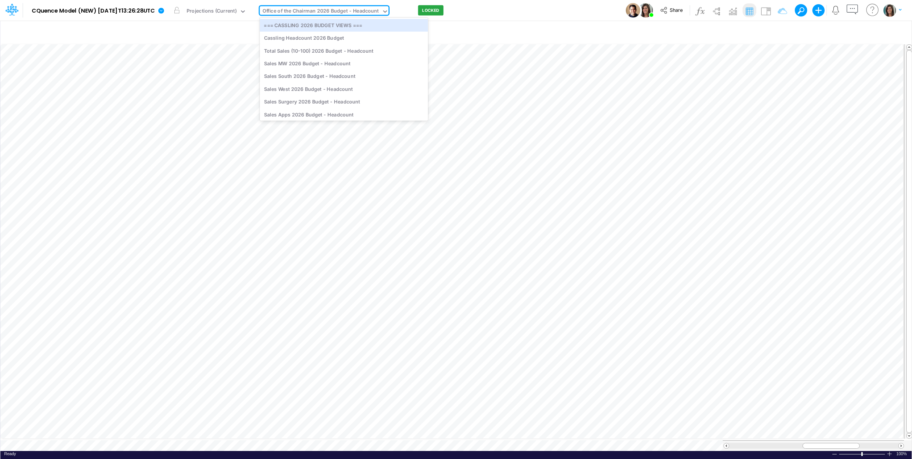
click at [356, 29] on div "=== CASSLING 2026 BUDGET VIEWS ===" at bounding box center [344, 25] width 168 height 13
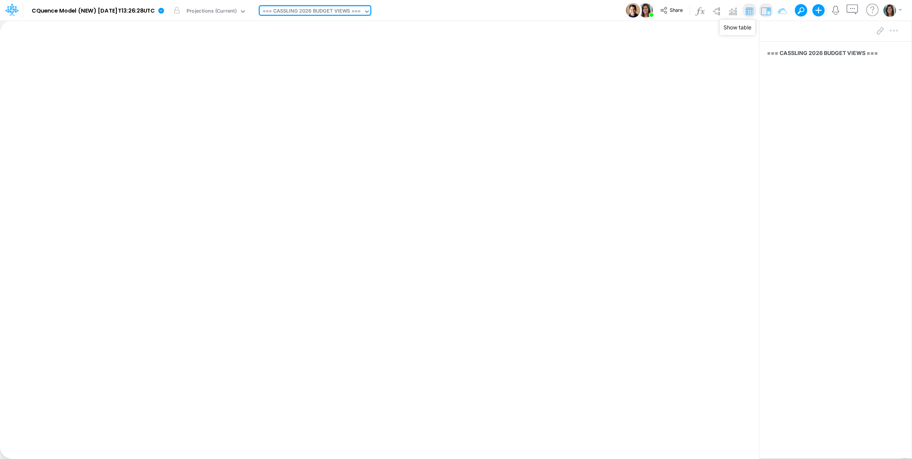
click at [749, 11] on img at bounding box center [749, 11] width 12 height 12
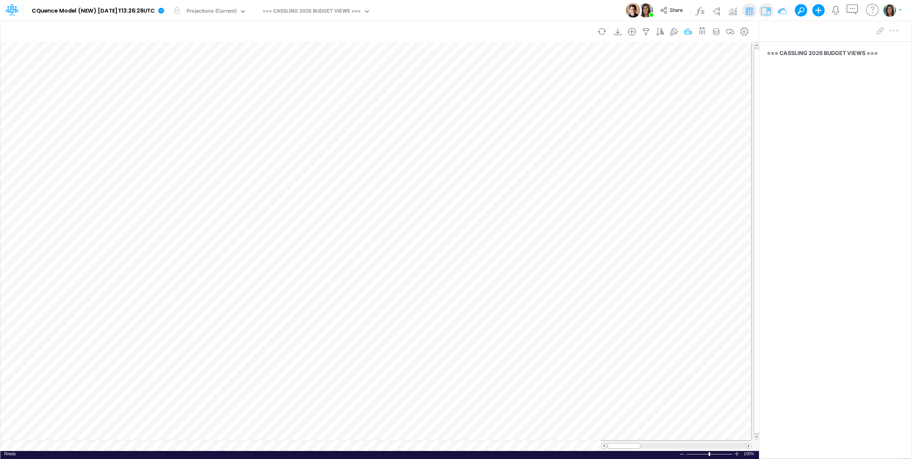
click at [689, 31] on icon "button" at bounding box center [687, 32] width 11 height 8
click at [342, 18] on div "View === CASSLING 2026 BUDGET VIEWS ===" at bounding box center [315, 10] width 111 height 20
click at [737, 8] on img at bounding box center [733, 11] width 12 height 12
click at [737, 10] on img at bounding box center [733, 11] width 12 height 12
click at [748, 10] on img at bounding box center [749, 11] width 12 height 12
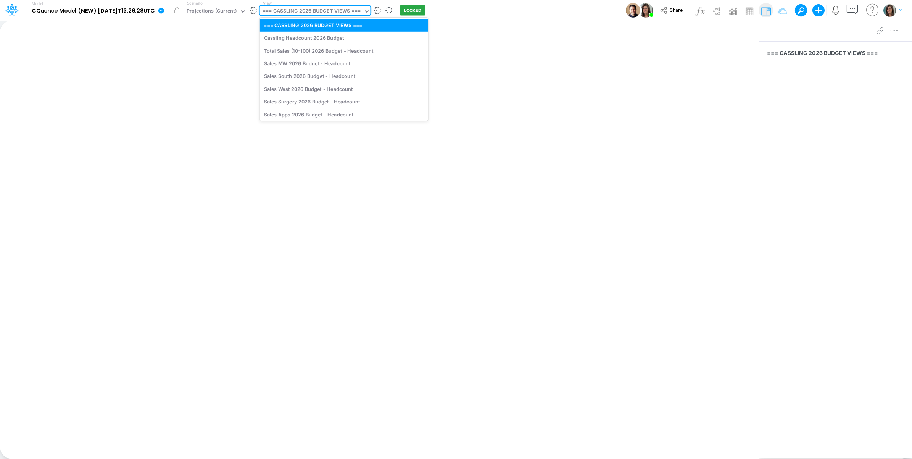
click at [294, 11] on div "=== CASSLING 2026 BUDGET VIEWS ===" at bounding box center [312, 11] width 98 height 9
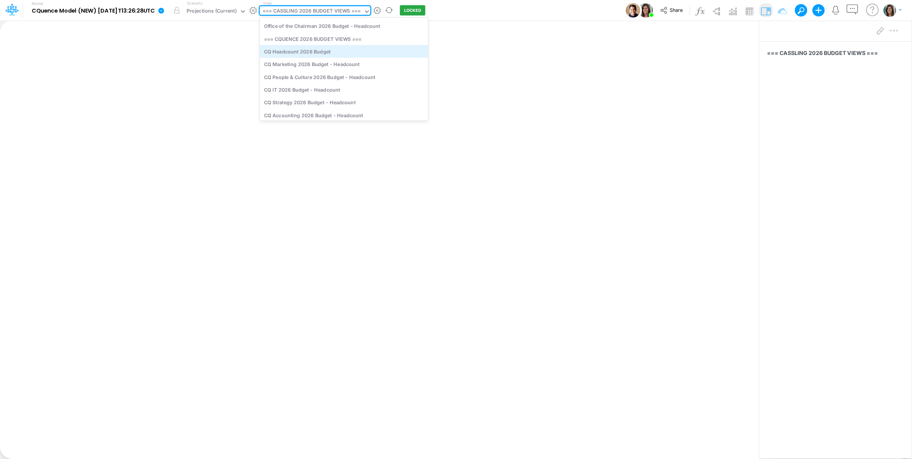
click at [355, 52] on div "CQ Headcount 2026 Budget" at bounding box center [344, 51] width 168 height 13
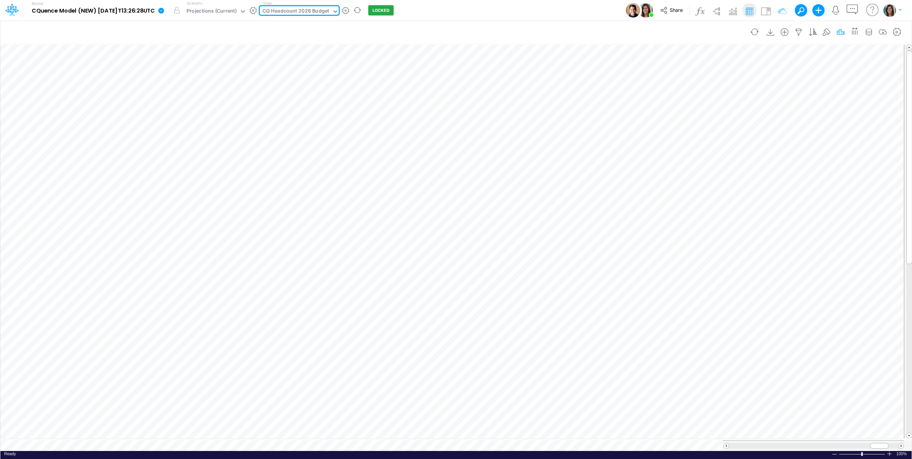
click at [836, 29] on icon "button" at bounding box center [840, 32] width 11 height 8
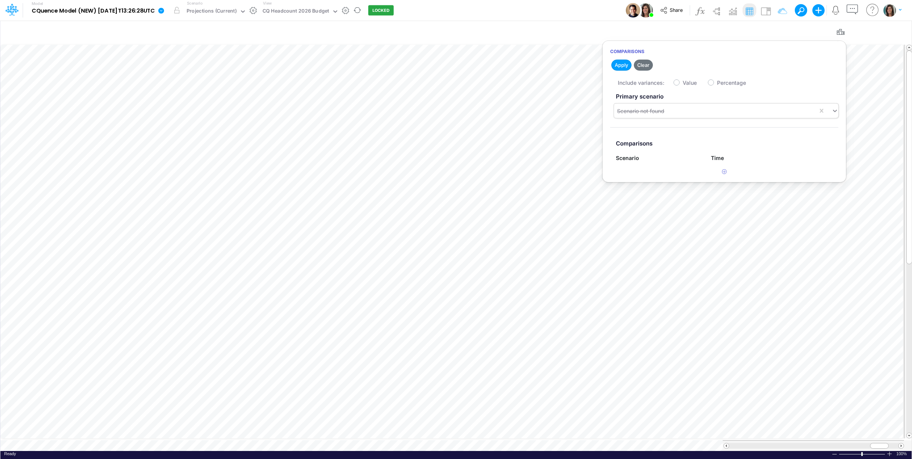
click at [728, 113] on div "Scenario not found" at bounding box center [716, 111] width 204 height 13
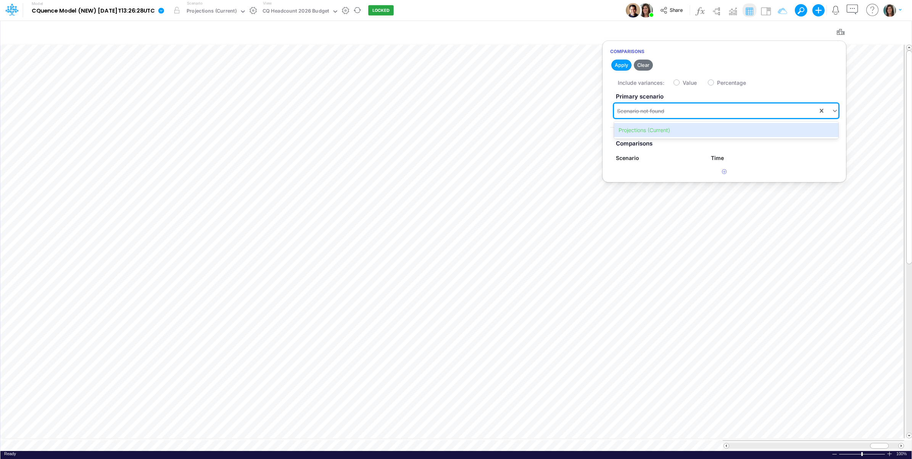
click at [684, 128] on div "Projections (Current)" at bounding box center [726, 130] width 224 height 14
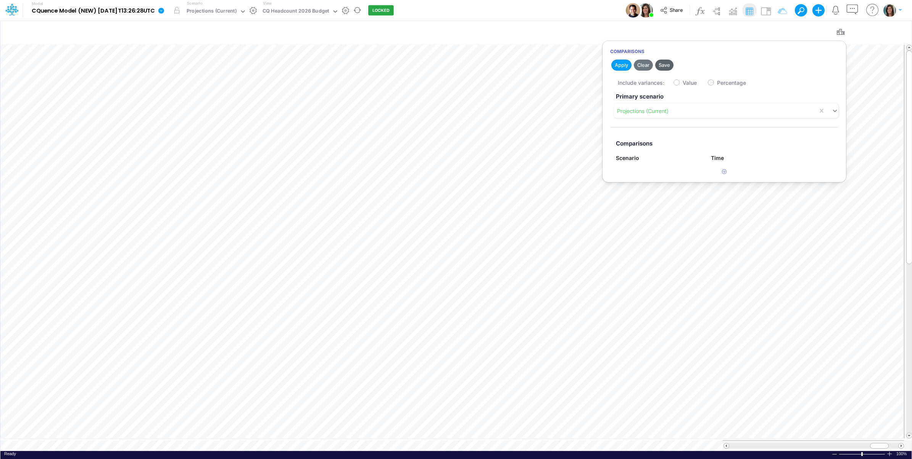
click at [668, 65] on button "Save" at bounding box center [664, 65] width 18 height 11
click at [314, 11] on div "CQ Headcount 2026 Budget" at bounding box center [296, 11] width 67 height 9
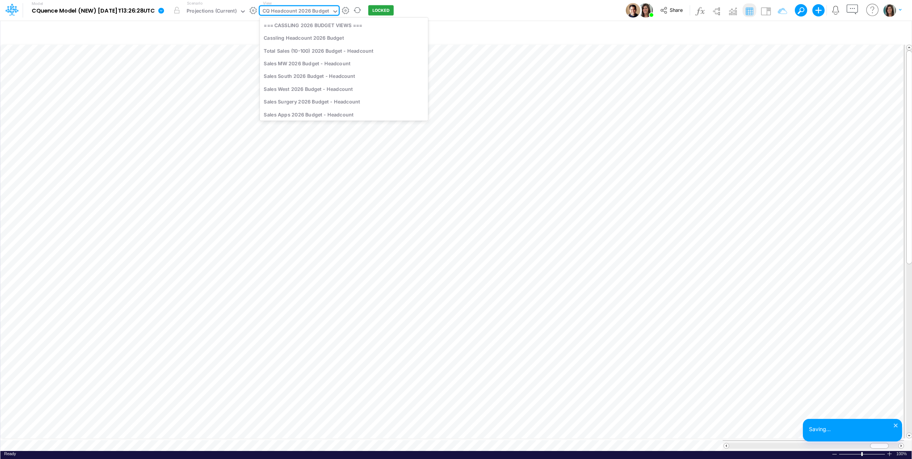
scroll to position [252, 0]
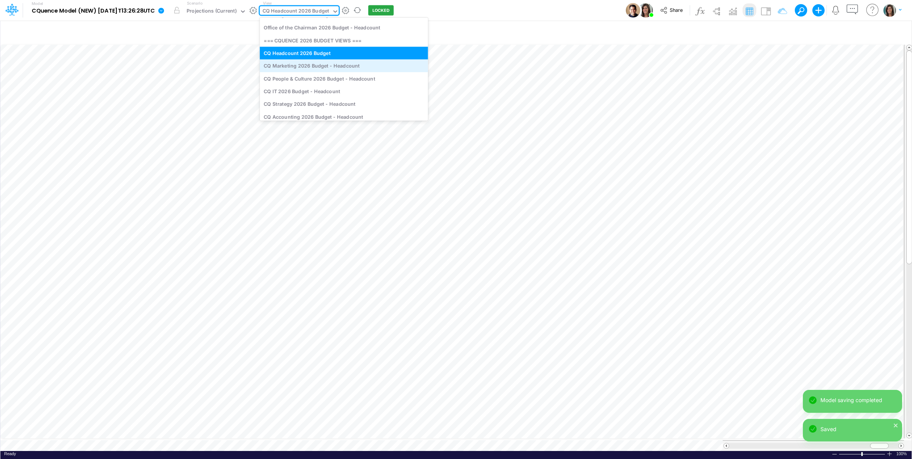
click at [330, 64] on div "CQ Marketing 2026 Budget - Headcount" at bounding box center [344, 66] width 168 height 13
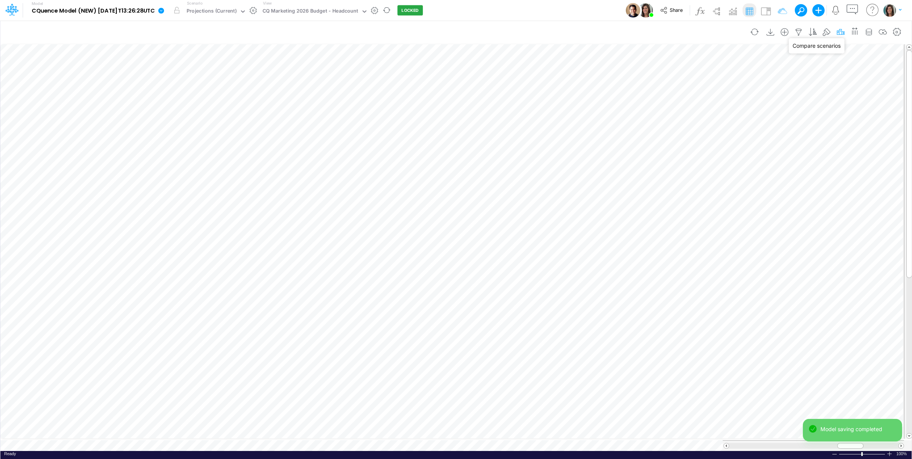
click at [837, 31] on icon "button" at bounding box center [840, 32] width 11 height 8
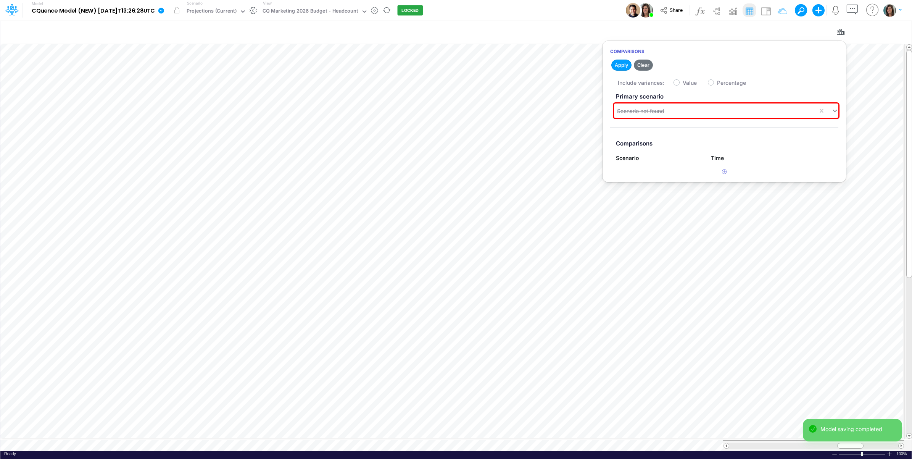
click at [663, 102] on label "Primary scenario" at bounding box center [724, 97] width 228 height 14
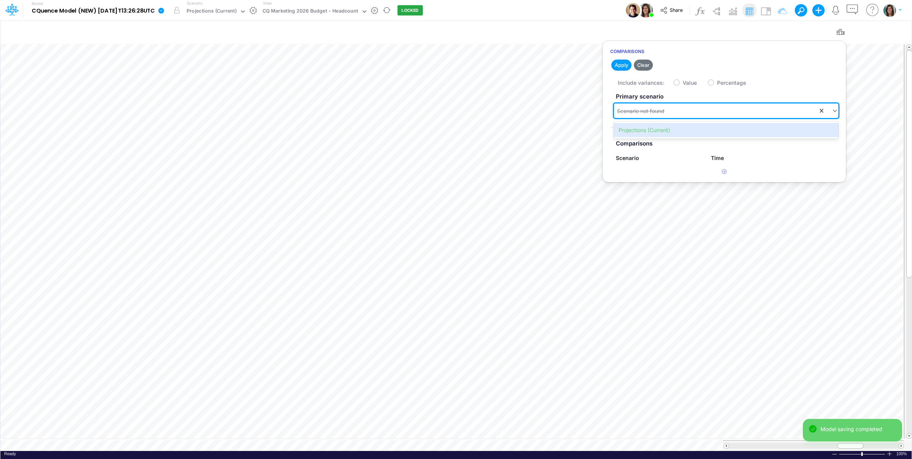
click at [644, 111] on div "Scenario not found" at bounding box center [640, 111] width 47 height 8
click at [638, 132] on div "Projections (Current)" at bounding box center [726, 130] width 224 height 14
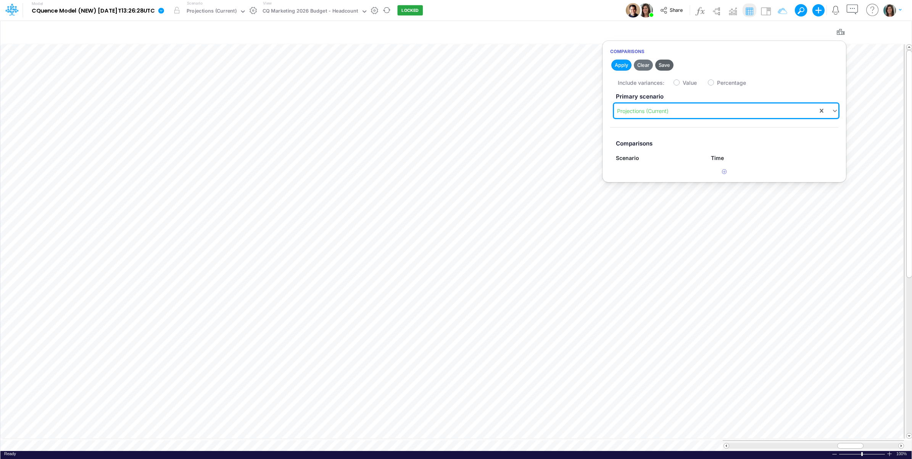
click at [665, 63] on button "Save" at bounding box center [664, 65] width 18 height 11
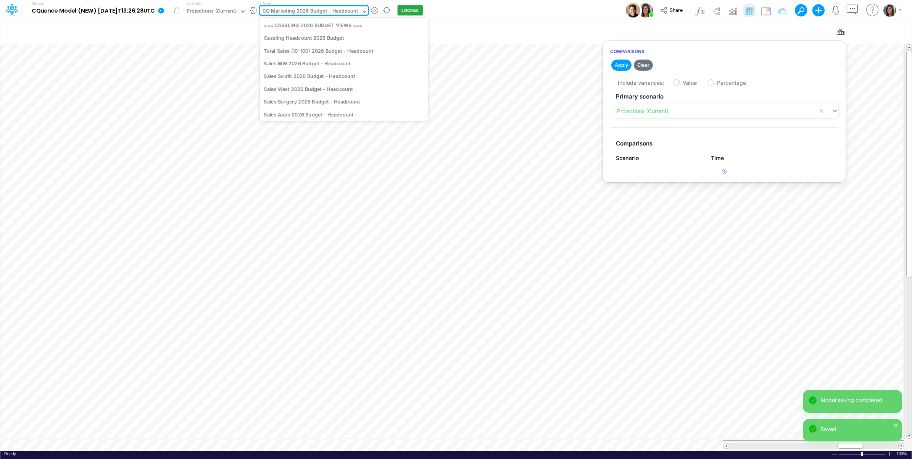
click at [330, 12] on div "CQ Marketing 2026 Budget - Headcount" at bounding box center [311, 11] width 96 height 9
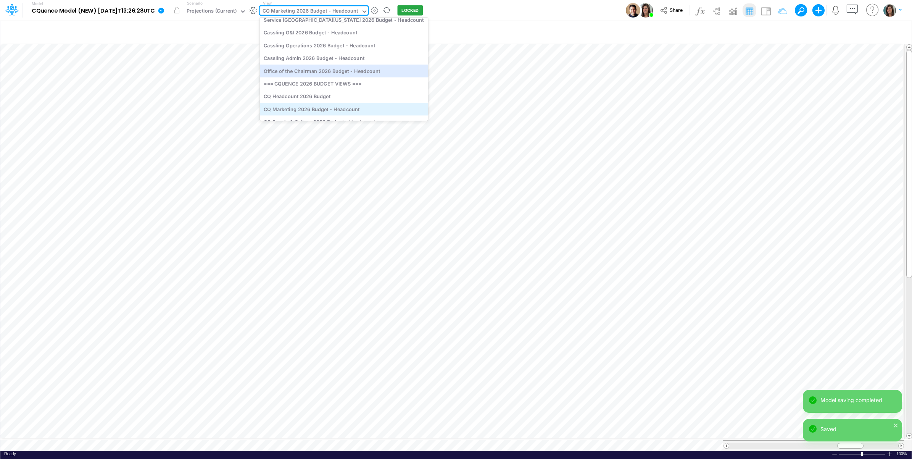
scroll to position [266, 0]
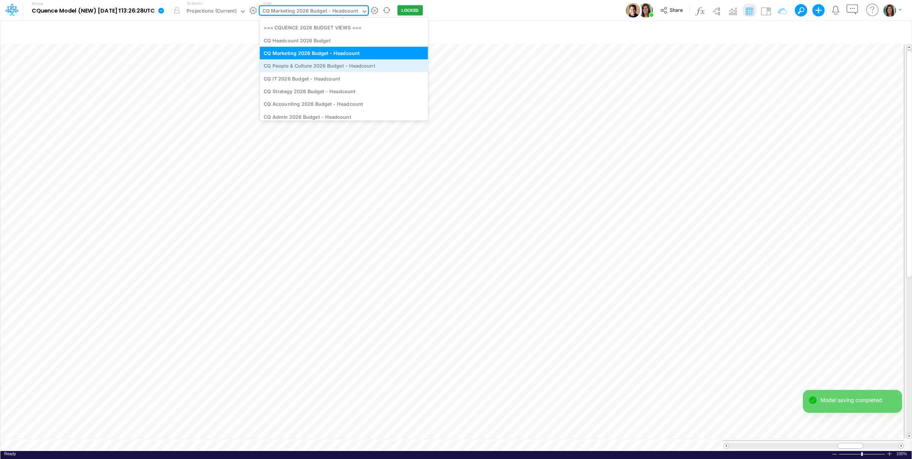
click at [335, 65] on div "CQ People & Culture 2026 Budget - Headcount" at bounding box center [344, 66] width 168 height 13
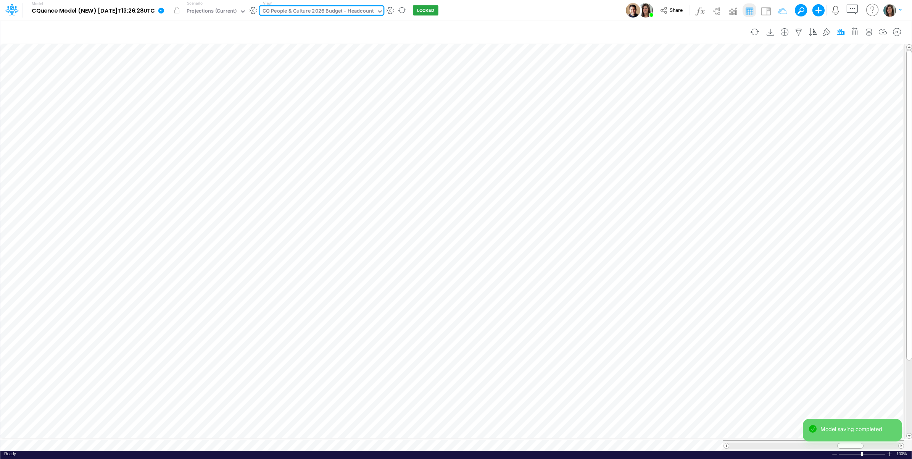
click at [835, 31] on icon "button" at bounding box center [840, 32] width 11 height 8
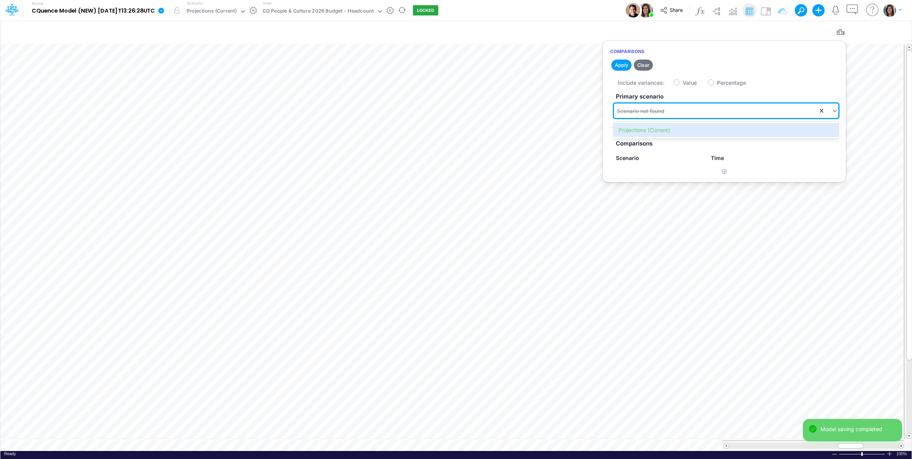
click at [703, 107] on div "Scenario not found" at bounding box center [716, 111] width 204 height 13
click at [678, 126] on div "Projections (Current)" at bounding box center [726, 130] width 224 height 14
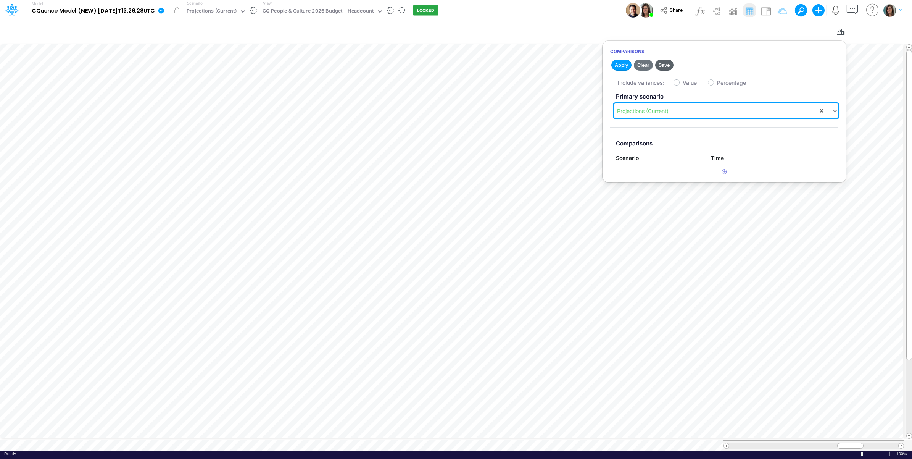
click at [669, 63] on button "Save" at bounding box center [664, 65] width 18 height 11
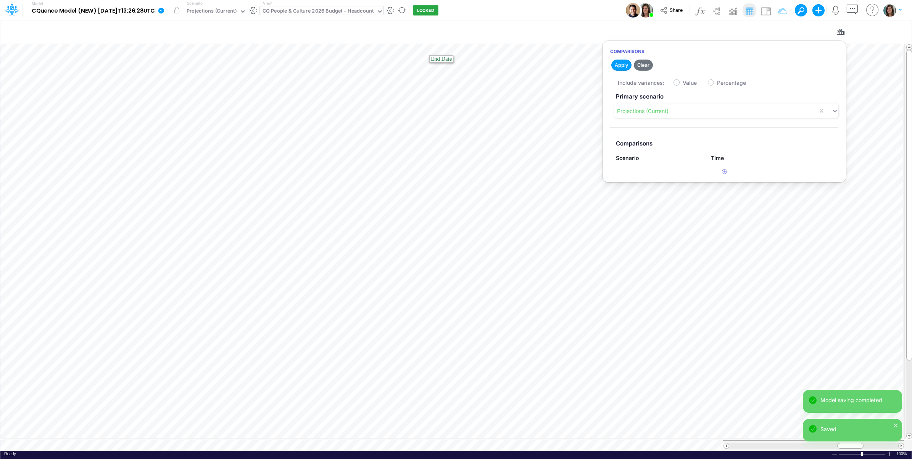
click at [348, 11] on div "CQ People & Culture 2026 Budget - Headcount" at bounding box center [318, 11] width 111 height 9
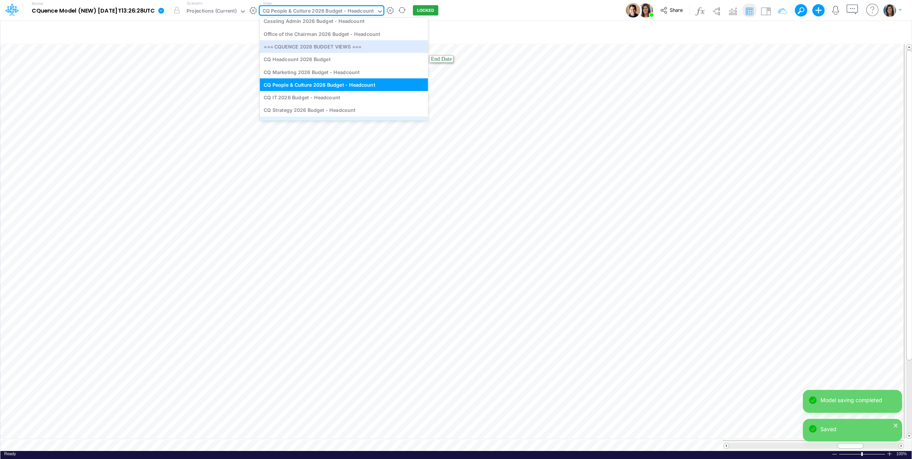
scroll to position [281, 0]
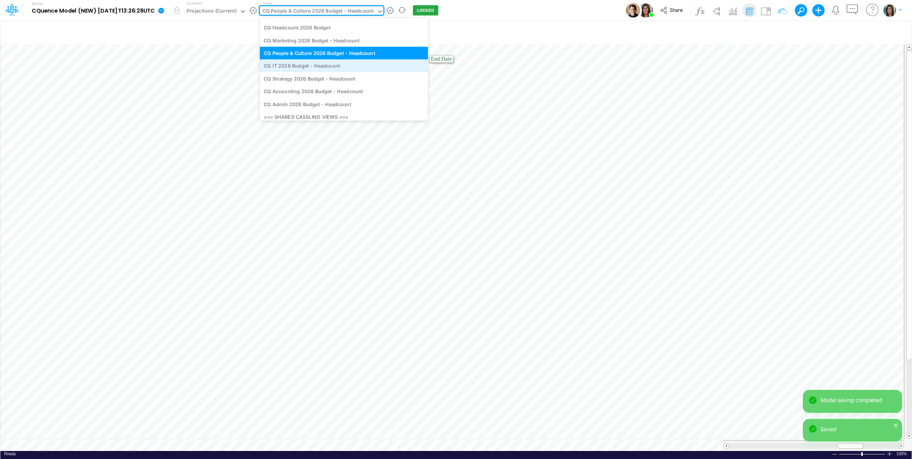
click at [344, 69] on div "CQ IT 2026 Budget - Headcount" at bounding box center [344, 66] width 168 height 13
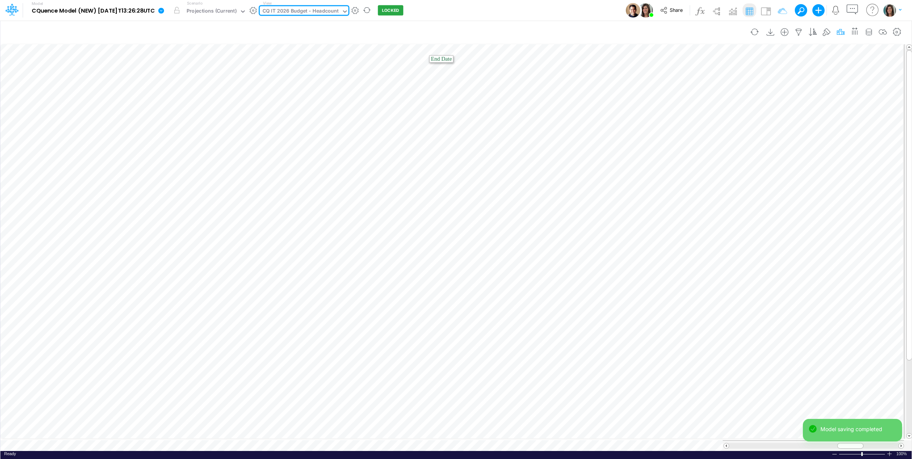
click at [840, 31] on icon "button" at bounding box center [840, 32] width 11 height 8
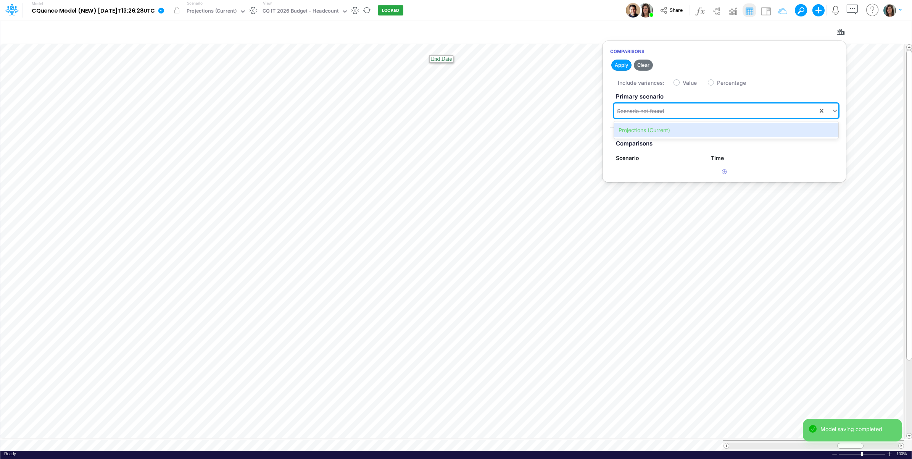
drag, startPoint x: 688, startPoint y: 107, endPoint x: 680, endPoint y: 117, distance: 12.8
click at [687, 109] on div "Scenario not found" at bounding box center [716, 111] width 204 height 13
click at [674, 126] on div "Projections (Current)" at bounding box center [726, 130] width 224 height 14
click at [663, 65] on button "Save" at bounding box center [664, 65] width 18 height 11
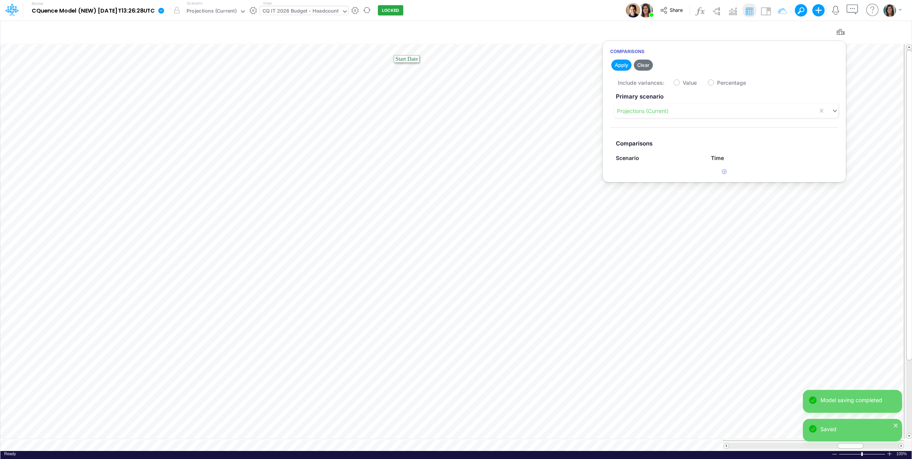
click at [335, 12] on div "CQ IT 2026 Budget - Headcount" at bounding box center [301, 11] width 76 height 9
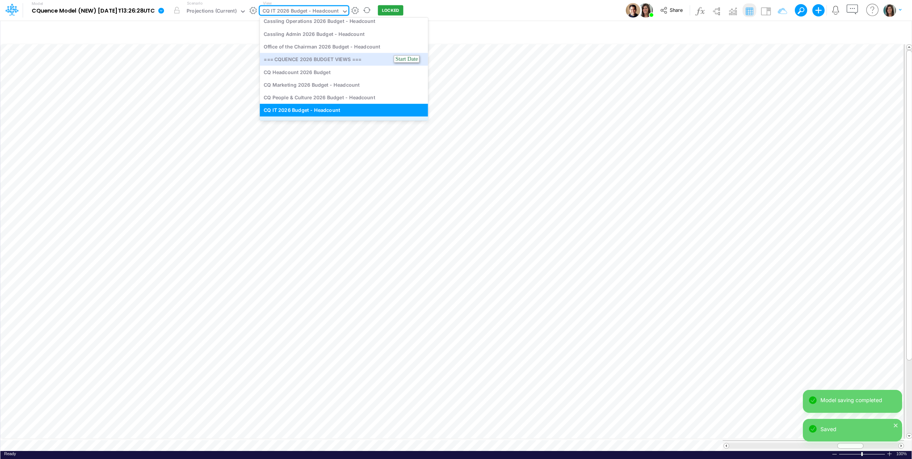
scroll to position [295, 0]
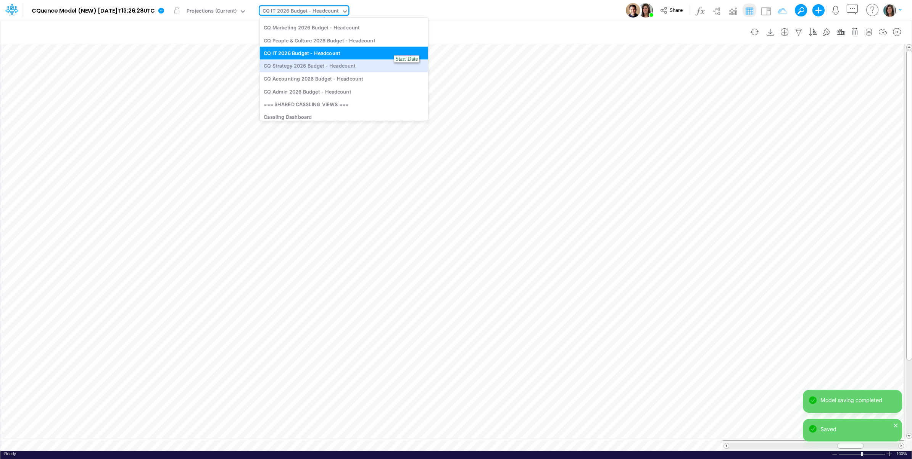
drag, startPoint x: 327, startPoint y: 69, endPoint x: 805, endPoint y: 22, distance: 480.5
click at [327, 69] on div "CQ Strategy 2026 Budget - Headcount" at bounding box center [344, 66] width 168 height 13
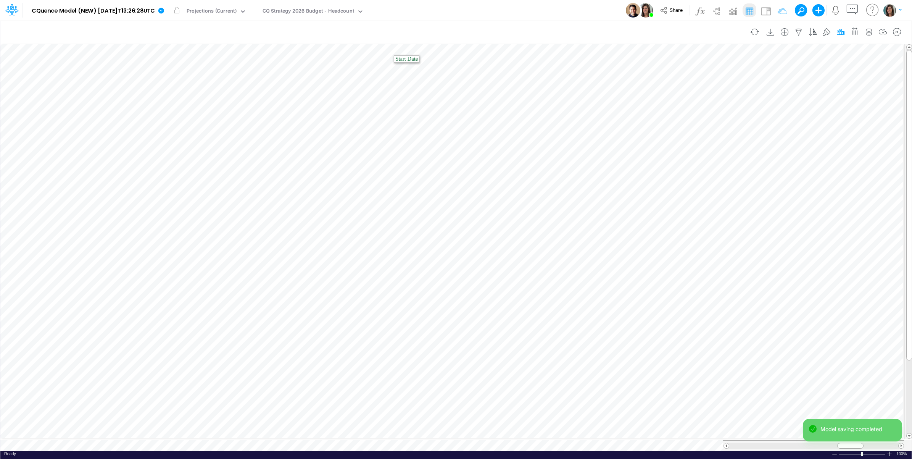
click at [840, 33] on icon "button" at bounding box center [840, 32] width 11 height 8
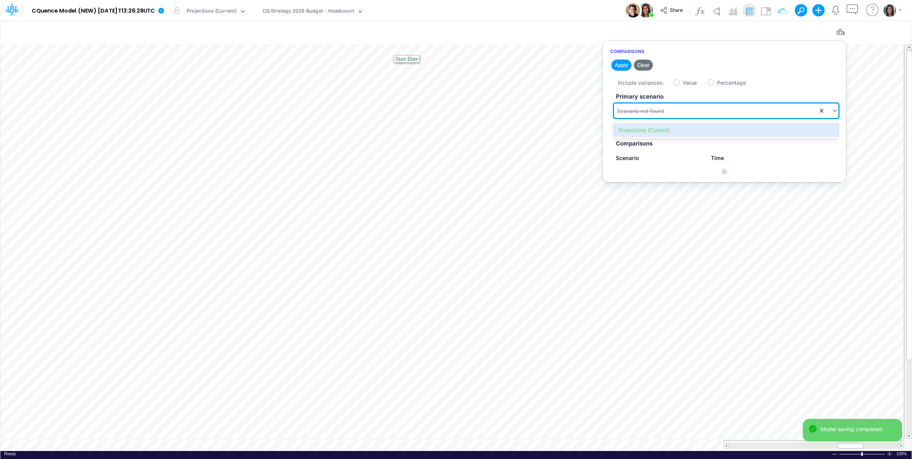
click at [708, 109] on div "Scenario not found" at bounding box center [716, 111] width 204 height 13
click at [689, 131] on div "Projections (Current)" at bounding box center [726, 130] width 224 height 14
click at [666, 62] on button "Save" at bounding box center [664, 65] width 18 height 11
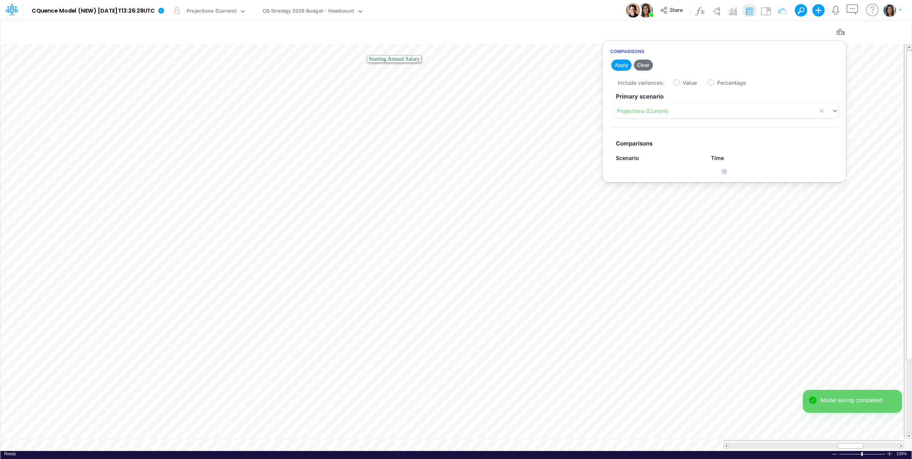
click at [473, 8] on div "Model CQuence Model (NEW) 2025-09-23T13:26:28UTC Edit model settings Duplicate …" at bounding box center [456, 10] width 821 height 21
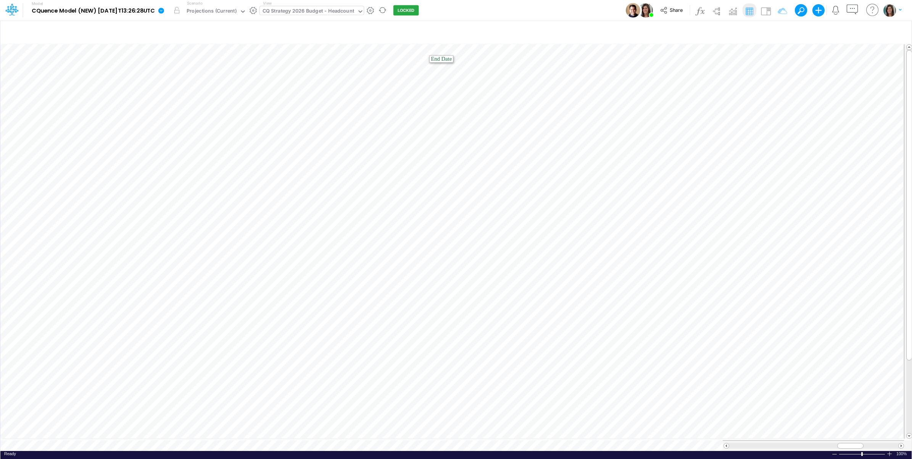
click at [319, 11] on div "CQ Strategy 2026 Budget - Headcount" at bounding box center [309, 11] width 92 height 9
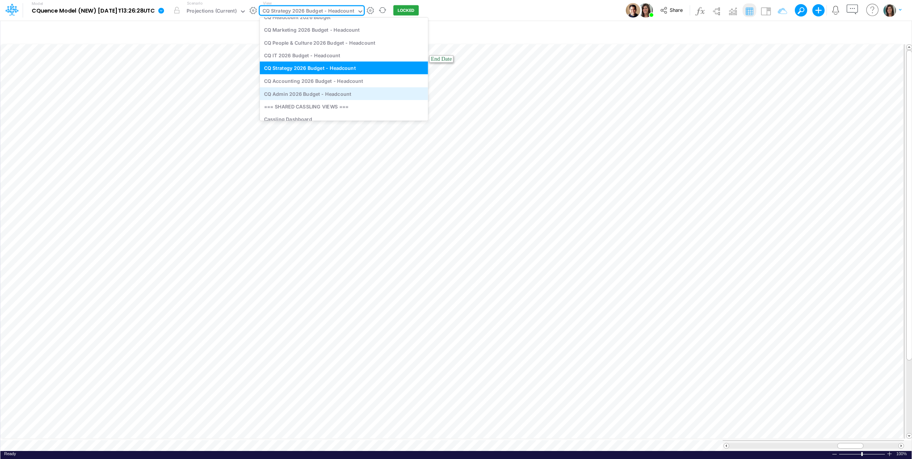
scroll to position [309, 0]
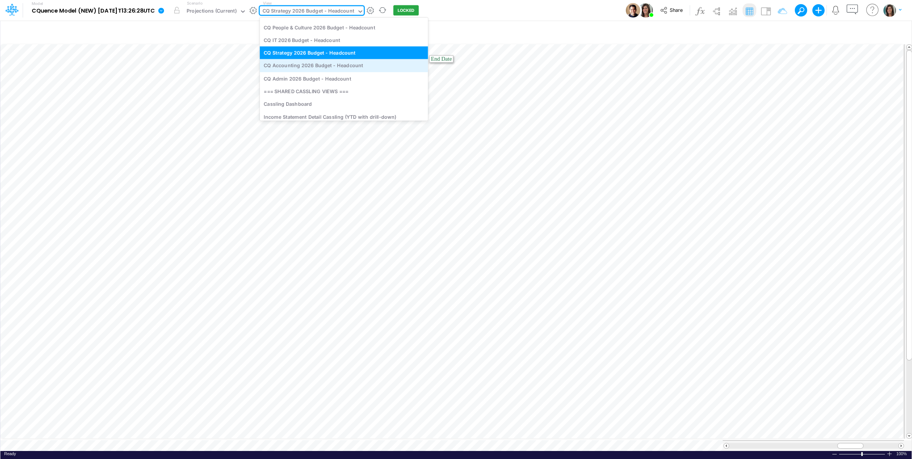
click at [334, 65] on div "CQ Accounting 2026 Budget - Headcount" at bounding box center [344, 65] width 168 height 13
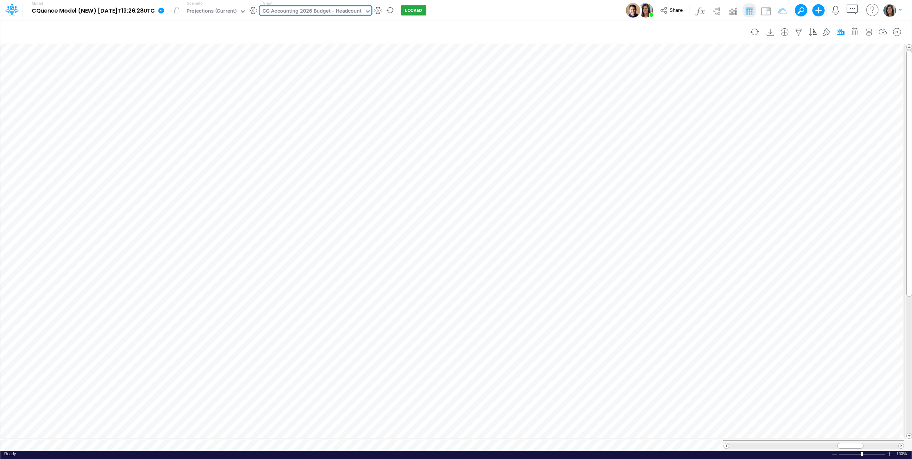
click at [839, 32] on icon "button" at bounding box center [840, 32] width 11 height 8
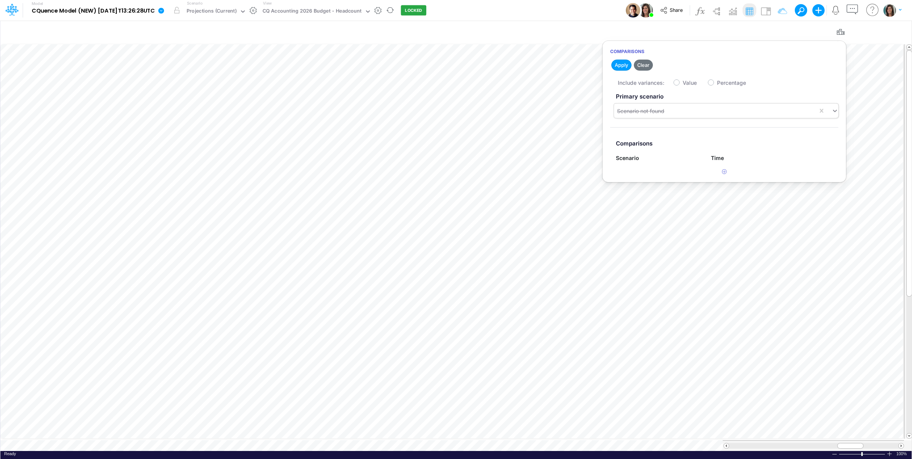
click at [695, 107] on div "Scenario not found" at bounding box center [716, 111] width 204 height 13
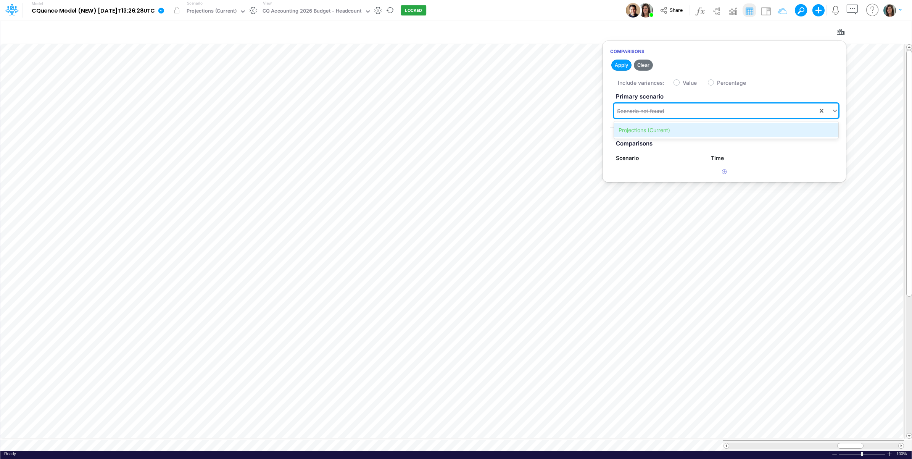
click at [676, 131] on div "Projections (Current)" at bounding box center [726, 130] width 224 height 14
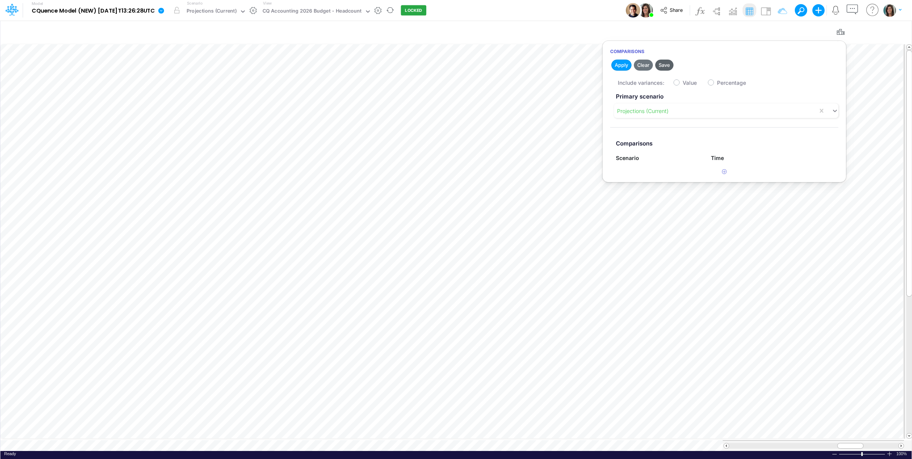
click at [668, 66] on button "Save" at bounding box center [664, 65] width 18 height 11
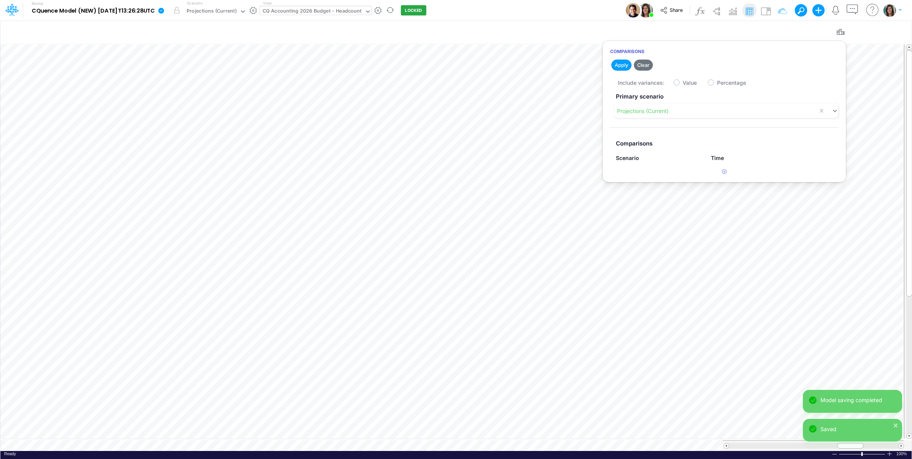
click at [358, 12] on div "CQ Accounting 2026 Budget - Headcount" at bounding box center [312, 11] width 99 height 9
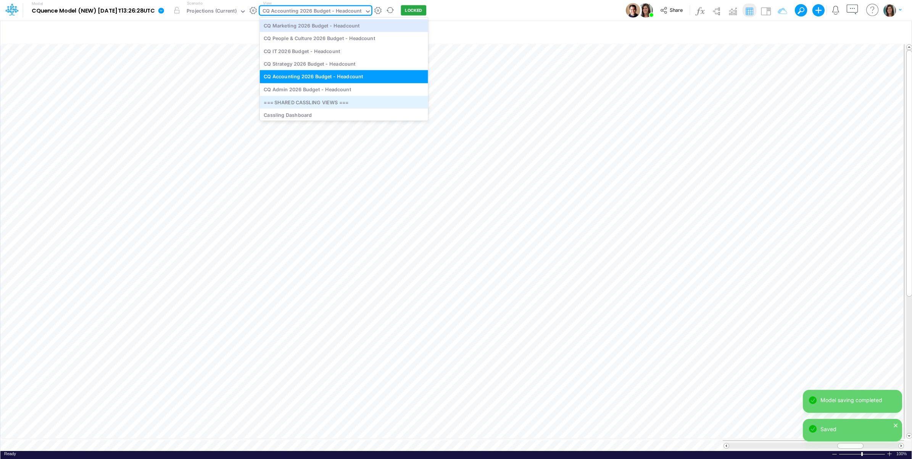
scroll to position [323, 0]
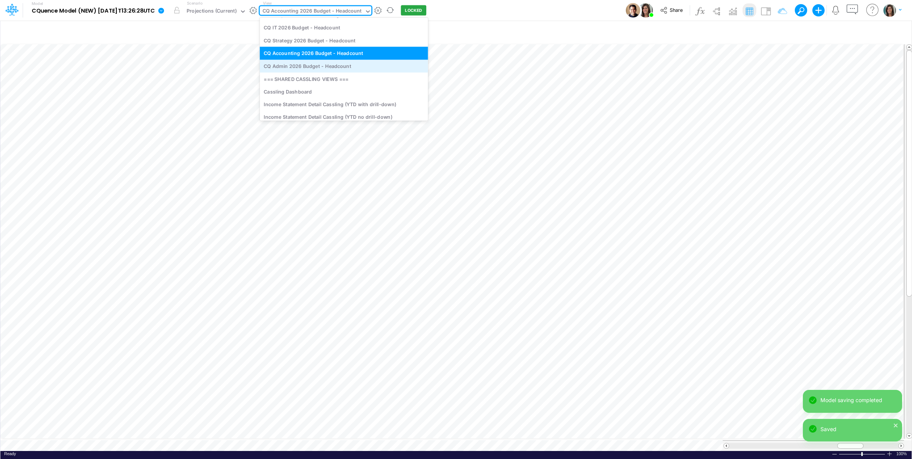
click at [350, 67] on div "CQ Admin 2026 Budget - Headcount" at bounding box center [344, 66] width 168 height 13
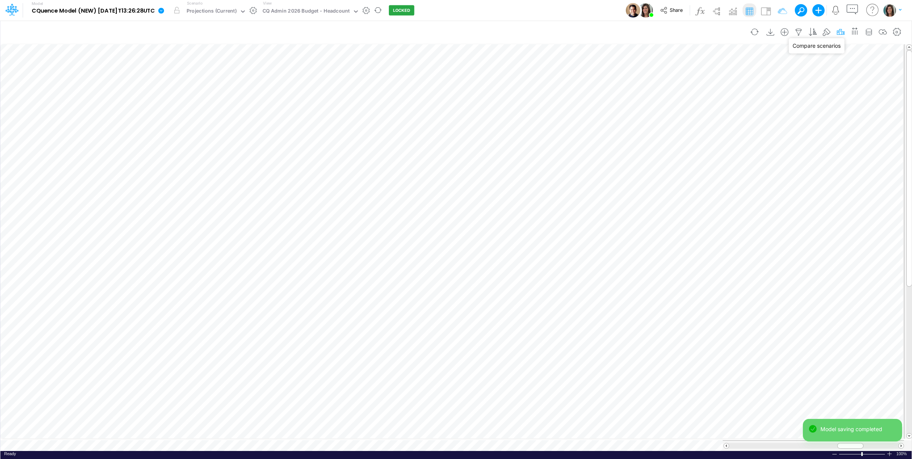
click at [842, 32] on icon "button" at bounding box center [840, 32] width 11 height 8
click at [632, 116] on div "Scenario not found" at bounding box center [716, 111] width 204 height 13
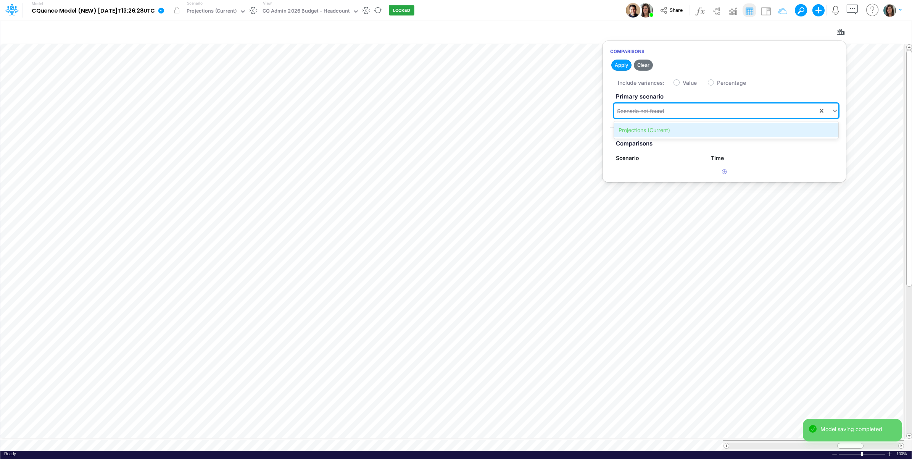
click at [634, 130] on div "Projections (Current)" at bounding box center [726, 130] width 224 height 14
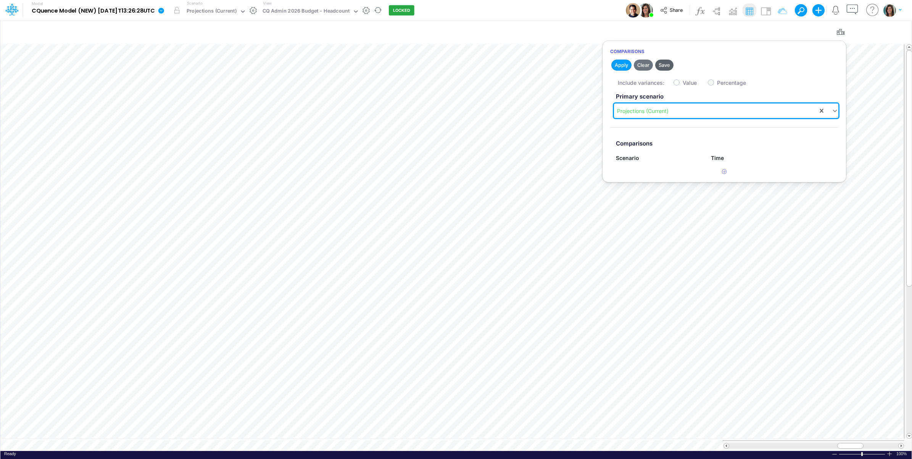
click at [666, 65] on button "Save" at bounding box center [664, 65] width 18 height 11
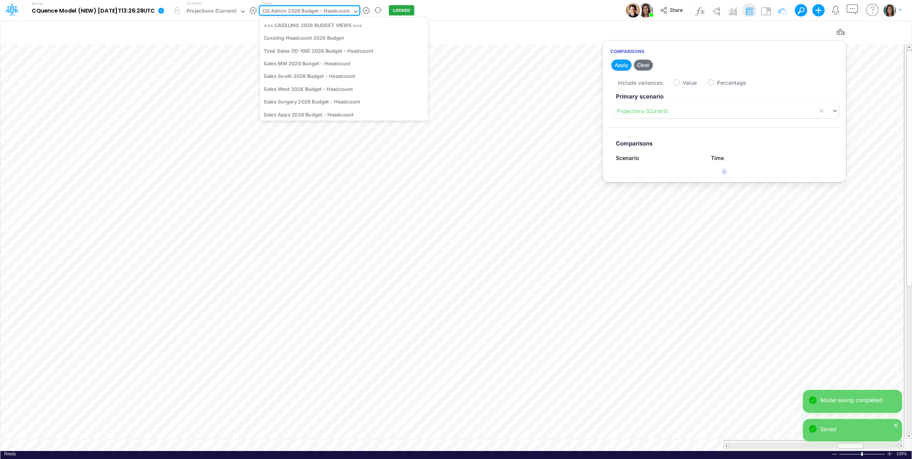
click at [327, 13] on div "CQ Admin 2026 Budget - Headcount" at bounding box center [306, 11] width 87 height 9
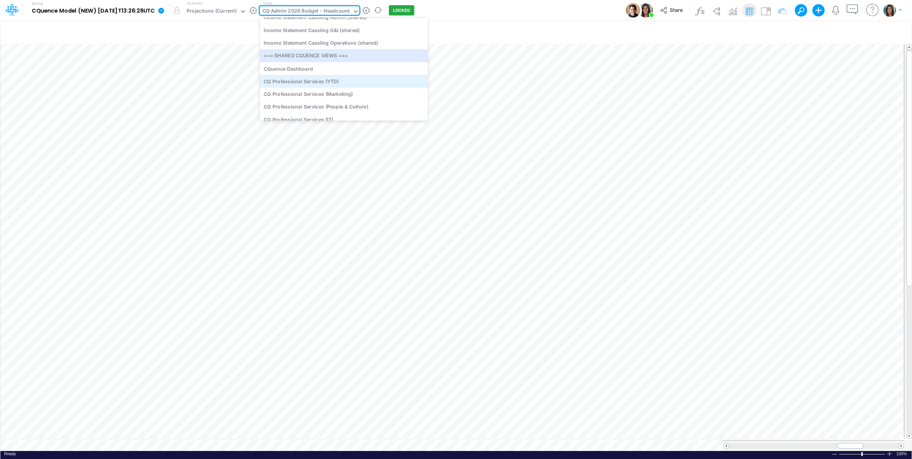
scroll to position [464, 0]
click at [357, 79] on div "CQ Professional Services (Marketing)" at bounding box center [344, 79] width 168 height 13
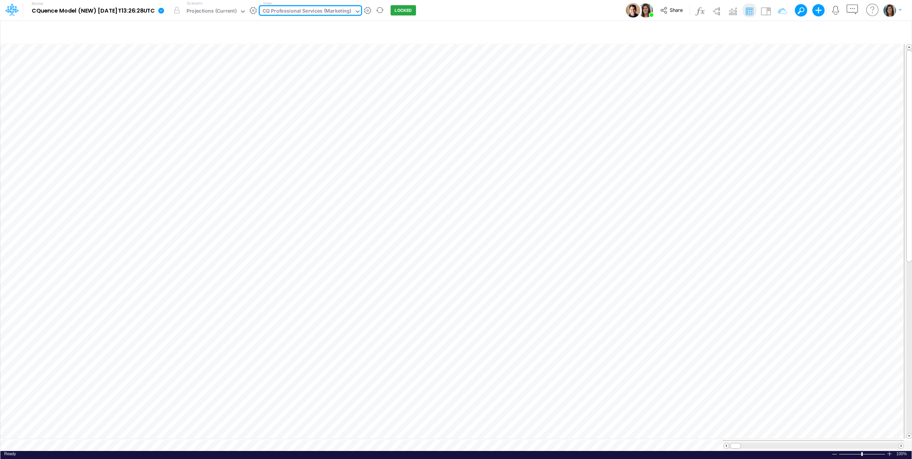
click at [574, 12] on div "Model CQuence Model (NEW) 2025-09-23T13:26:28UTC Edit model settings Duplicate …" at bounding box center [456, 10] width 821 height 21
click at [841, 30] on icon "button" at bounding box center [840, 32] width 11 height 8
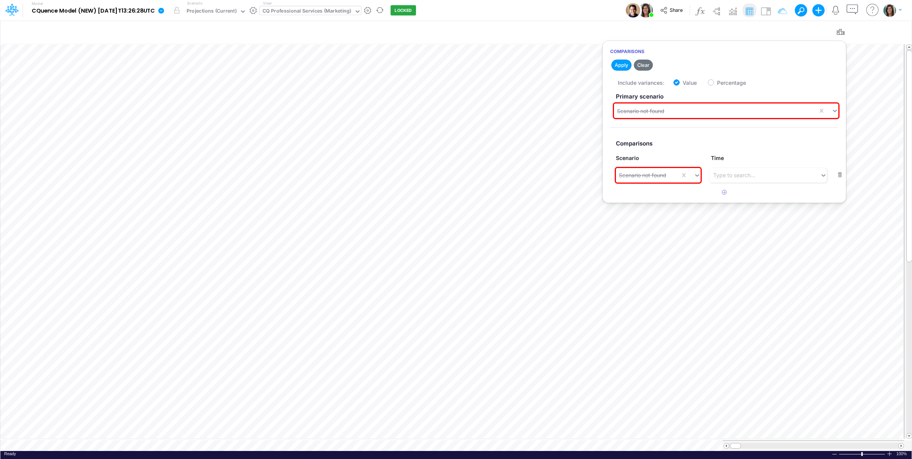
click at [325, 14] on div "CQ Professional Services (Marketing)" at bounding box center [307, 11] width 89 height 9
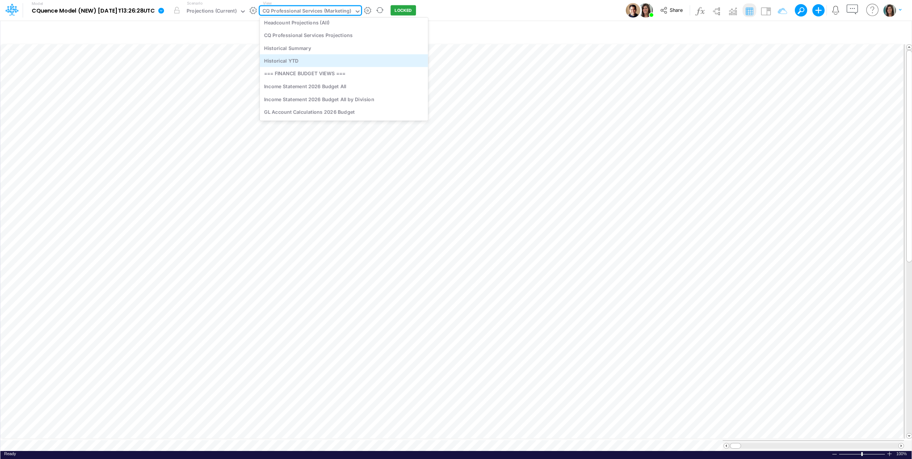
scroll to position [1002, 0]
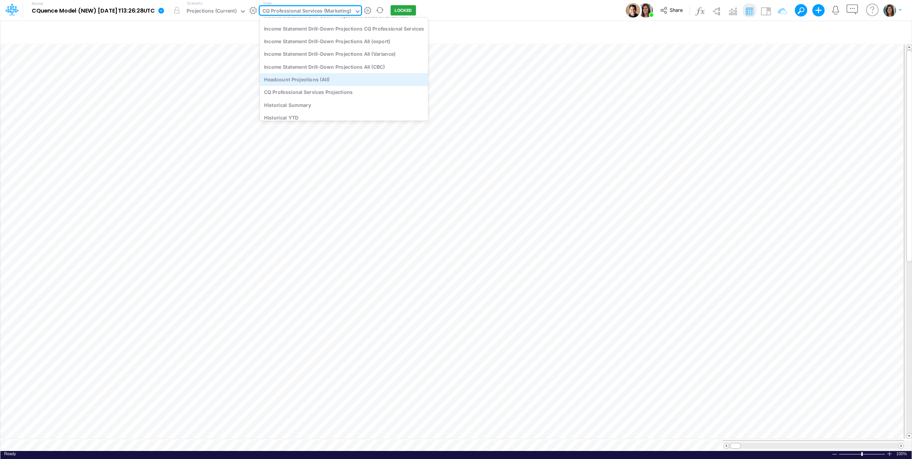
click at [384, 77] on div "Headcount Projections (All)" at bounding box center [344, 79] width 168 height 13
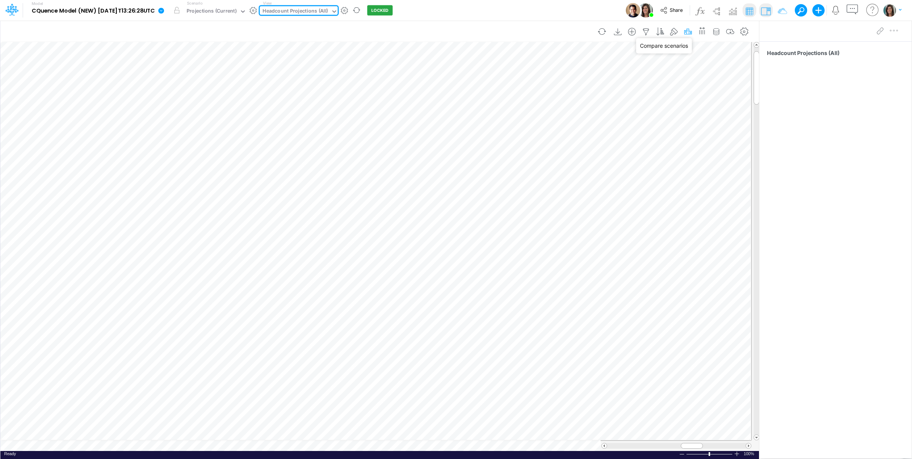
click at [688, 31] on icon "button" at bounding box center [687, 32] width 11 height 8
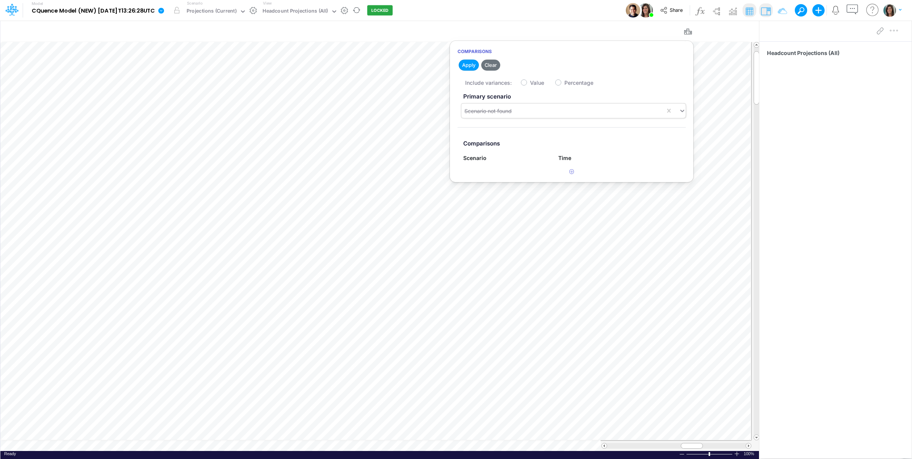
drag, startPoint x: 552, startPoint y: 103, endPoint x: 548, endPoint y: 109, distance: 7.1
click at [552, 104] on div "Scenario not found" at bounding box center [573, 110] width 224 height 15
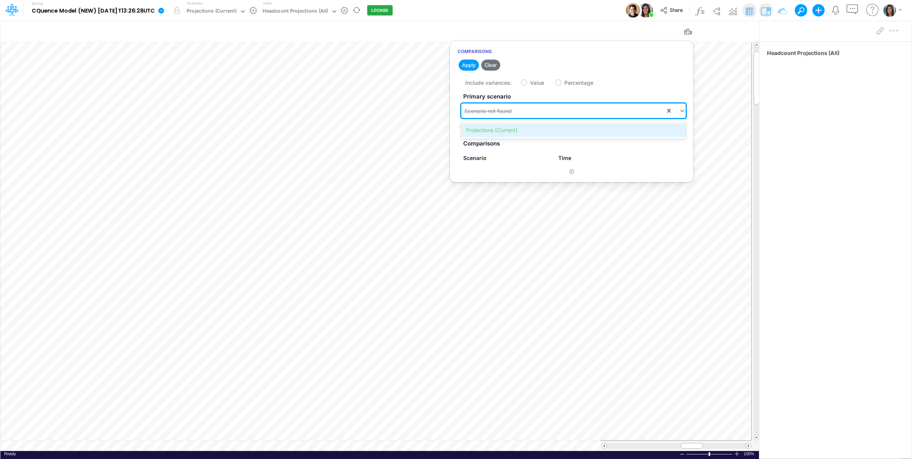
click at [533, 123] on div "Projections (Current)" at bounding box center [573, 130] width 224 height 14
click at [510, 66] on button "Save" at bounding box center [512, 65] width 18 height 11
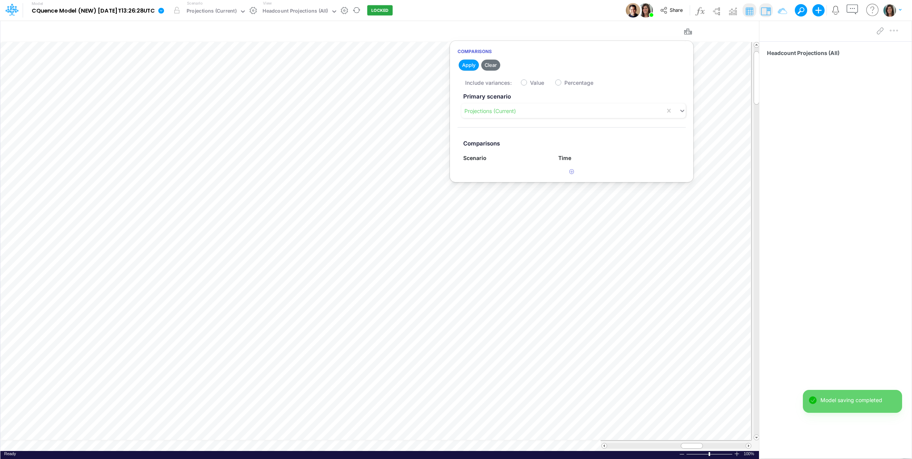
drag, startPoint x: 566, startPoint y: 11, endPoint x: 490, endPoint y: 15, distance: 76.4
click at [565, 12] on div "Model CQuence Model (NEW) 2025-09-23T13:26:28UTC Edit model settings Duplicate …" at bounding box center [456, 10] width 821 height 21
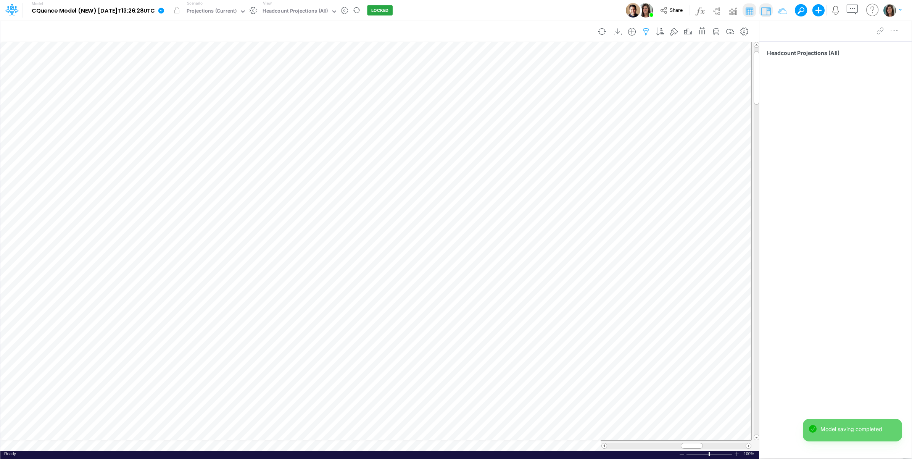
click at [644, 29] on icon "button" at bounding box center [645, 32] width 11 height 8
select select "notEqual"
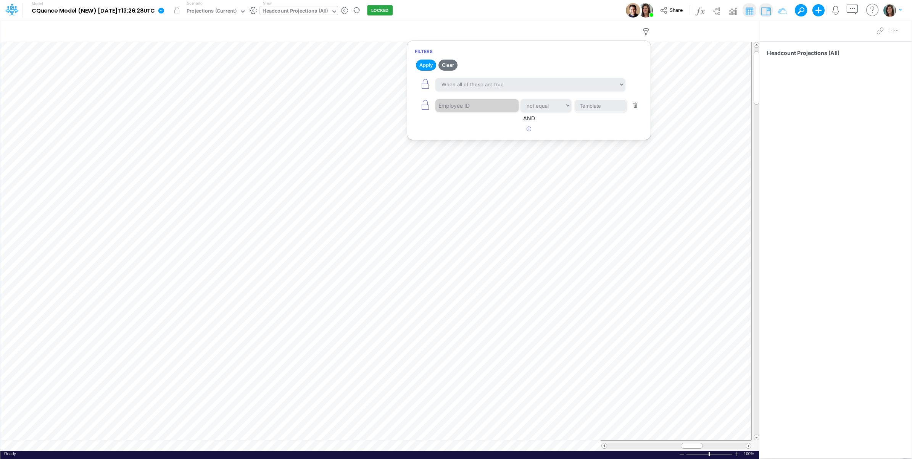
click at [308, 13] on div "Headcount Projections (All)" at bounding box center [296, 11] width 66 height 9
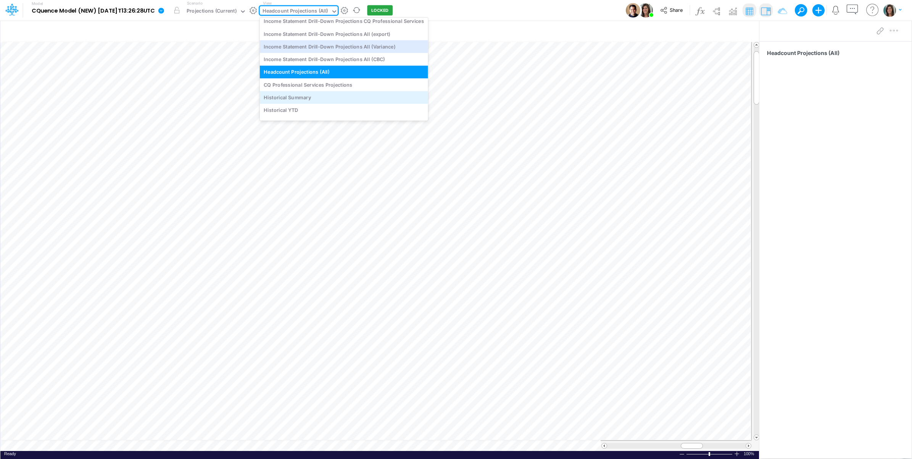
scroll to position [1031, 0]
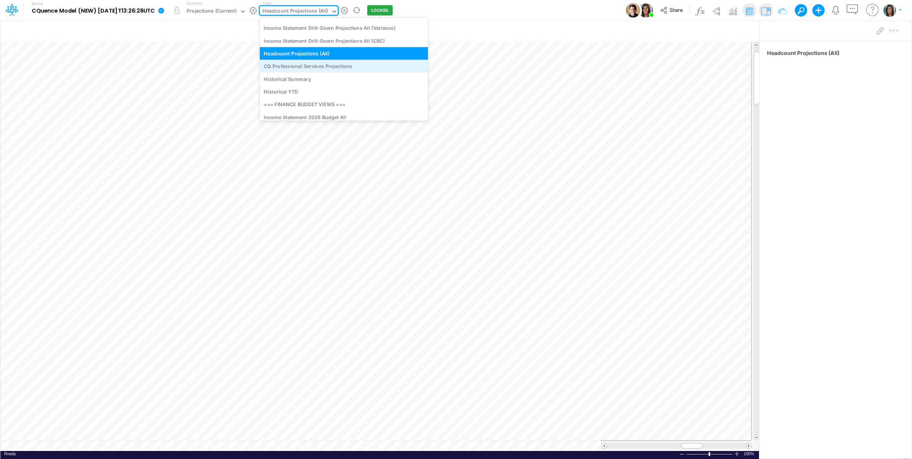
click at [345, 67] on div "CQ Professional Services Projections" at bounding box center [344, 66] width 168 height 13
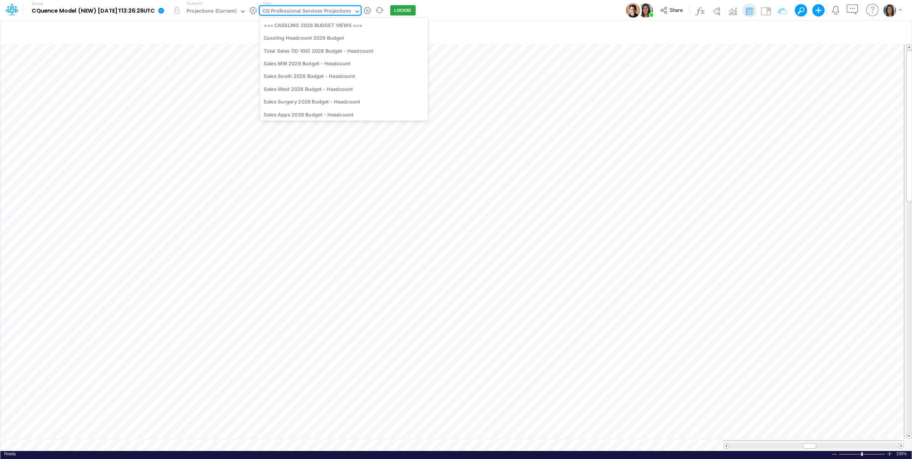
click at [346, 11] on div "CQ Professional Services Projections" at bounding box center [307, 11] width 89 height 9
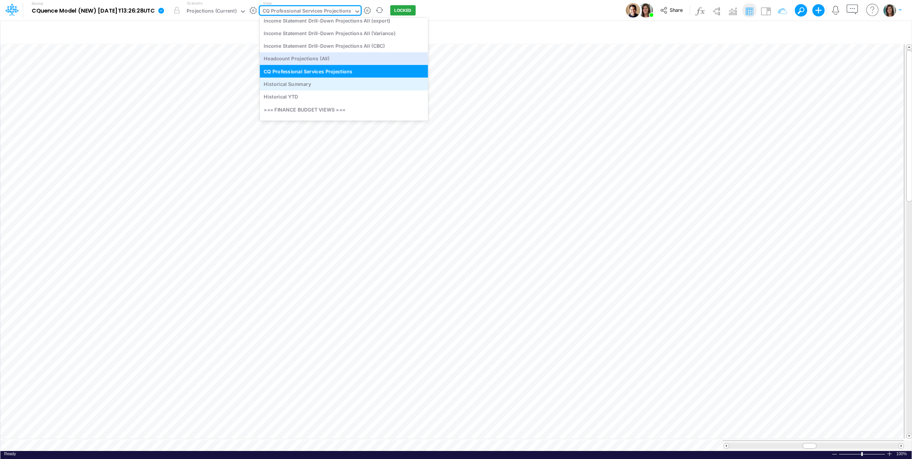
scroll to position [1045, 0]
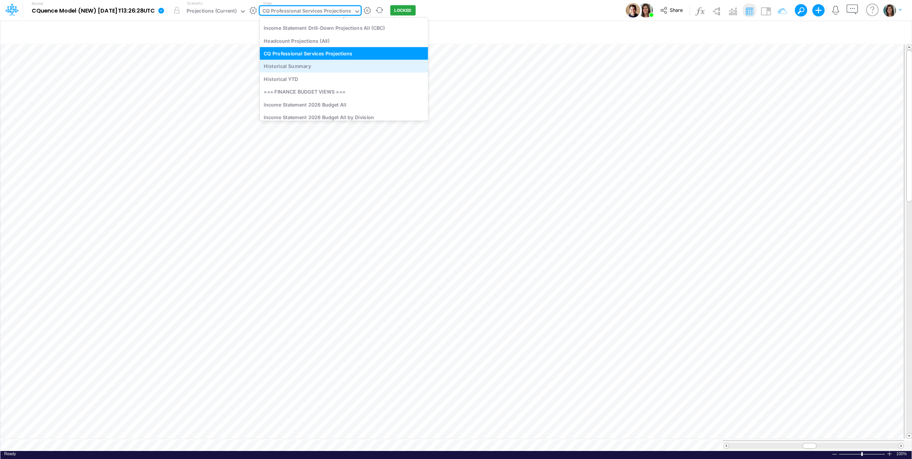
click at [354, 68] on div "Historical Summary" at bounding box center [344, 66] width 168 height 13
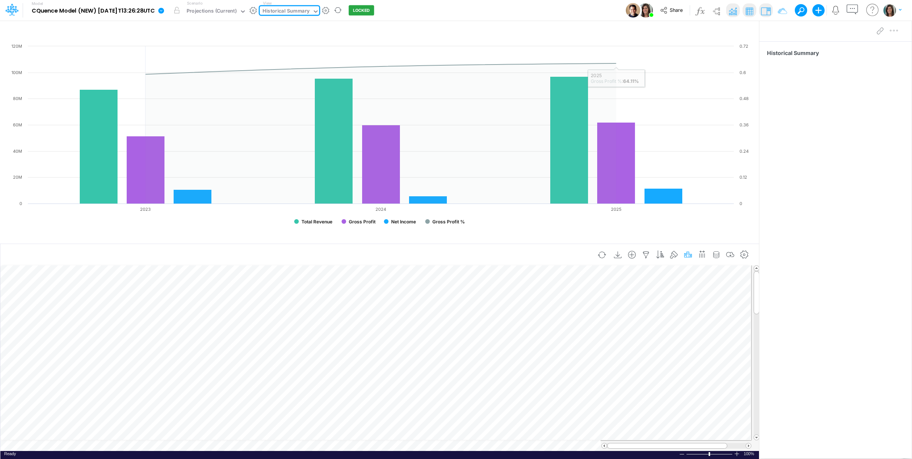
click at [686, 256] on icon "button" at bounding box center [687, 255] width 11 height 8
drag, startPoint x: 515, startPoint y: 332, endPoint x: 514, endPoint y: 337, distance: 4.8
click at [515, 333] on div "Scenario not found" at bounding box center [563, 334] width 204 height 13
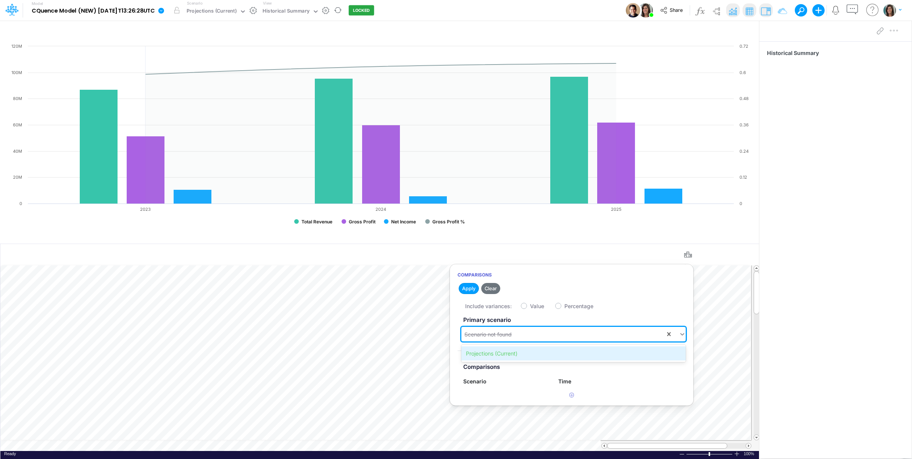
click at [510, 350] on div "Projections (Current)" at bounding box center [573, 353] width 224 height 14
click at [514, 285] on button "Save" at bounding box center [512, 288] width 18 height 11
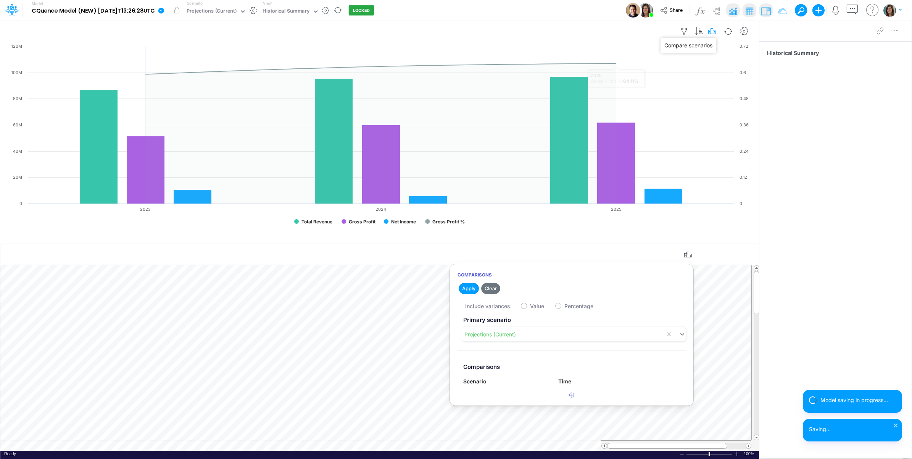
click at [712, 29] on icon "button" at bounding box center [712, 31] width 11 height 8
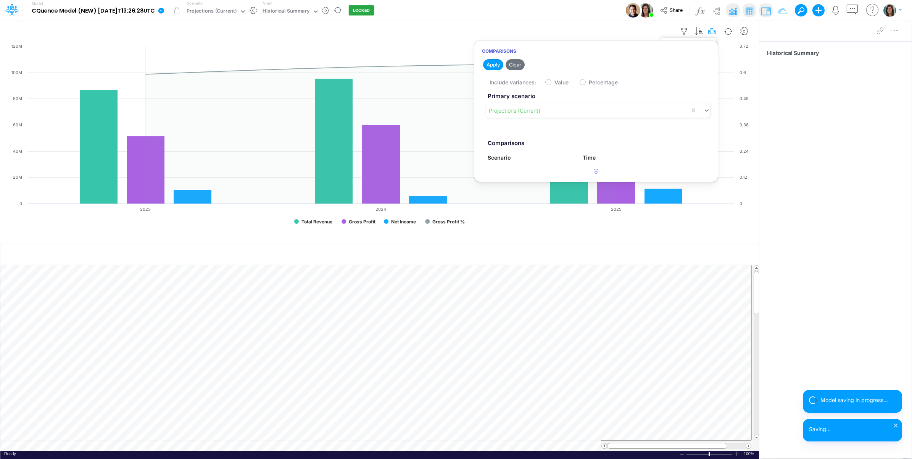
click at [710, 32] on icon "button" at bounding box center [712, 31] width 11 height 8
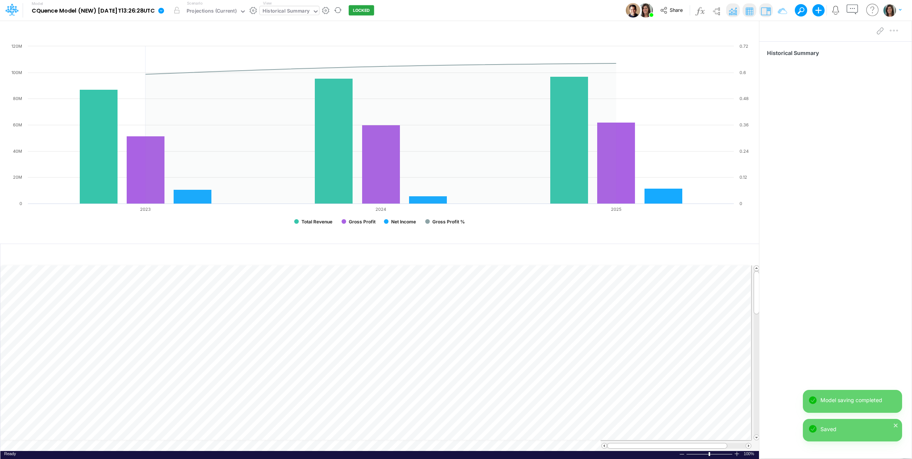
click at [288, 14] on div "Historical Summary" at bounding box center [286, 11] width 47 height 9
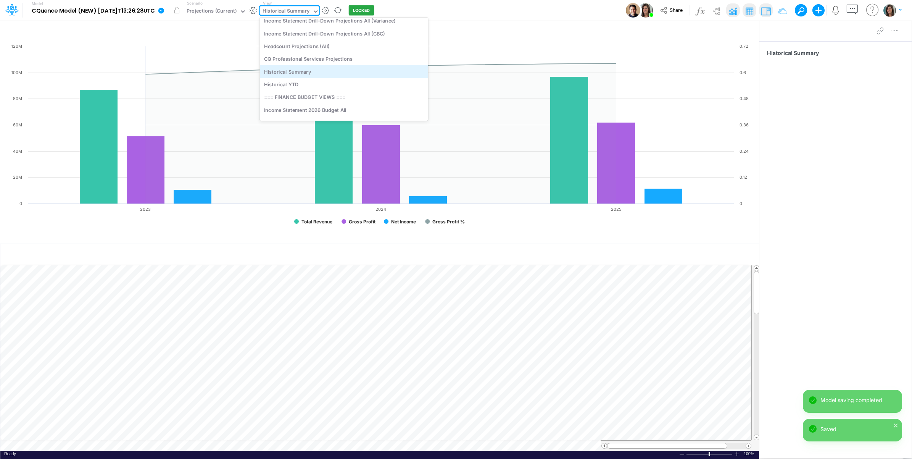
scroll to position [1059, 0]
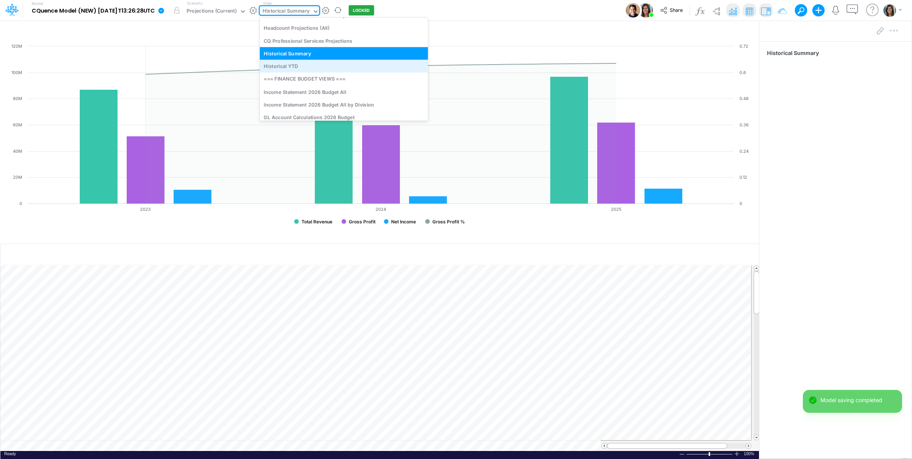
click at [326, 69] on div "Historical YTD" at bounding box center [344, 66] width 168 height 13
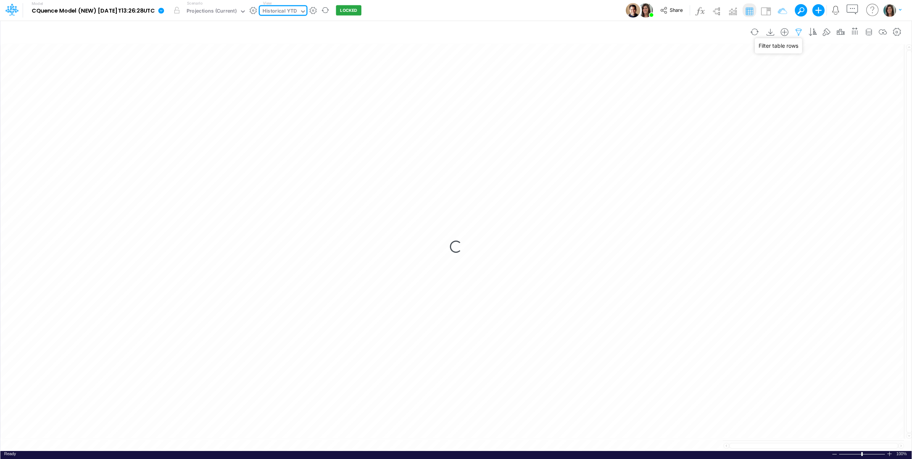
click at [796, 33] on icon "button" at bounding box center [798, 32] width 11 height 8
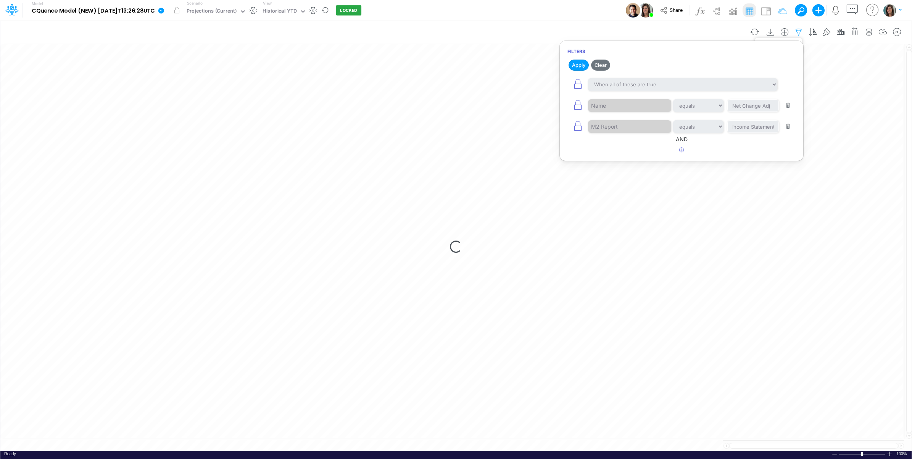
click at [798, 33] on icon "button" at bounding box center [798, 32] width 11 height 8
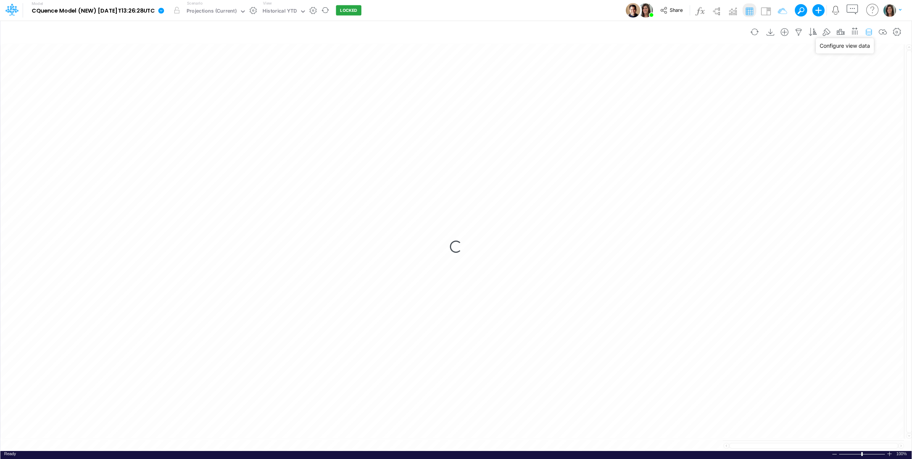
click at [869, 31] on icon "button" at bounding box center [868, 32] width 11 height 8
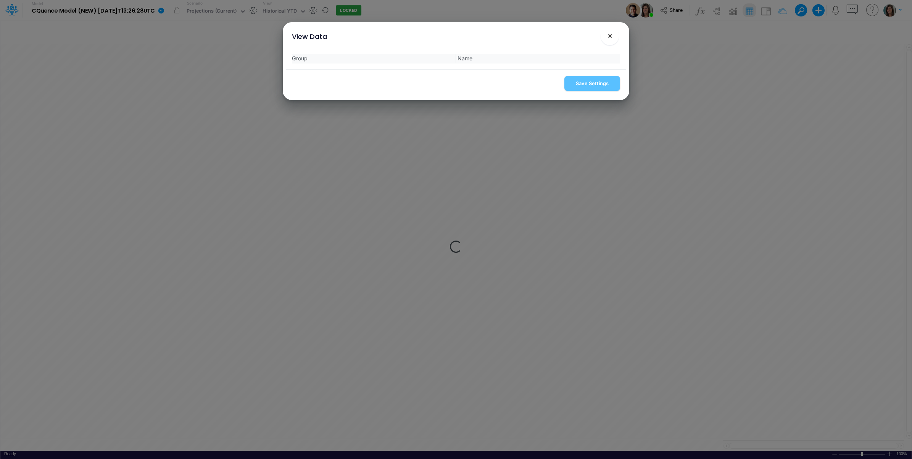
drag, startPoint x: 610, startPoint y: 34, endPoint x: 621, endPoint y: 29, distance: 12.5
click at [611, 34] on span "×" at bounding box center [610, 35] width 5 height 9
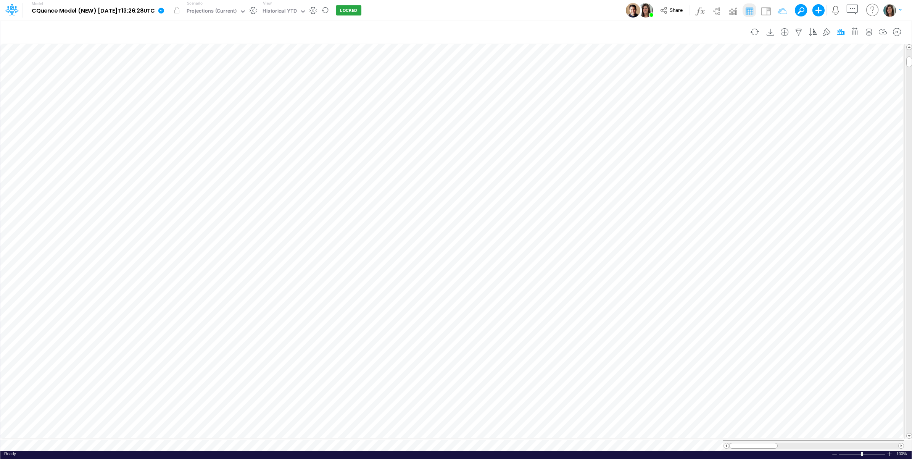
click at [842, 31] on icon "button" at bounding box center [840, 32] width 11 height 8
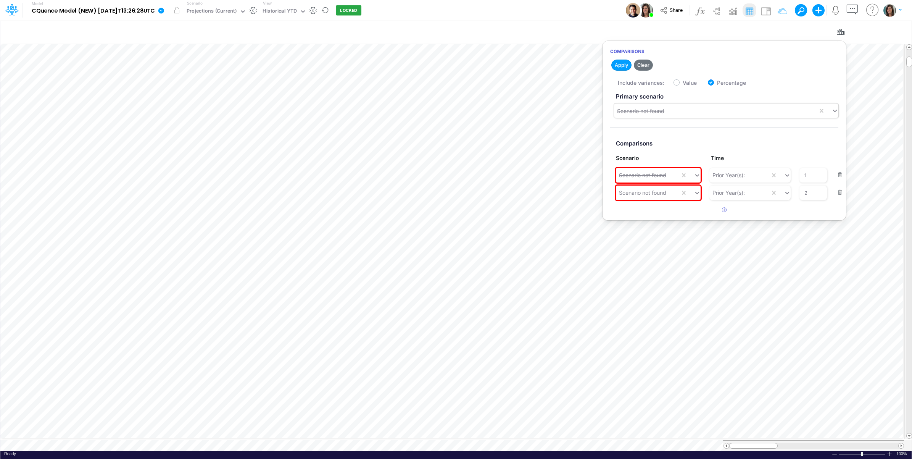
click at [672, 108] on div "Scenario not found" at bounding box center [716, 111] width 204 height 13
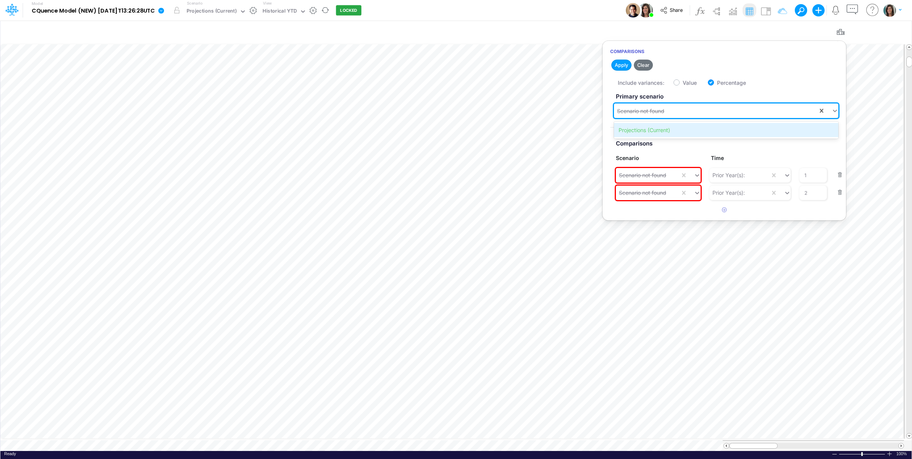
click at [663, 124] on div "Projections (Current)" at bounding box center [726, 130] width 224 height 14
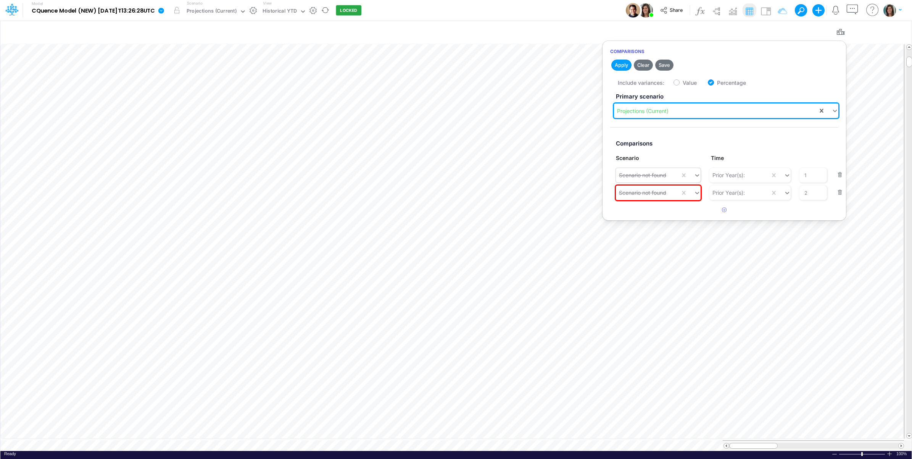
click at [661, 178] on div "Scenario not found" at bounding box center [642, 175] width 47 height 8
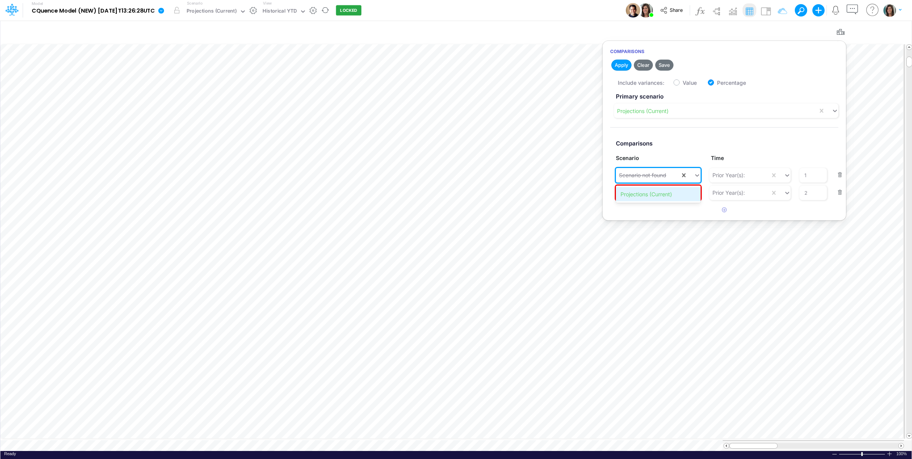
click at [659, 195] on div "Projections (Current)" at bounding box center [658, 194] width 84 height 14
click at [655, 193] on div "Scenario not found" at bounding box center [642, 193] width 47 height 8
click at [651, 207] on div "Projections (Current)" at bounding box center [658, 212] width 84 height 14
click at [667, 64] on button "Save" at bounding box center [664, 65] width 18 height 11
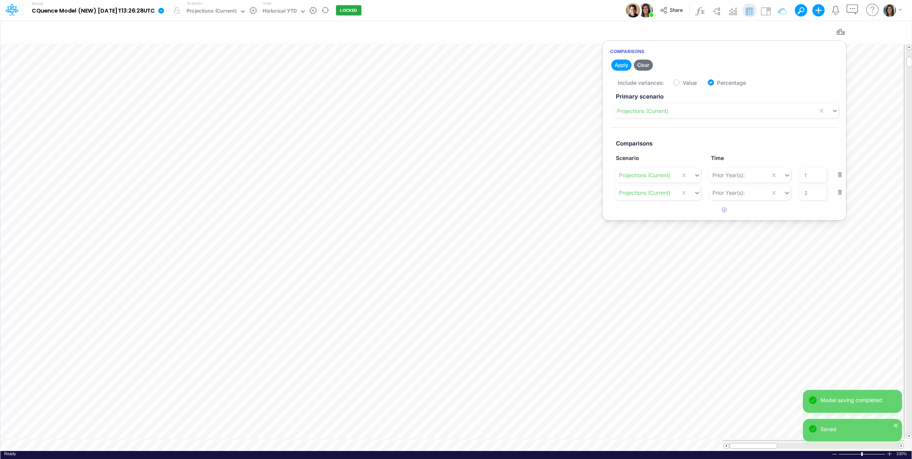
click at [600, 8] on div "Model CQuence Model (NEW) 2025-09-23T13:26:28UTC Edit model settings Duplicate …" at bounding box center [456, 10] width 821 height 21
click at [796, 31] on icon "button" at bounding box center [798, 32] width 11 height 8
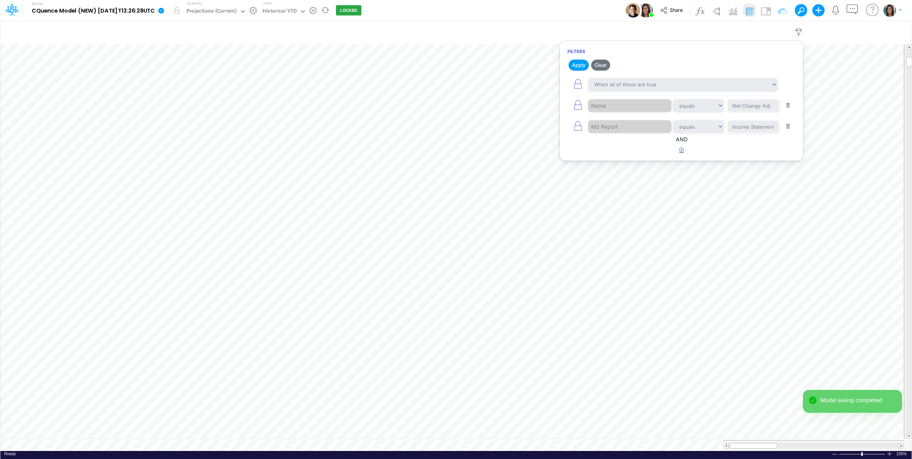
click at [679, 156] on button "button" at bounding box center [681, 150] width 15 height 13
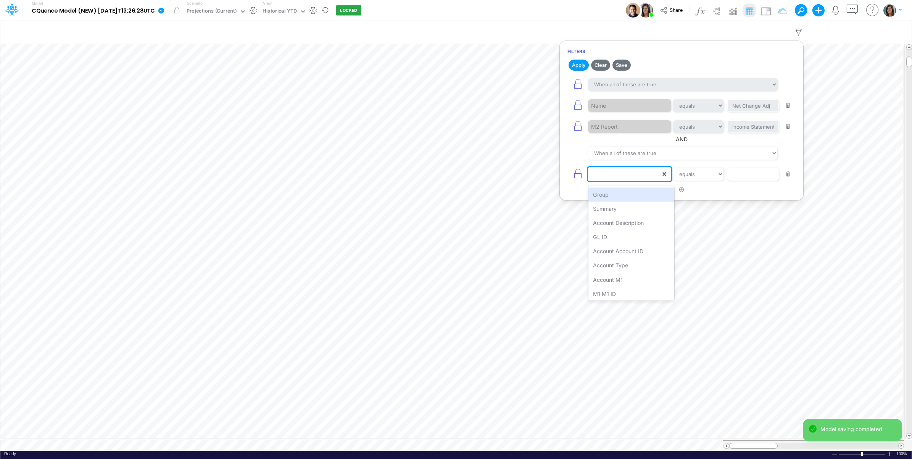
click at [617, 174] on div at bounding box center [624, 174] width 73 height 13
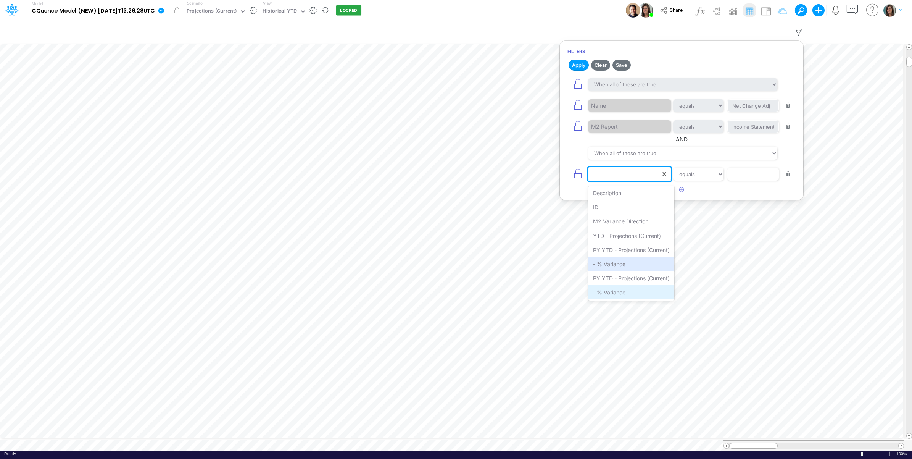
scroll to position [426, 0]
click at [648, 235] on div "YTD - Projections (Current)" at bounding box center [631, 236] width 86 height 14
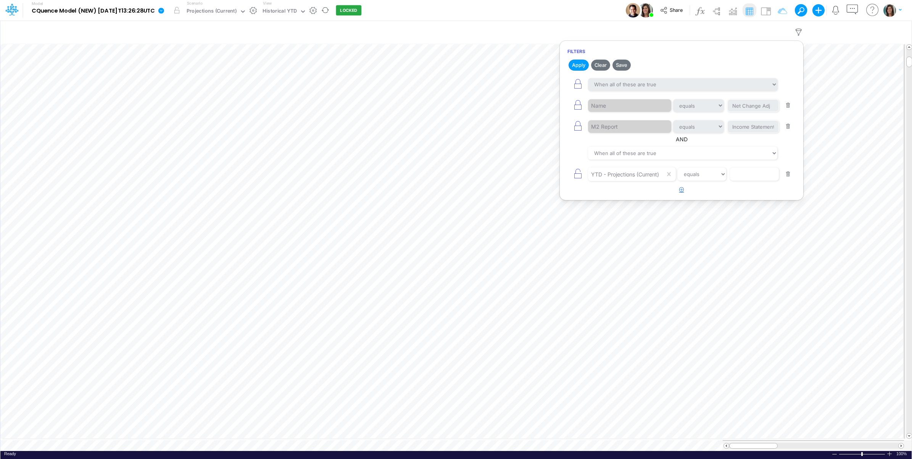
click at [685, 192] on button "button" at bounding box center [681, 190] width 15 height 13
click at [637, 202] on div at bounding box center [624, 195] width 73 height 13
click at [619, 272] on div "PY YTD - Projections (Current)" at bounding box center [631, 271] width 86 height 14
click at [682, 208] on button "button" at bounding box center [681, 211] width 15 height 13
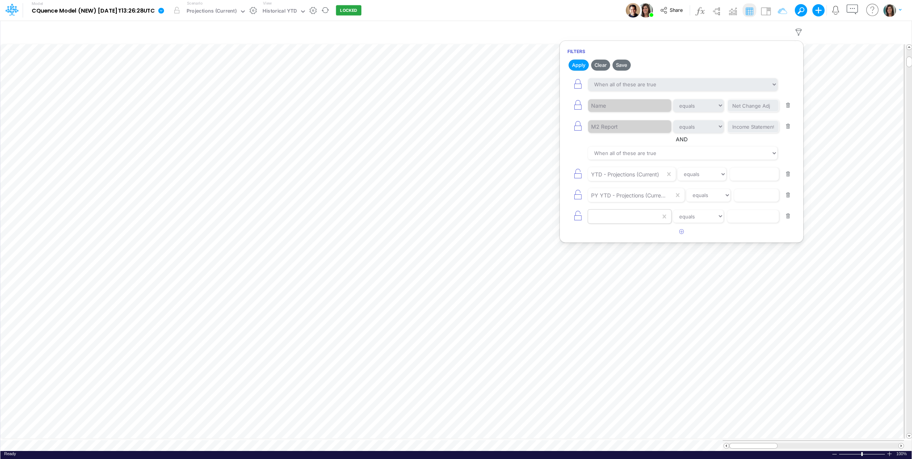
click at [629, 222] on div at bounding box center [624, 216] width 73 height 13
click at [623, 324] on div "PY YTD - Projections (Current)" at bounding box center [631, 321] width 86 height 14
click at [709, 176] on select "equals not equal starts with ends with contains" at bounding box center [702, 174] width 49 height 13
select select "notEqual"
click at [680, 169] on select "equals not equal starts with ends with contains" at bounding box center [702, 174] width 48 height 13
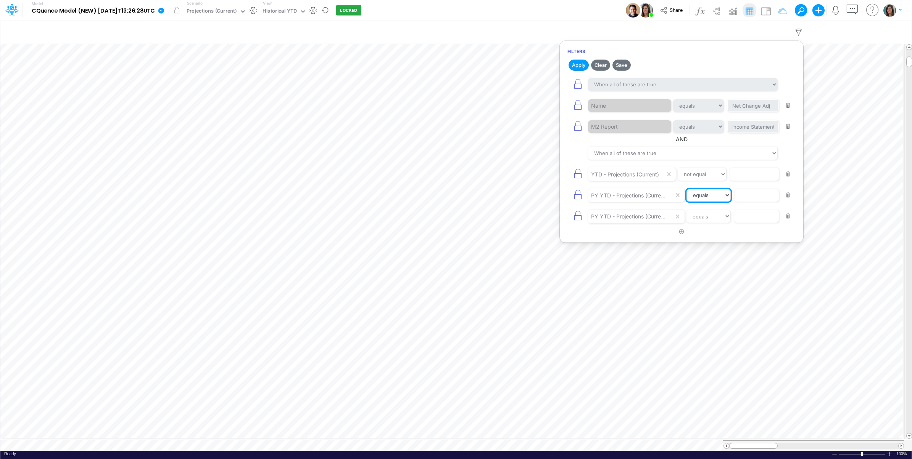
click at [709, 199] on select "equals not equal starts with ends with contains" at bounding box center [709, 195] width 44 height 13
select select "notEqual"
click at [688, 191] on select "equals not equal starts with ends with contains" at bounding box center [709, 195] width 44 height 13
drag, startPoint x: 710, startPoint y: 222, endPoint x: 710, endPoint y: 226, distance: 4.6
click at [710, 222] on select "equals not equal starts with ends with contains" at bounding box center [709, 216] width 44 height 13
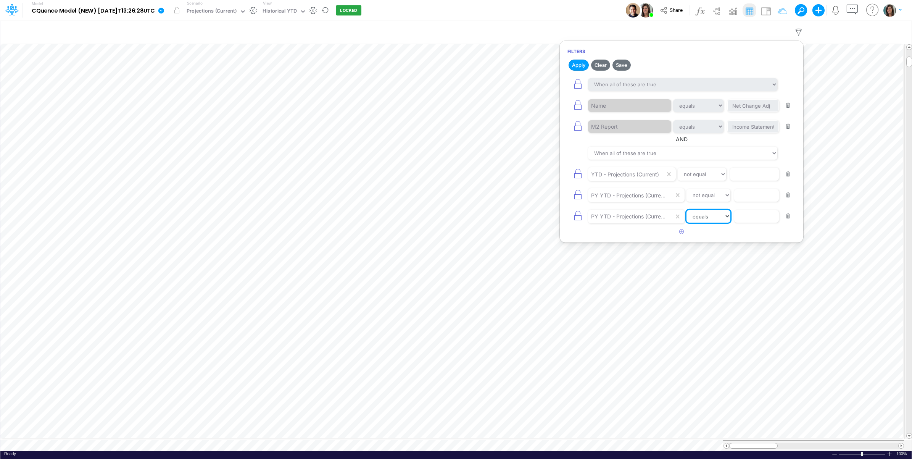
select select "notEqual"
click at [688, 212] on select "equals not equal starts with ends with contains" at bounding box center [709, 216] width 44 height 13
click at [751, 177] on input "text" at bounding box center [754, 174] width 49 height 13
type input "0"
click at [751, 198] on input "text" at bounding box center [756, 195] width 45 height 13
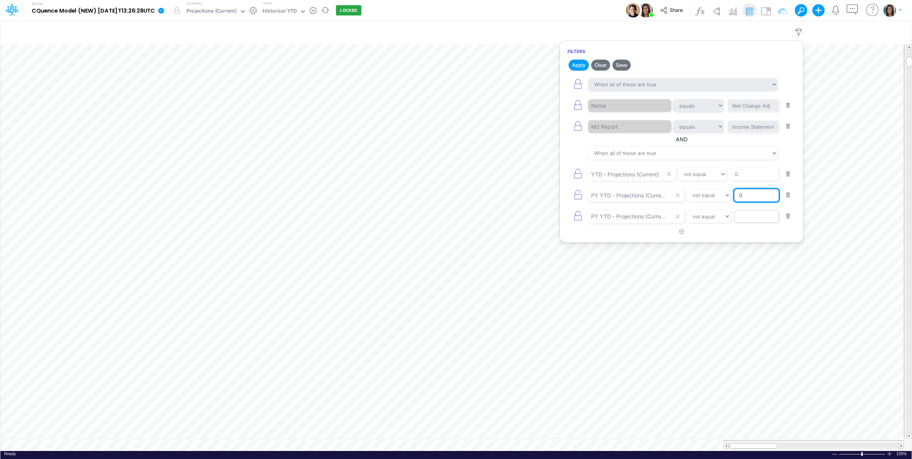
type input "0"
click at [745, 218] on input "text" at bounding box center [756, 216] width 45 height 13
type input "0"
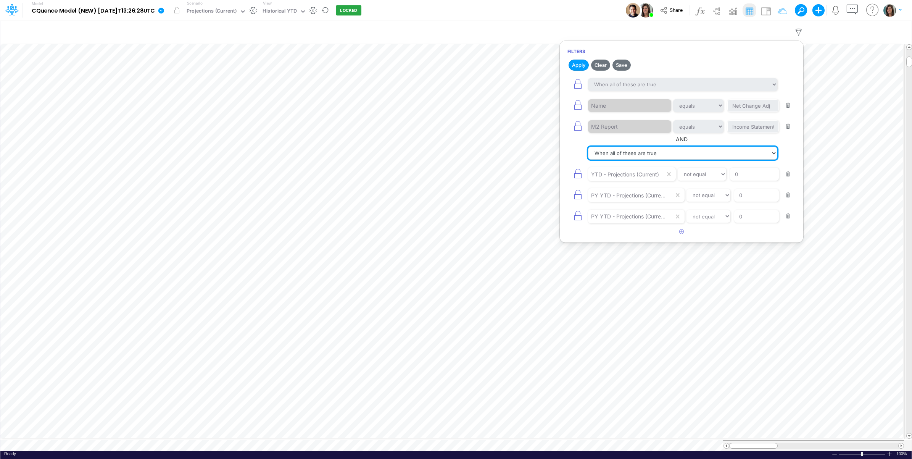
click at [661, 158] on select "When all of these are true When any of these are true" at bounding box center [682, 153] width 189 height 13
select select "tableSearchOR"
click at [588, 148] on select "When all of these are true When any of these are true" at bounding box center [682, 153] width 189 height 13
click at [623, 65] on button "Save" at bounding box center [622, 65] width 18 height 11
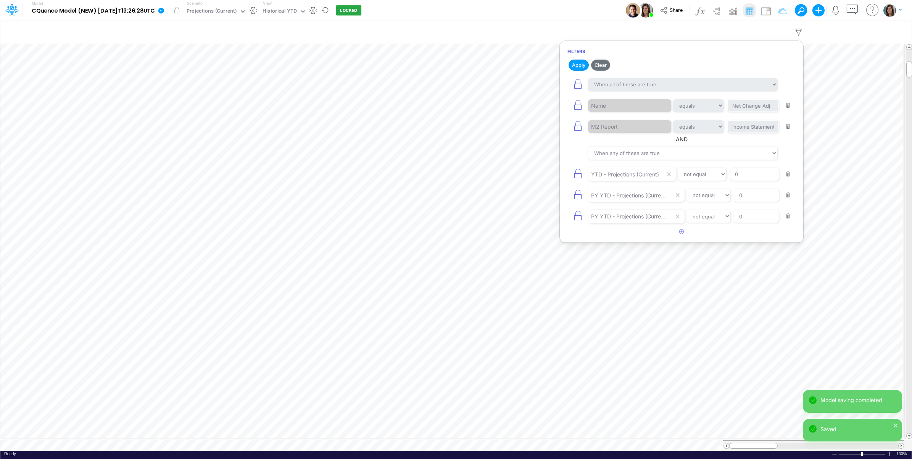
click at [574, 17] on div "Model CQuence Model (NEW) 2025-09-23T13:26:28UTC Edit model settings Duplicate …" at bounding box center [456, 10] width 821 height 21
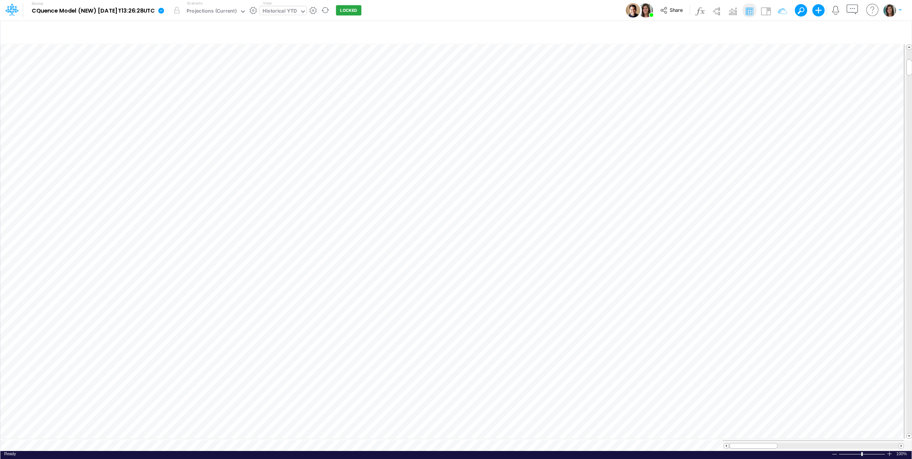
click at [298, 16] on div "Historical YTD" at bounding box center [280, 11] width 40 height 11
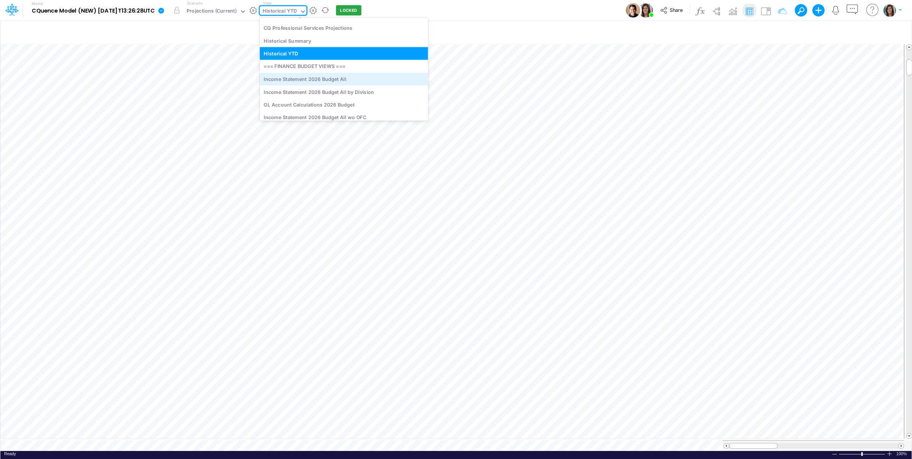
scroll to position [1137, 0]
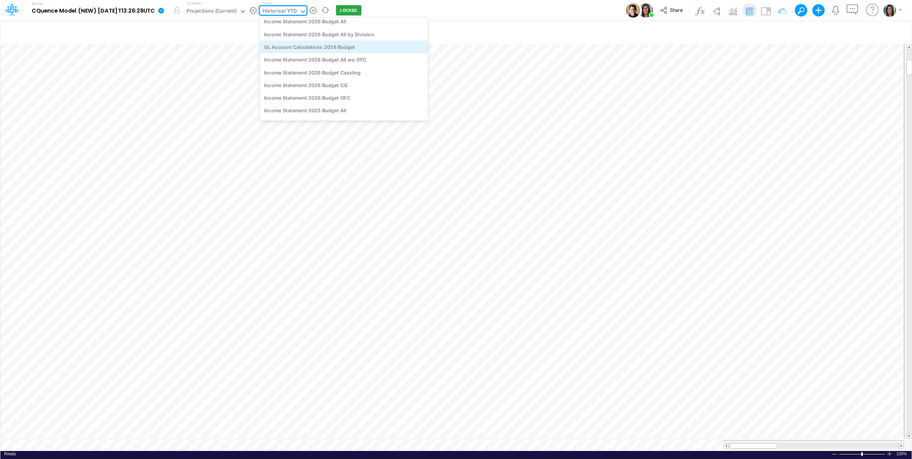
click at [391, 45] on div "GL Account Calculations 2026 Budget" at bounding box center [344, 46] width 168 height 13
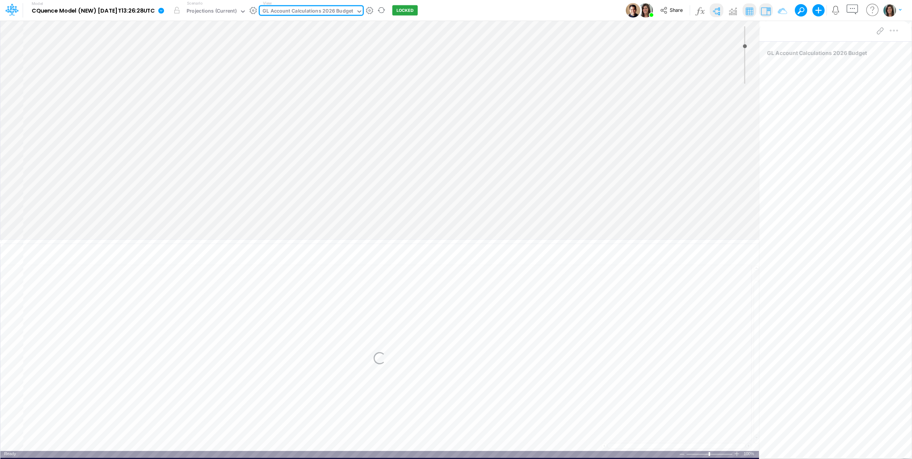
type input "0"
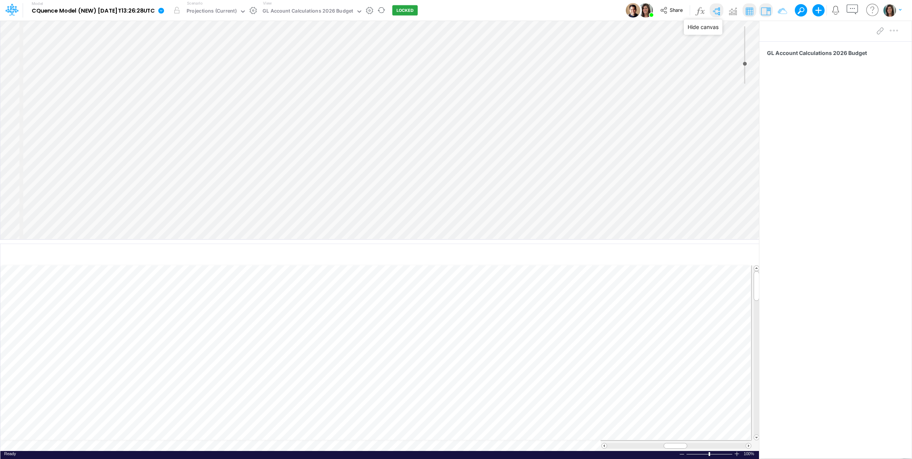
click at [716, 10] on img at bounding box center [716, 11] width 12 height 12
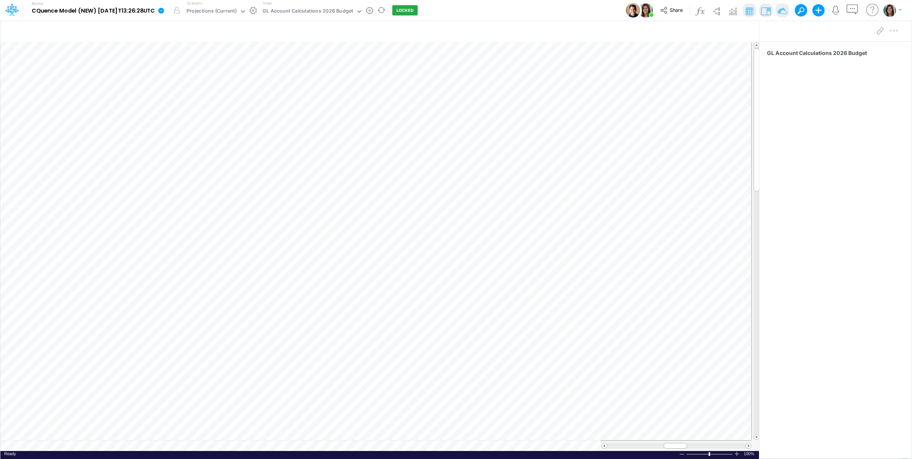
click at [782, 12] on img at bounding box center [782, 11] width 12 height 12
click at [686, 31] on icon "button" at bounding box center [687, 32] width 11 height 8
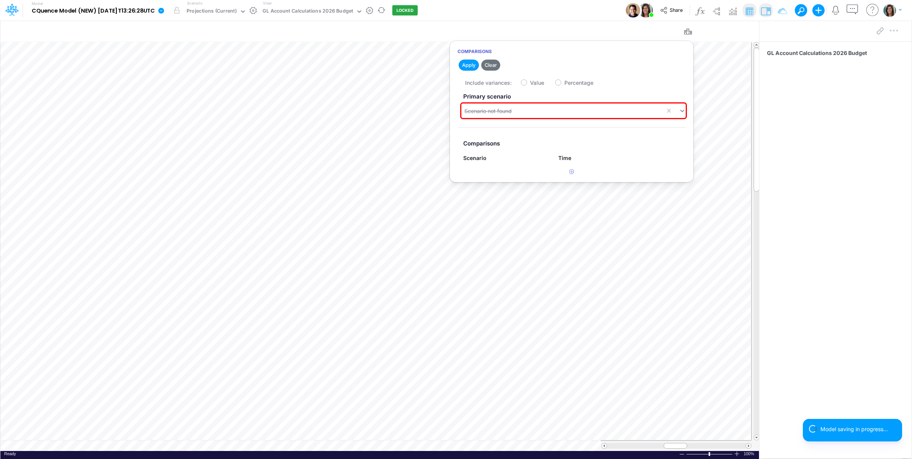
click at [537, 102] on label "Primary scenario" at bounding box center [572, 97] width 228 height 14
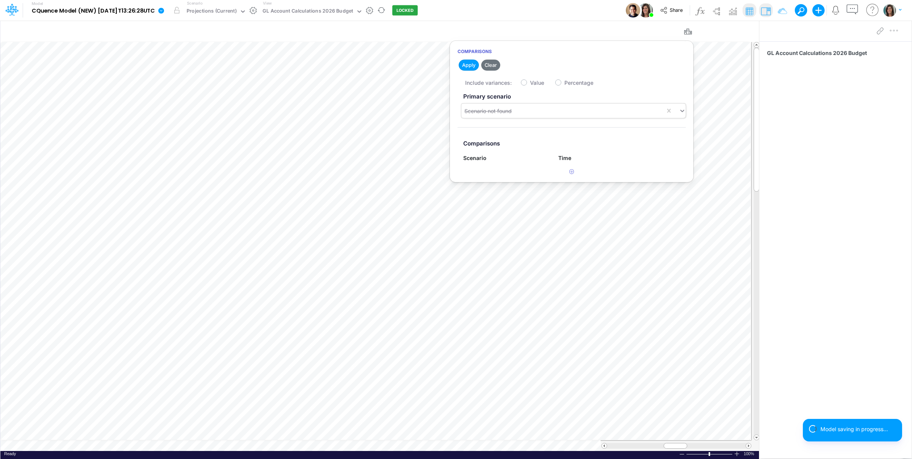
click at [531, 111] on div "Scenario not found" at bounding box center [563, 111] width 204 height 13
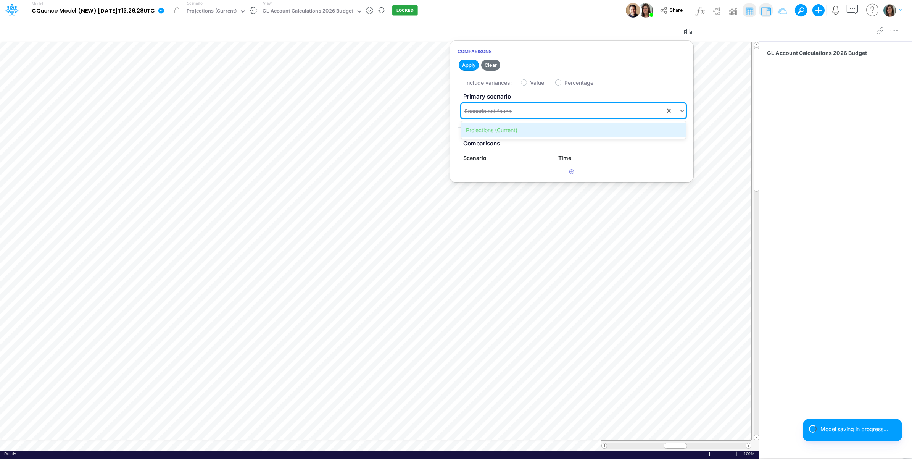
click at [520, 128] on div "Projections (Current)" at bounding box center [573, 130] width 224 height 14
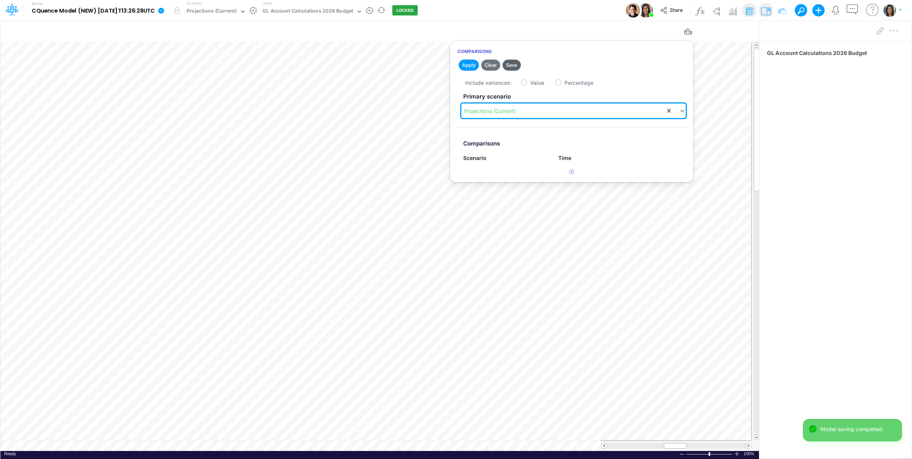
click at [516, 65] on button "Save" at bounding box center [512, 65] width 18 height 11
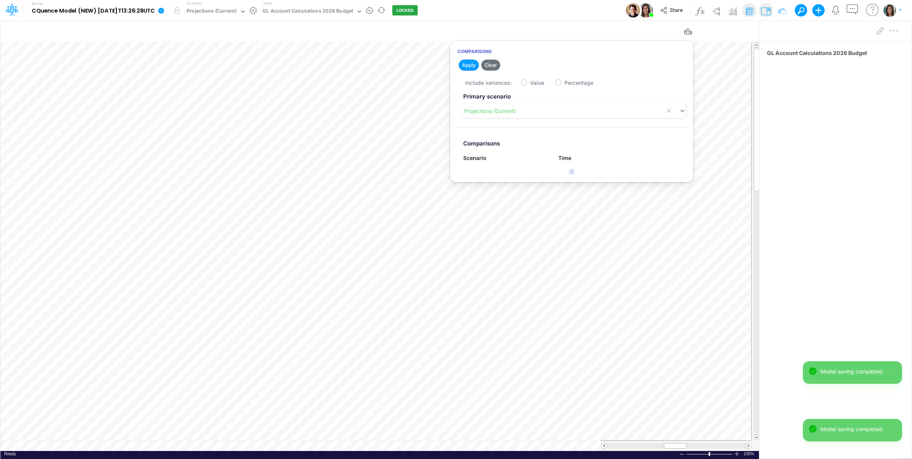
click at [558, 14] on div "Model CQuence Model (NEW) 2025-09-23T13:26:28UTC Edit model settings Duplicate …" at bounding box center [456, 10] width 821 height 21
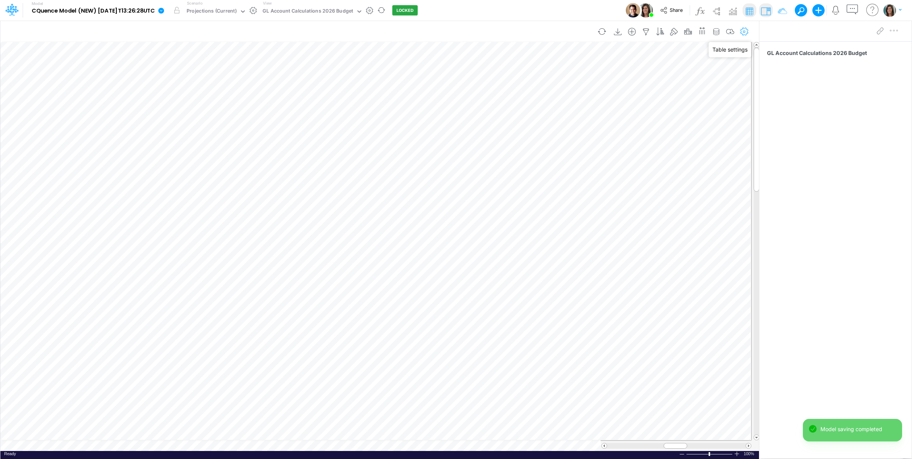
click at [740, 31] on icon "button" at bounding box center [744, 32] width 11 height 8
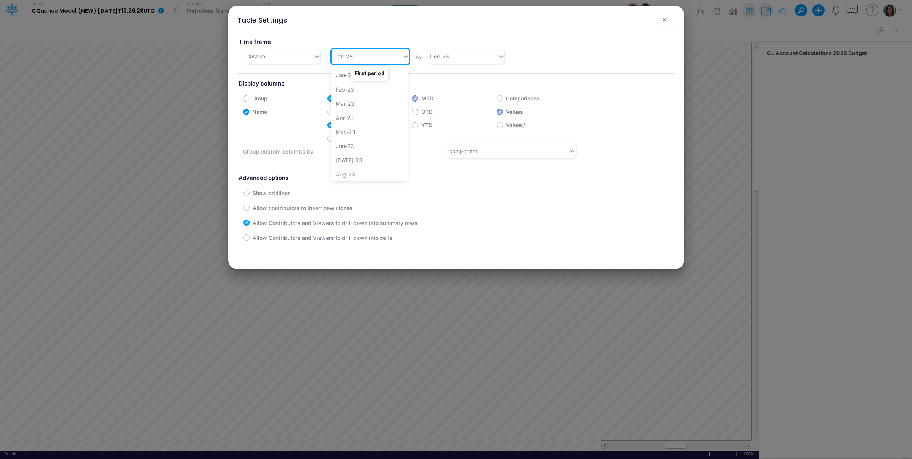
click at [354, 56] on input "text" at bounding box center [354, 56] width 1 height 8
click at [354, 127] on div "Jul-25" at bounding box center [369, 127] width 77 height 14
click at [666, 20] on span "×" at bounding box center [664, 19] width 5 height 9
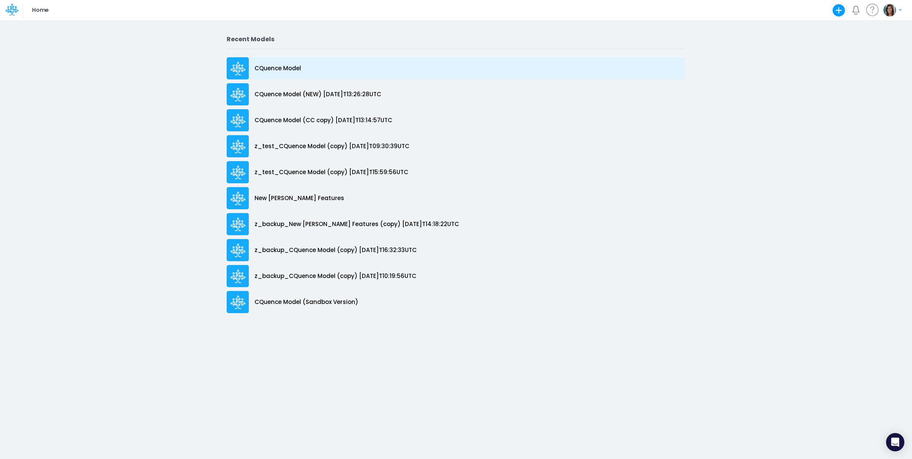
click at [293, 69] on p "CQuence Model" at bounding box center [278, 68] width 47 height 9
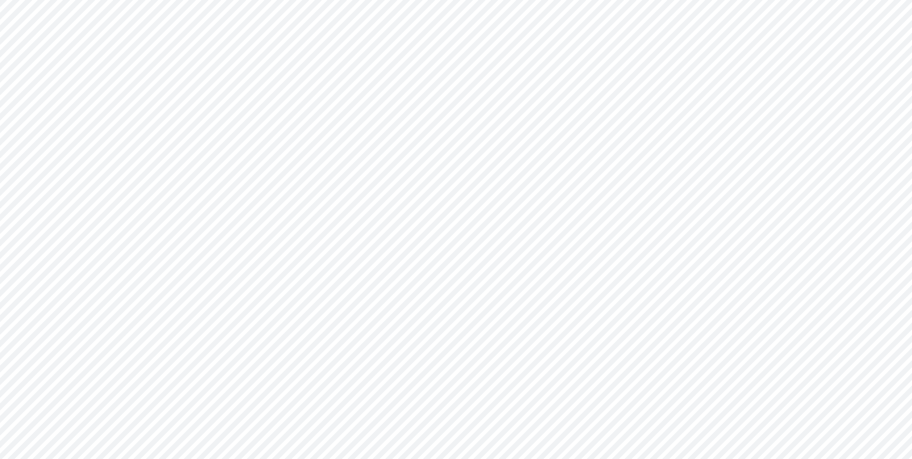
type input "Consolidated All by Month"
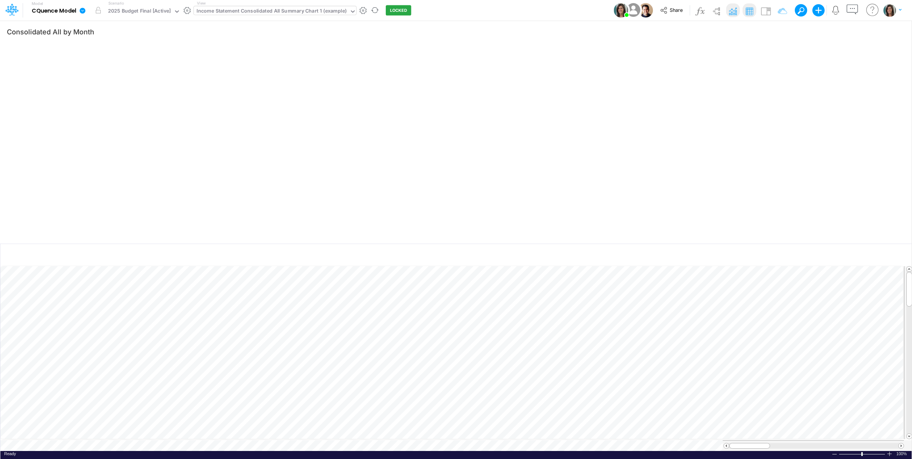
click at [276, 11] on div "Income Statement Consolidated All Summary Chart 1 (example)" at bounding box center [272, 11] width 150 height 9
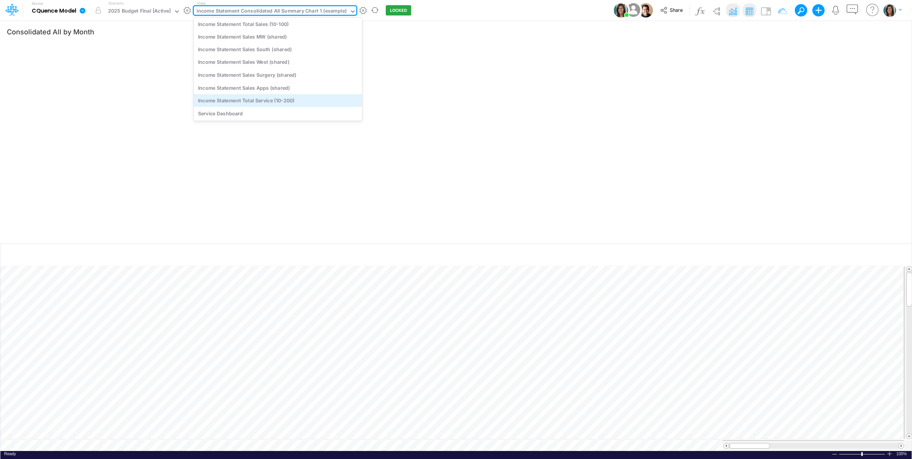
scroll to position [700, 0]
click at [295, 44] on div "Income Statement Sales West (shared)" at bounding box center [278, 45] width 168 height 13
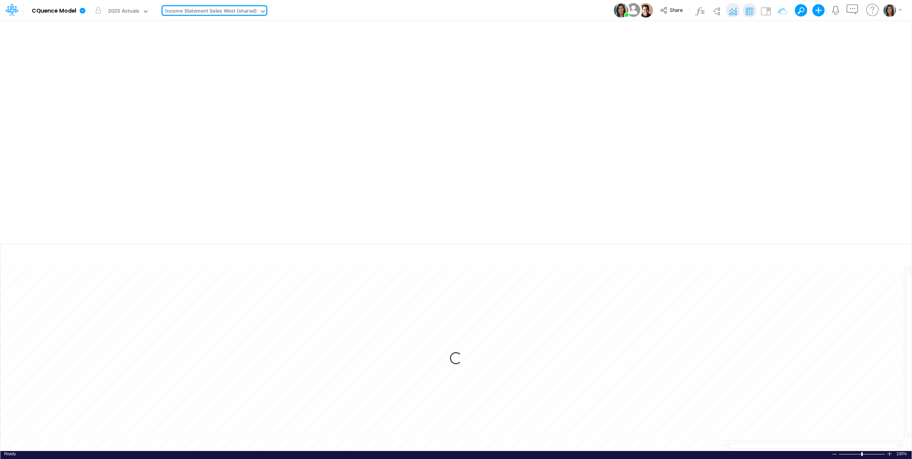
click at [481, 11] on div "Model CQuence Model Edit model settings Duplicate Import QuickBooks QuickBooks …" at bounding box center [456, 10] width 821 height 21
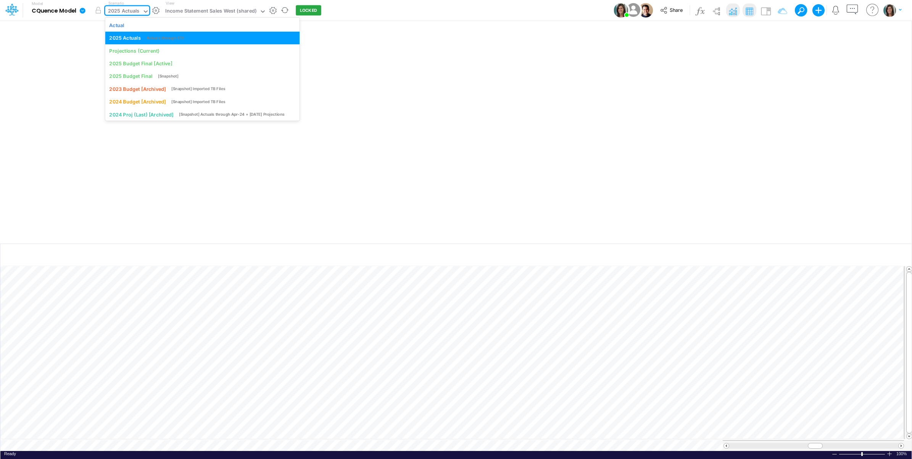
click at [137, 10] on div "2025 Actuals" at bounding box center [124, 11] width 32 height 9
click at [131, 27] on div "Actual" at bounding box center [202, 24] width 186 height 7
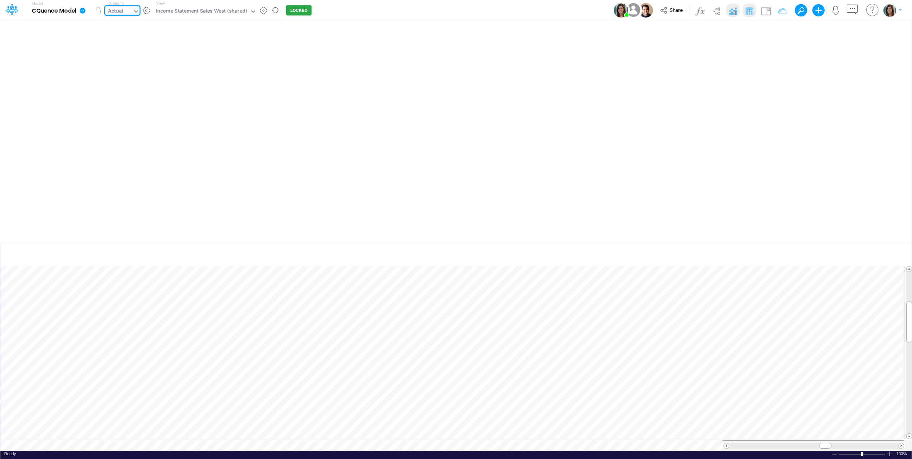
click at [555, 6] on div "Model CQuence Model Edit model settings Duplicate Import QuickBooks QuickBooks …" at bounding box center [456, 10] width 821 height 21
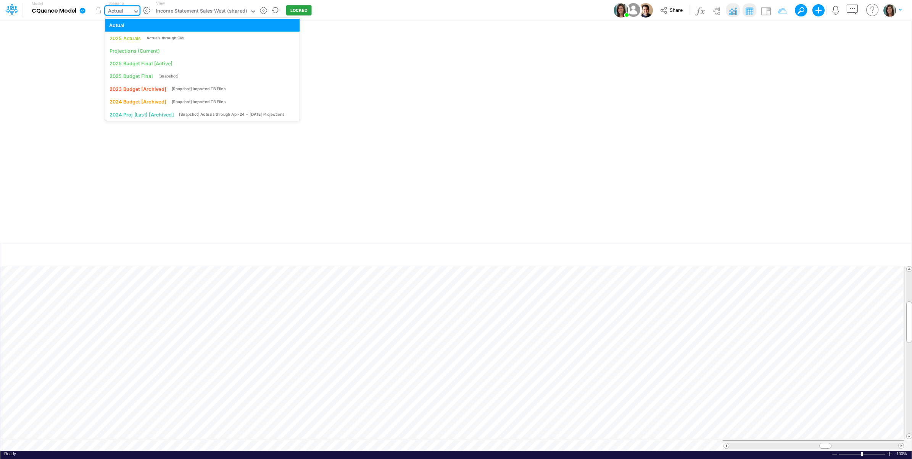
click at [125, 10] on div "Actual" at bounding box center [118, 11] width 27 height 11
click at [134, 50] on div "Projections (Current)" at bounding box center [134, 50] width 50 height 7
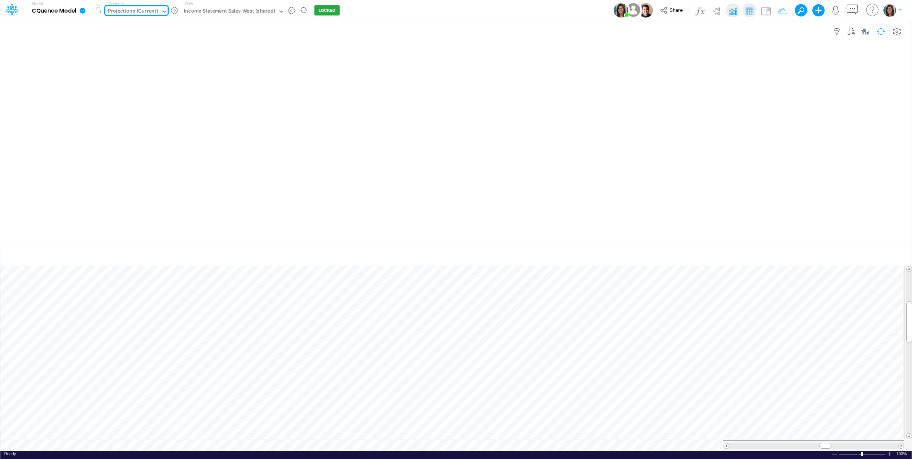
click at [879, 28] on button "button" at bounding box center [881, 31] width 18 height 13
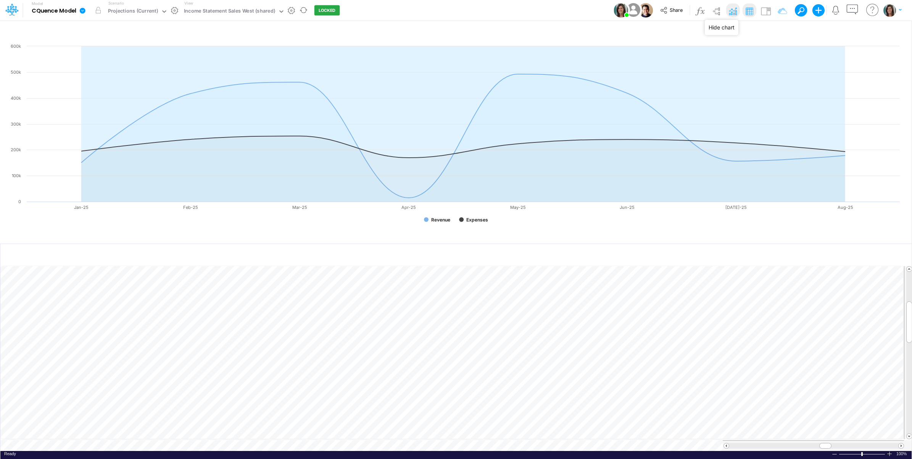
click at [733, 8] on img at bounding box center [733, 11] width 12 height 12
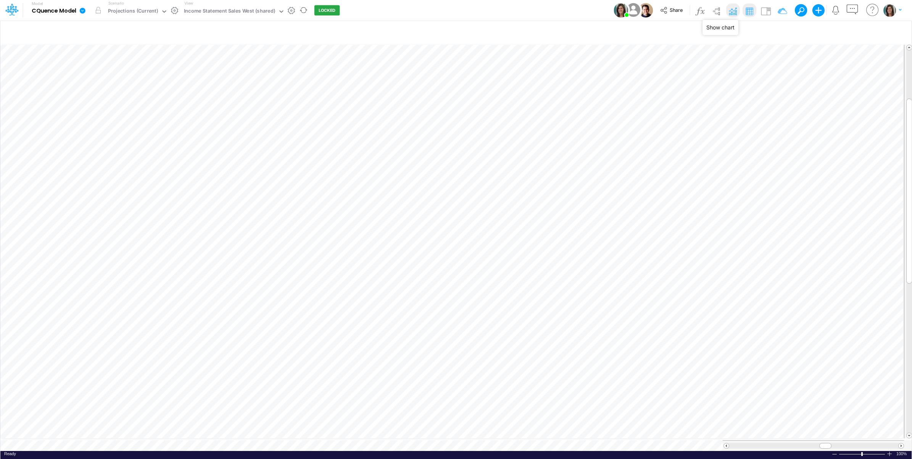
click at [738, 12] on img at bounding box center [733, 11] width 12 height 12
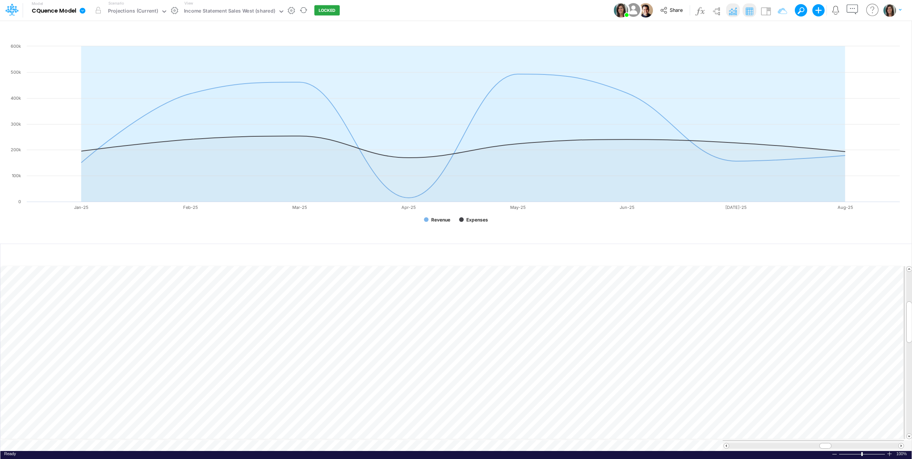
click at [498, 11] on div "Model CQuence Model Edit model settings Duplicate Import QuickBooks QuickBooks …" at bounding box center [456, 10] width 821 height 21
click at [837, 251] on icon "button" at bounding box center [840, 255] width 11 height 8
click at [252, 14] on div "Income Statement Sales West (shared)" at bounding box center [229, 11] width 91 height 9
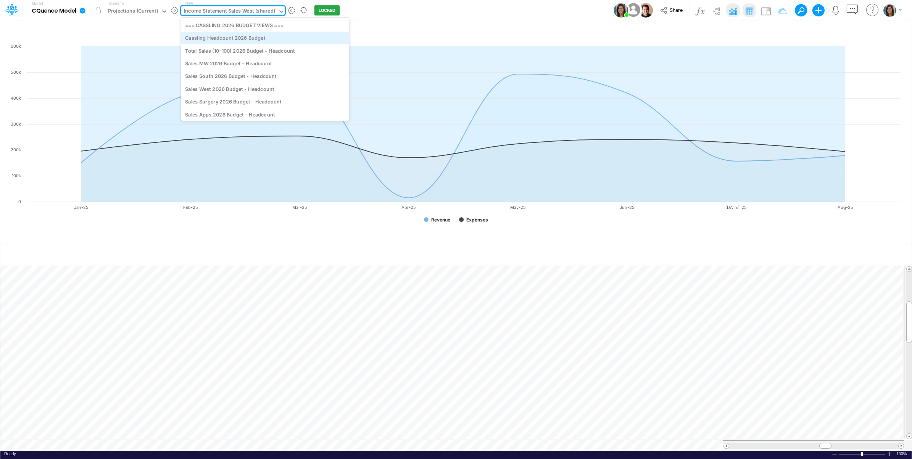
click at [256, 37] on div "Cassling Headcount 2026 Budget" at bounding box center [265, 38] width 168 height 13
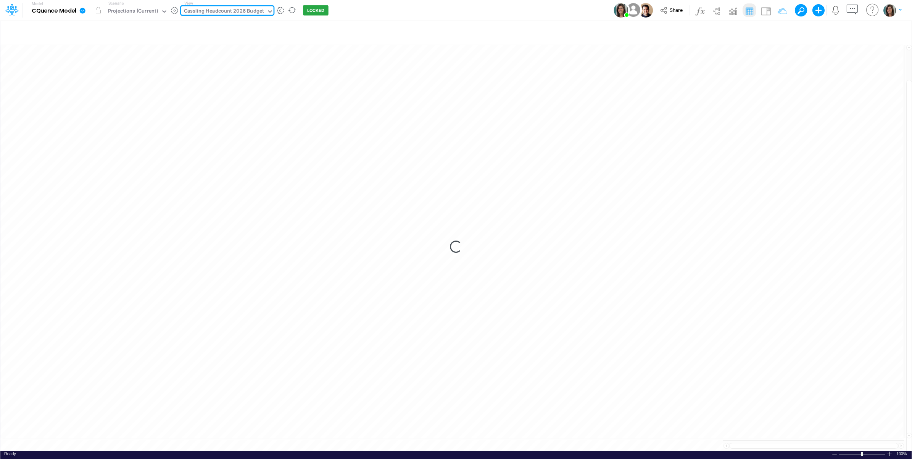
click at [411, 8] on div "Model CQuence Model Edit model settings Duplicate Import QuickBooks QuickBooks …" at bounding box center [456, 10] width 821 height 21
click at [8, 10] on icon at bounding box center [11, 9] width 13 height 13
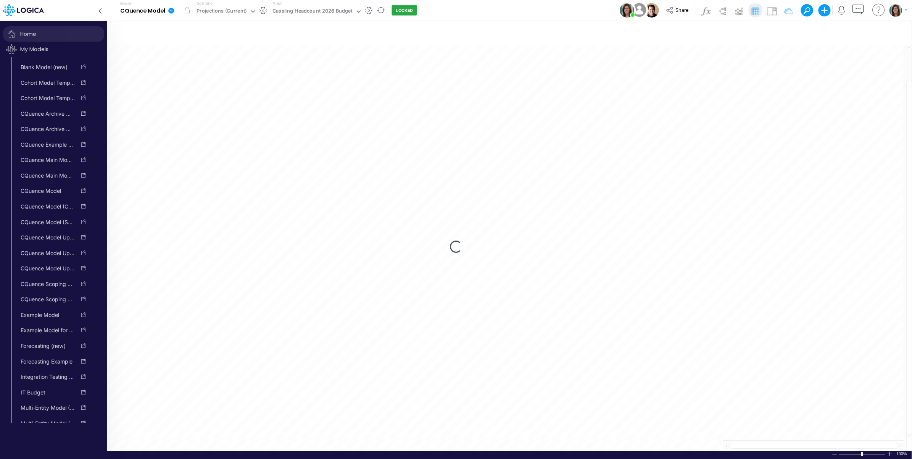
click at [21, 31] on span "Home" at bounding box center [53, 33] width 101 height 15
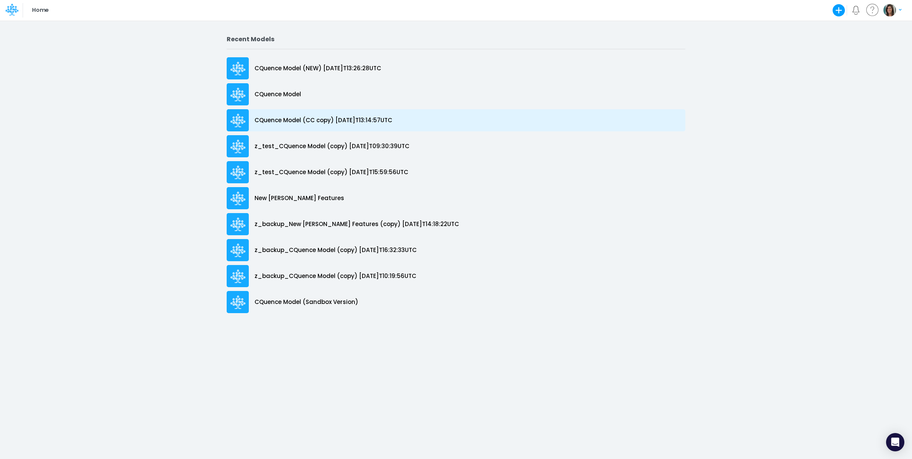
click at [362, 117] on p "CQuence Model (CC copy) [DATE]T13:14:57UTC" at bounding box center [324, 120] width 138 height 9
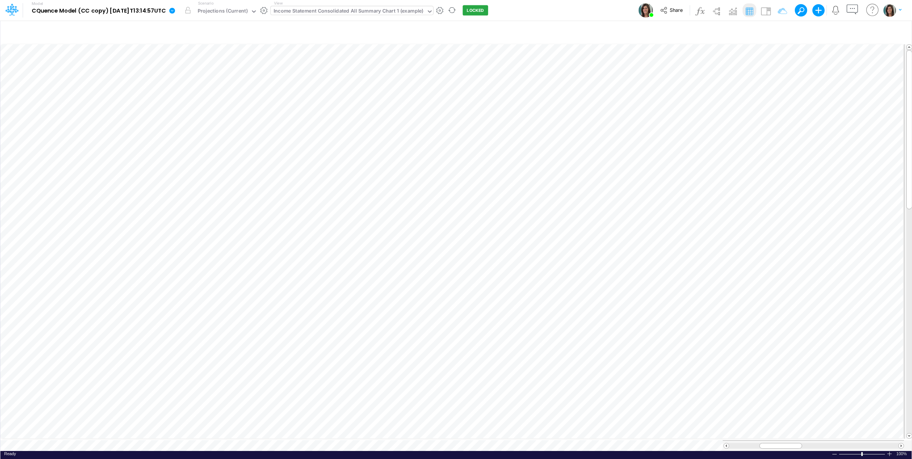
click at [332, 14] on div "Income Statement Consolidated All Summary Chart 1 (example)" at bounding box center [349, 11] width 150 height 9
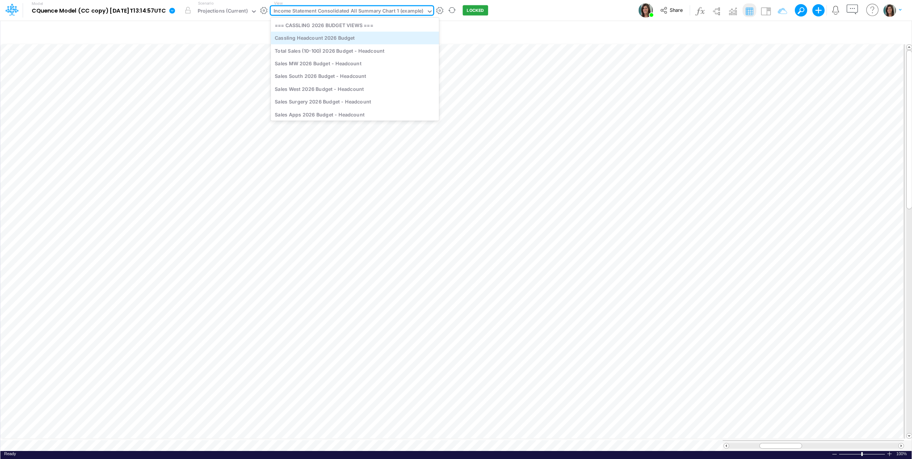
click at [348, 37] on div "Cassling Headcount 2026 Budget" at bounding box center [355, 38] width 168 height 13
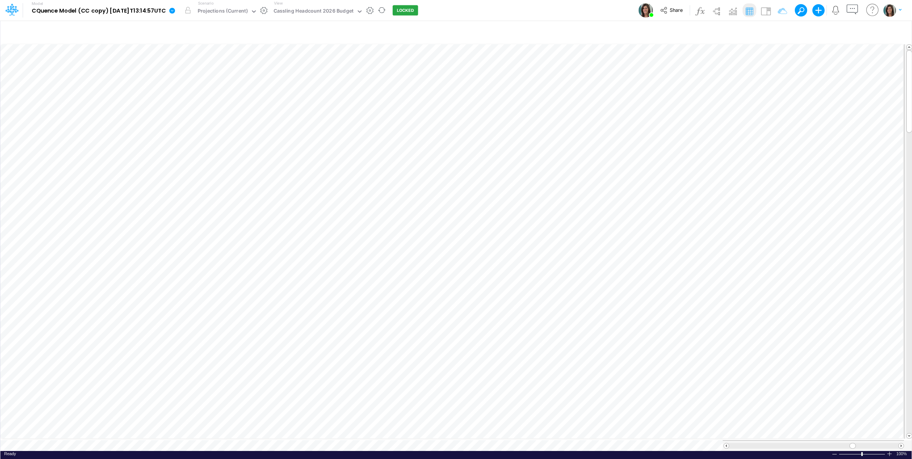
click at [531, 6] on div "Model CQuence Model (CC copy) [DATE]T13:14:57UTC Edit model settings Duplicate …" at bounding box center [456, 10] width 821 height 21
click at [321, 10] on div "Cassling Headcount 2026 Budget" at bounding box center [314, 11] width 80 height 9
type input "roll 12"
click at [367, 25] on div "Income Statement Consolidated All Detail (Roll 12 Mo)" at bounding box center [338, 25] width 135 height 13
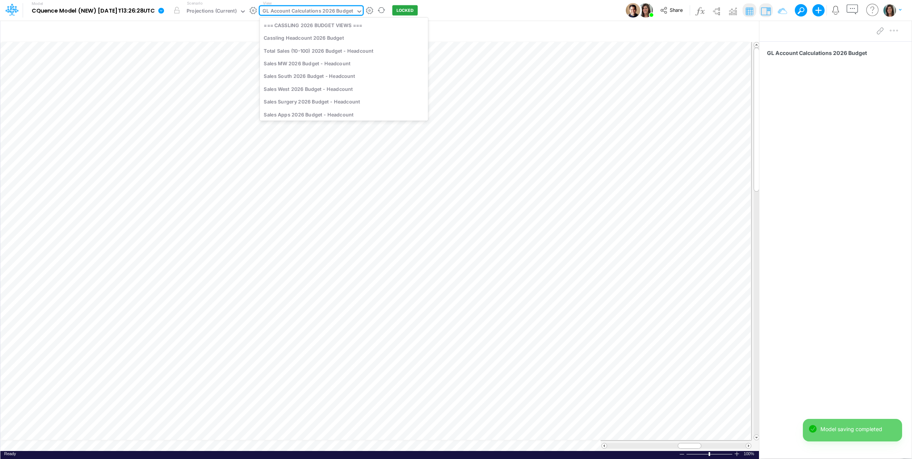
click at [327, 16] on div "GL Account Calculations 2026 Budget" at bounding box center [308, 11] width 91 height 9
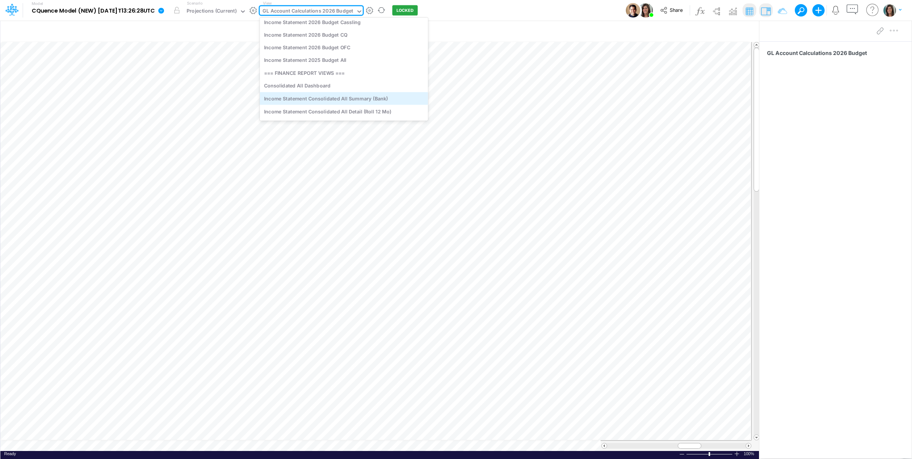
scroll to position [1257, 0]
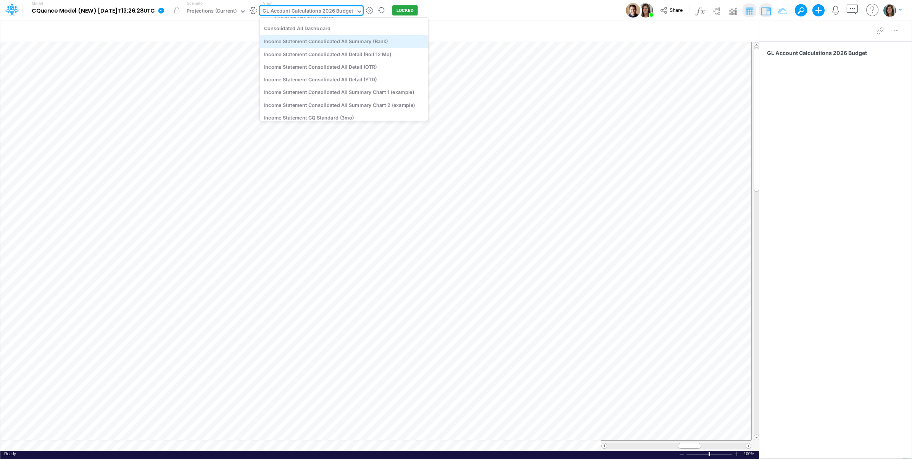
click at [411, 41] on div "Income Statement Consolidated All Summary (Bank)" at bounding box center [344, 41] width 168 height 13
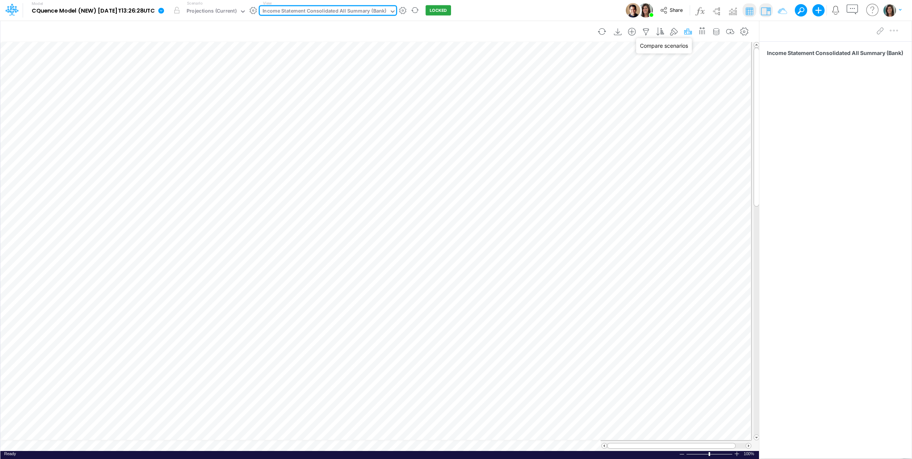
click at [692, 32] on icon "button" at bounding box center [687, 32] width 11 height 8
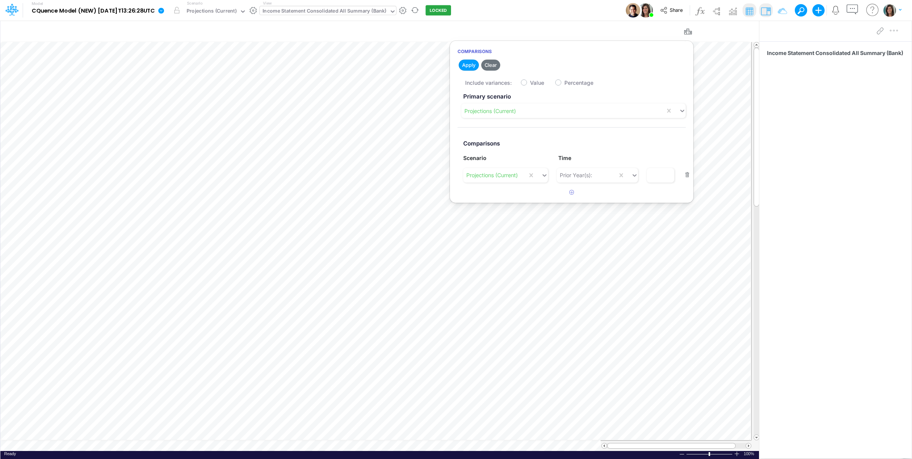
click at [306, 10] on div "Income Statement Consolidated All Summary (Bank)" at bounding box center [325, 11] width 124 height 9
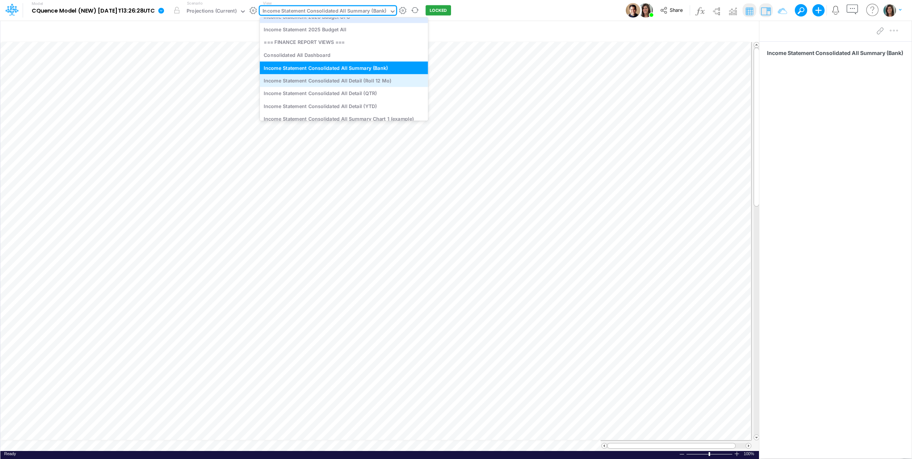
scroll to position [1243, 0]
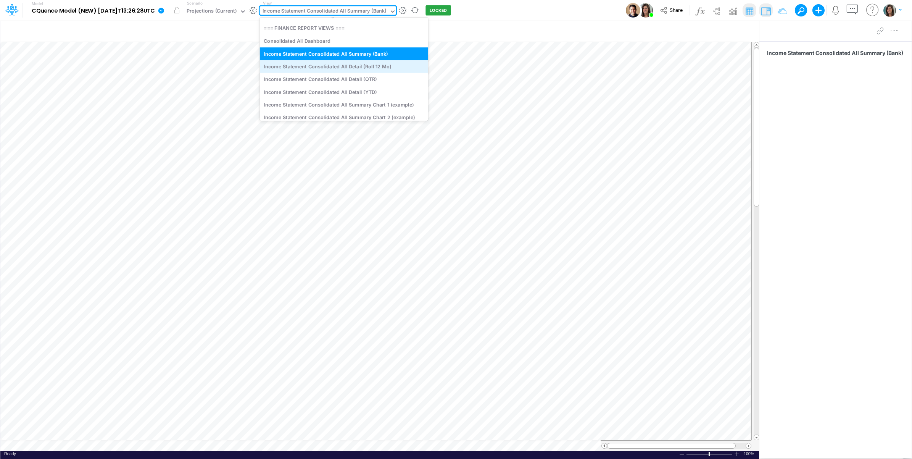
click at [324, 68] on div "Income Statement Consolidated All Detail (Roll 12 Mo)" at bounding box center [344, 66] width 168 height 13
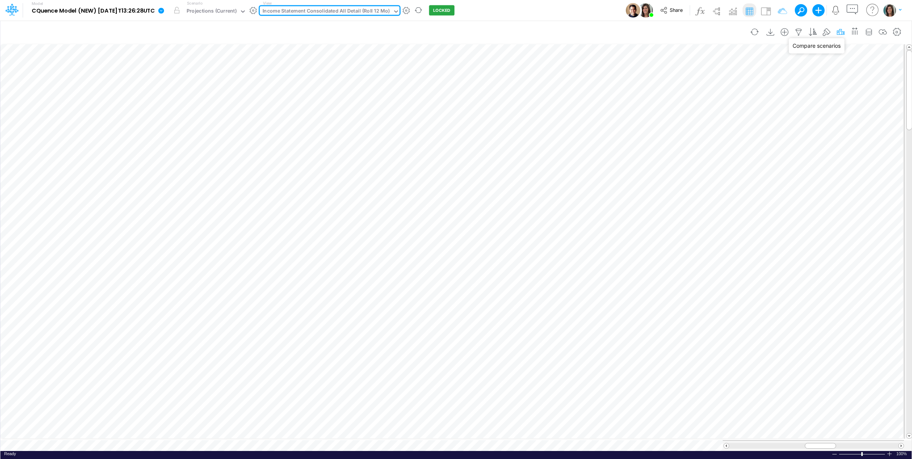
click at [842, 32] on icon "button" at bounding box center [840, 32] width 11 height 8
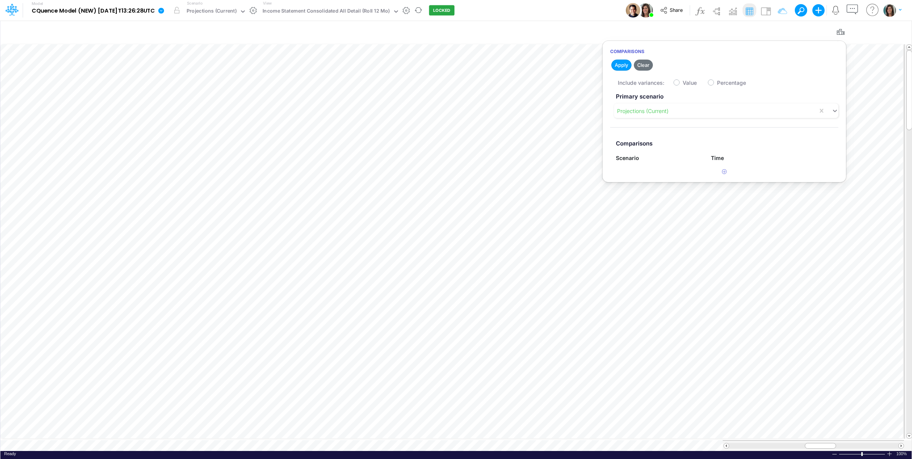
click at [594, 5] on div "Model CQuence Model (NEW) [DATE]T13:26:28UTC Edit model settings Duplicate Impo…" at bounding box center [456, 10] width 821 height 21
click at [814, 28] on icon "button" at bounding box center [812, 32] width 11 height 8
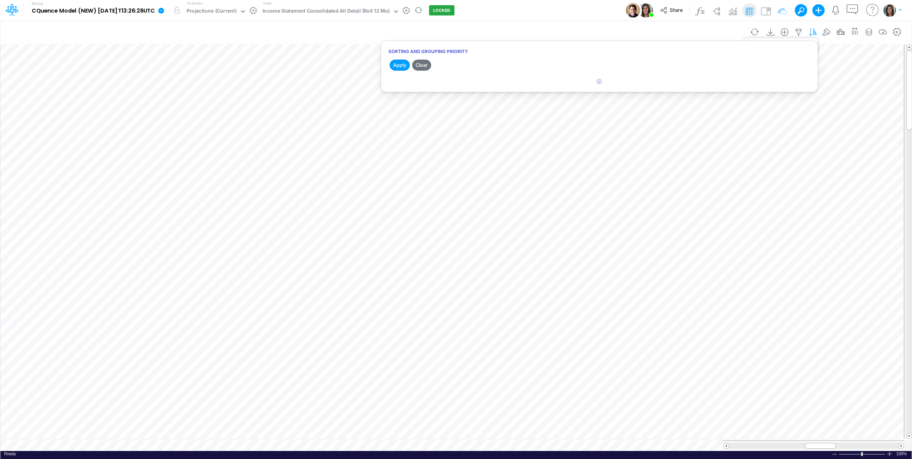
click at [811, 29] on icon "button" at bounding box center [812, 32] width 11 height 8
click at [867, 29] on icon "button" at bounding box center [868, 32] width 11 height 8
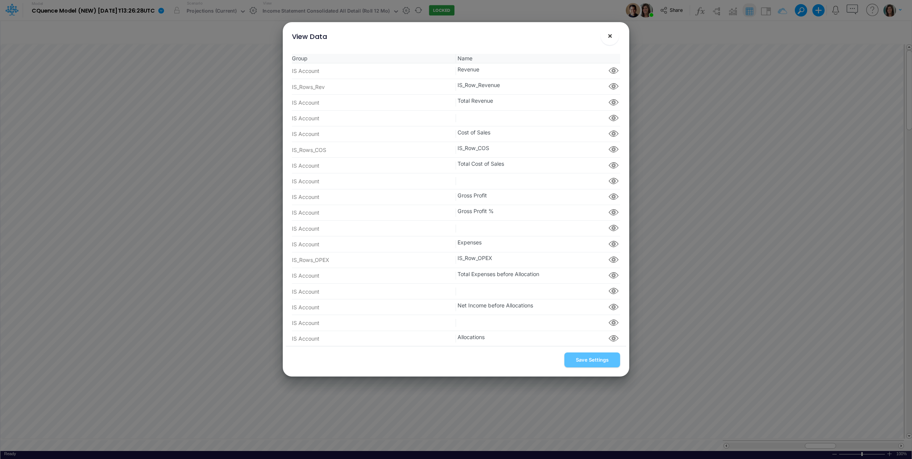
click at [611, 39] on span "×" at bounding box center [610, 35] width 5 height 9
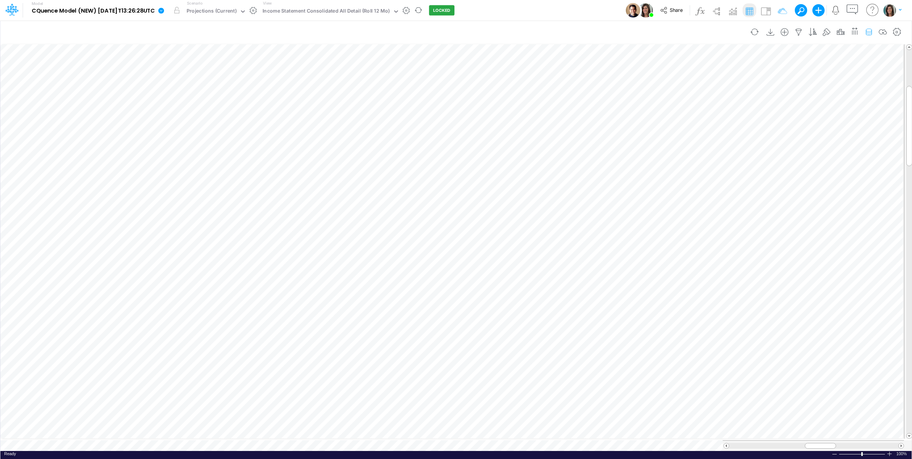
click at [866, 31] on icon "button" at bounding box center [868, 32] width 11 height 8
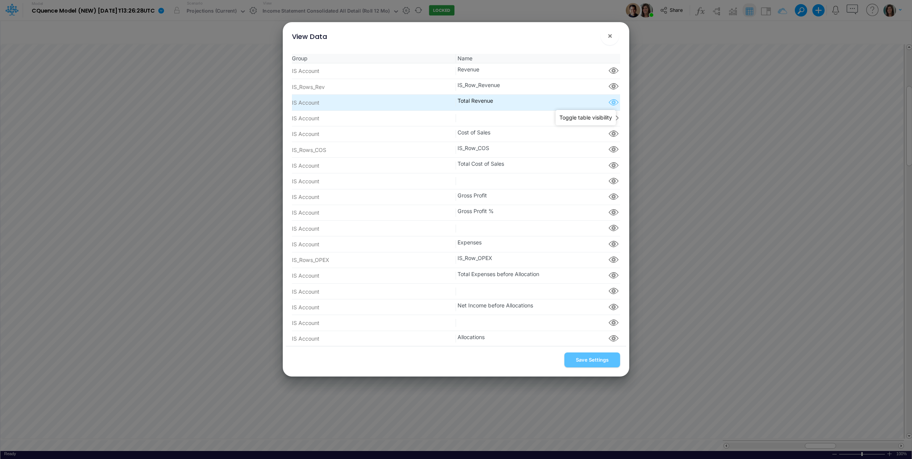
click at [609, 103] on icon "button" at bounding box center [613, 103] width 11 height 10
click at [611, 102] on icon "button" at bounding box center [613, 103] width 11 height 10
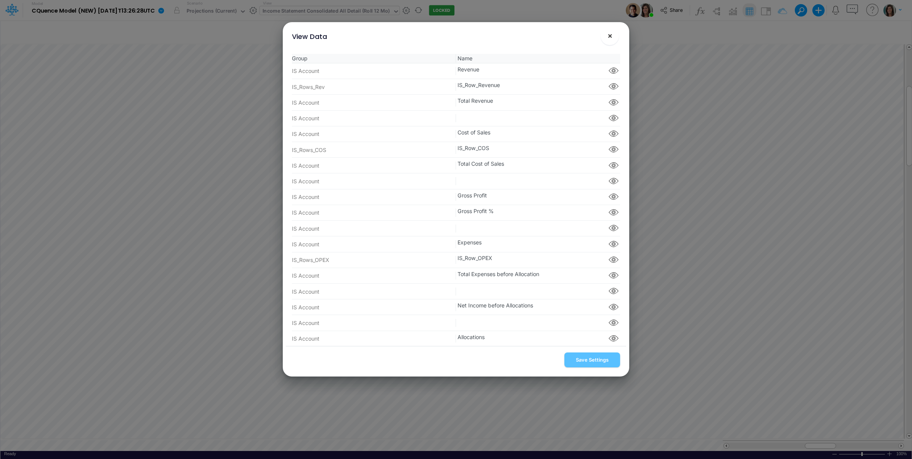
click at [611, 35] on span "×" at bounding box center [610, 35] width 5 height 9
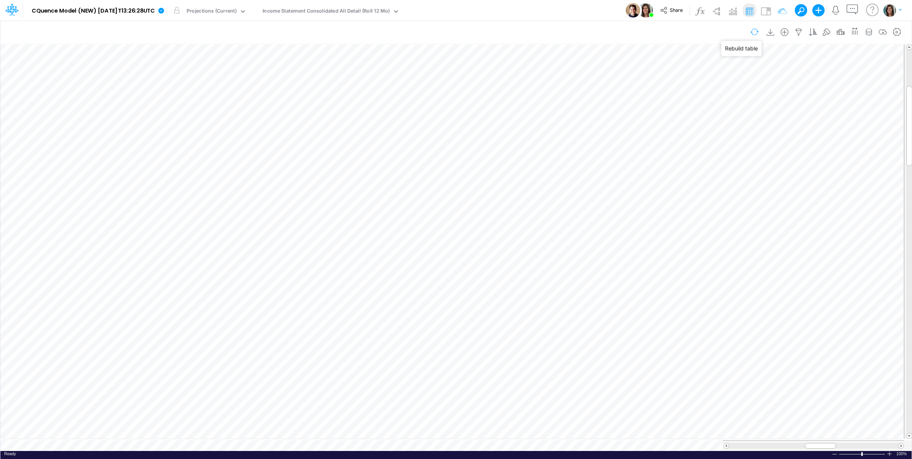
click at [749, 29] on button "button" at bounding box center [755, 31] width 18 height 13
click at [868, 30] on icon "button" at bounding box center [868, 32] width 11 height 8
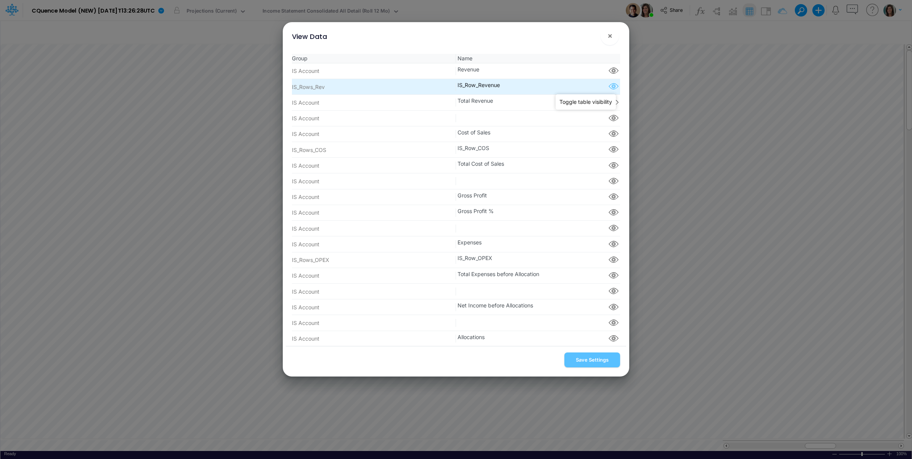
click at [611, 89] on icon "button" at bounding box center [613, 87] width 11 height 10
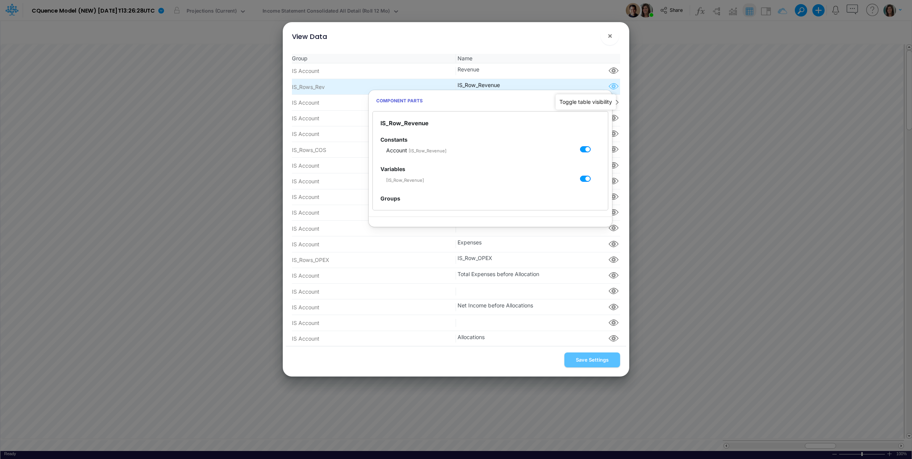
click at [611, 89] on icon "button" at bounding box center [613, 87] width 11 height 10
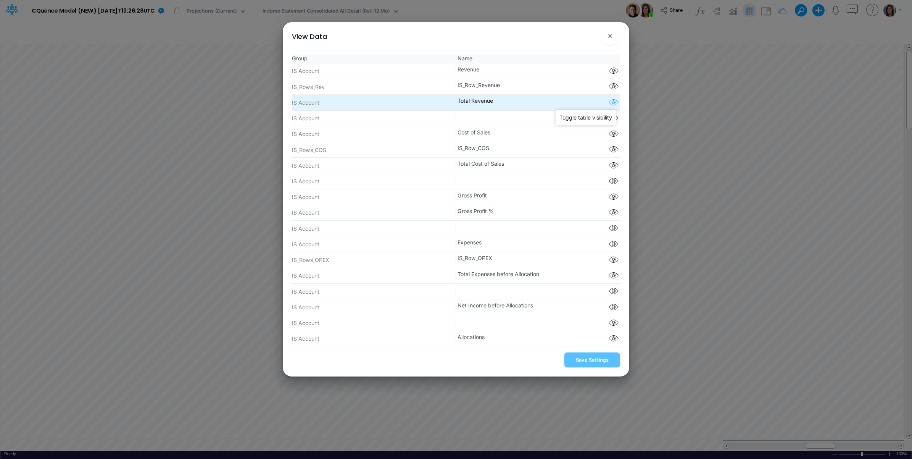
click at [611, 103] on icon "button" at bounding box center [613, 103] width 11 height 10
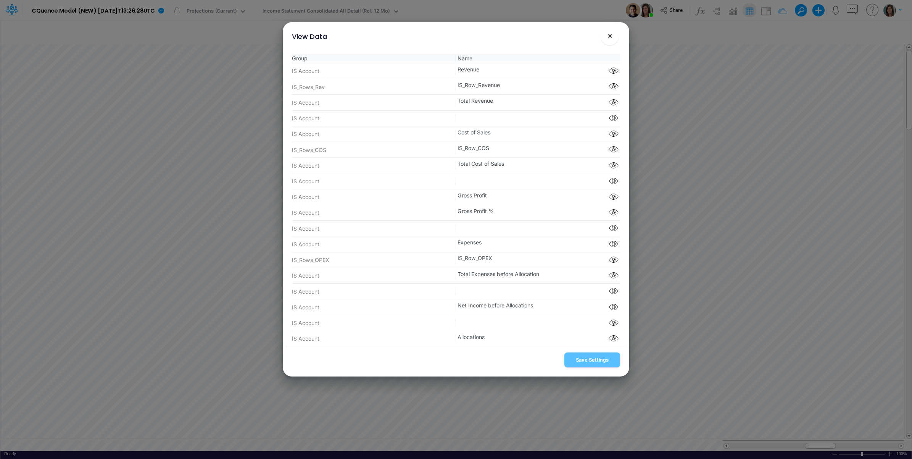
click at [608, 36] on span "×" at bounding box center [610, 35] width 5 height 9
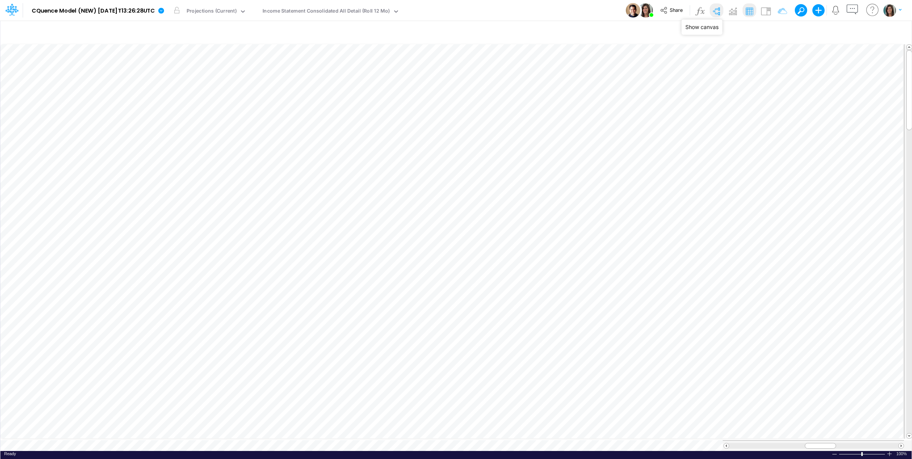
click at [717, 8] on img at bounding box center [716, 11] width 12 height 12
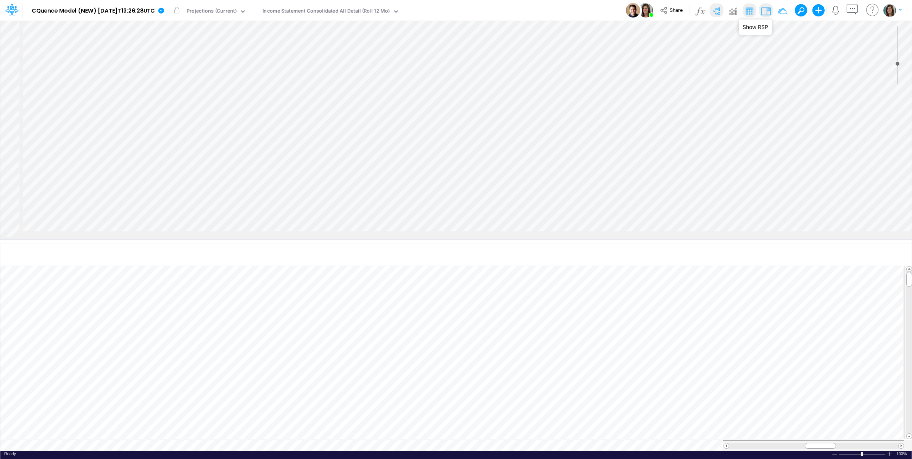
click at [766, 11] on img at bounding box center [766, 11] width 12 height 12
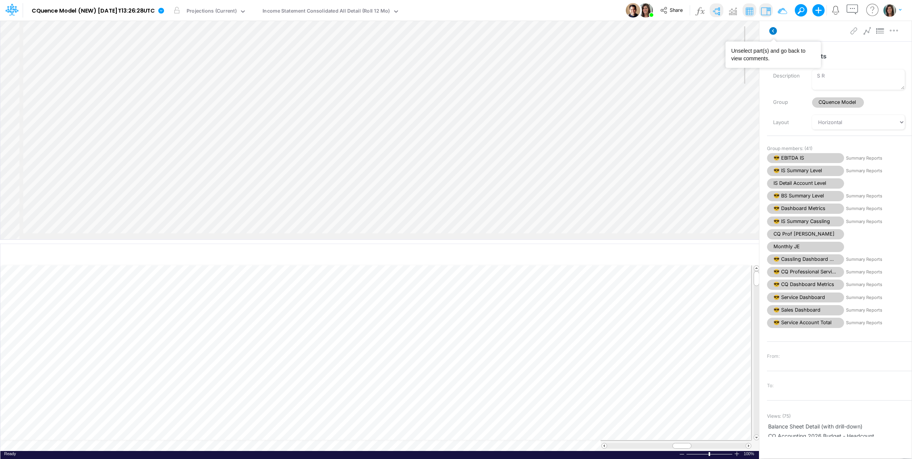
click at [772, 29] on icon at bounding box center [773, 31] width 8 height 8
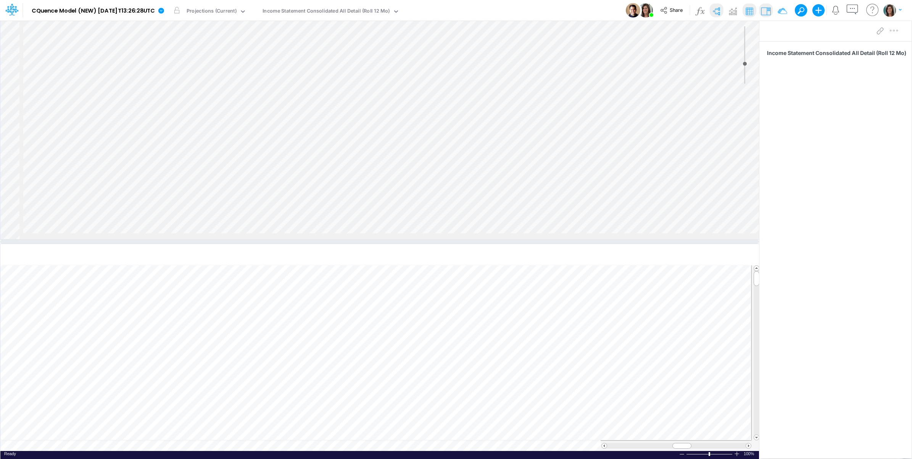
scroll to position [0, 0]
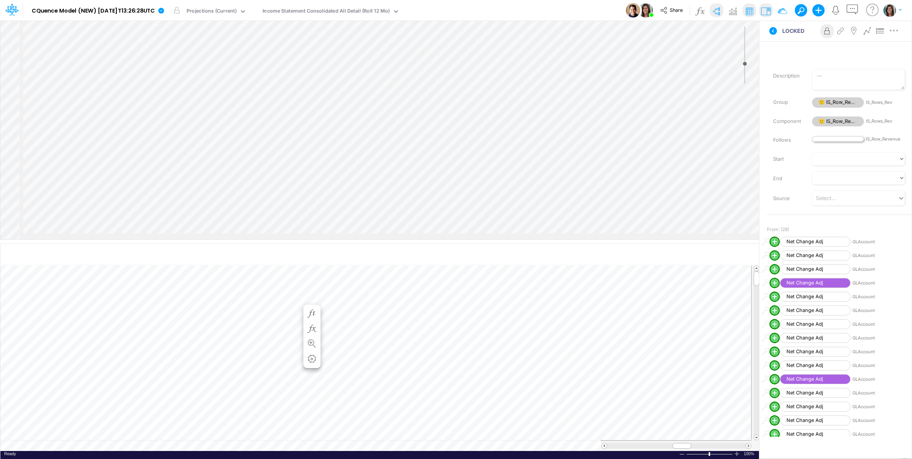
click at [837, 137] on span at bounding box center [838, 138] width 52 height 5
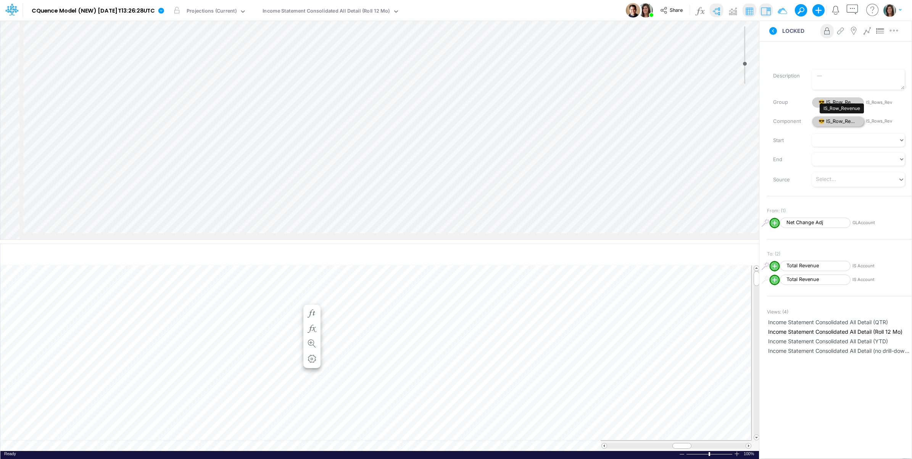
click at [840, 119] on span "😎 IS_Row_Revenue" at bounding box center [838, 121] width 52 height 10
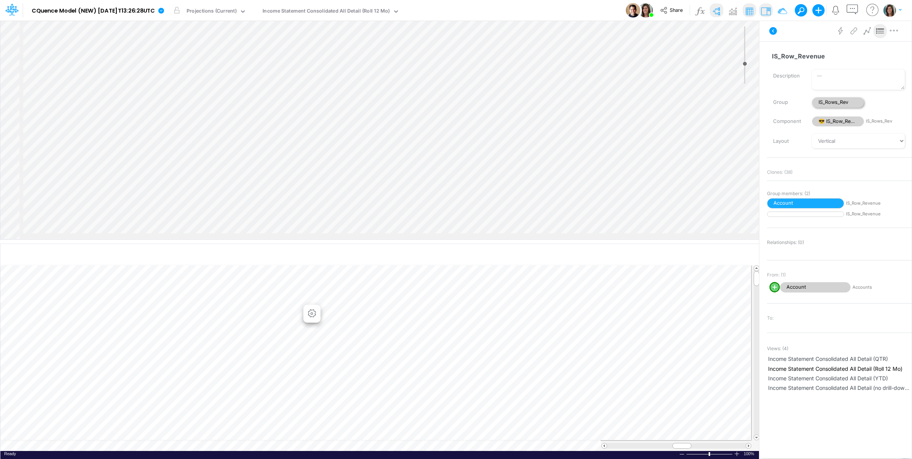
click at [840, 101] on span "IS_Rows_Rev" at bounding box center [838, 102] width 52 height 10
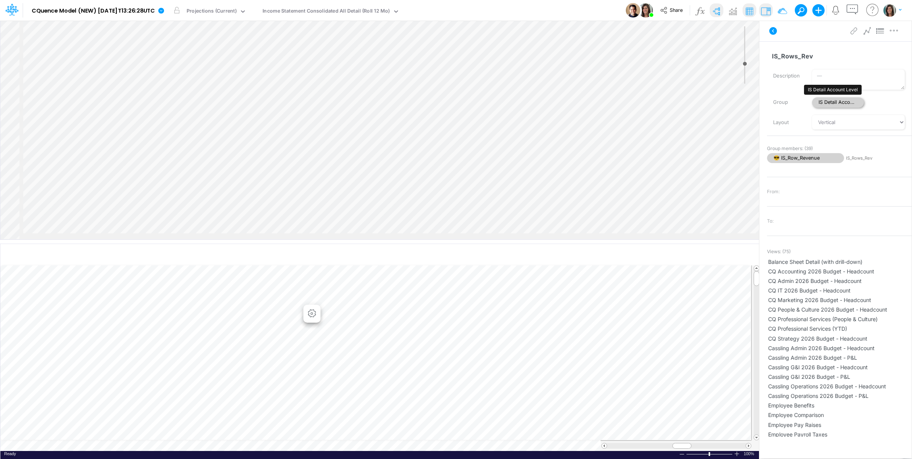
click at [842, 103] on span "IS Detail Account Level" at bounding box center [838, 102] width 52 height 10
select select "Horizontal"
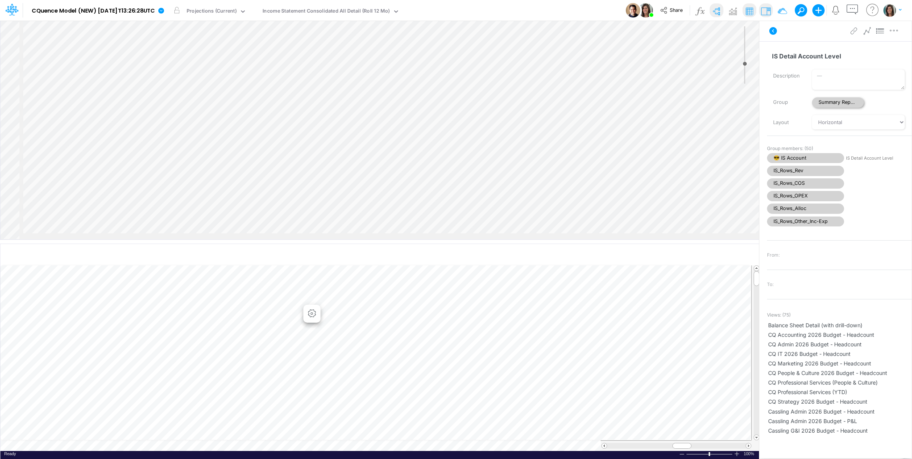
click at [842, 102] on span "Summary Reports" at bounding box center [838, 102] width 52 height 10
select select "Horizontal"
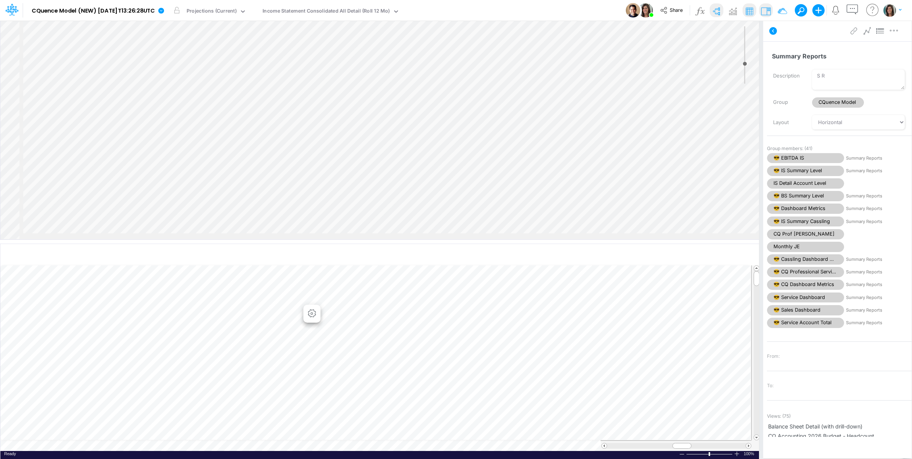
select select "Horizontal"
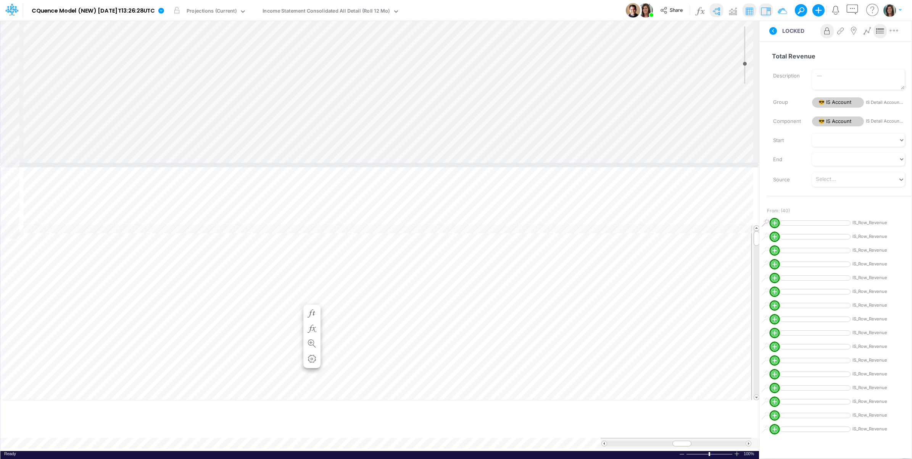
drag, startPoint x: 609, startPoint y: 241, endPoint x: 602, endPoint y: 159, distance: 82.8
click at [602, 163] on div at bounding box center [379, 165] width 759 height 4
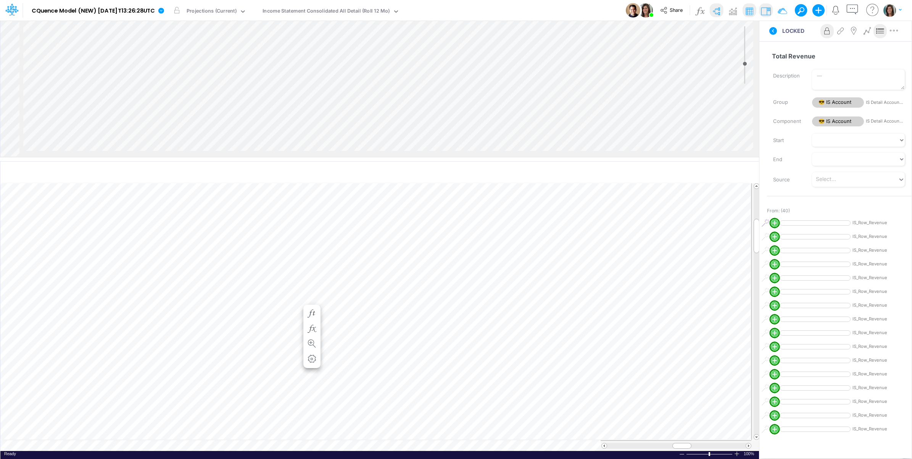
scroll to position [0, 0]
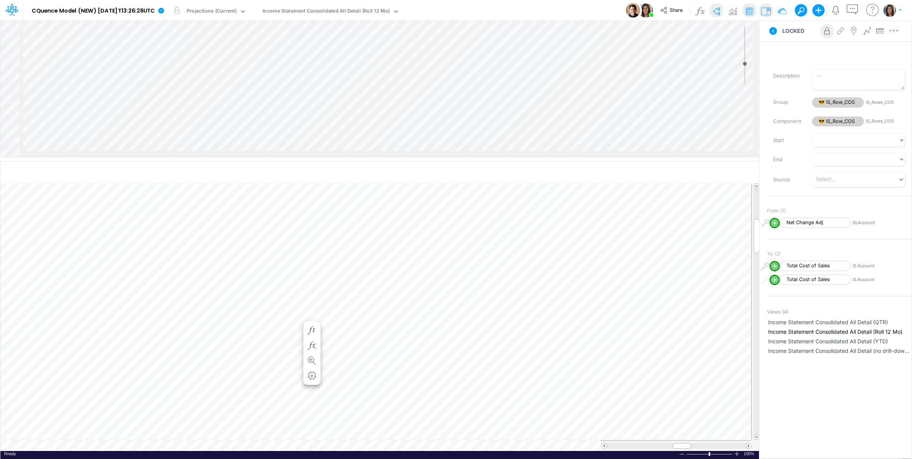
scroll to position [0, 0]
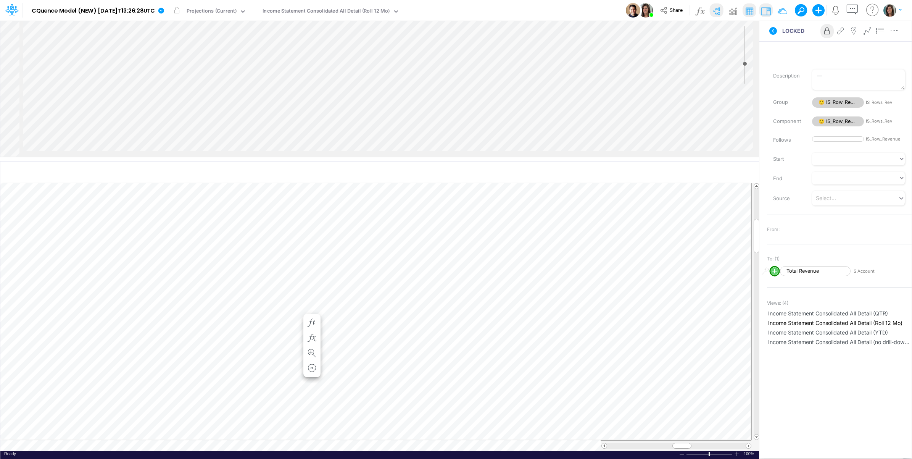
scroll to position [0, 0]
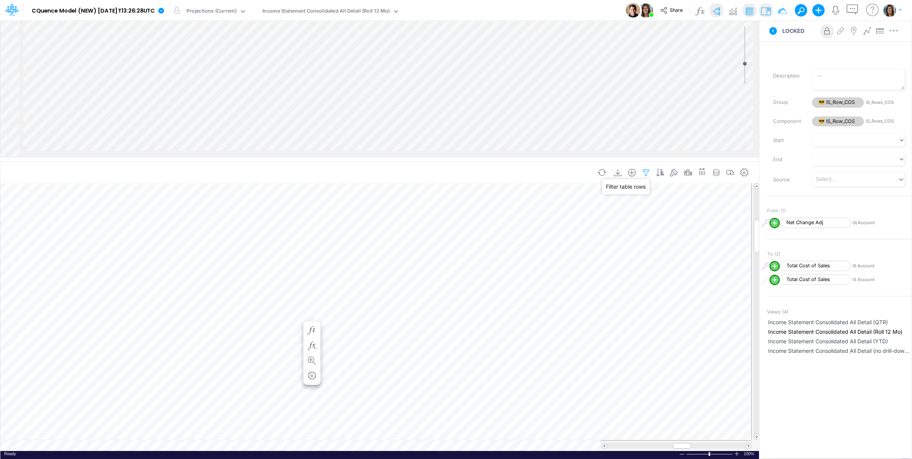
click at [643, 173] on icon "button" at bounding box center [645, 173] width 11 height 8
click at [716, 174] on icon "button" at bounding box center [716, 173] width 11 height 8
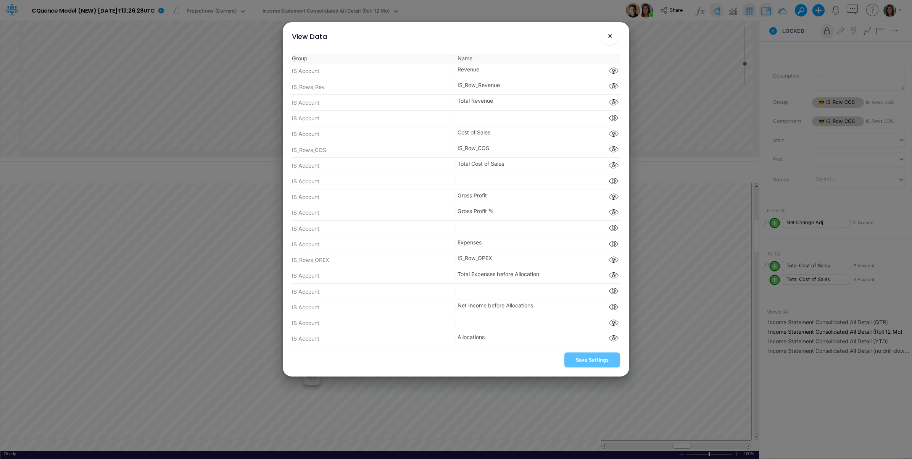
click at [609, 35] on span "×" at bounding box center [610, 35] width 5 height 9
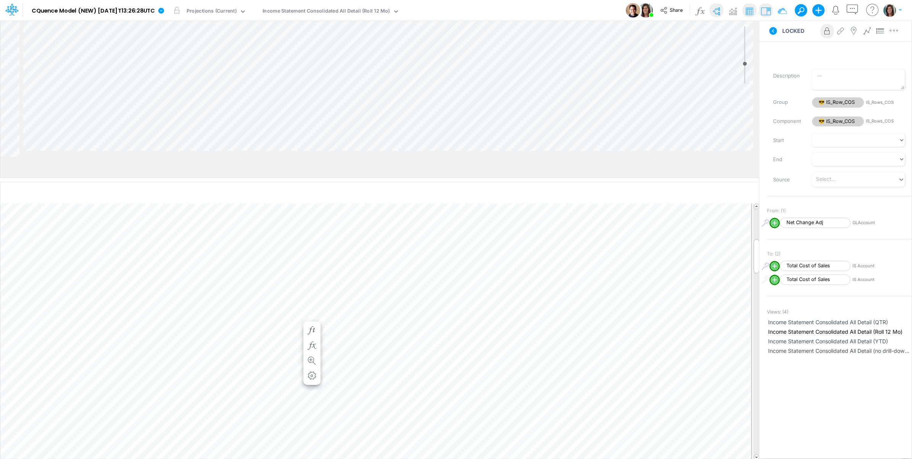
drag, startPoint x: 451, startPoint y: 159, endPoint x: 453, endPoint y: 179, distance: 20.7
click at [453, 179] on div at bounding box center [379, 180] width 759 height 4
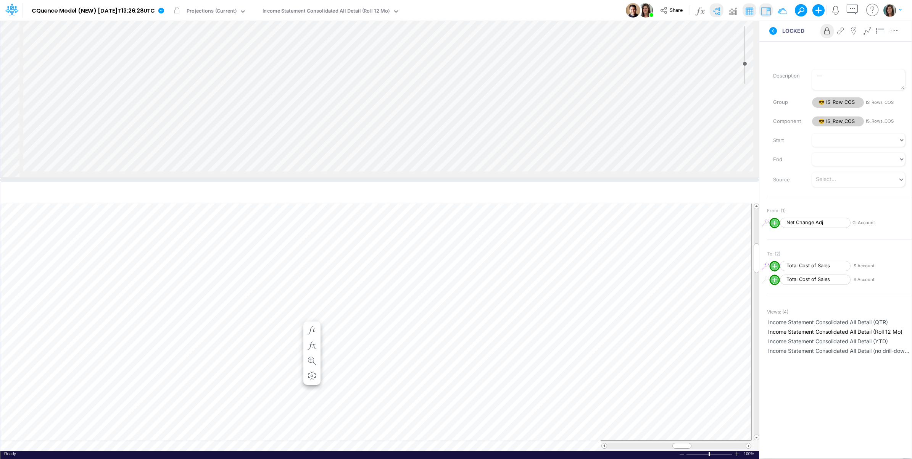
scroll to position [0, 0]
click at [833, 118] on span "😎 IS_Row_COS" at bounding box center [838, 121] width 52 height 10
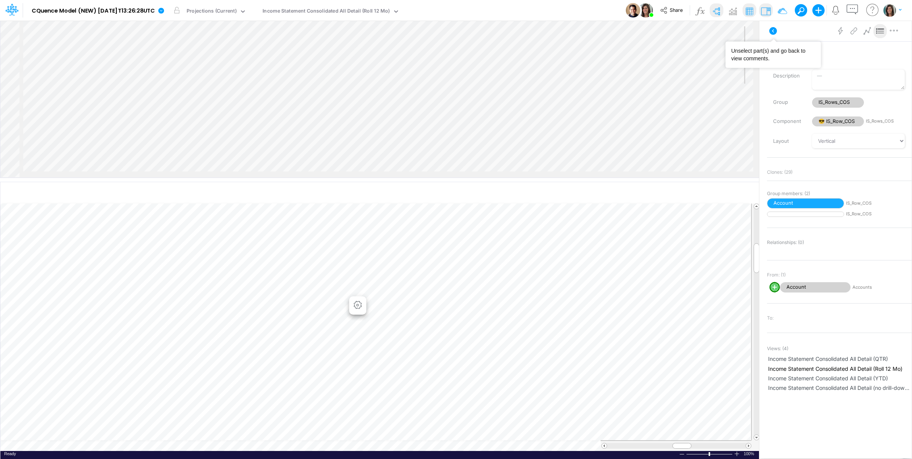
drag, startPoint x: 775, startPoint y: 31, endPoint x: 764, endPoint y: 33, distance: 10.6
click at [775, 31] on icon at bounding box center [773, 31] width 8 height 8
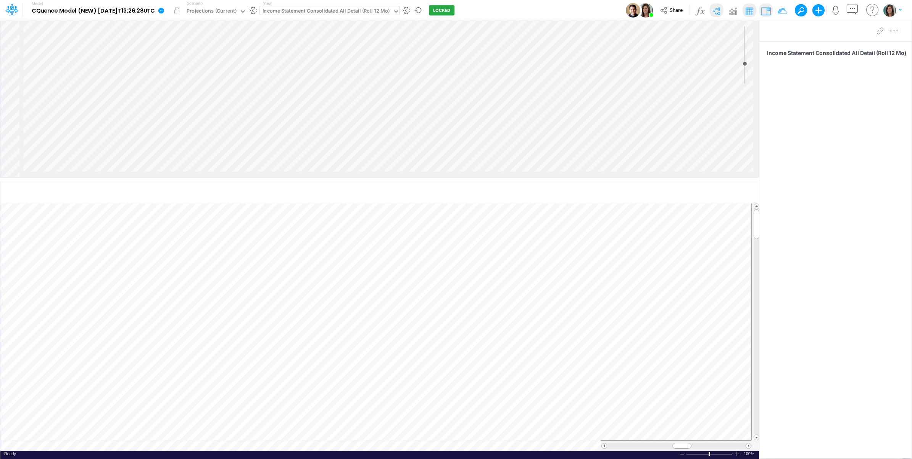
click at [357, 9] on div "Income Statement Consolidated All Detail (Roll 12 Mo)" at bounding box center [326, 11] width 127 height 9
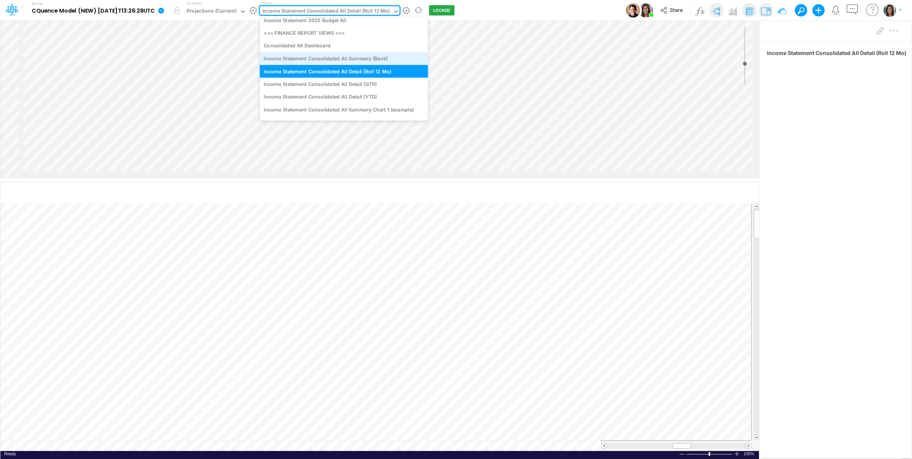
scroll to position [1257, 0]
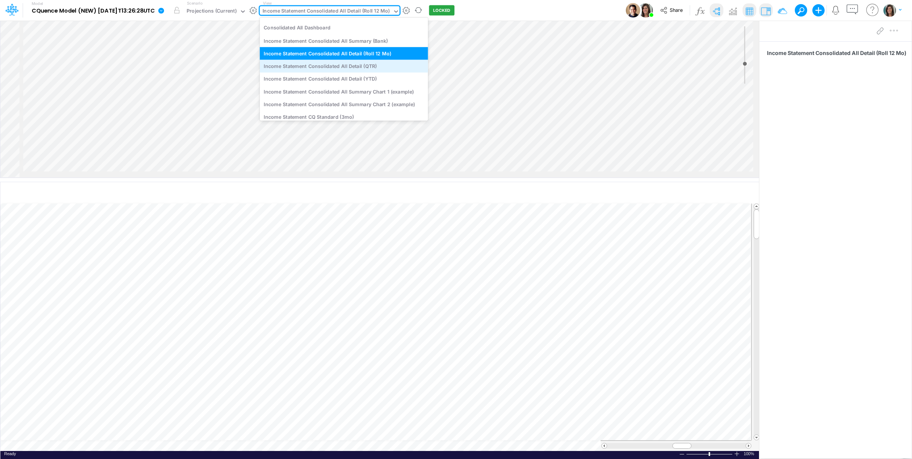
click at [393, 68] on div "Income Statement Consolidated All Detail (QTR)" at bounding box center [344, 66] width 168 height 13
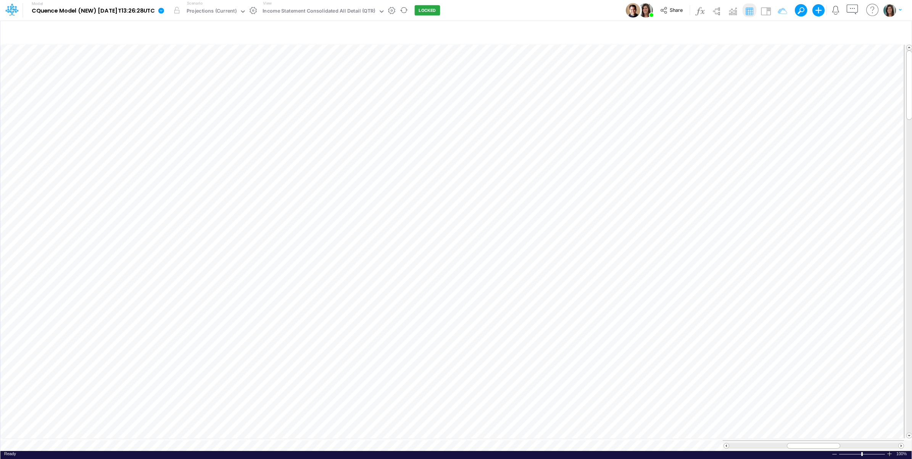
click at [517, 8] on div "Model CQuence Model (NEW) [DATE]T13:26:28UTC Edit model settings Duplicate Impo…" at bounding box center [456, 10] width 821 height 21
click at [838, 31] on icon "button" at bounding box center [840, 32] width 11 height 8
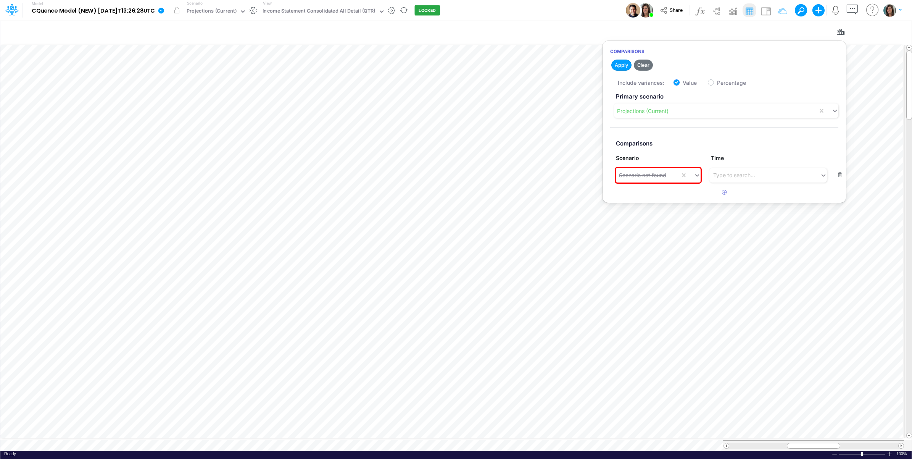
click at [569, 10] on div "Model CQuence Model (NEW) [DATE]T13:26:28UTC Edit model settings Duplicate Impo…" at bounding box center [456, 10] width 821 height 21
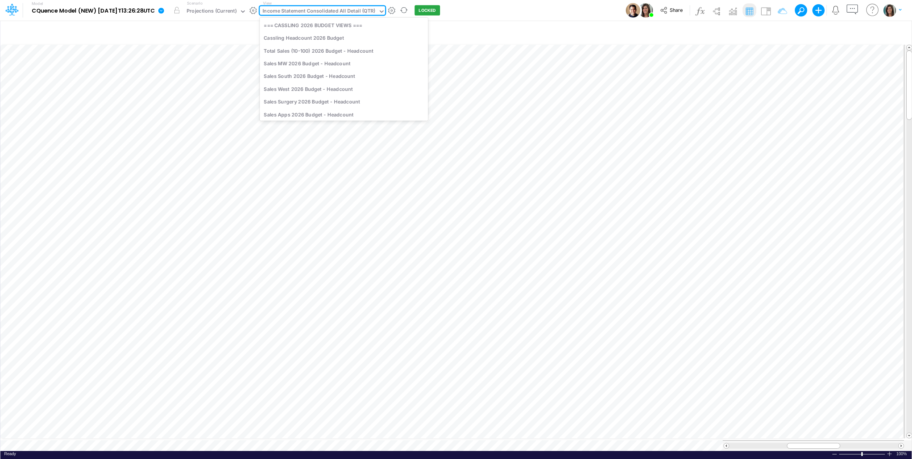
click at [364, 10] on div "Income Statement Consolidated All Detail (QTR)" at bounding box center [319, 11] width 113 height 9
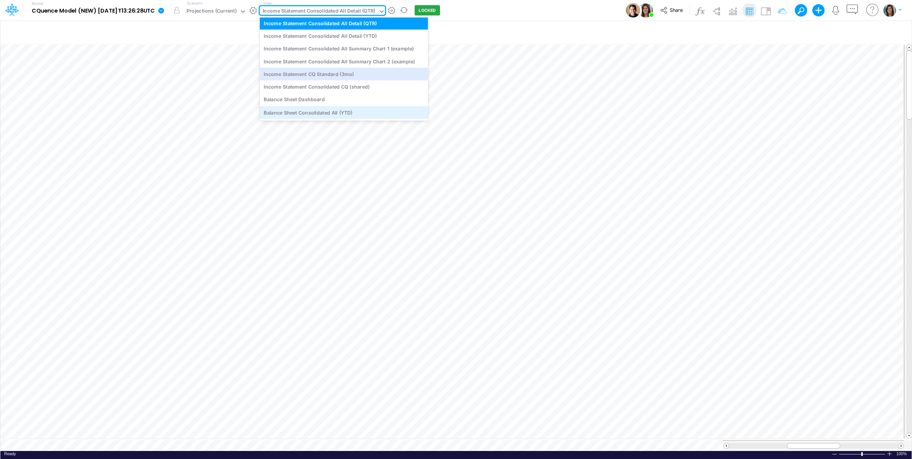
scroll to position [1335, 0]
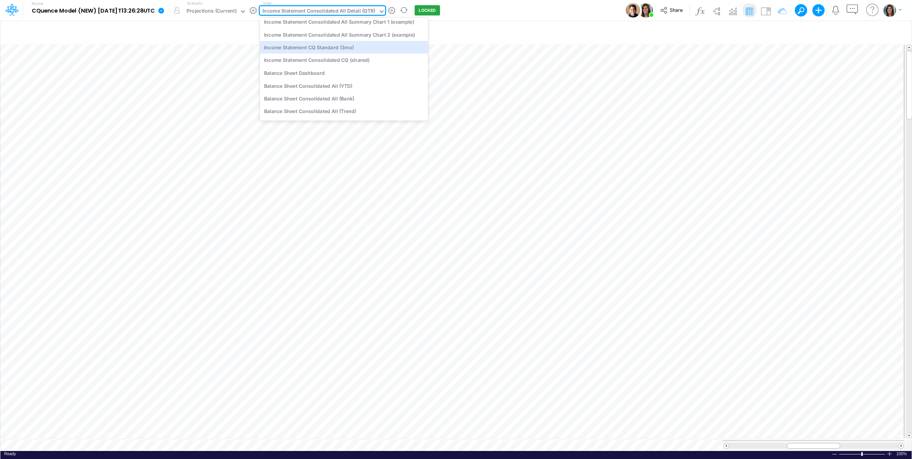
drag, startPoint x: 378, startPoint y: 46, endPoint x: 345, endPoint y: 13, distance: 46.1
click at [378, 46] on div "Income Statement CQ Standard (3mo)" at bounding box center [344, 47] width 168 height 13
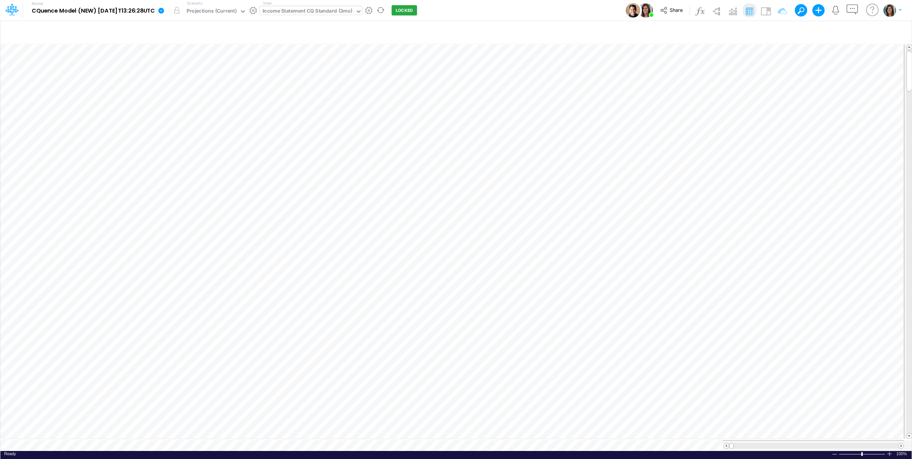
click at [321, 13] on div "Income Statement CQ Standard (3mo)" at bounding box center [308, 11] width 90 height 9
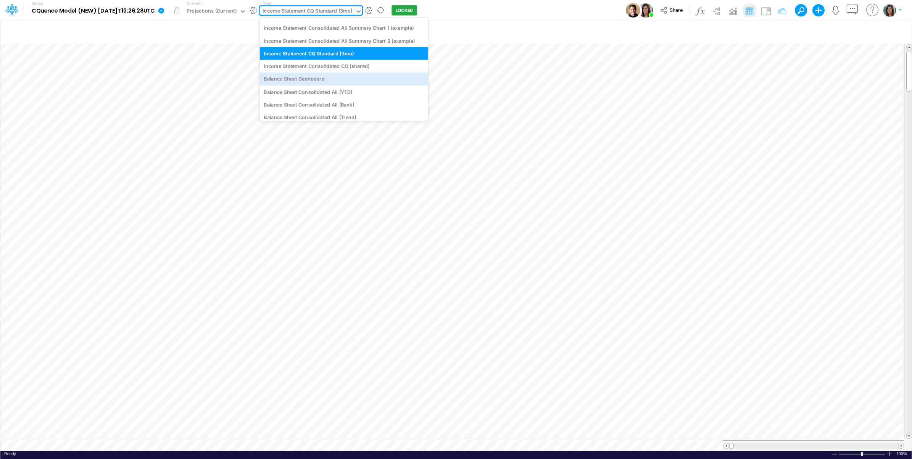
scroll to position [1392, 0]
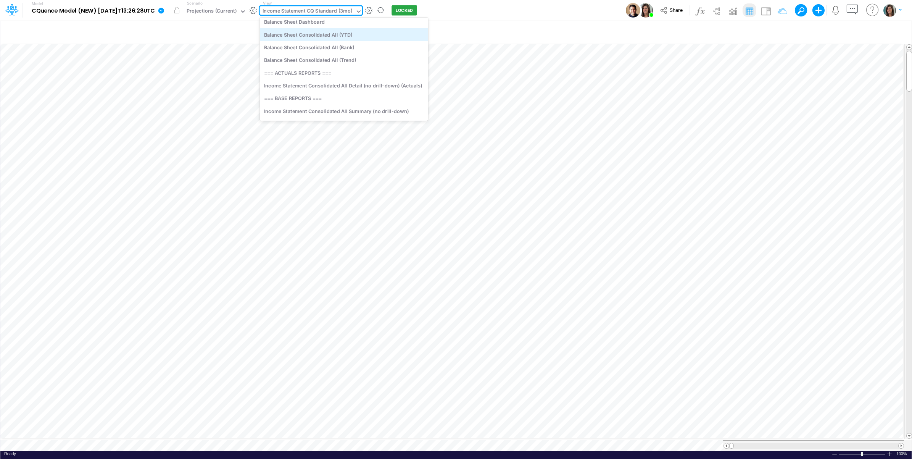
click at [374, 37] on div "Balance Sheet Consolidated All (YTD)" at bounding box center [344, 34] width 168 height 13
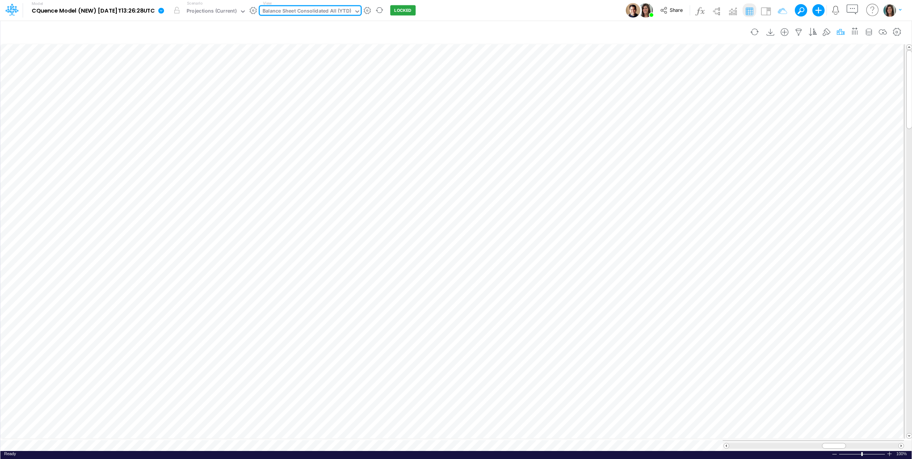
click at [839, 32] on icon "button" at bounding box center [840, 32] width 11 height 8
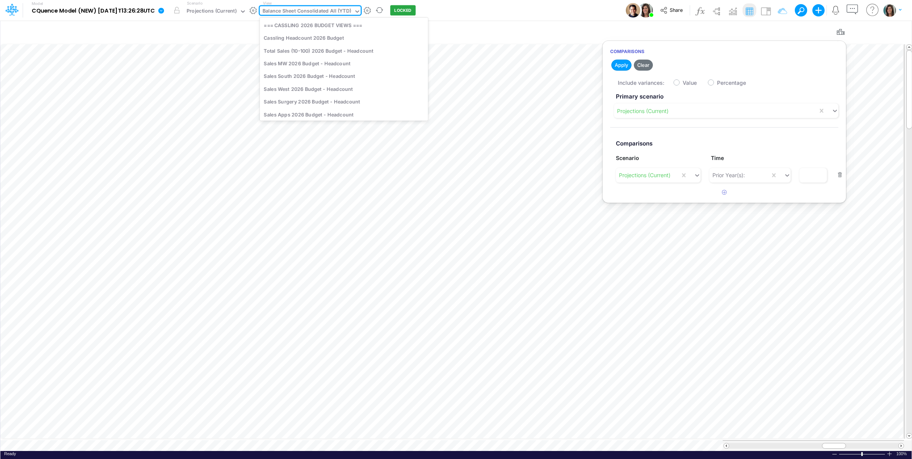
click at [327, 12] on div "Balance Sheet Consolidated All (YTD)" at bounding box center [307, 11] width 89 height 9
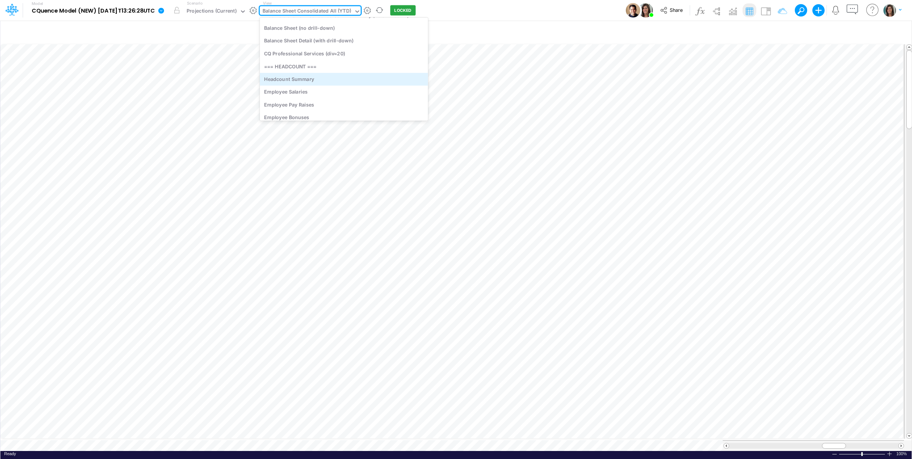
scroll to position [1561, 0]
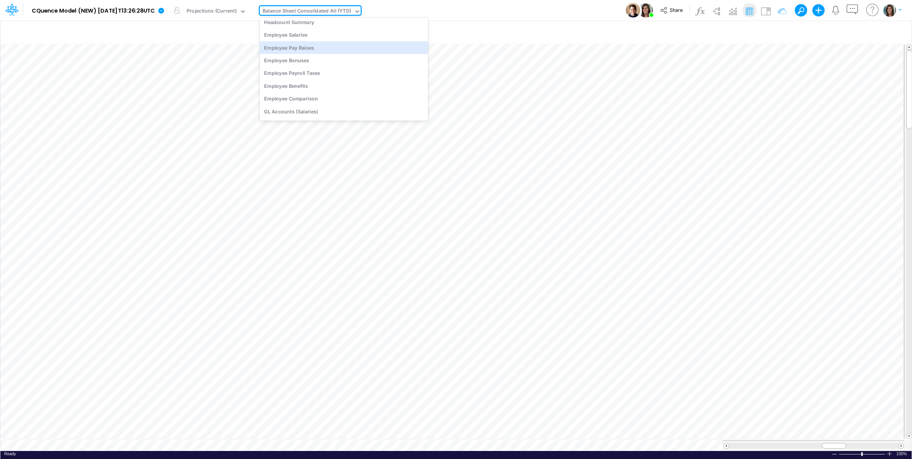
click at [520, 10] on div "Model CQuence Model (NEW) 2025-09-23T13:26:28UTC Edit model settings Duplicate …" at bounding box center [456, 10] width 821 height 21
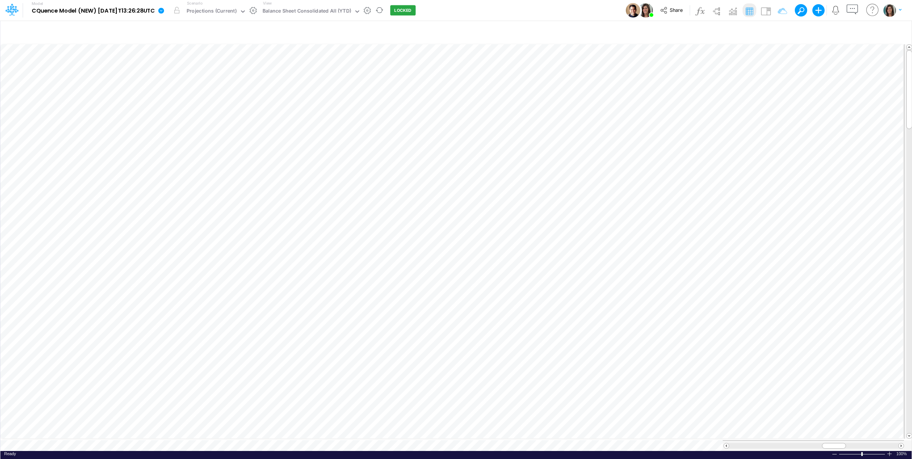
click at [164, 10] on icon at bounding box center [161, 10] width 7 height 7
click at [193, 79] on button "View model info" at bounding box center [200, 79] width 82 height 12
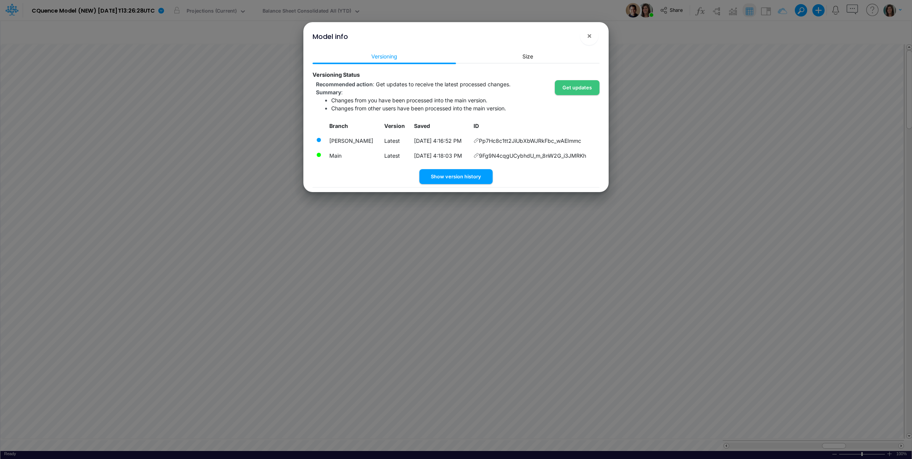
click at [22, 37] on div "Model info ! × Versioning Size Versioning Status Recommended action : Get updat…" at bounding box center [456, 229] width 912 height 459
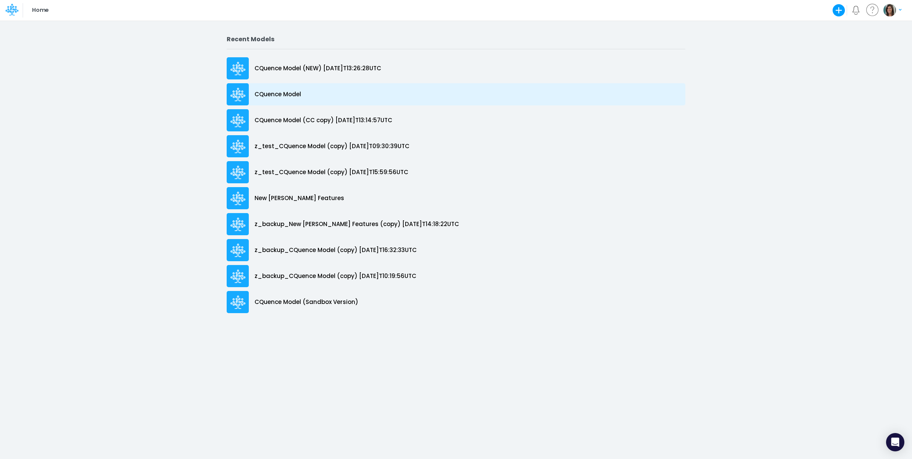
click at [331, 94] on div "CQuence Model" at bounding box center [456, 94] width 459 height 22
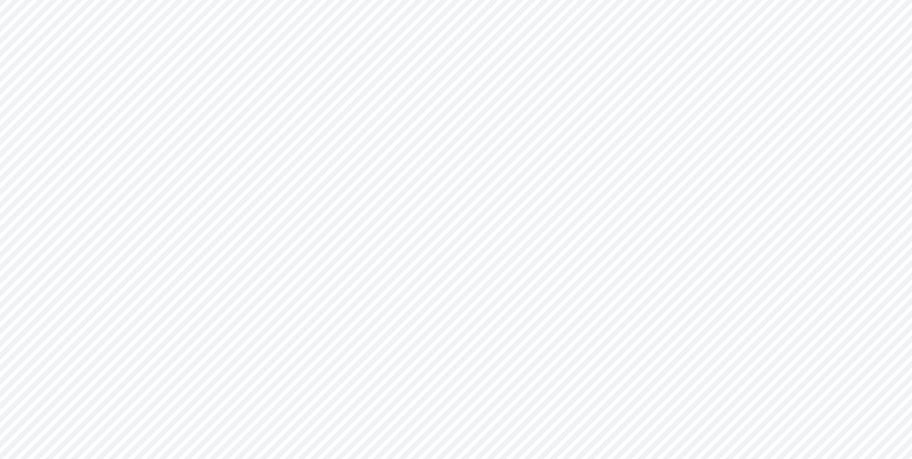
type input "Consolidated All by Month"
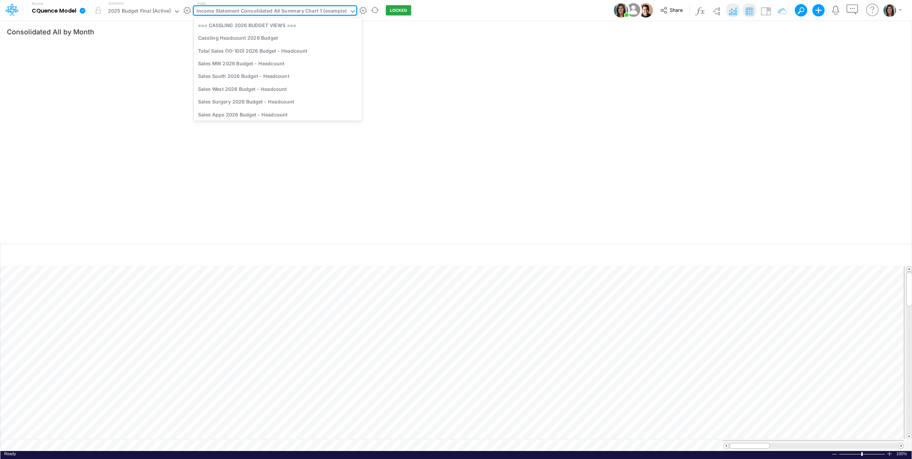
drag, startPoint x: 270, startPoint y: 15, endPoint x: 275, endPoint y: 16, distance: 4.8
click at [275, 16] on div "Income Statement Consolidated All Summary Chart 1 (example)" at bounding box center [272, 11] width 150 height 9
click at [295, 46] on div "Income Statement Sales West (shared)" at bounding box center [278, 45] width 168 height 13
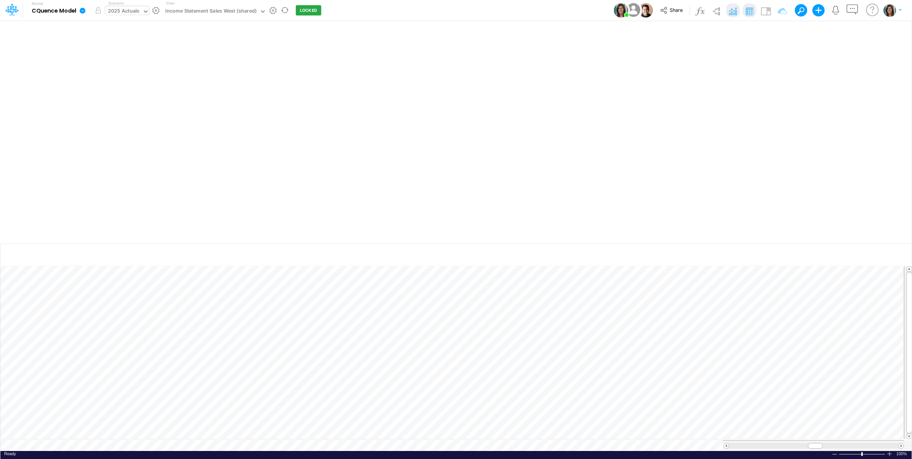
click at [116, 10] on div "2025 Actuals" at bounding box center [124, 11] width 32 height 9
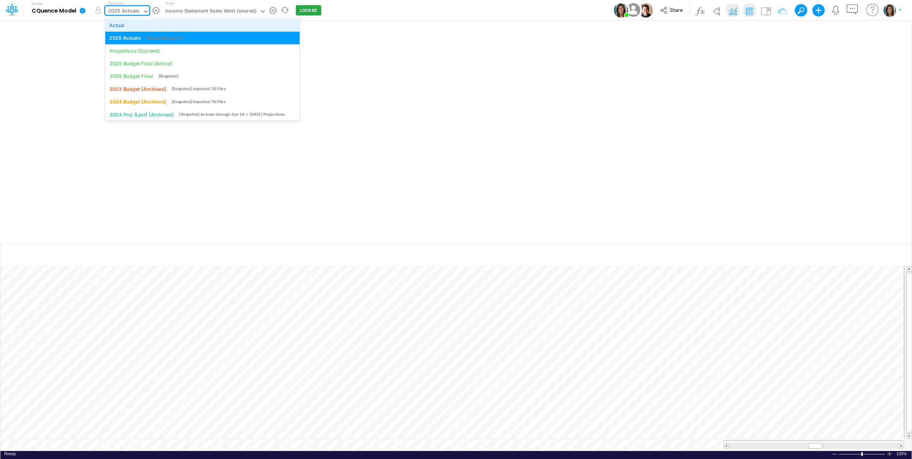
click at [121, 27] on div "Actual" at bounding box center [116, 24] width 15 height 7
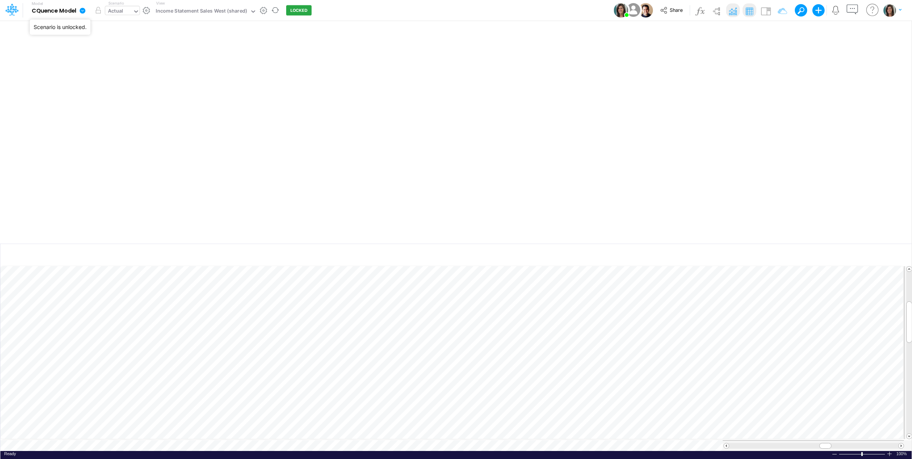
click at [117, 11] on div "Actual" at bounding box center [115, 11] width 15 height 9
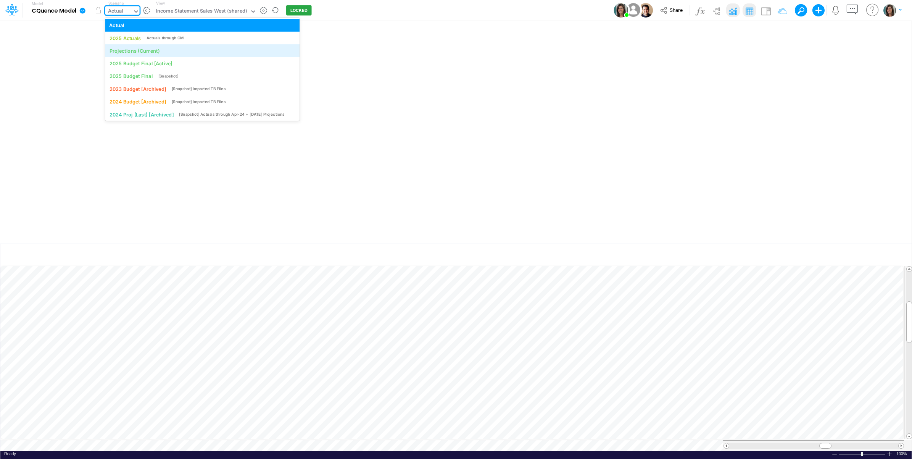
click at [131, 55] on div "Projections (Current)" at bounding box center [202, 50] width 194 height 13
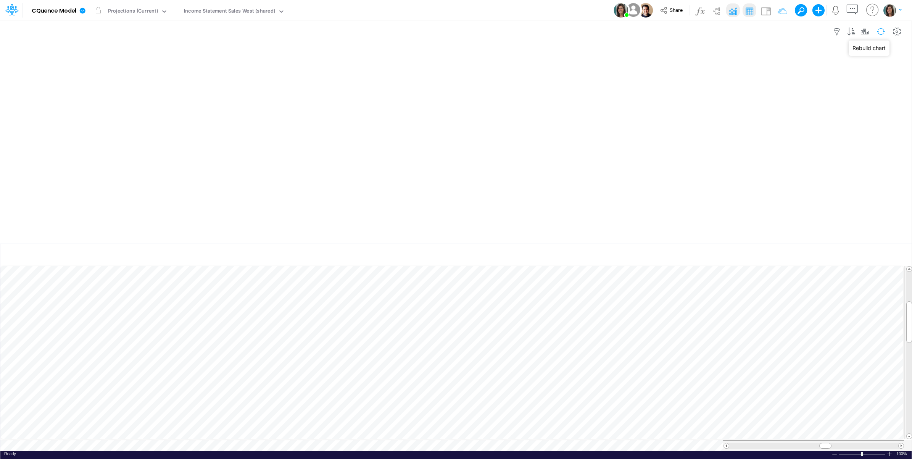
click at [880, 32] on button "button" at bounding box center [881, 31] width 18 height 13
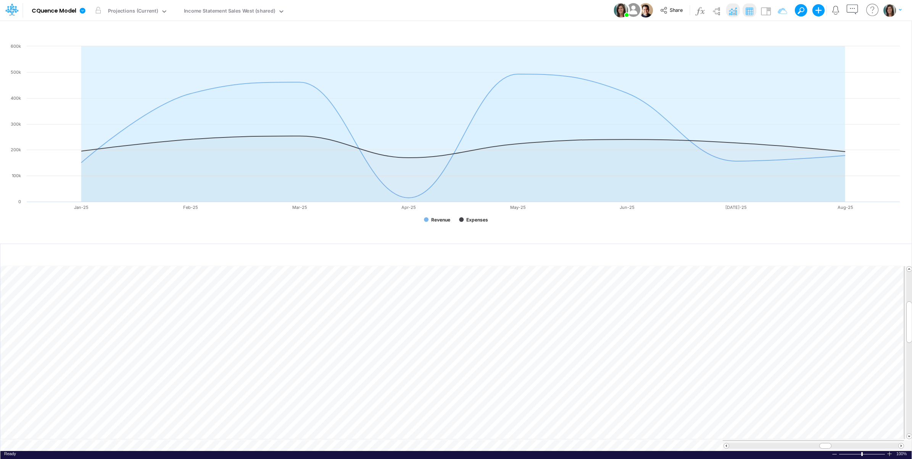
click at [575, 11] on div "Model CQuence Model Edit model settings Duplicate Import QuickBooks QuickBooks …" at bounding box center [456, 10] width 821 height 21
drag, startPoint x: 575, startPoint y: 11, endPoint x: 551, endPoint y: 9, distance: 23.8
click at [551, 9] on div "Model CQuence Model Edit model settings Duplicate Import QuickBooks QuickBooks …" at bounding box center [456, 10] width 821 height 21
click at [840, 254] on icon "button" at bounding box center [840, 255] width 11 height 8
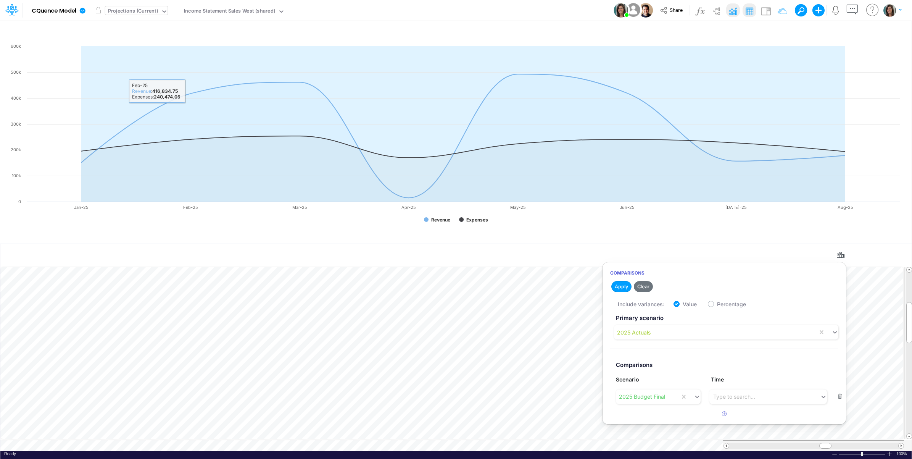
click at [138, 12] on div "Projections (Current)" at bounding box center [133, 11] width 50 height 9
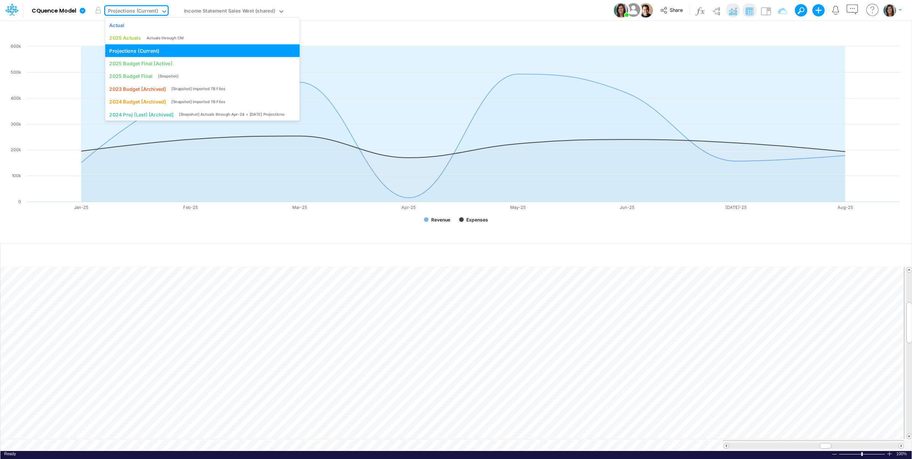
click at [466, 9] on div "Model CQuence Model Edit model settings Duplicate Import QuickBooks QuickBooks …" at bounding box center [456, 10] width 821 height 21
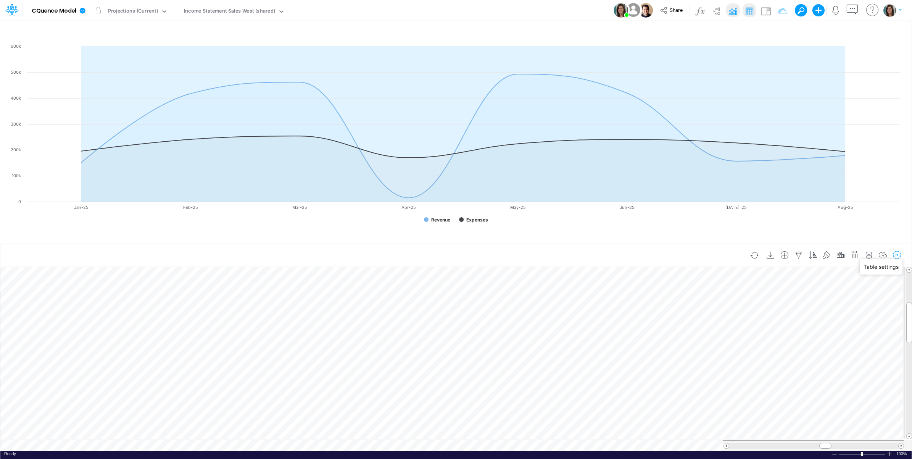
click at [897, 254] on icon "button" at bounding box center [896, 255] width 11 height 8
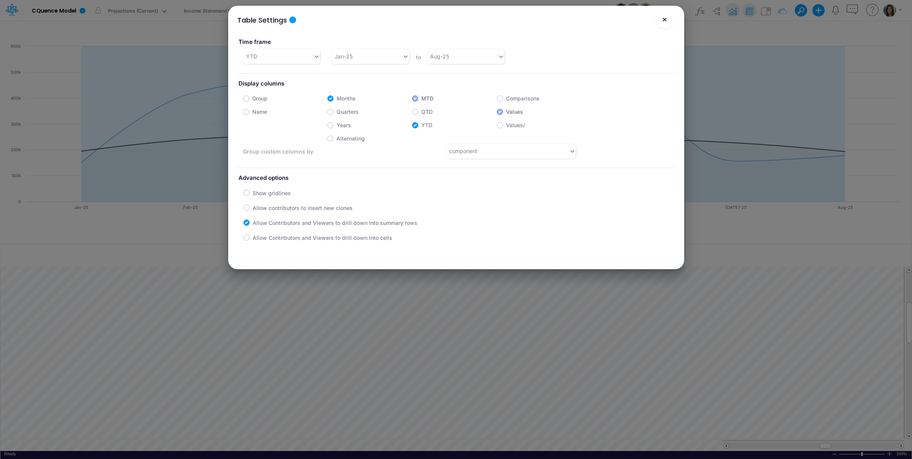
click at [663, 20] on span "×" at bounding box center [664, 19] width 5 height 9
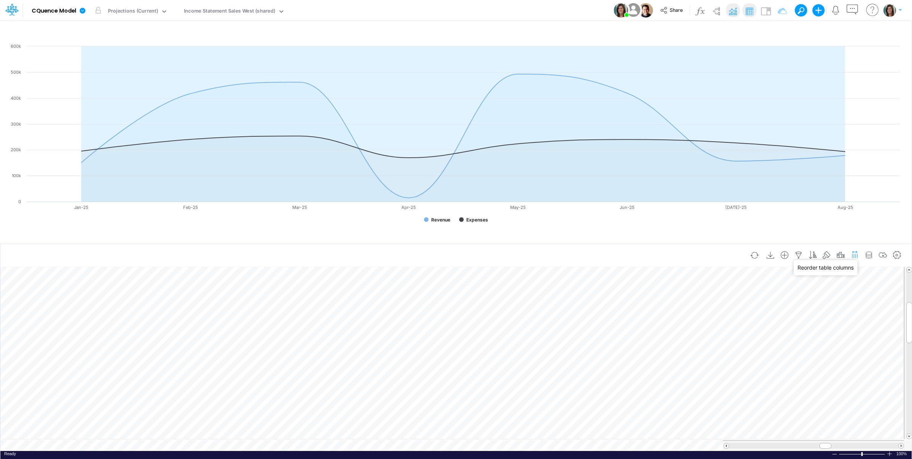
click at [856, 253] on icon "button" at bounding box center [855, 253] width 8 height 11
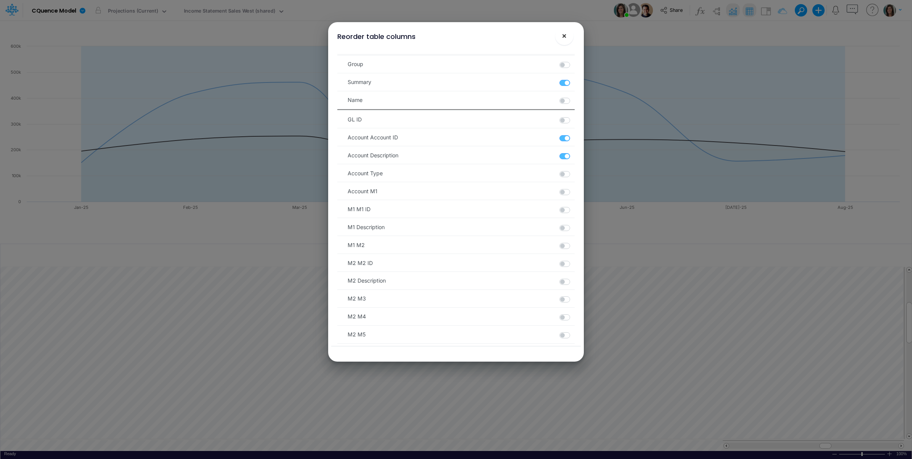
click at [563, 39] on span "×" at bounding box center [564, 35] width 5 height 9
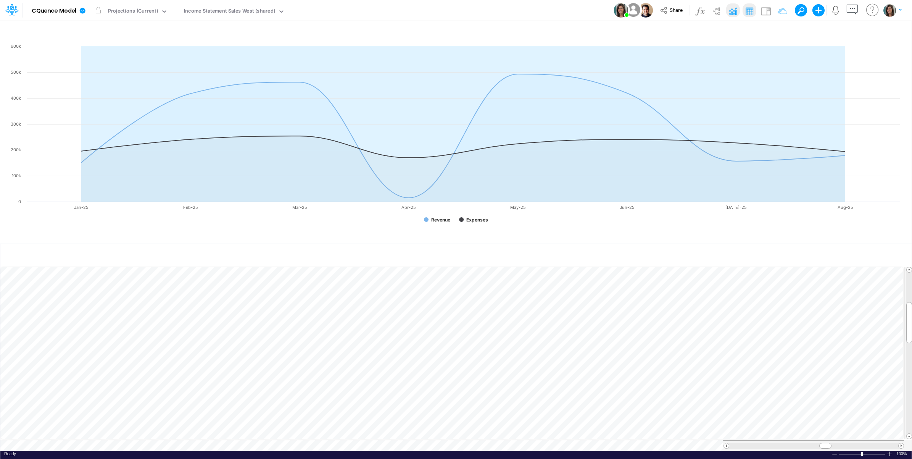
click at [551, 9] on div "Model CQuence Model Edit model settings Duplicate Import QuickBooks QuickBooks …" at bounding box center [456, 10] width 821 height 21
click at [855, 254] on icon "button" at bounding box center [855, 253] width 8 height 11
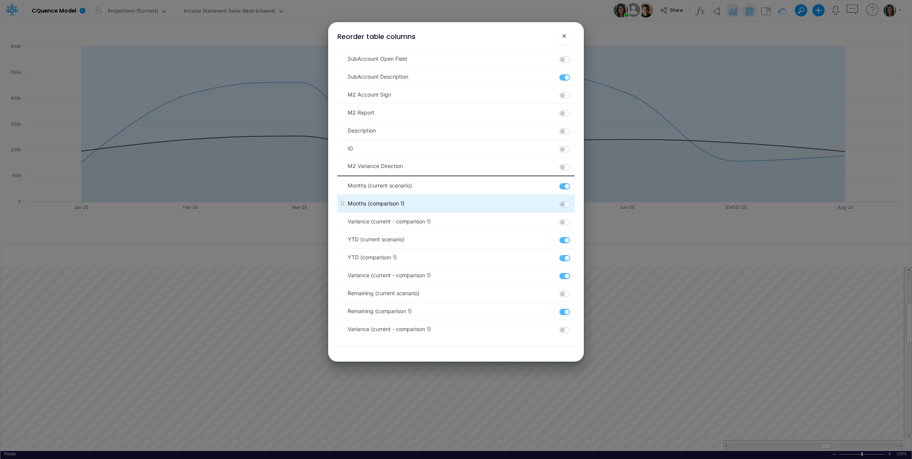
scroll to position [517, 0]
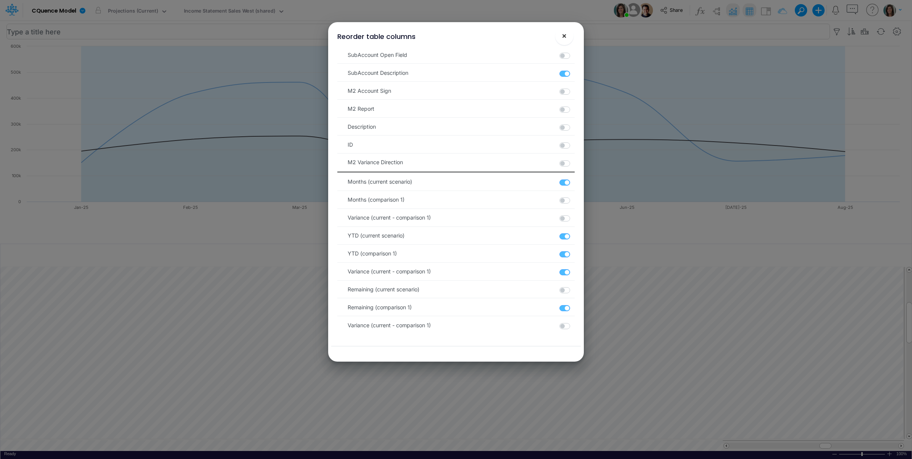
click at [567, 35] on button "×" at bounding box center [564, 36] width 18 height 18
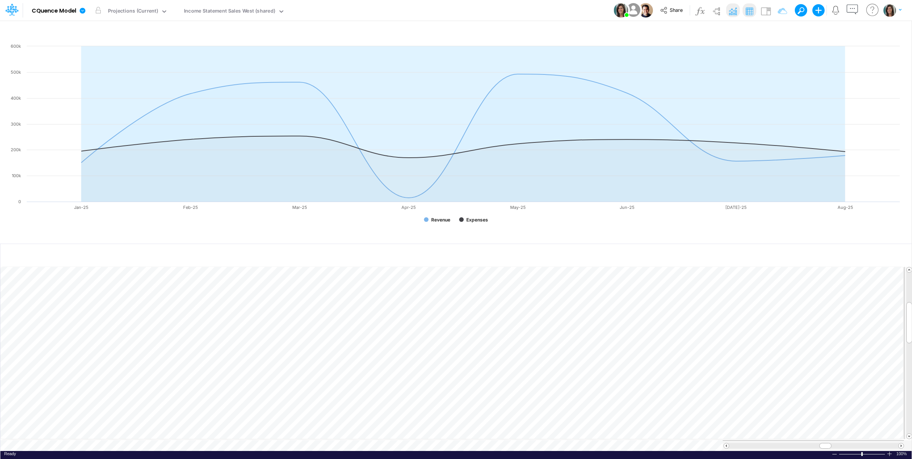
click at [474, 9] on div "Model CQuence Model Edit model settings Duplicate Import QuickBooks QuickBooks …" at bounding box center [456, 10] width 821 height 21
click at [838, 251] on icon "button" at bounding box center [840, 255] width 11 height 8
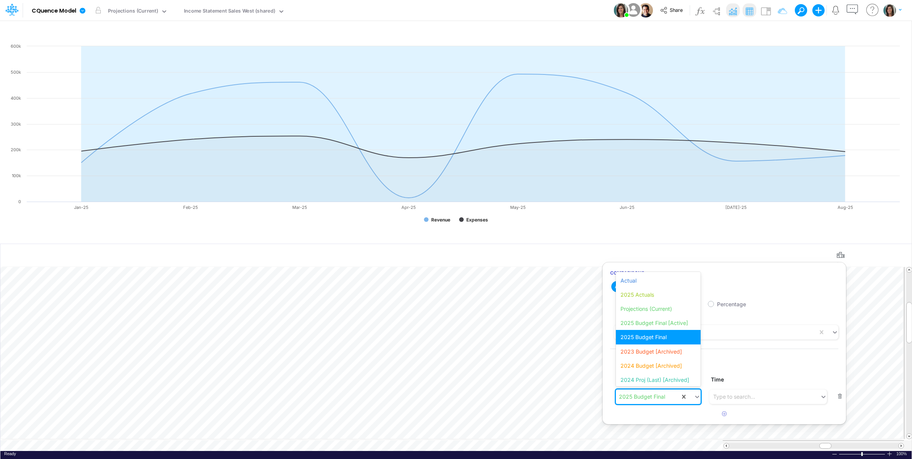
click at [643, 400] on div "2025 Budget Final" at bounding box center [642, 396] width 46 height 8
click at [646, 409] on article at bounding box center [724, 414] width 243 height 13
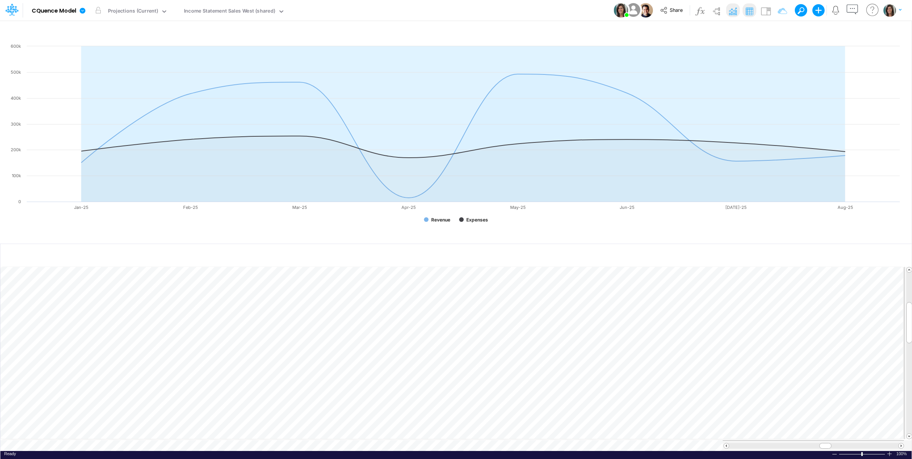
click at [84, 11] on icon at bounding box center [83, 11] width 6 height 6
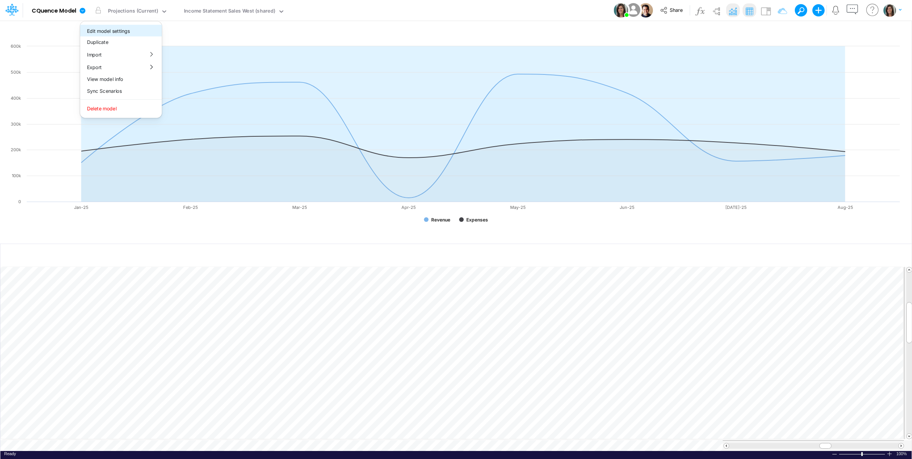
click at [99, 27] on button "Edit model settings" at bounding box center [121, 31] width 82 height 12
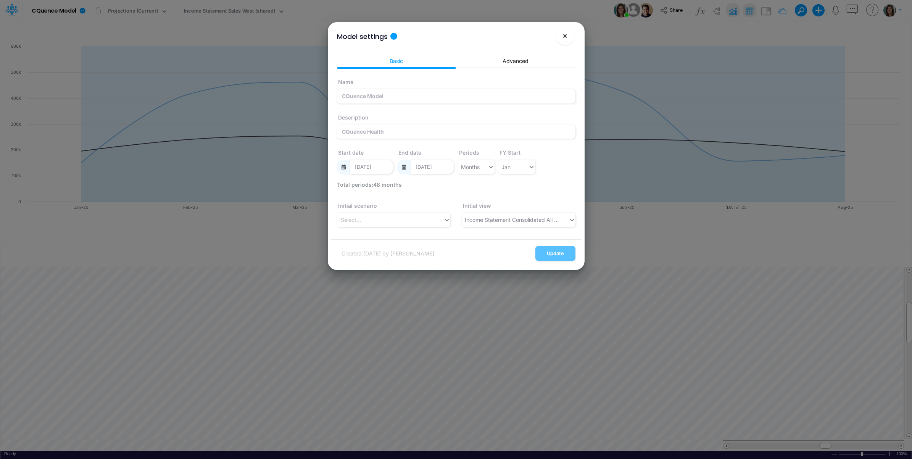
click at [561, 37] on button "×" at bounding box center [565, 36] width 18 height 18
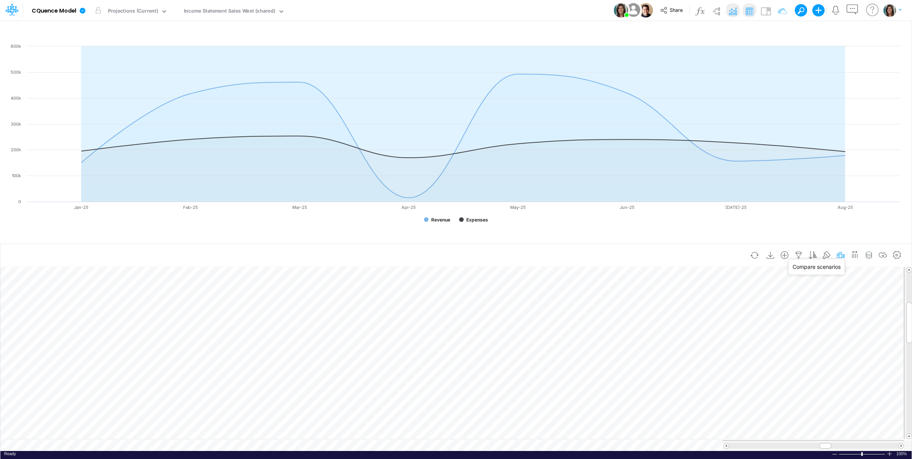
click at [837, 252] on icon "button" at bounding box center [840, 255] width 11 height 8
click at [451, 11] on div "Model CQuence Model Edit model settings Duplicate Import QuickBooks QuickBooks …" at bounding box center [456, 10] width 821 height 21
click at [140, 13] on div "Projections (Current)" at bounding box center [133, 11] width 50 height 9
click at [445, 12] on div "Model CQuence Model Edit model settings Duplicate Import QuickBooks QuickBooks …" at bounding box center [456, 10] width 821 height 21
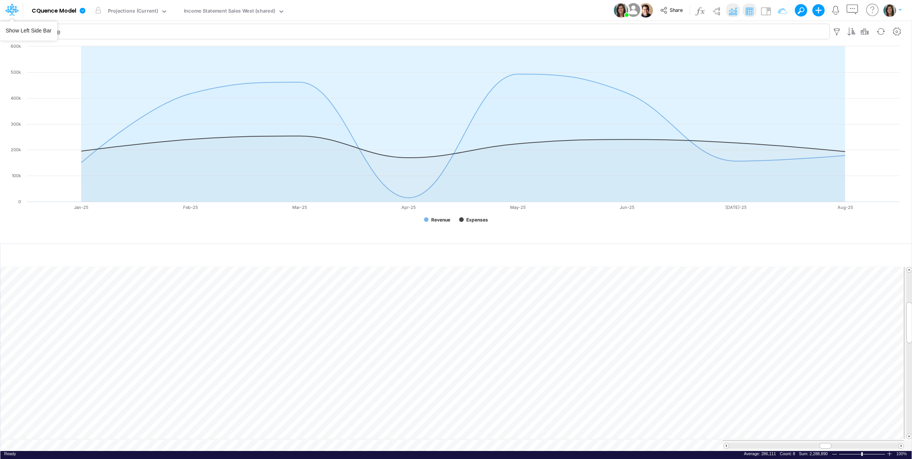
drag, startPoint x: 13, startPoint y: 10, endPoint x: 33, endPoint y: 31, distance: 29.1
click at [13, 10] on icon at bounding box center [11, 9] width 13 height 13
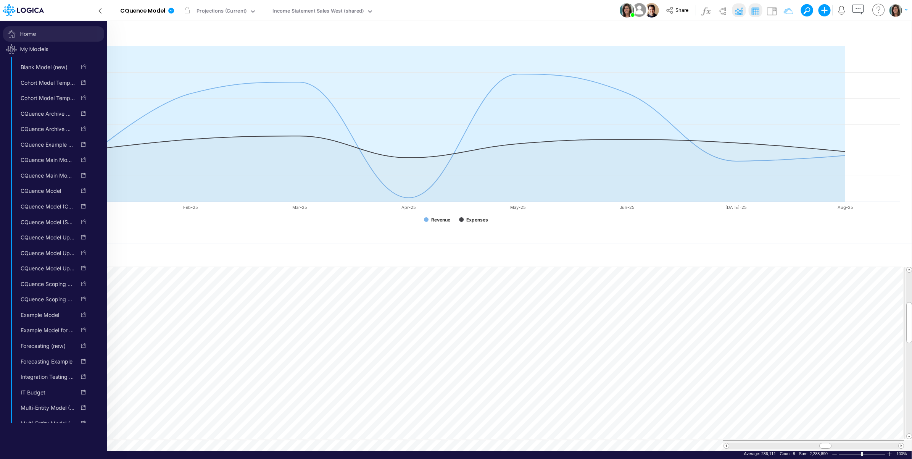
click at [34, 34] on span "Home" at bounding box center [53, 33] width 101 height 15
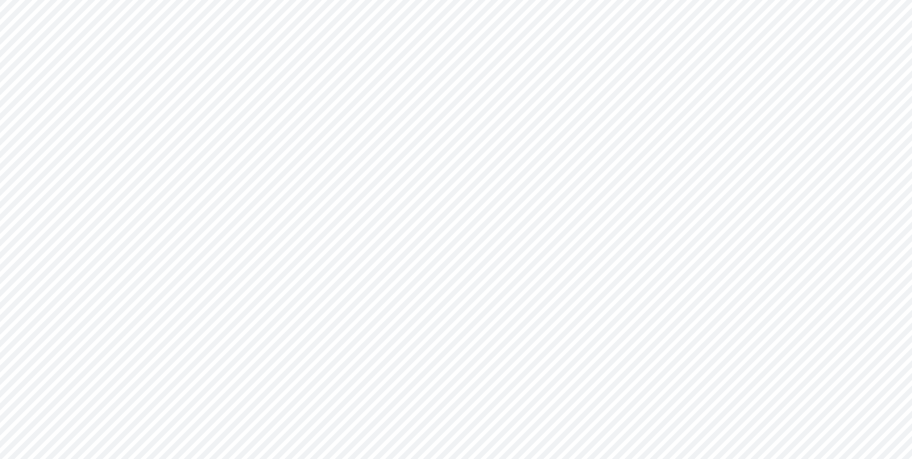
type input "Consolidated All by Month"
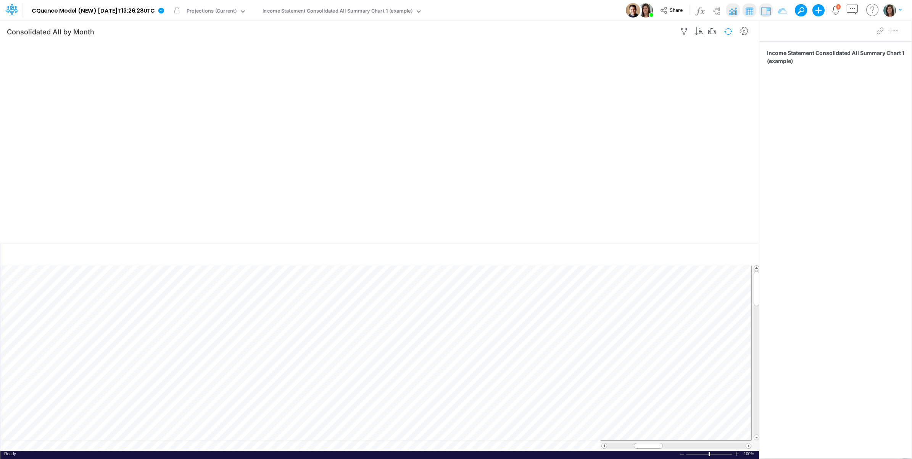
click at [724, 30] on button "button" at bounding box center [728, 31] width 18 height 13
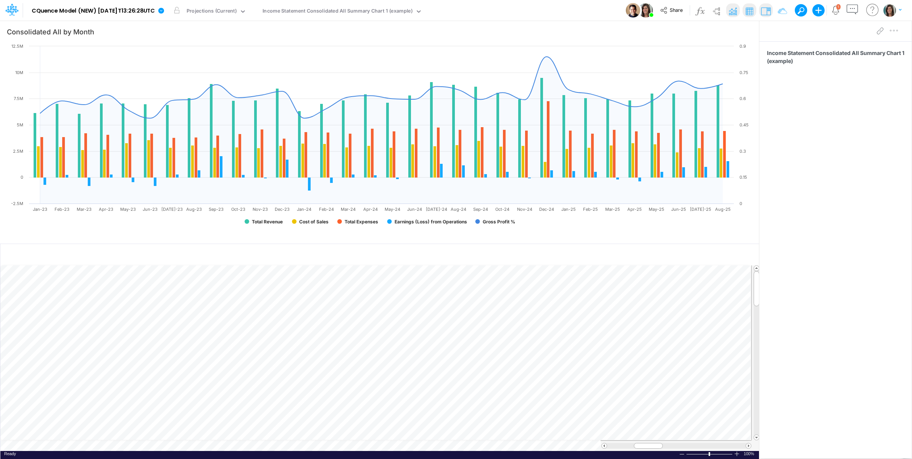
click at [502, 7] on div "Model CQuence Model (NEW) [DATE]T13:26:28UTC Edit model settings Duplicate Impo…" at bounding box center [456, 10] width 821 height 21
click at [226, 12] on div "Projections (Current)" at bounding box center [212, 11] width 50 height 9
click at [229, 12] on div "Projections (Current)" at bounding box center [212, 11] width 50 height 9
click at [558, 11] on div "Model CQuence Model (NEW) 2025-09-23T13:26:28UTC Edit model settings Duplicate …" at bounding box center [456, 10] width 821 height 21
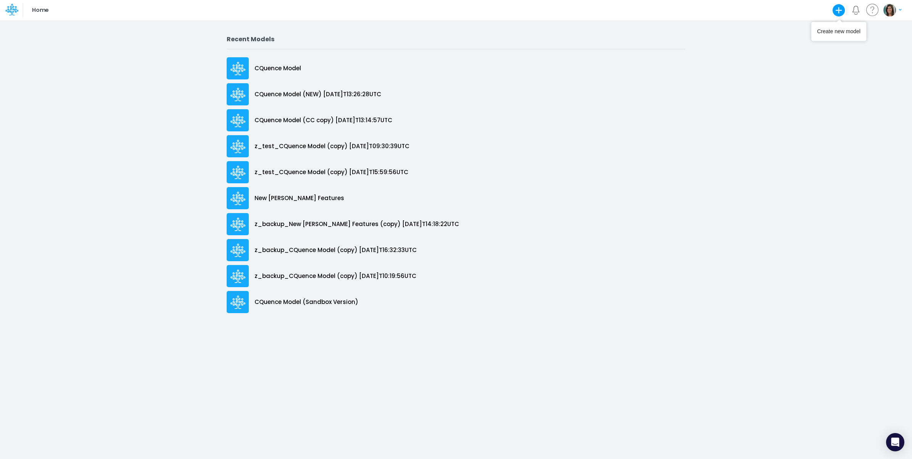
click at [838, 10] on icon "button" at bounding box center [839, 10] width 13 height 13
click at [795, 41] on button "Blank Model" at bounding box center [787, 41] width 117 height 12
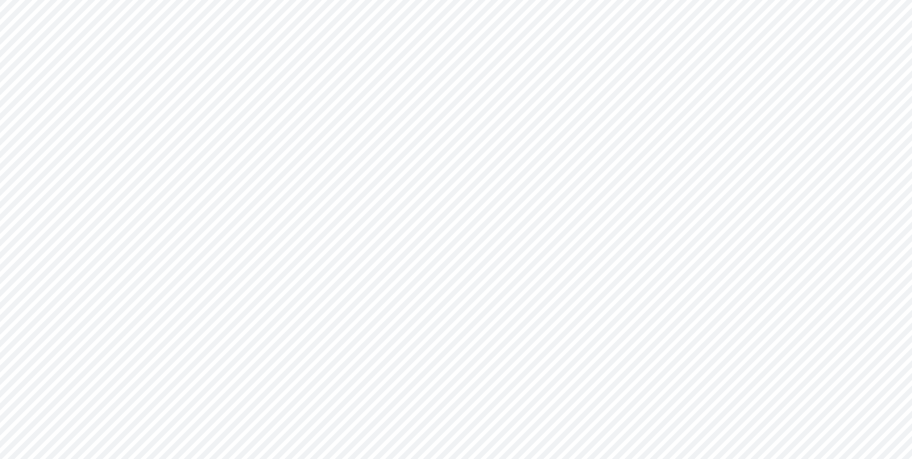
type input "0"
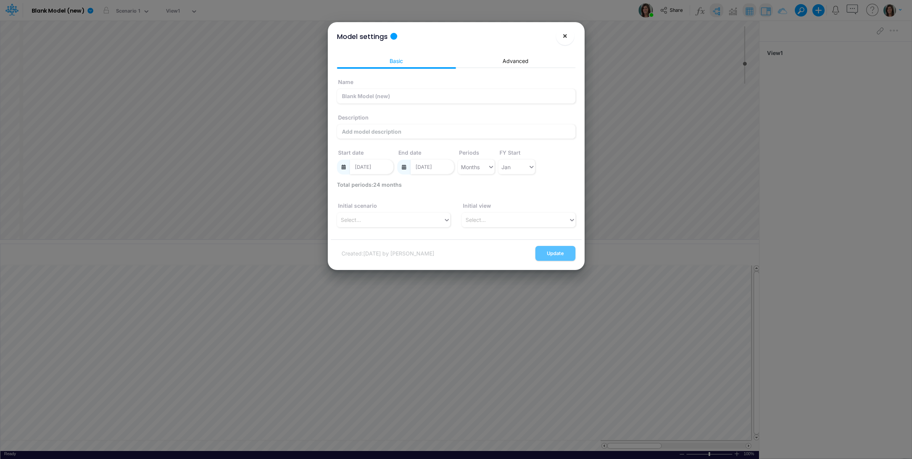
click at [563, 37] on span "×" at bounding box center [565, 35] width 5 height 9
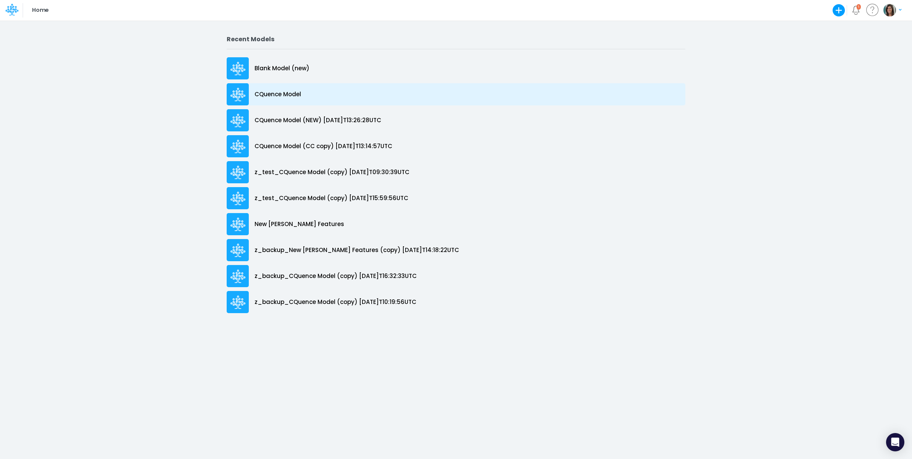
click at [294, 96] on p "CQuence Model" at bounding box center [278, 94] width 47 height 9
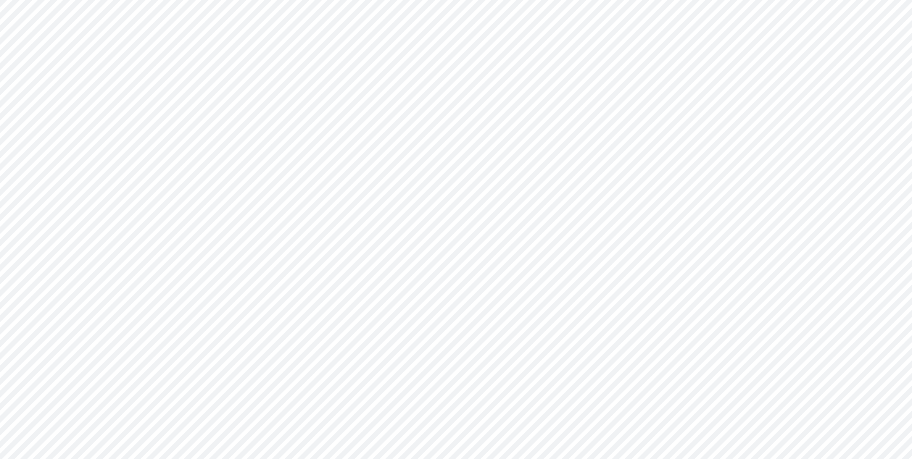
type input "Consolidated All by Month"
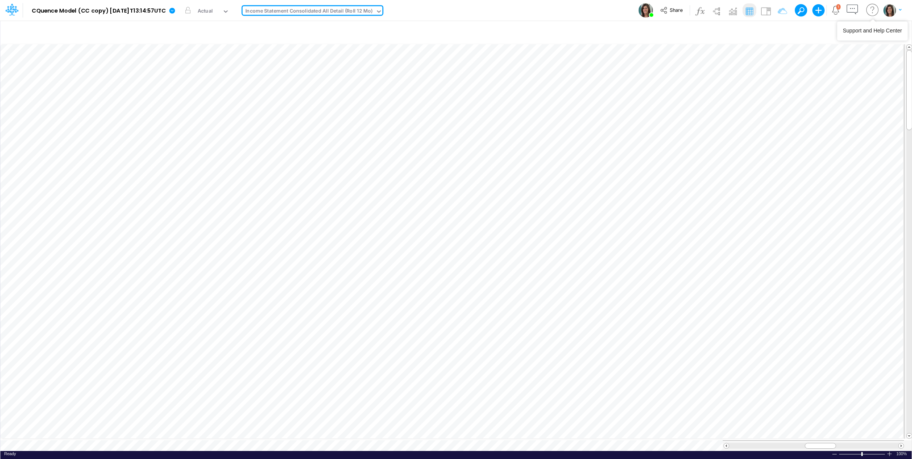
drag, startPoint x: 894, startPoint y: 5, endPoint x: 888, endPoint y: 13, distance: 9.6
click at [894, 5] on button "button" at bounding box center [892, 9] width 19 height 13
click at [862, 49] on button "Log out" at bounding box center [862, 45] width 82 height 12
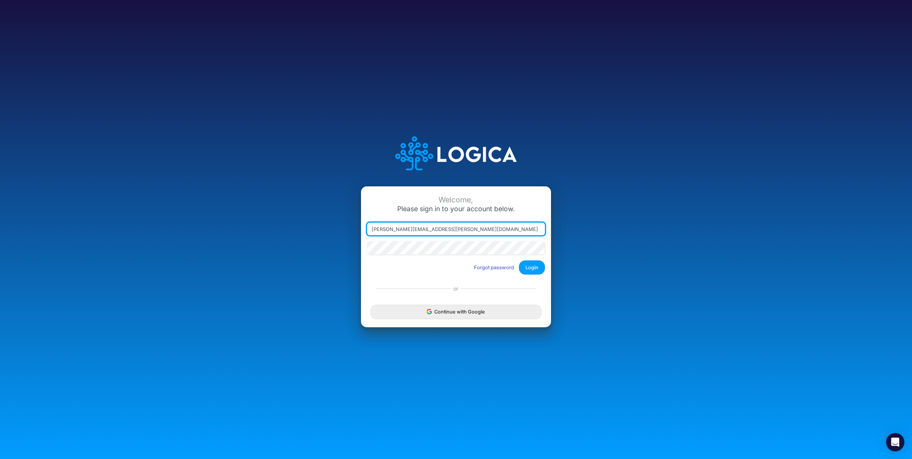
drag, startPoint x: 406, startPoint y: 229, endPoint x: 581, endPoint y: 235, distance: 174.9
click at [581, 235] on div "Welcome, Please sign in to your account below. [PERSON_NAME][EMAIL_ADDRESS][PER…" at bounding box center [456, 230] width 608 height 218
type input "[PERSON_NAME][EMAIL_ADDRESS][PERSON_NAME][DOMAIN_NAME]"
click at [527, 268] on button "Login" at bounding box center [532, 267] width 26 height 14
